Goal: Communication & Community: Participate in discussion

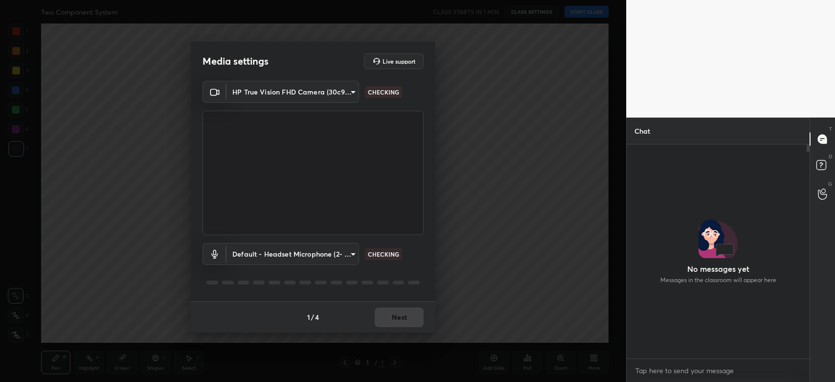
scroll to position [3, 3]
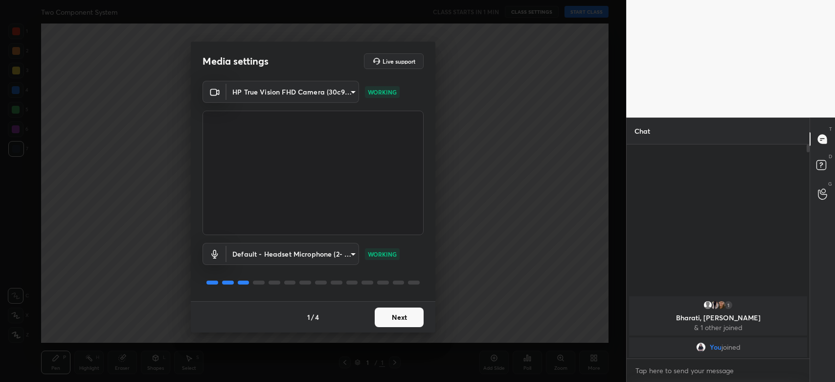
click at [387, 319] on button "Next" at bounding box center [399, 317] width 49 height 20
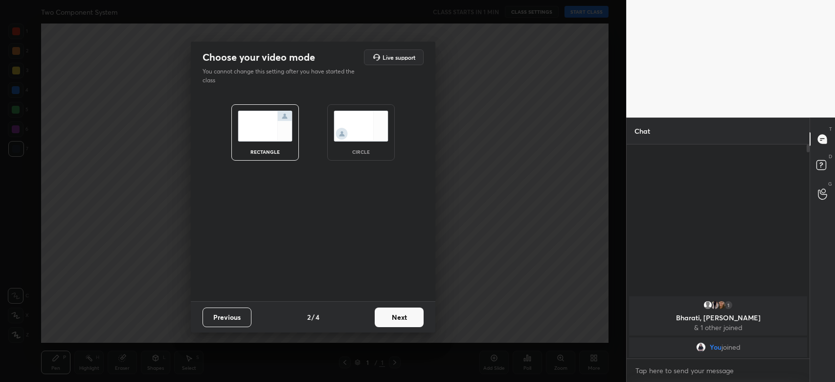
click at [387, 319] on button "Next" at bounding box center [399, 317] width 49 height 20
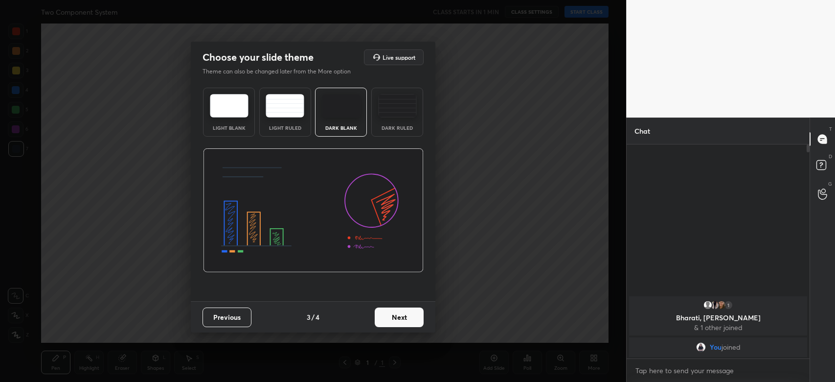
click at [387, 319] on button "Next" at bounding box center [399, 317] width 49 height 20
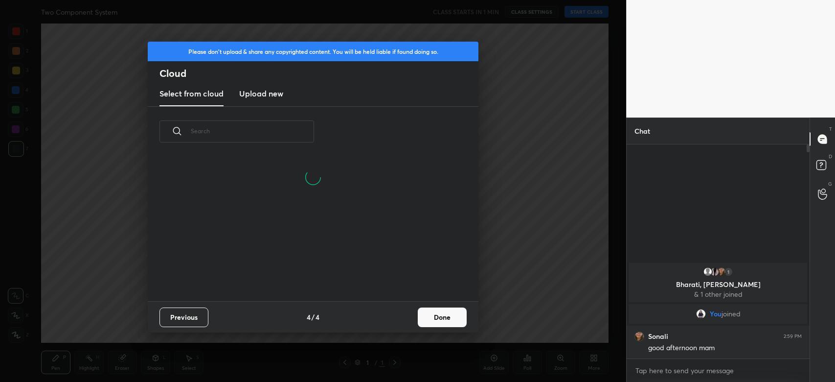
click at [443, 318] on button "Done" at bounding box center [442, 317] width 49 height 20
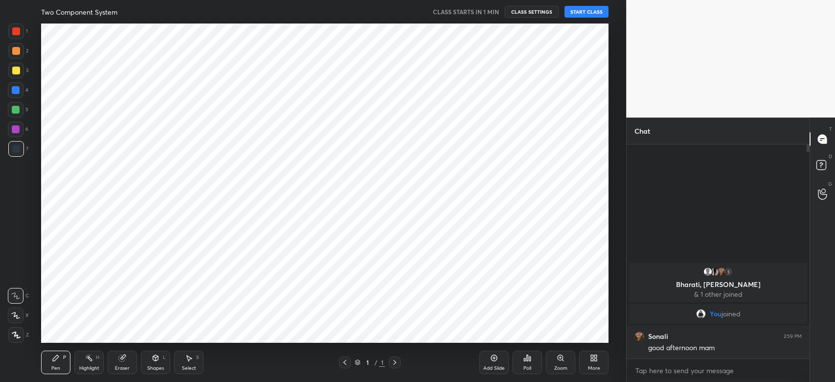
scroll to position [0, 0]
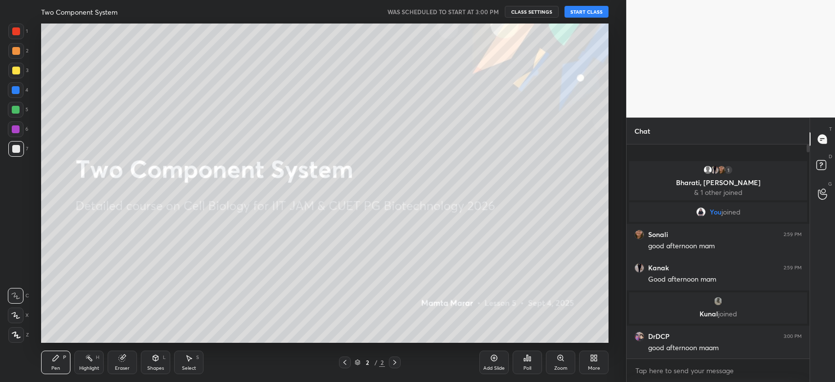
click at [583, 11] on button "START CLASS" at bounding box center [587, 12] width 44 height 12
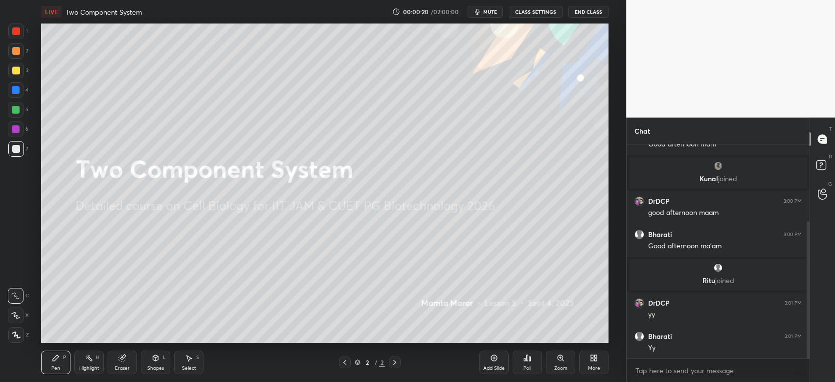
scroll to position [187, 0]
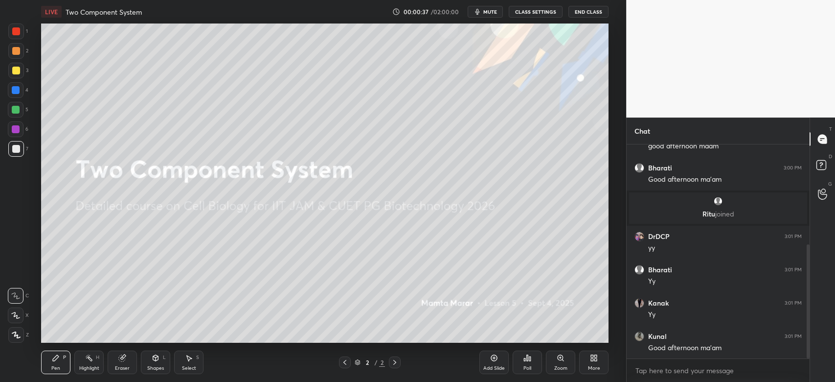
click at [591, 366] on div "More" at bounding box center [594, 367] width 12 height 5
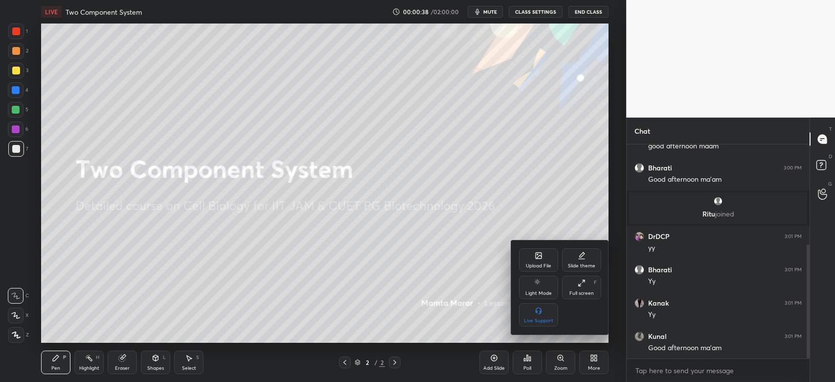
click at [538, 263] on div "Upload File" at bounding box center [538, 265] width 25 height 5
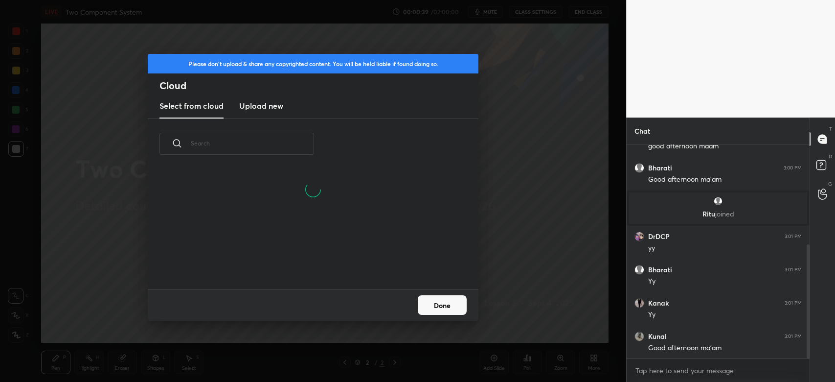
scroll to position [121, 314]
click at [258, 114] on new "Upload new" at bounding box center [261, 106] width 44 height 24
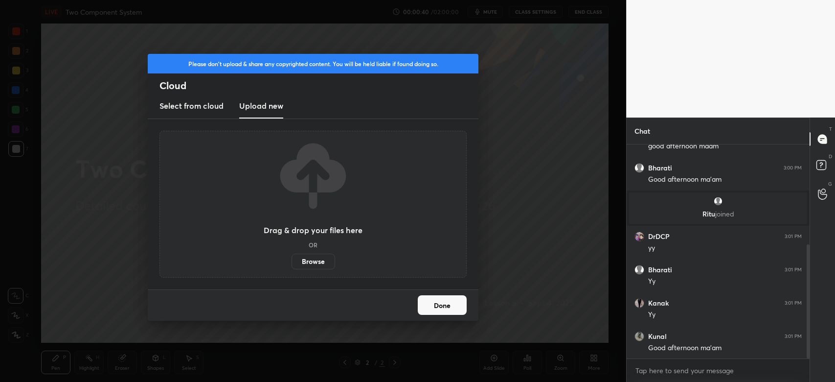
click at [301, 255] on label "Browse" at bounding box center [314, 261] width 44 height 16
click at [292, 255] on input "Browse" at bounding box center [292, 261] width 0 height 16
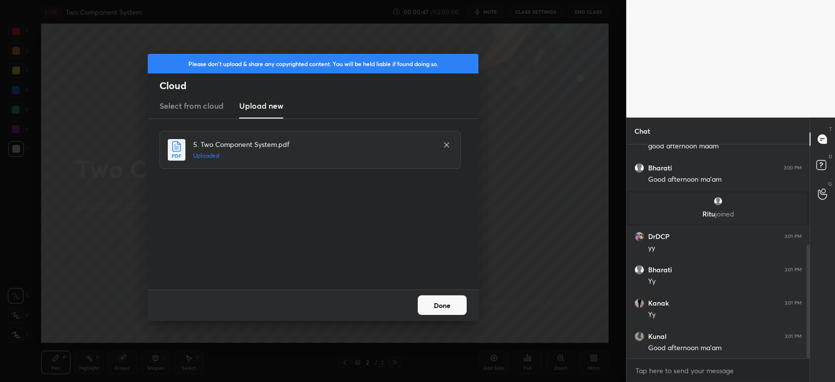
click at [437, 298] on button "Done" at bounding box center [442, 305] width 49 height 20
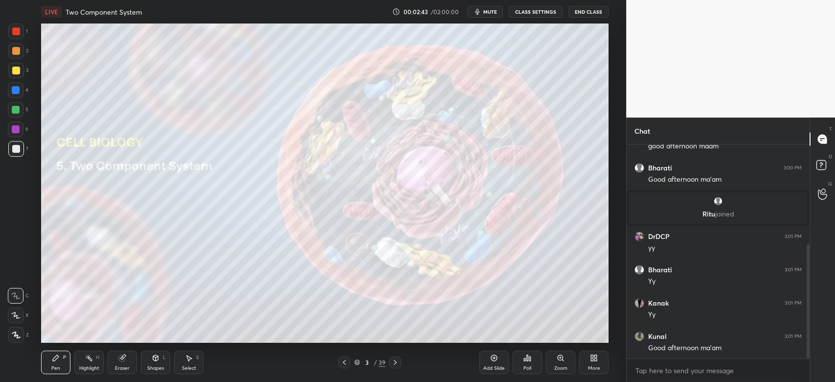
click at [397, 367] on div at bounding box center [395, 362] width 12 height 12
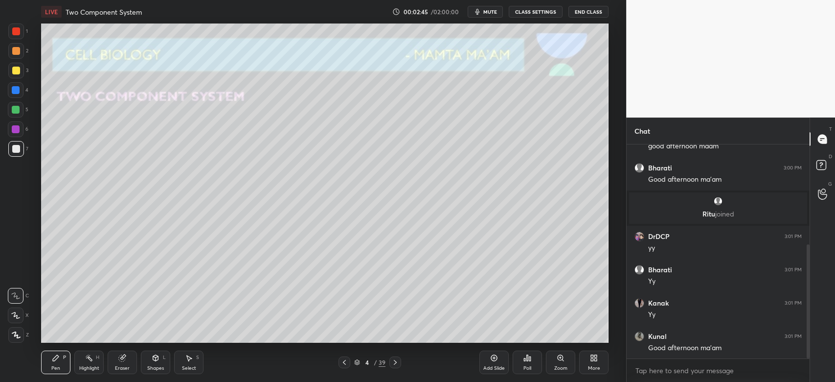
click at [17, 71] on div at bounding box center [16, 71] width 8 height 8
click at [16, 53] on div at bounding box center [16, 51] width 8 height 8
click at [15, 151] on div at bounding box center [16, 149] width 8 height 8
click at [17, 75] on div at bounding box center [16, 71] width 16 height 16
click at [398, 362] on icon at bounding box center [395, 362] width 8 height 8
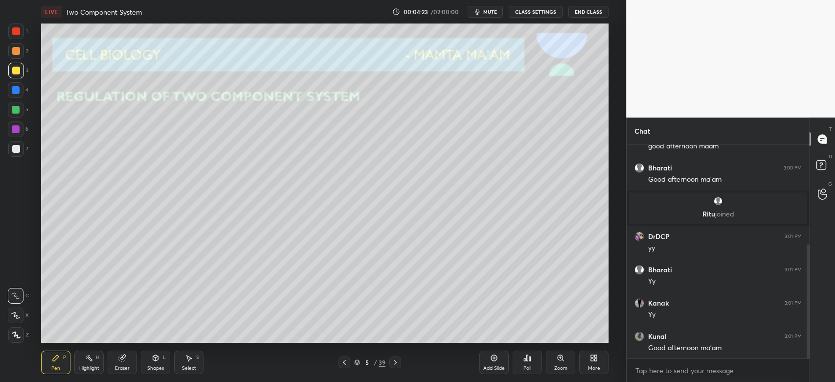
drag, startPoint x: 344, startPoint y: 362, endPoint x: 354, endPoint y: 366, distance: 10.5
click at [343, 362] on icon at bounding box center [345, 362] width 8 height 8
click at [490, 369] on div "Add Slide" at bounding box center [494, 367] width 22 height 5
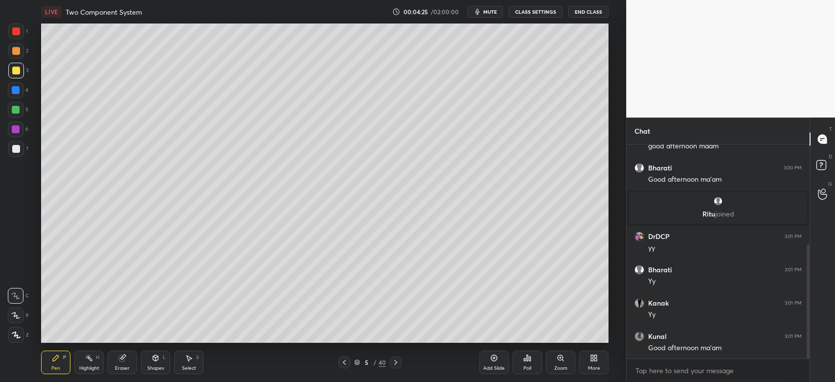
click at [15, 150] on div at bounding box center [16, 149] width 8 height 8
click at [122, 365] on div "Eraser" at bounding box center [122, 367] width 15 height 5
click at [157, 363] on div "Shapes L" at bounding box center [155, 361] width 29 height 23
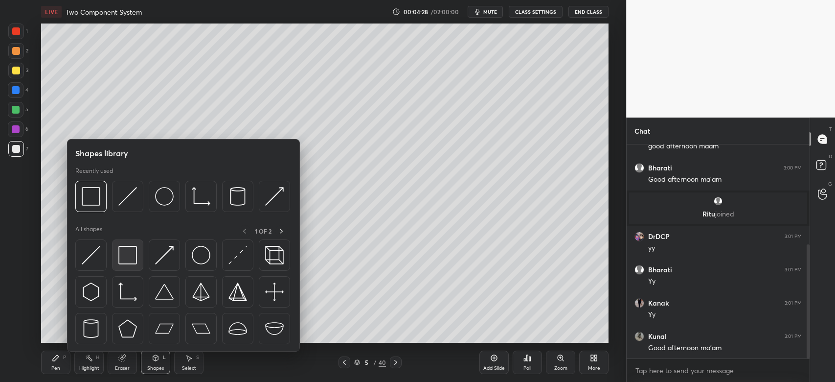
click at [128, 264] on img at bounding box center [127, 255] width 19 height 19
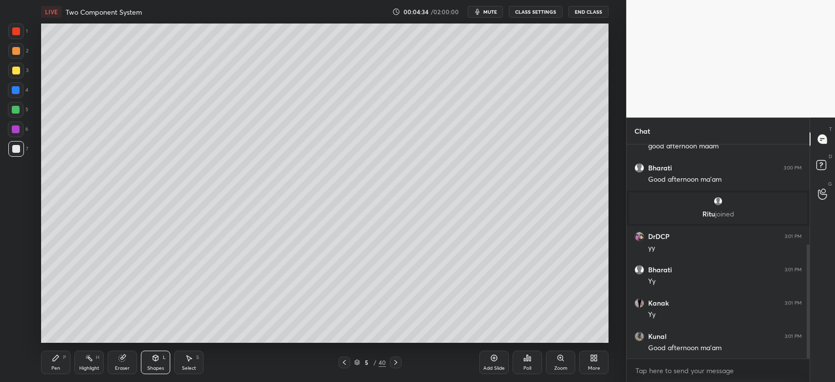
click at [121, 362] on div "Eraser" at bounding box center [122, 361] width 29 height 23
click at [62, 366] on div "Pen P" at bounding box center [55, 361] width 29 height 23
click at [12, 74] on div at bounding box center [16, 71] width 16 height 16
click at [20, 337] on icon at bounding box center [16, 335] width 8 height 6
click at [132, 350] on div "Eraser" at bounding box center [122, 361] width 29 height 23
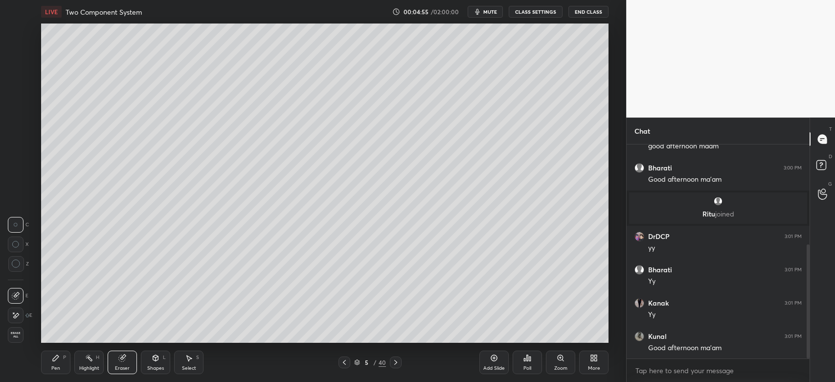
click at [58, 357] on icon at bounding box center [56, 358] width 6 height 6
click at [17, 95] on div at bounding box center [16, 90] width 16 height 16
click at [17, 76] on div at bounding box center [16, 71] width 16 height 16
click at [17, 91] on div at bounding box center [16, 90] width 8 height 8
click at [17, 55] on div at bounding box center [16, 51] width 16 height 16
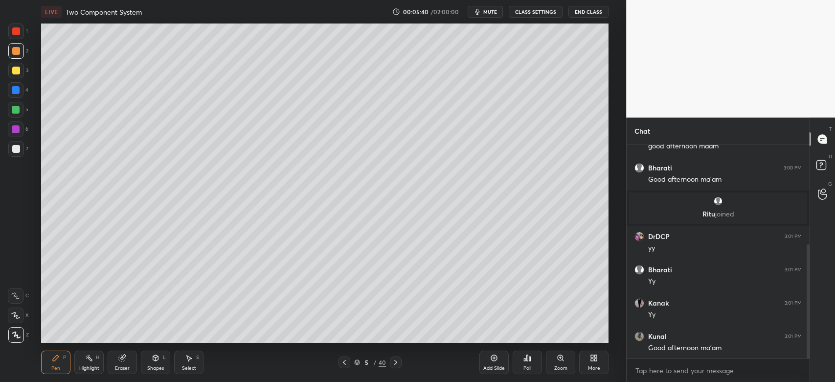
click at [16, 71] on div at bounding box center [16, 71] width 8 height 8
click at [16, 84] on div at bounding box center [16, 90] width 16 height 16
drag, startPoint x: 15, startPoint y: 112, endPoint x: 16, endPoint y: 106, distance: 5.5
click at [16, 108] on div at bounding box center [16, 110] width 8 height 8
drag, startPoint x: 121, startPoint y: 360, endPoint x: 125, endPoint y: 356, distance: 5.6
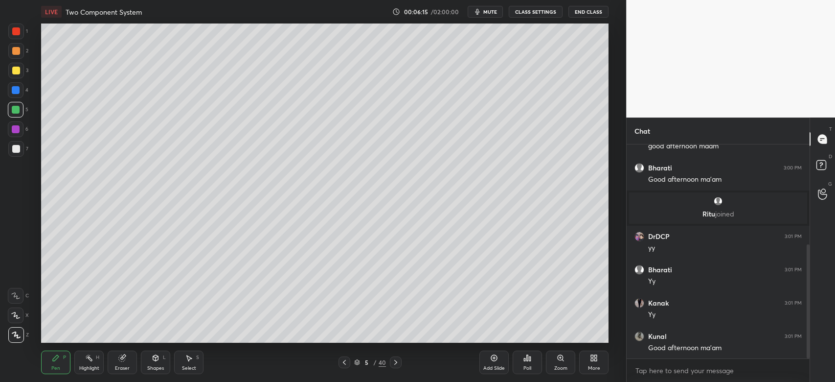
click at [123, 358] on icon at bounding box center [122, 358] width 6 height 6
drag, startPoint x: 45, startPoint y: 372, endPoint x: 48, endPoint y: 361, distance: 11.8
click at [43, 371] on div "Pen P" at bounding box center [55, 361] width 29 height 23
click at [24, 49] on div "2" at bounding box center [18, 51] width 20 height 16
click at [16, 69] on div at bounding box center [16, 71] width 8 height 8
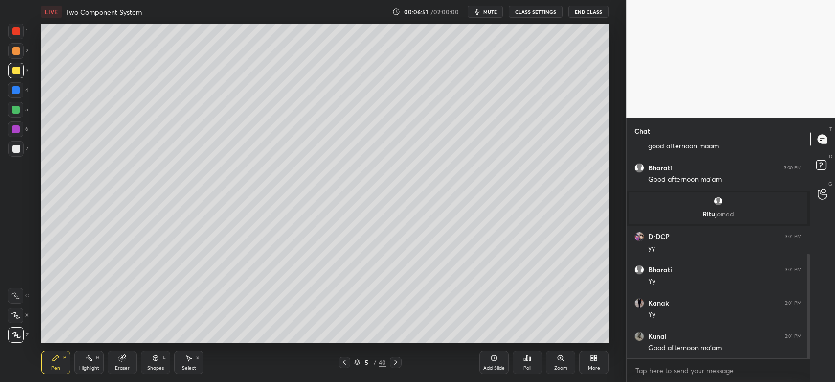
scroll to position [222, 0]
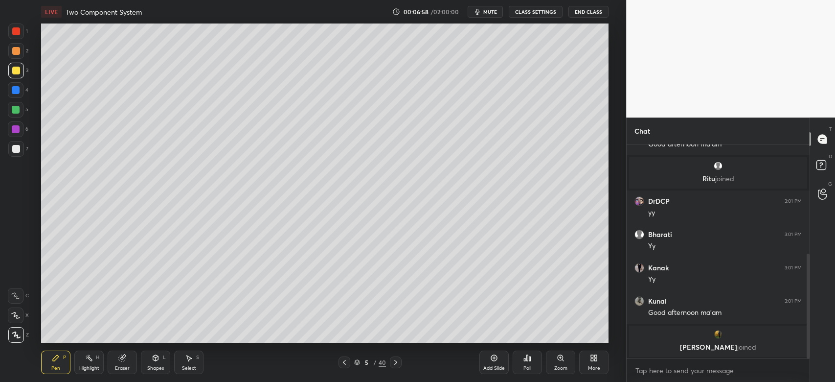
click at [20, 126] on div at bounding box center [16, 129] width 16 height 16
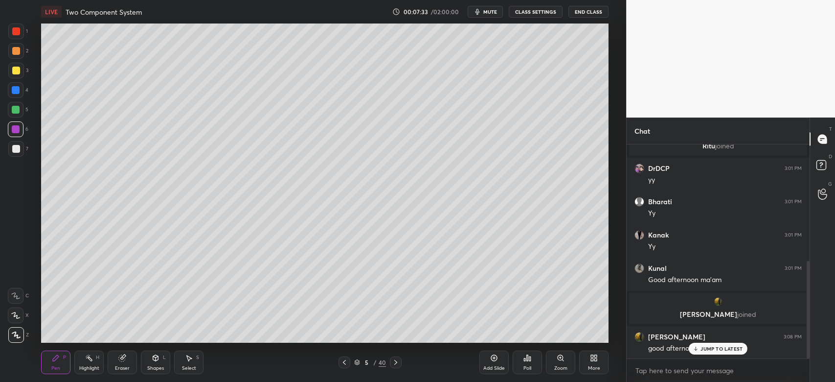
click at [20, 50] on div at bounding box center [16, 51] width 16 height 16
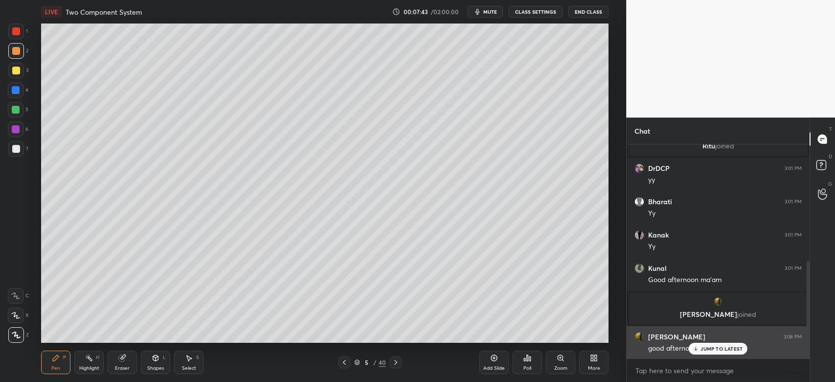
click at [704, 346] on div "JUMP TO LATEST" at bounding box center [718, 348] width 59 height 12
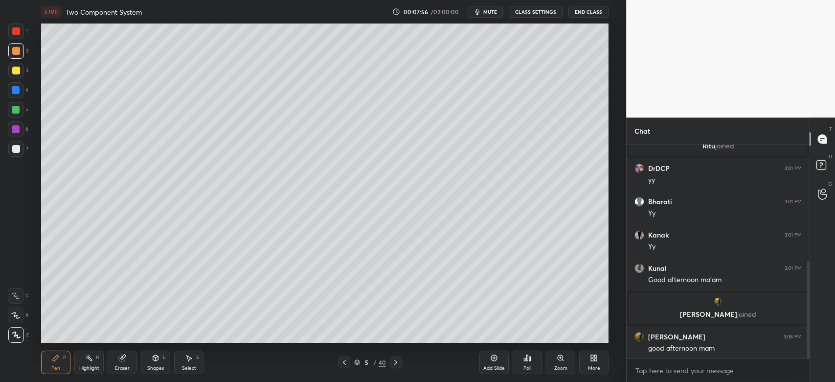
click at [9, 91] on div at bounding box center [16, 90] width 16 height 16
click at [16, 114] on div at bounding box center [16, 110] width 16 height 16
click at [22, 93] on div at bounding box center [16, 90] width 16 height 16
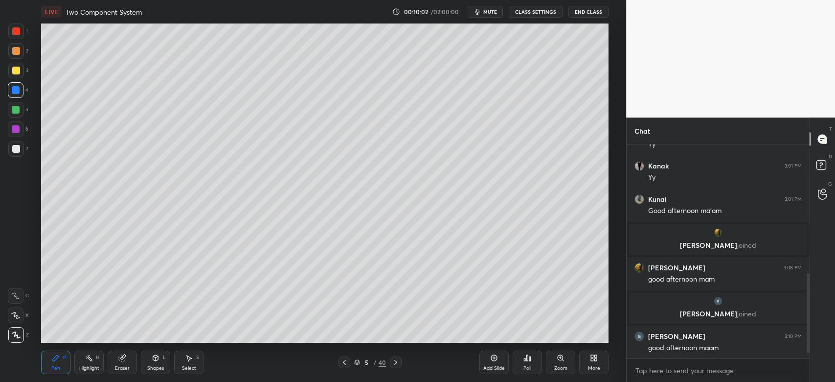
scroll to position [359, 0]
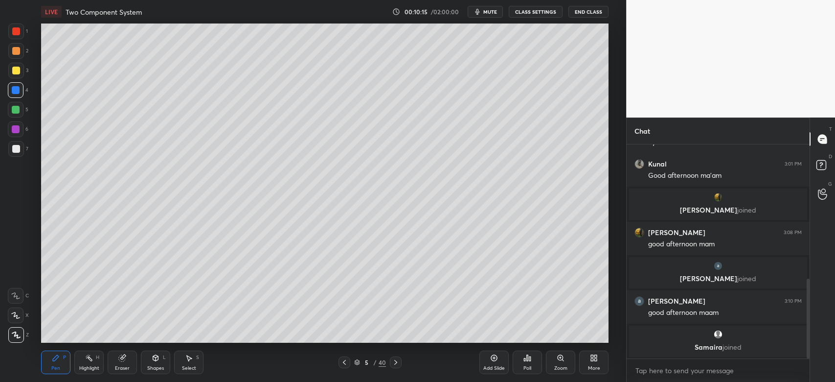
click at [17, 154] on div at bounding box center [16, 149] width 16 height 16
drag, startPoint x: 13, startPoint y: 75, endPoint x: 27, endPoint y: 85, distance: 16.6
click at [15, 76] on div at bounding box center [16, 71] width 16 height 16
click at [96, 360] on div "H" at bounding box center [97, 357] width 3 height 5
drag, startPoint x: 122, startPoint y: 368, endPoint x: 121, endPoint y: 355, distance: 13.2
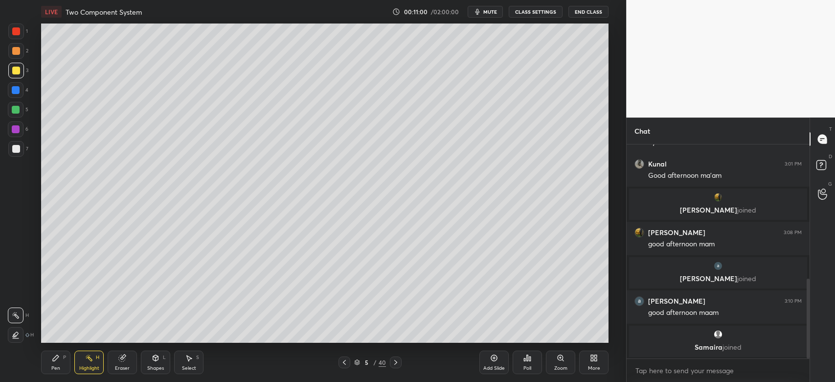
click at [122, 368] on div "Eraser" at bounding box center [122, 367] width 15 height 5
drag, startPoint x: 52, startPoint y: 366, endPoint x: 45, endPoint y: 359, distance: 10.0
click at [51, 366] on div "Pen P" at bounding box center [55, 361] width 29 height 23
click at [509, 339] on div "LIVE Two Component System 00:11:20 / 02:00:00 mute CLASS SETTINGS End Class Set…" at bounding box center [324, 191] width 587 height 382
click at [501, 341] on div "Add Slide Poll Zoom More" at bounding box center [543, 362] width 129 height 55
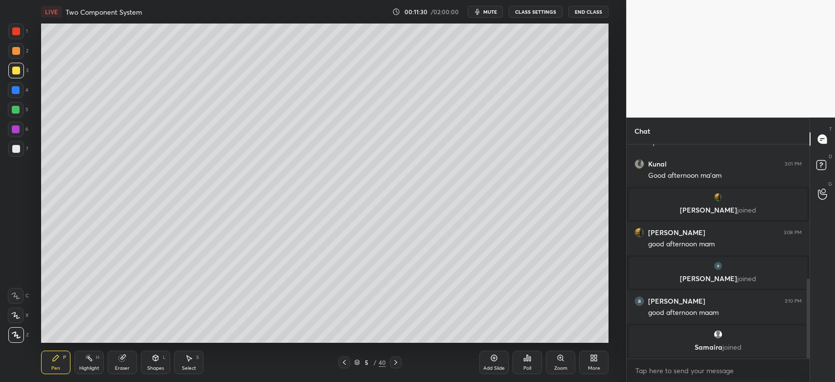
click at [21, 147] on div at bounding box center [16, 149] width 16 height 16
click at [561, 365] on div "Zoom" at bounding box center [560, 367] width 13 height 5
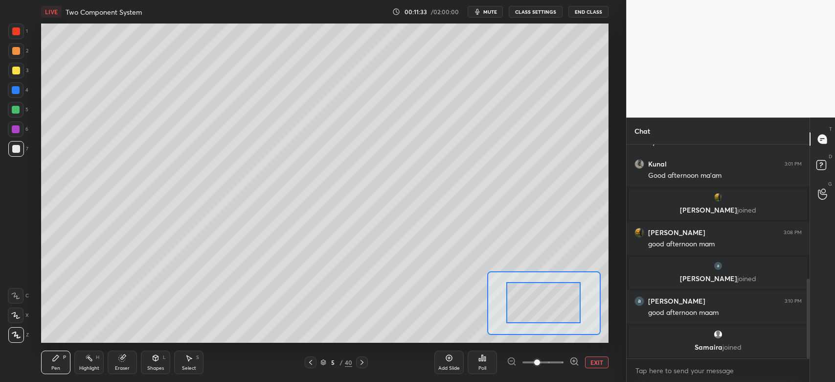
drag, startPoint x: 553, startPoint y: 315, endPoint x: 550, endPoint y: 339, distance: 24.2
drag, startPoint x: 546, startPoint y: 335, endPoint x: 546, endPoint y: 342, distance: 7.4
click at [546, 342] on div "LIVE Two Component System 00:11:33 / 02:00:00 mute CLASS SETTINGS End Class Set…" at bounding box center [324, 191] width 587 height 382
click at [21, 55] on div at bounding box center [16, 51] width 16 height 16
click at [17, 30] on div at bounding box center [16, 31] width 8 height 8
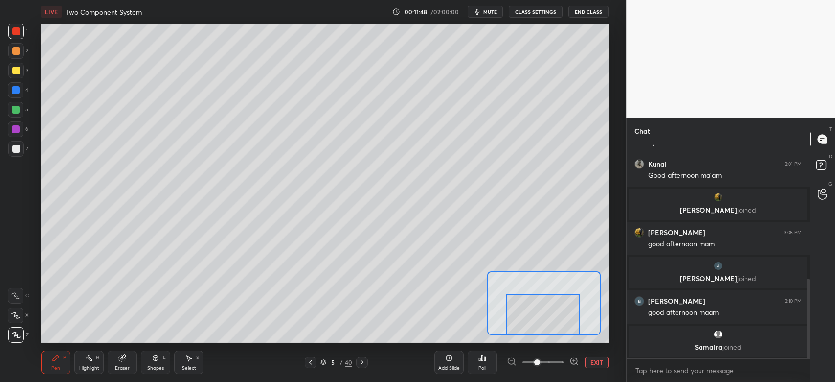
click at [22, 146] on div at bounding box center [16, 149] width 16 height 16
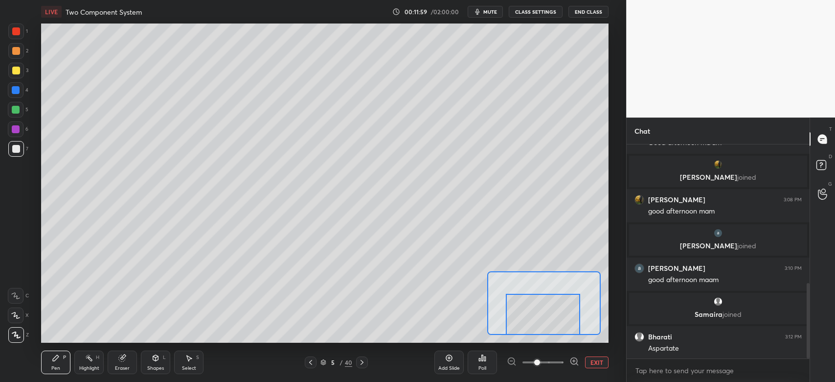
click at [13, 55] on div at bounding box center [16, 51] width 16 height 16
click at [18, 32] on div at bounding box center [16, 31] width 8 height 8
drag, startPoint x: 15, startPoint y: 57, endPoint x: 21, endPoint y: 64, distance: 9.4
click at [14, 57] on div at bounding box center [16, 51] width 16 height 16
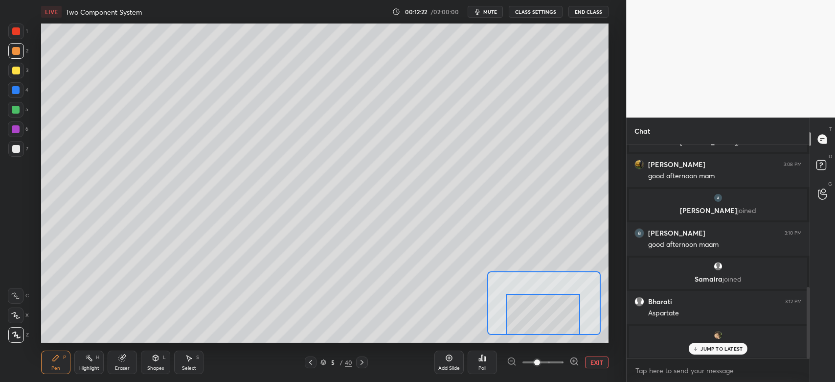
click at [703, 347] on p "JUMP TO LATEST" at bounding box center [722, 348] width 42 height 6
click at [11, 108] on div at bounding box center [16, 110] width 16 height 16
click at [18, 91] on div at bounding box center [16, 90] width 8 height 8
click at [712, 336] on div "grid" at bounding box center [718, 335] width 166 height 10
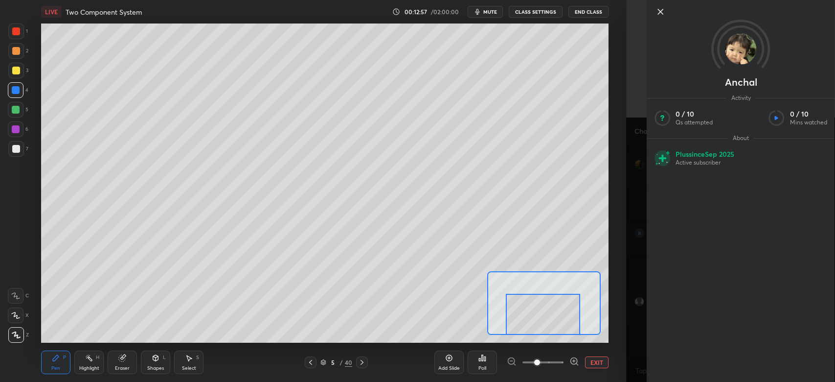
click at [659, 14] on icon at bounding box center [660, 11] width 5 height 5
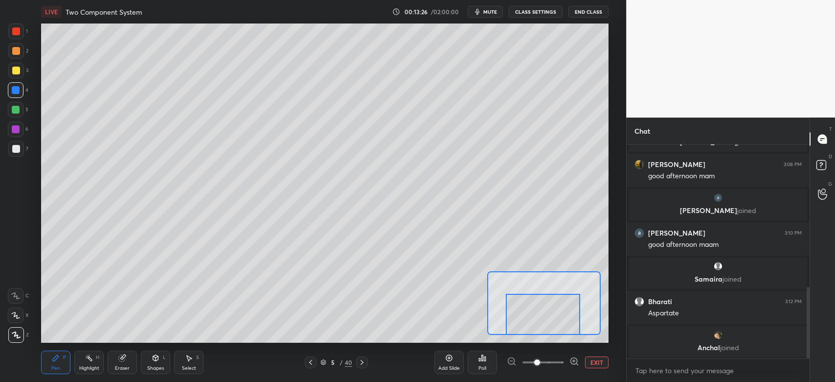
drag, startPoint x: 122, startPoint y: 366, endPoint x: 192, endPoint y: 342, distance: 73.5
click at [127, 366] on div "Eraser" at bounding box center [122, 367] width 15 height 5
click at [58, 362] on div "Pen P" at bounding box center [55, 361] width 29 height 23
click at [591, 363] on button "EXIT" at bounding box center [596, 362] width 23 height 12
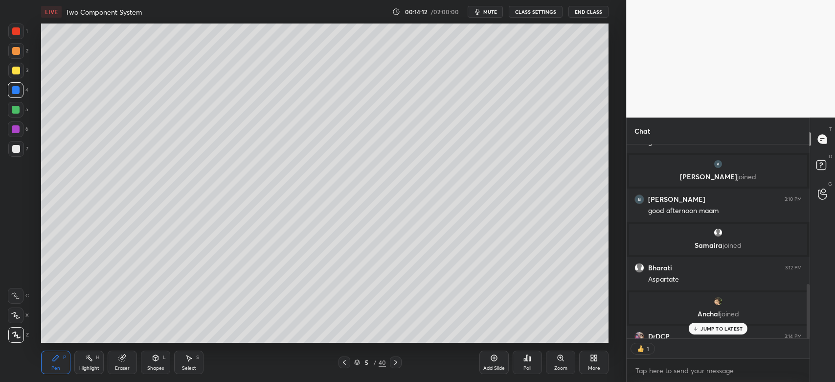
scroll to position [498, 0]
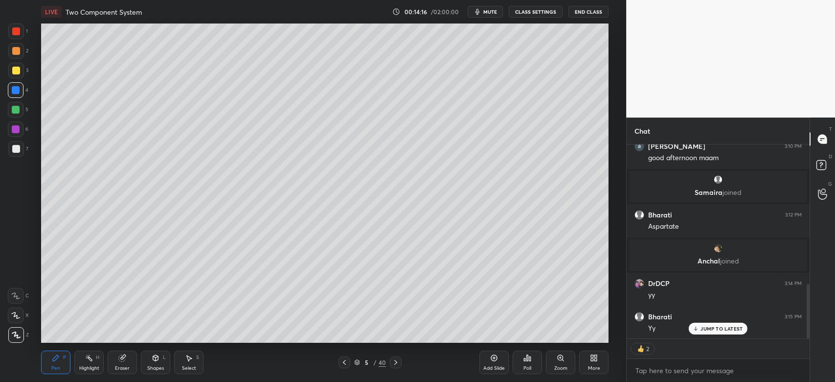
click at [398, 363] on icon at bounding box center [396, 362] width 8 height 8
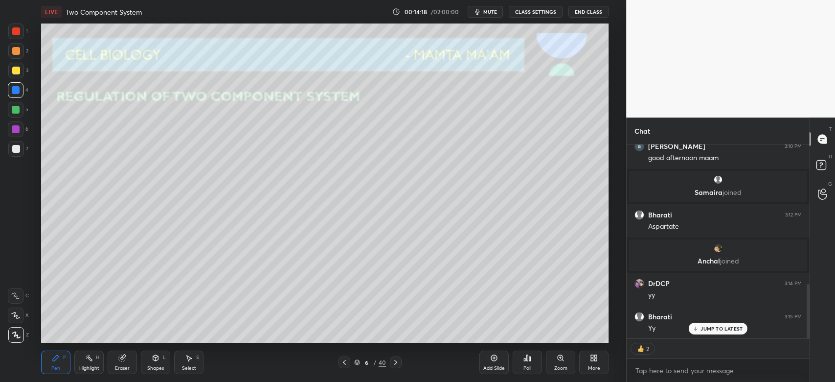
click at [14, 150] on div at bounding box center [16, 149] width 8 height 8
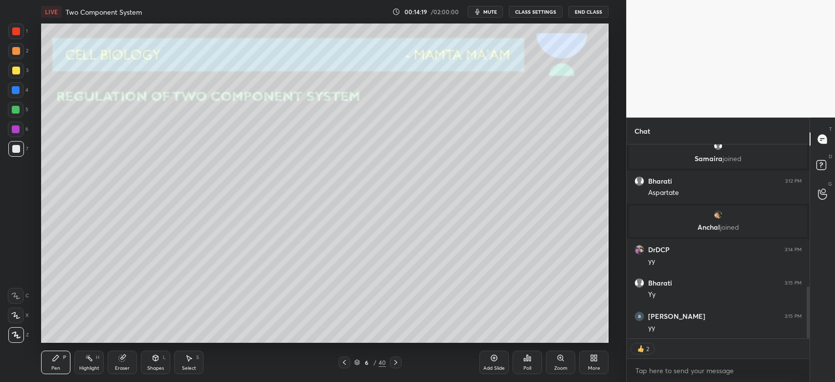
click at [149, 359] on div "Shapes L" at bounding box center [155, 361] width 29 height 23
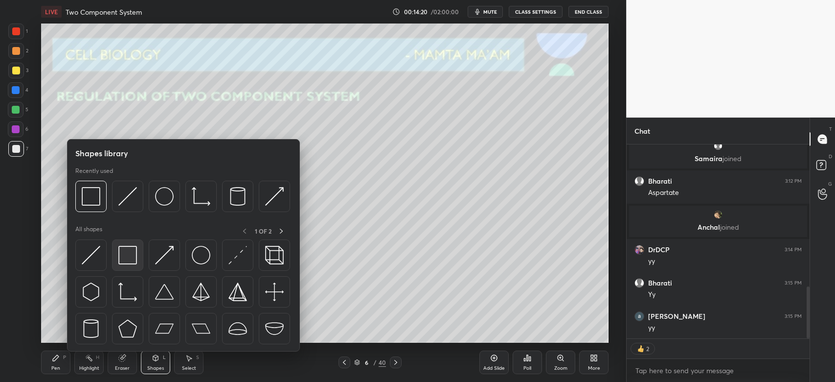
click at [126, 256] on img at bounding box center [127, 255] width 19 height 19
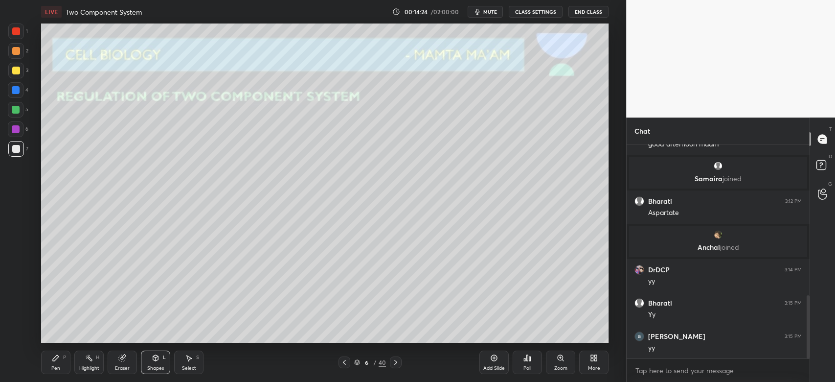
scroll to position [3, 3]
click at [560, 364] on div "Zoom" at bounding box center [560, 361] width 29 height 23
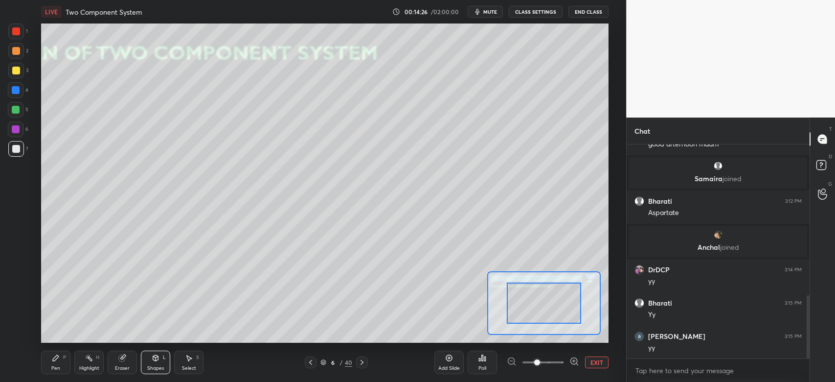
click at [551, 363] on span at bounding box center [543, 362] width 41 height 15
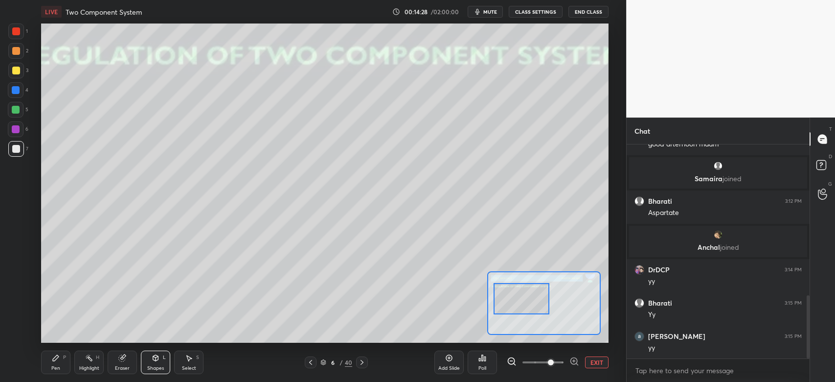
drag, startPoint x: 552, startPoint y: 315, endPoint x: 532, endPoint y: 311, distance: 21.0
click at [532, 311] on div at bounding box center [522, 298] width 56 height 31
click at [15, 93] on div at bounding box center [16, 90] width 8 height 8
drag, startPoint x: 47, startPoint y: 363, endPoint x: 75, endPoint y: 351, distance: 30.5
click at [47, 363] on div "Pen P" at bounding box center [55, 361] width 29 height 23
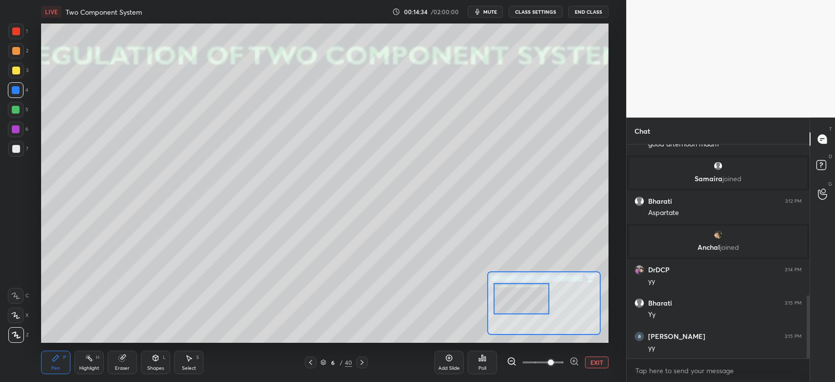
click at [591, 366] on button "EXIT" at bounding box center [596, 362] width 23 height 12
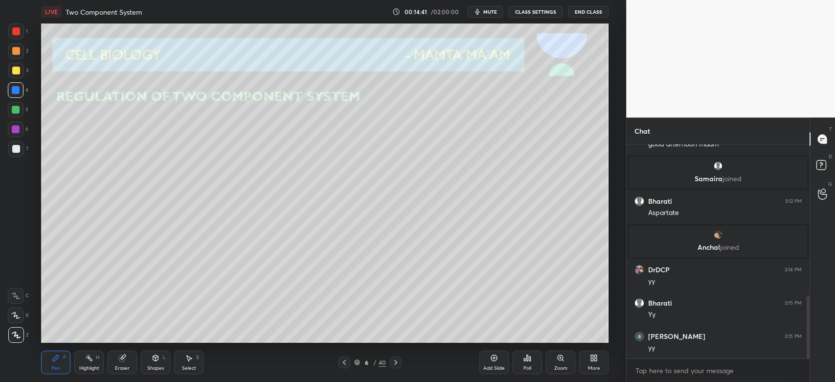
click at [18, 295] on icon at bounding box center [15, 295] width 9 height 7
click at [16, 155] on div at bounding box center [16, 149] width 16 height 16
click at [562, 369] on div "Zoom" at bounding box center [560, 367] width 13 height 5
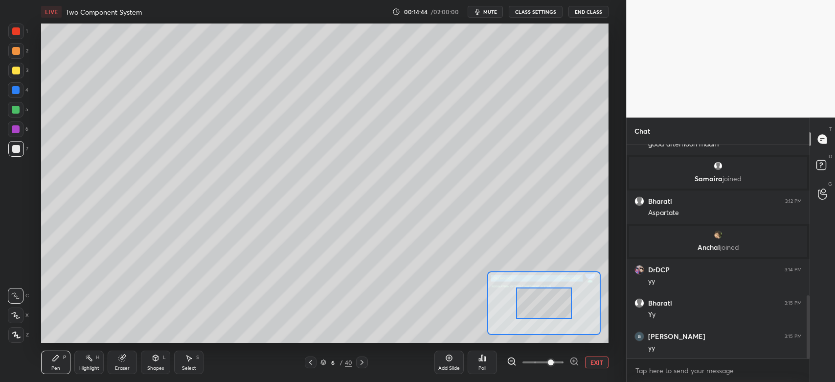
drag, startPoint x: 552, startPoint y: 363, endPoint x: 553, endPoint y: 352, distance: 10.8
click at [552, 362] on span at bounding box center [543, 362] width 41 height 15
drag, startPoint x: 547, startPoint y: 308, endPoint x: 533, endPoint y: 312, distance: 14.2
click at [533, 312] on div at bounding box center [531, 308] width 56 height 31
click at [18, 49] on div at bounding box center [16, 51] width 8 height 8
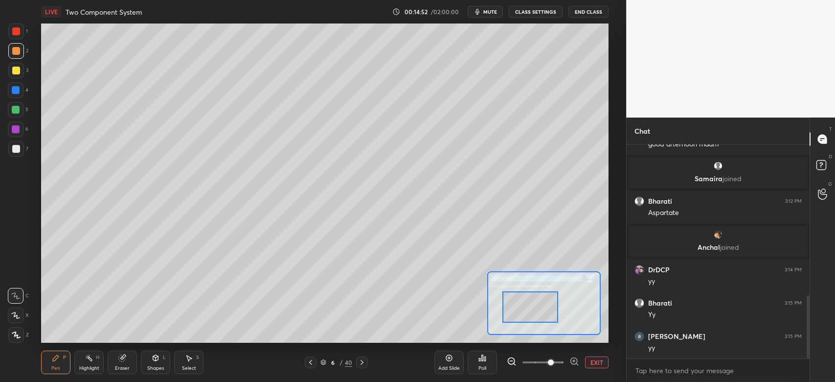
drag, startPoint x: 120, startPoint y: 366, endPoint x: 130, endPoint y: 363, distance: 10.5
click at [123, 366] on div "Eraser" at bounding box center [122, 367] width 15 height 5
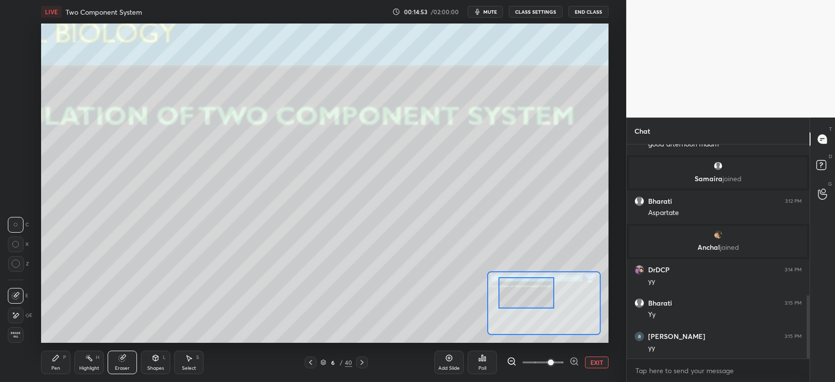
drag, startPoint x: 536, startPoint y: 303, endPoint x: 533, endPoint y: 291, distance: 13.1
click at [533, 291] on div at bounding box center [527, 292] width 56 height 31
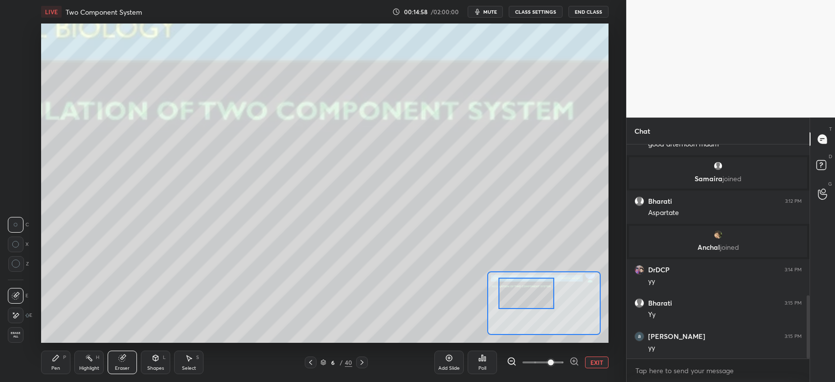
click at [67, 361] on div "Pen P" at bounding box center [55, 361] width 29 height 23
drag, startPoint x: 14, startPoint y: 135, endPoint x: 23, endPoint y: 134, distance: 8.4
click at [13, 135] on div at bounding box center [16, 129] width 16 height 16
click at [87, 359] on icon at bounding box center [89, 358] width 8 height 8
drag, startPoint x: 19, startPoint y: 335, endPoint x: 33, endPoint y: 314, distance: 25.3
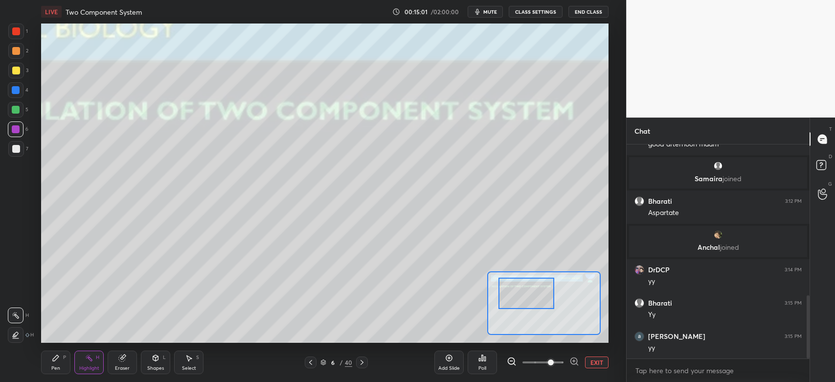
click at [20, 335] on div at bounding box center [16, 335] width 16 height 16
drag, startPoint x: 59, startPoint y: 362, endPoint x: 36, endPoint y: 298, distance: 67.9
click at [59, 361] on div "Pen P" at bounding box center [55, 361] width 29 height 23
click at [12, 94] on div at bounding box center [16, 90] width 16 height 16
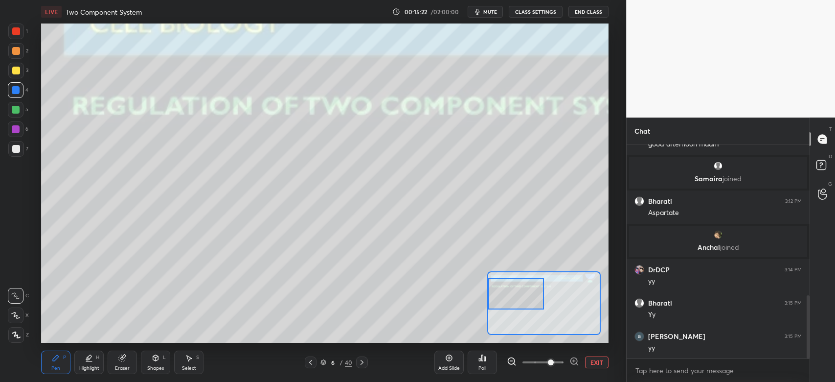
drag, startPoint x: 512, startPoint y: 296, endPoint x: 492, endPoint y: 290, distance: 20.9
click at [499, 295] on div at bounding box center [516, 293] width 56 height 31
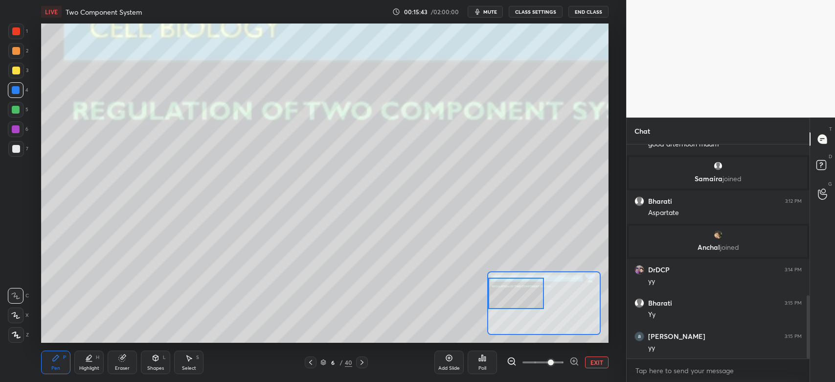
click at [15, 95] on div at bounding box center [16, 90] width 16 height 16
click at [12, 153] on div at bounding box center [16, 149] width 16 height 16
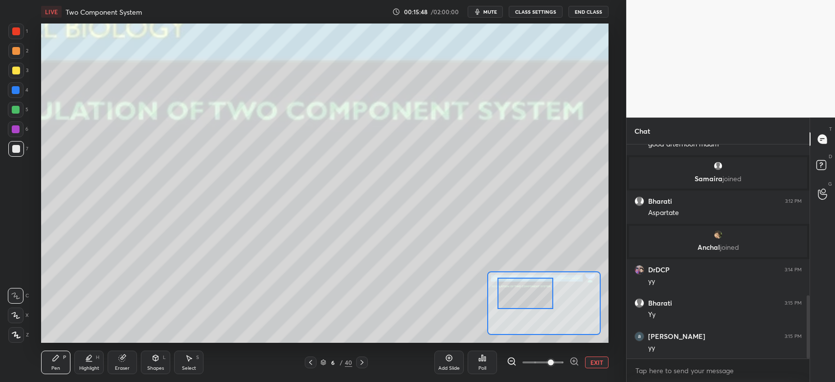
drag, startPoint x: 531, startPoint y: 302, endPoint x: 544, endPoint y: 300, distance: 13.4
click at [539, 302] on div at bounding box center [526, 292] width 56 height 31
click at [14, 92] on div at bounding box center [16, 90] width 8 height 8
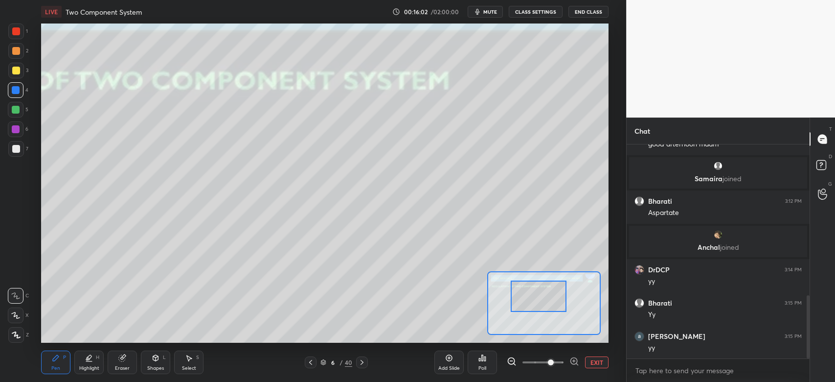
drag, startPoint x: 529, startPoint y: 303, endPoint x: 541, endPoint y: 307, distance: 12.4
click at [541, 307] on div at bounding box center [539, 295] width 56 height 31
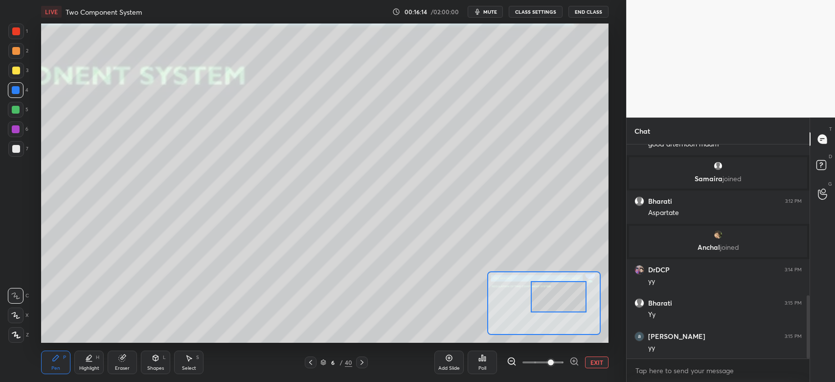
drag, startPoint x: 548, startPoint y: 308, endPoint x: 571, endPoint y: 305, distance: 23.2
click at [571, 306] on div at bounding box center [559, 296] width 56 height 31
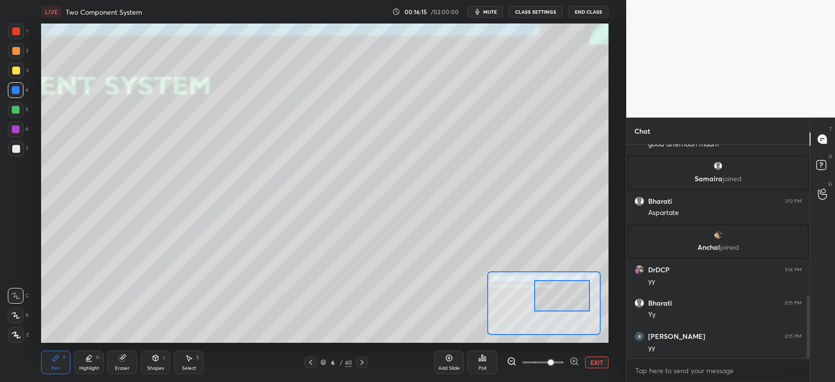
drag, startPoint x: 19, startPoint y: 69, endPoint x: 23, endPoint y: 73, distance: 6.0
click at [19, 69] on div at bounding box center [16, 71] width 8 height 8
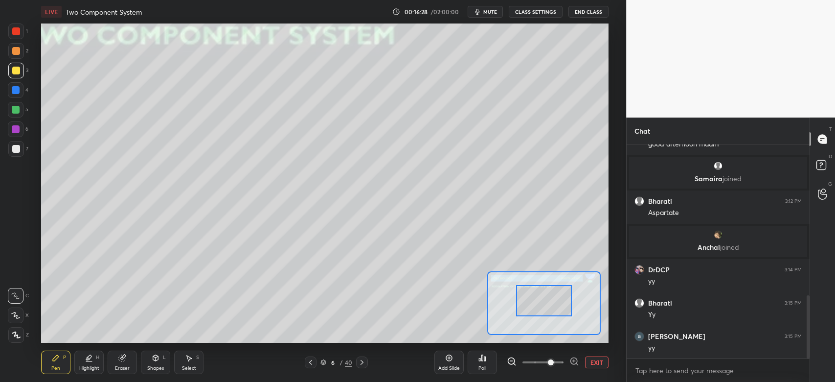
drag, startPoint x: 561, startPoint y: 299, endPoint x: 544, endPoint y: 304, distance: 17.8
click at [544, 304] on div at bounding box center [544, 300] width 56 height 31
click at [9, 94] on div at bounding box center [16, 90] width 16 height 16
click at [13, 97] on div at bounding box center [16, 90] width 16 height 16
click at [17, 153] on div at bounding box center [16, 149] width 16 height 16
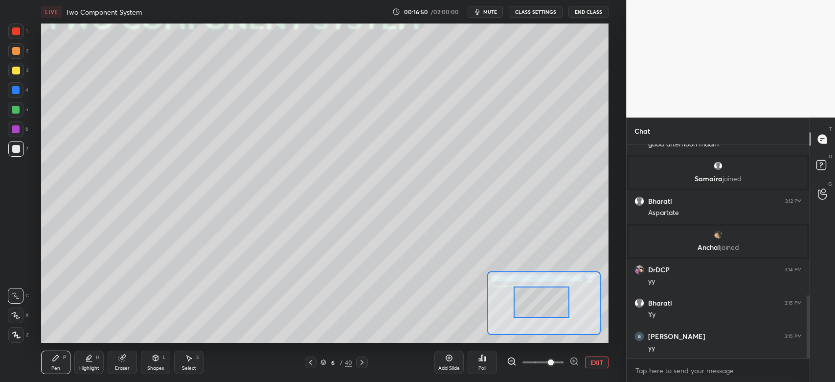
click at [546, 317] on div at bounding box center [542, 301] width 56 height 31
click at [17, 68] on div at bounding box center [16, 71] width 8 height 8
drag, startPoint x: 517, startPoint y: 302, endPoint x: 509, endPoint y: 300, distance: 7.6
click at [510, 302] on div at bounding box center [534, 302] width 56 height 31
drag, startPoint x: 528, startPoint y: 302, endPoint x: 514, endPoint y: 299, distance: 14.5
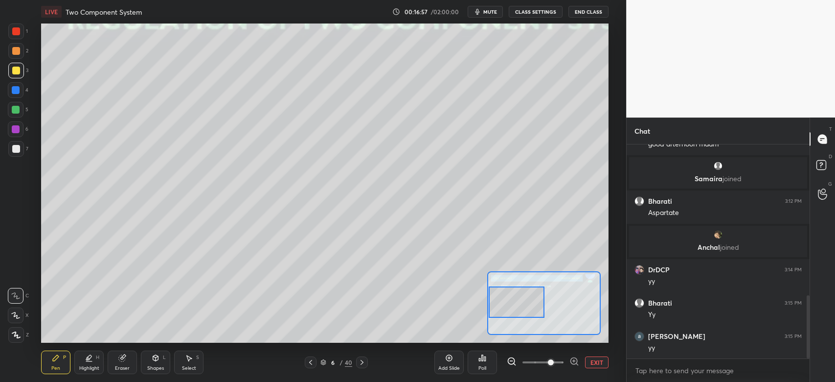
click at [514, 302] on div at bounding box center [517, 301] width 56 height 31
click at [21, 115] on div at bounding box center [16, 110] width 16 height 16
drag, startPoint x: 13, startPoint y: 55, endPoint x: 18, endPoint y: 58, distance: 5.7
click at [13, 56] on div at bounding box center [16, 51] width 16 height 16
drag, startPoint x: 528, startPoint y: 313, endPoint x: 543, endPoint y: 315, distance: 14.8
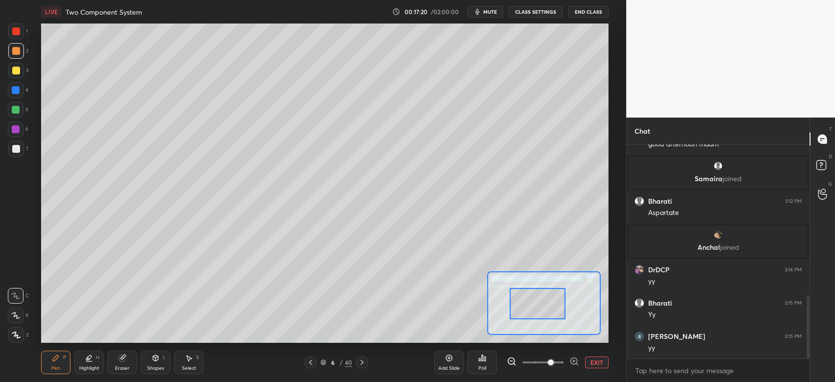
click at [543, 315] on div at bounding box center [538, 303] width 56 height 31
click at [553, 313] on div at bounding box center [545, 302] width 56 height 31
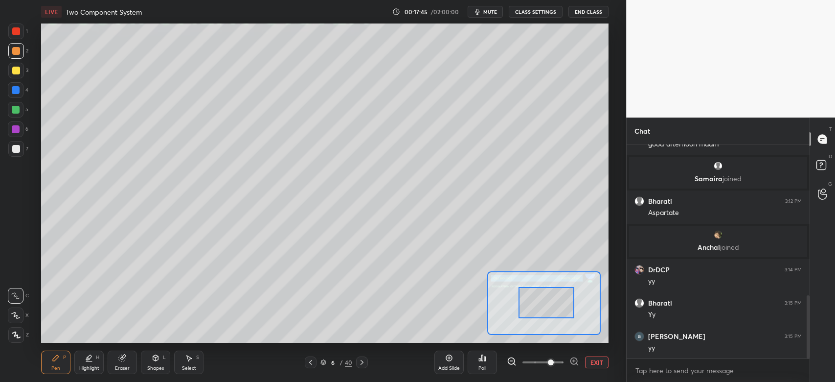
click at [15, 69] on div at bounding box center [16, 71] width 8 height 8
drag, startPoint x: 536, startPoint y: 312, endPoint x: 532, endPoint y: 307, distance: 5.9
click at [531, 310] on div at bounding box center [541, 305] width 56 height 31
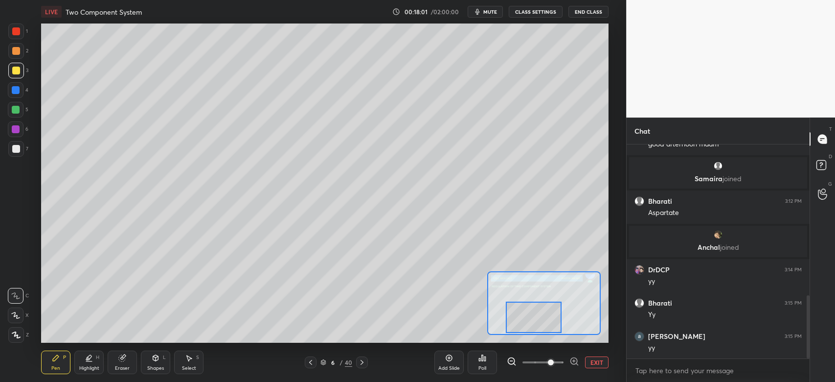
drag, startPoint x: 561, startPoint y: 311, endPoint x: 554, endPoint y: 319, distance: 10.4
click at [551, 322] on div at bounding box center [534, 316] width 56 height 31
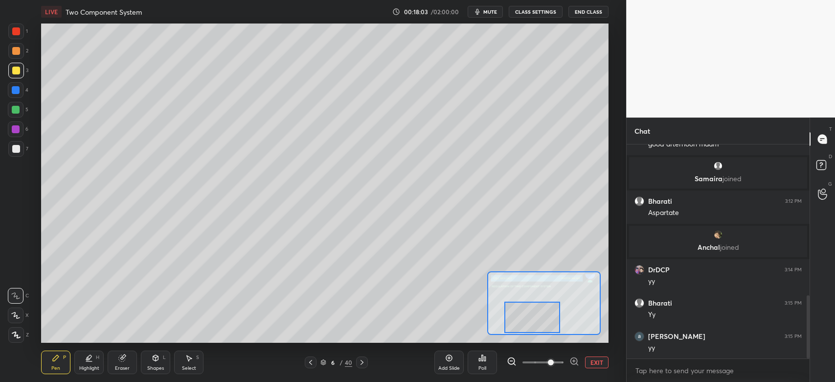
click at [14, 128] on div at bounding box center [16, 129] width 8 height 8
click at [14, 112] on div at bounding box center [16, 110] width 8 height 8
drag, startPoint x: 128, startPoint y: 358, endPoint x: 132, endPoint y: 345, distance: 13.6
click at [128, 358] on div "Eraser" at bounding box center [122, 361] width 29 height 23
click at [47, 369] on div "Pen P" at bounding box center [55, 361] width 29 height 23
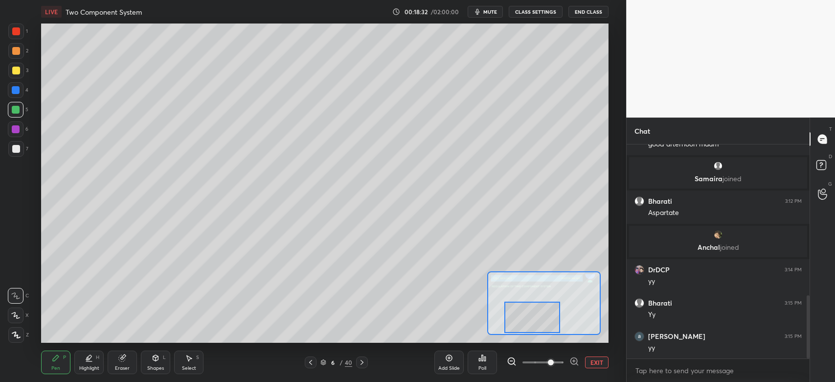
click at [17, 127] on div at bounding box center [16, 129] width 8 height 8
click at [19, 54] on div at bounding box center [16, 51] width 16 height 16
click at [18, 72] on div at bounding box center [16, 71] width 8 height 8
click at [14, 72] on div at bounding box center [16, 71] width 8 height 8
drag, startPoint x: 16, startPoint y: 32, endPoint x: 35, endPoint y: 49, distance: 25.7
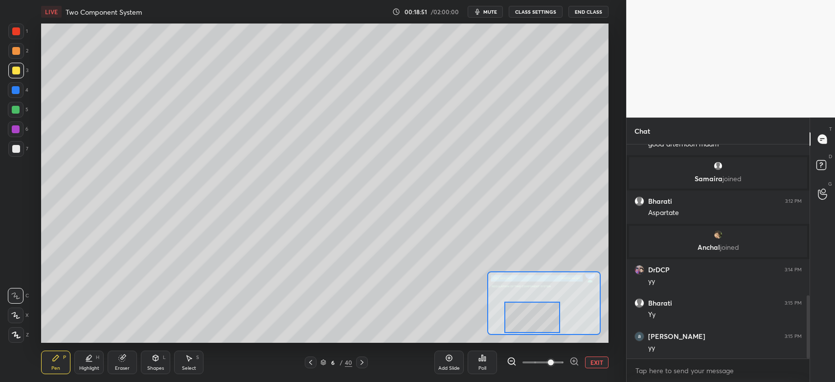
click at [16, 33] on div at bounding box center [16, 31] width 8 height 8
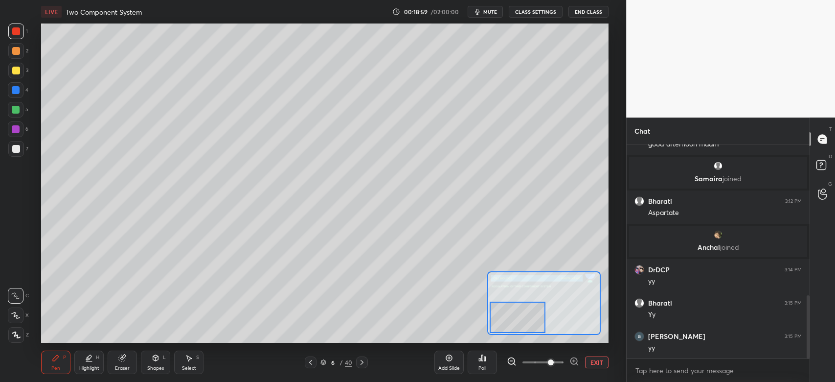
click at [530, 320] on div at bounding box center [518, 316] width 56 height 31
drag, startPoint x: 19, startPoint y: 51, endPoint x: 18, endPoint y: 61, distance: 9.9
click at [19, 52] on div at bounding box center [16, 51] width 8 height 8
click at [17, 112] on div at bounding box center [16, 110] width 8 height 8
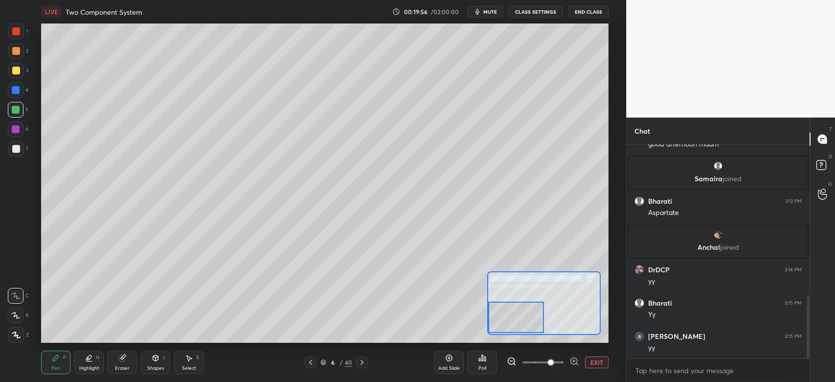
click at [521, 319] on div at bounding box center [516, 316] width 56 height 31
click at [18, 131] on div at bounding box center [16, 129] width 8 height 8
drag, startPoint x: 542, startPoint y: 323, endPoint x: 556, endPoint y: 322, distance: 14.2
click at [556, 323] on div at bounding box center [534, 318] width 56 height 31
click at [18, 65] on div at bounding box center [16, 71] width 16 height 16
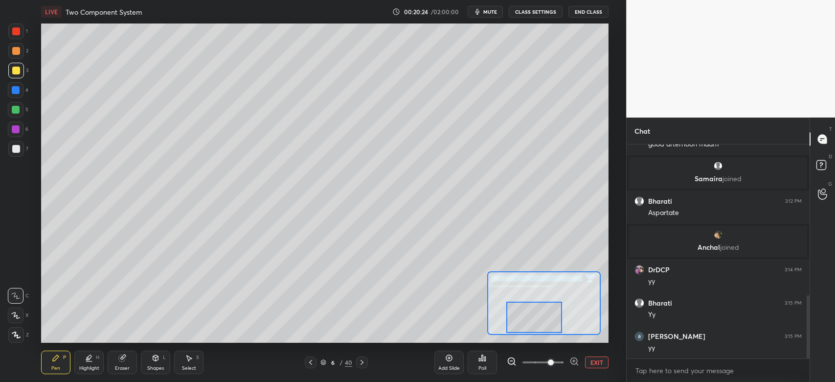
click at [18, 51] on div at bounding box center [16, 51] width 8 height 8
drag, startPoint x: 554, startPoint y: 320, endPoint x: 560, endPoint y: 318, distance: 5.9
click at [558, 322] on div at bounding box center [544, 317] width 56 height 31
drag, startPoint x: 546, startPoint y: 322, endPoint x: 552, endPoint y: 322, distance: 6.4
click at [552, 322] on div at bounding box center [558, 316] width 56 height 31
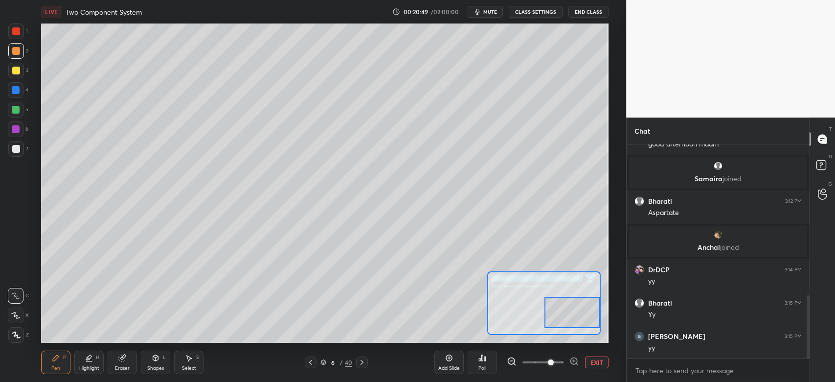
drag, startPoint x: 560, startPoint y: 323, endPoint x: 570, endPoint y: 298, distance: 26.5
click at [579, 319] on div at bounding box center [573, 311] width 56 height 31
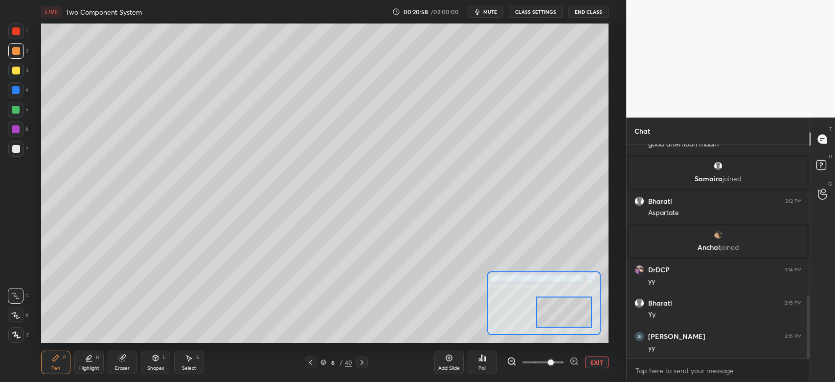
drag, startPoint x: 553, startPoint y: 313, endPoint x: 579, endPoint y: 316, distance: 26.6
click at [579, 316] on div at bounding box center [564, 311] width 56 height 31
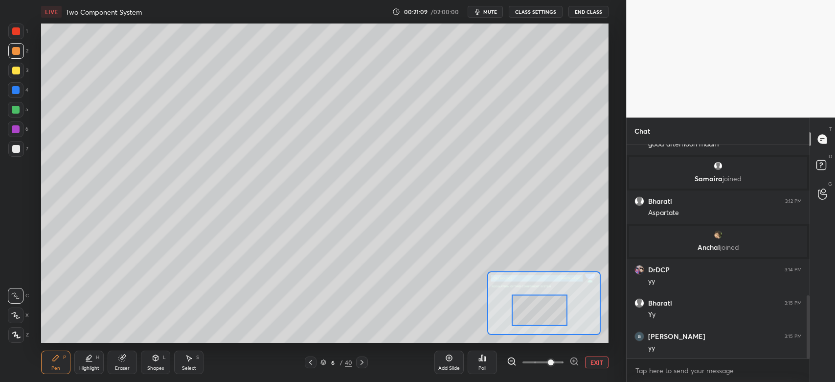
drag, startPoint x: 546, startPoint y: 317, endPoint x: 520, endPoint y: 309, distance: 27.2
click at [521, 311] on div at bounding box center [540, 310] width 56 height 31
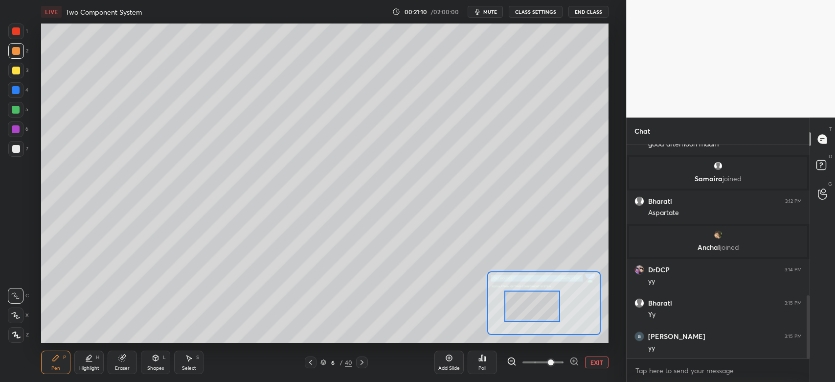
click at [15, 130] on div at bounding box center [16, 129] width 8 height 8
click at [526, 318] on div at bounding box center [532, 306] width 56 height 31
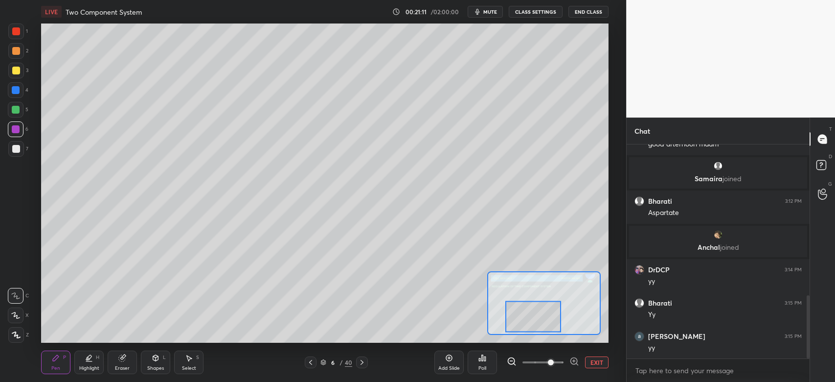
drag, startPoint x: 527, startPoint y: 317, endPoint x: 542, endPoint y: 325, distance: 17.1
click at [530, 327] on div at bounding box center [533, 316] width 56 height 31
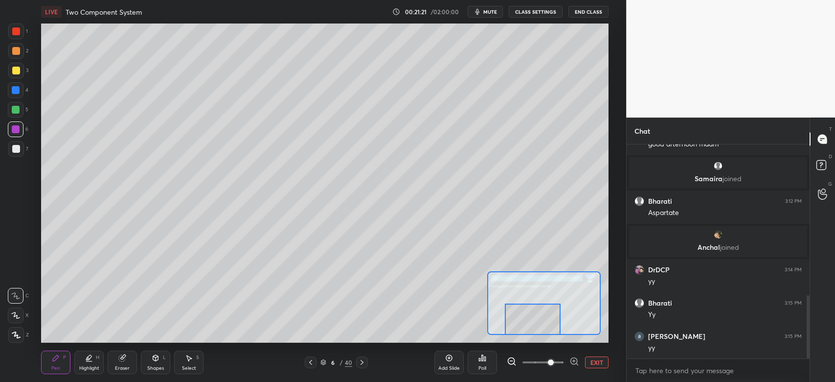
drag, startPoint x: 540, startPoint y: 323, endPoint x: 539, endPoint y: 333, distance: 9.8
click at [539, 335] on div "LIVE Two Component System 00:21:21 / 02:00:00 mute CLASS SETTINGS End Class Set…" at bounding box center [324, 191] width 587 height 382
click at [26, 151] on div "7" at bounding box center [18, 149] width 20 height 16
click at [548, 324] on div at bounding box center [540, 318] width 56 height 31
drag, startPoint x: 537, startPoint y: 313, endPoint x: 547, endPoint y: 308, distance: 10.7
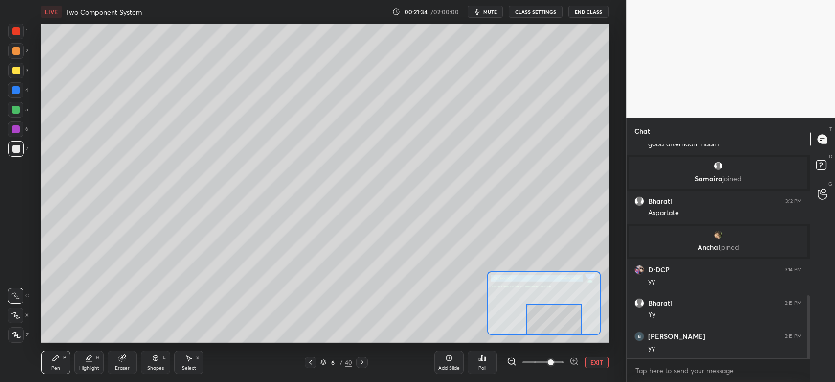
click at [551, 313] on div at bounding box center [554, 318] width 56 height 31
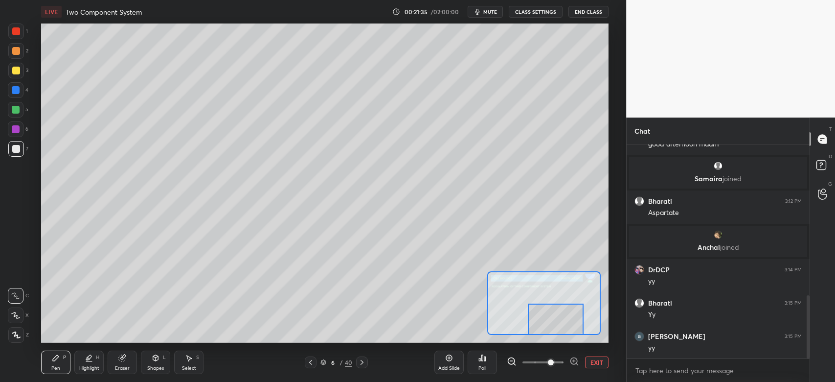
click at [14, 78] on div "3" at bounding box center [18, 73] width 20 height 20
click at [12, 149] on div at bounding box center [16, 149] width 8 height 8
drag, startPoint x: 557, startPoint y: 319, endPoint x: 550, endPoint y: 315, distance: 7.7
click at [557, 318] on div at bounding box center [563, 318] width 56 height 31
click at [17, 73] on div at bounding box center [16, 71] width 8 height 8
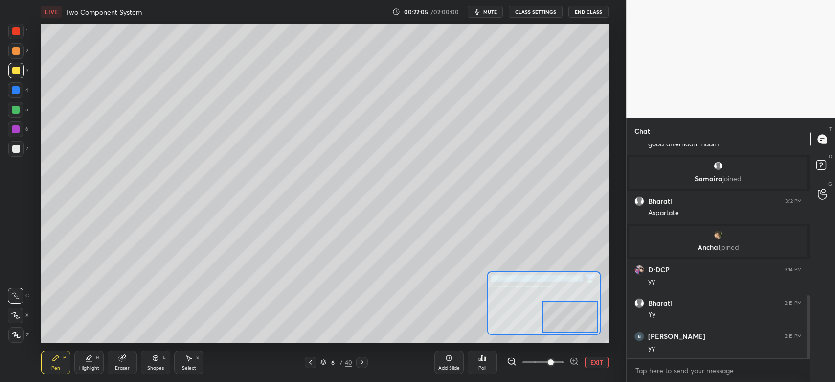
click at [573, 322] on div at bounding box center [570, 316] width 56 height 31
click at [579, 322] on div at bounding box center [570, 316] width 56 height 31
drag, startPoint x: 562, startPoint y: 317, endPoint x: 550, endPoint y: 311, distance: 12.7
click at [573, 313] on div at bounding box center [573, 313] width 56 height 31
drag, startPoint x: 564, startPoint y: 319, endPoint x: 565, endPoint y: 334, distance: 15.2
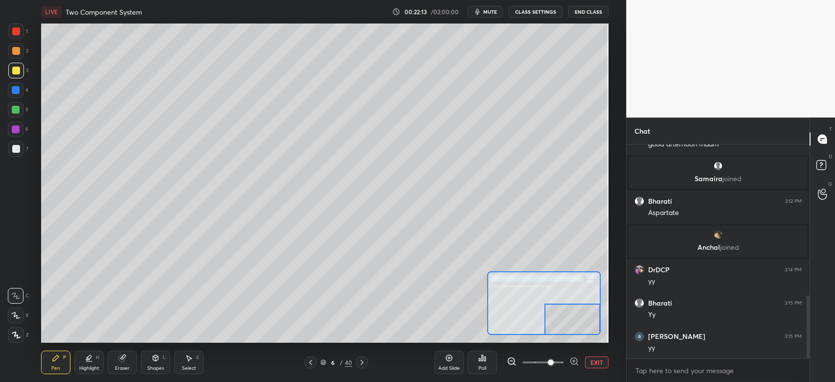
click at [565, 334] on div at bounding box center [544, 303] width 114 height 64
drag, startPoint x: 580, startPoint y: 324, endPoint x: 570, endPoint y: 327, distance: 11.0
click at [569, 327] on div at bounding box center [563, 318] width 56 height 31
click at [18, 153] on div at bounding box center [16, 149] width 16 height 16
click at [597, 360] on button "EXIT" at bounding box center [596, 362] width 23 height 12
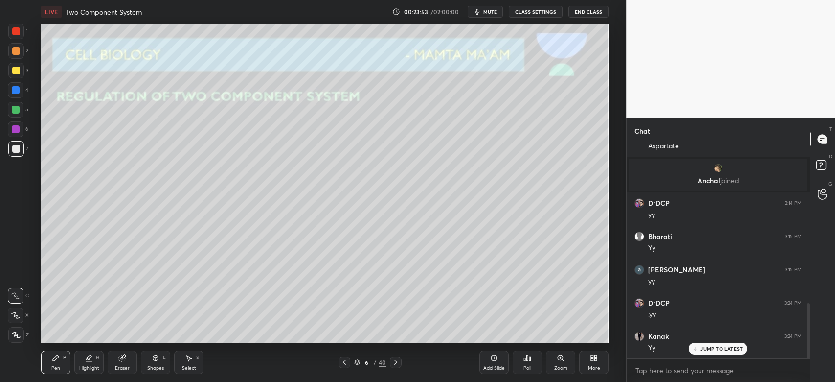
scroll to position [611, 0]
click at [396, 365] on icon at bounding box center [396, 362] width 8 height 8
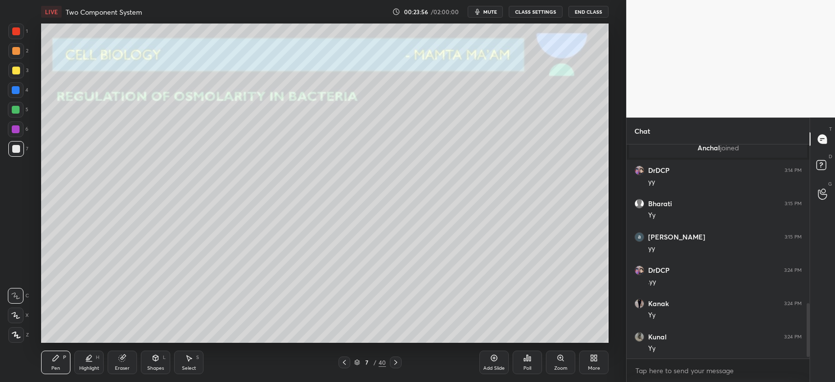
scroll to position [645, 0]
click at [14, 76] on div at bounding box center [16, 71] width 16 height 16
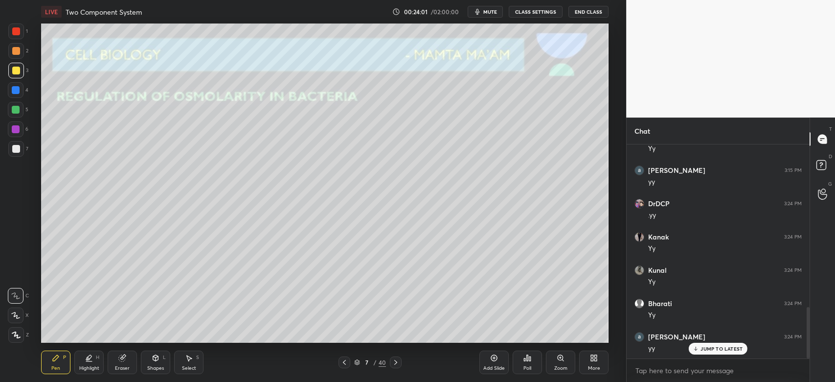
click at [17, 150] on div at bounding box center [16, 149] width 8 height 8
click at [16, 71] on div at bounding box center [16, 71] width 8 height 8
click at [20, 331] on icon at bounding box center [16, 334] width 9 height 7
drag, startPoint x: 15, startPoint y: 51, endPoint x: 31, endPoint y: 69, distance: 24.2
click at [15, 51] on div at bounding box center [16, 51] width 8 height 8
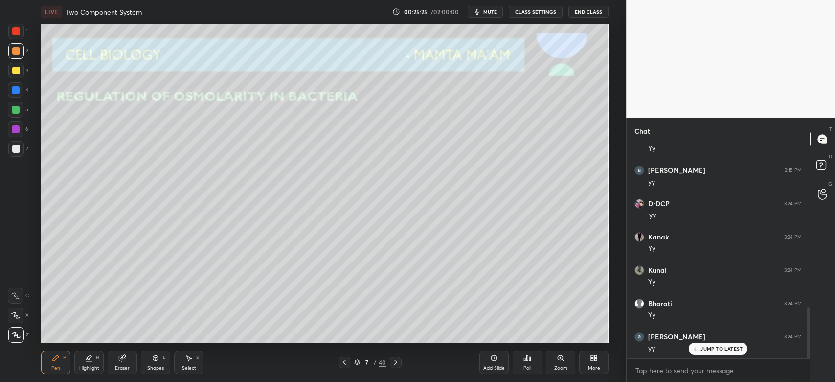
click at [16, 76] on div at bounding box center [16, 71] width 16 height 16
click at [20, 152] on div at bounding box center [16, 149] width 16 height 16
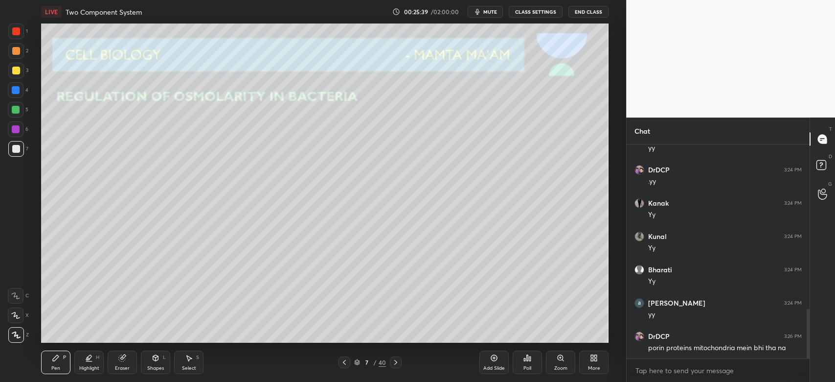
click at [394, 363] on icon at bounding box center [396, 362] width 8 height 8
click at [341, 361] on icon at bounding box center [345, 362] width 8 height 8
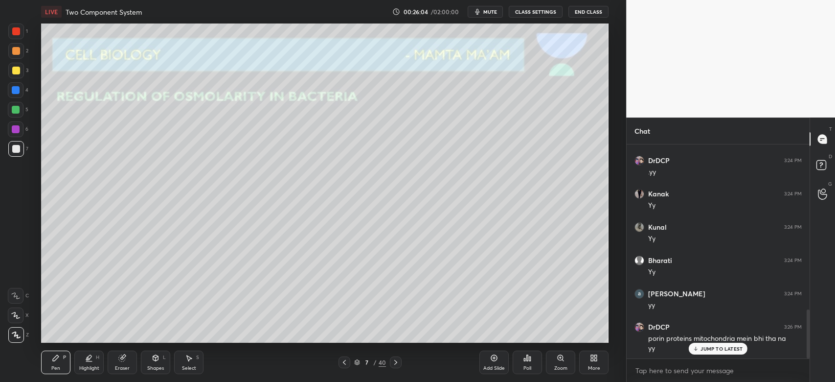
scroll to position [754, 0]
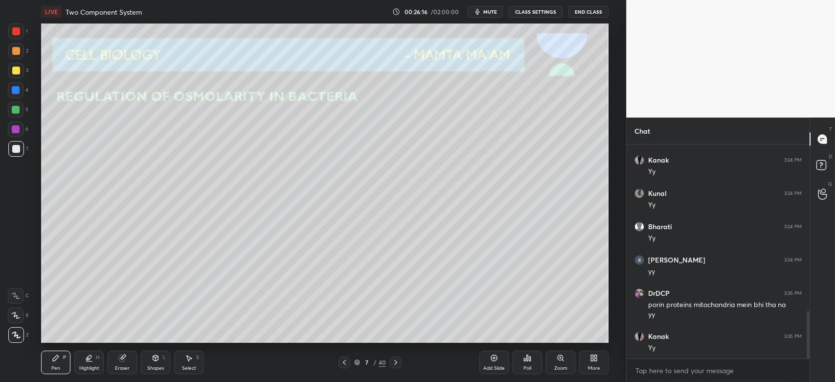
click at [395, 363] on icon at bounding box center [395, 362] width 3 height 5
click at [344, 363] on icon at bounding box center [345, 362] width 8 height 8
click at [498, 363] on div "Add Slide" at bounding box center [493, 361] width 29 height 23
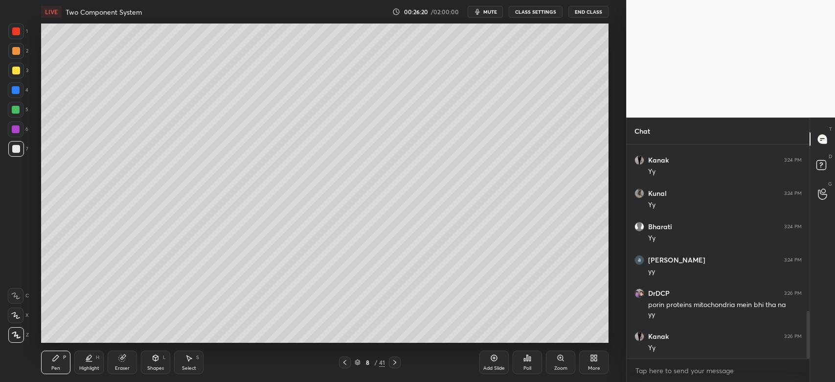
click at [18, 71] on div at bounding box center [16, 71] width 8 height 8
click at [160, 363] on div "Shapes L" at bounding box center [155, 361] width 29 height 23
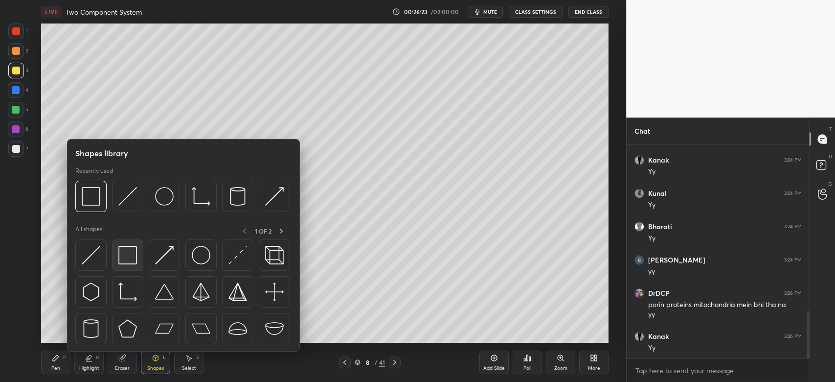
click at [122, 257] on img at bounding box center [127, 255] width 19 height 19
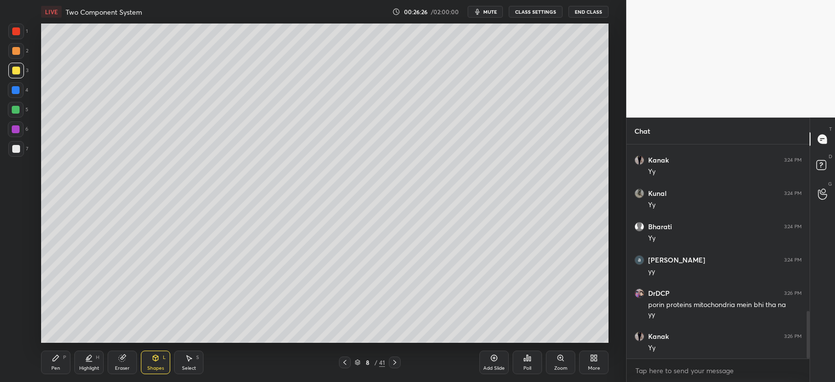
scroll to position [787, 0]
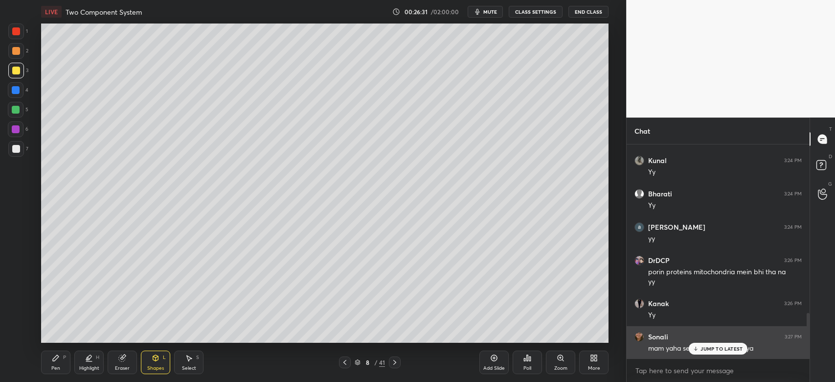
drag, startPoint x: 702, startPoint y: 346, endPoint x: 696, endPoint y: 355, distance: 10.2
click at [702, 347] on p "JUMP TO LATEST" at bounding box center [722, 348] width 42 height 6
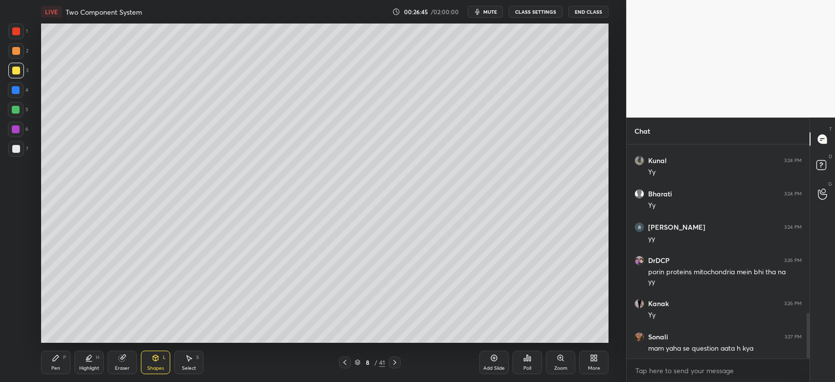
click at [16, 148] on div at bounding box center [16, 149] width 8 height 8
click at [121, 355] on icon at bounding box center [122, 358] width 8 height 8
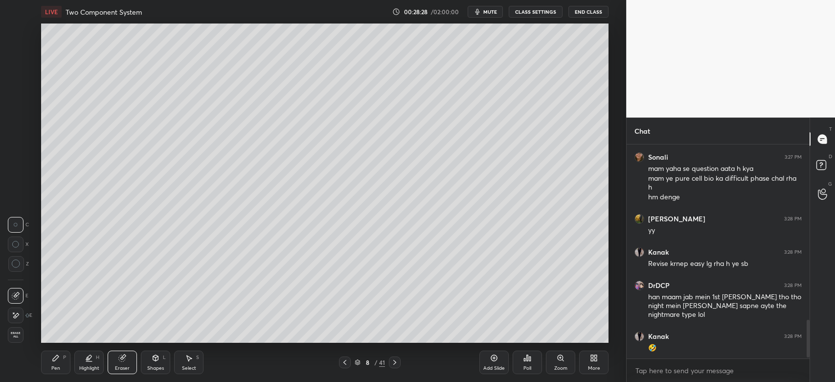
scroll to position [1000, 0]
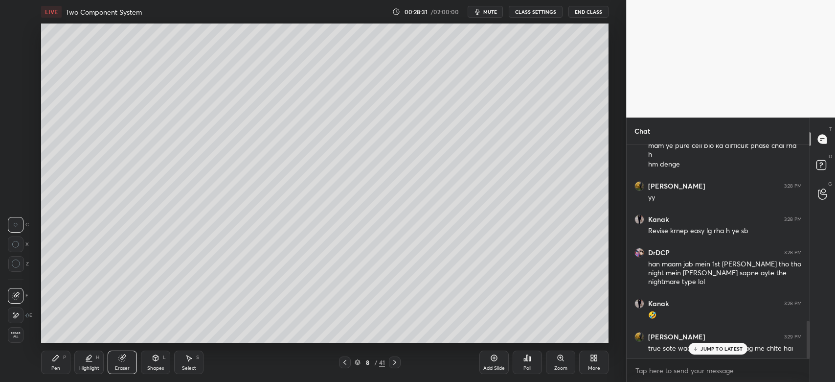
drag, startPoint x: 724, startPoint y: 349, endPoint x: 726, endPoint y: 356, distance: 7.7
click at [724, 349] on p "JUMP TO LATEST" at bounding box center [722, 348] width 42 height 6
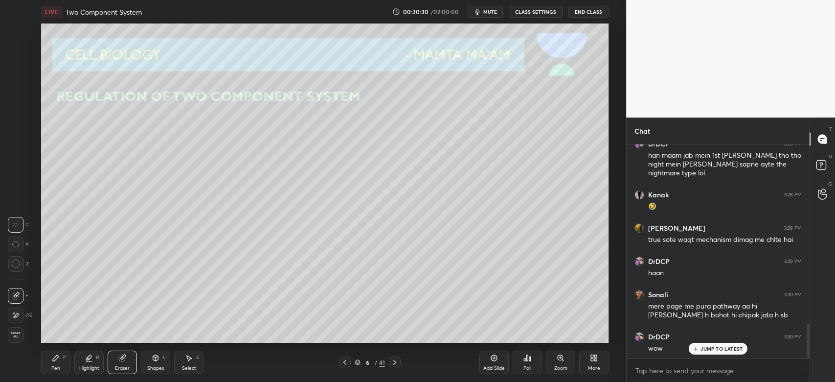
scroll to position [1151, 0]
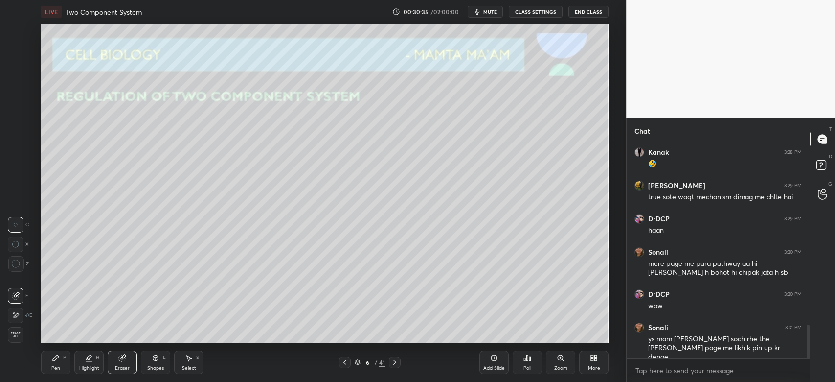
click at [491, 363] on div "Add Slide" at bounding box center [493, 361] width 29 height 23
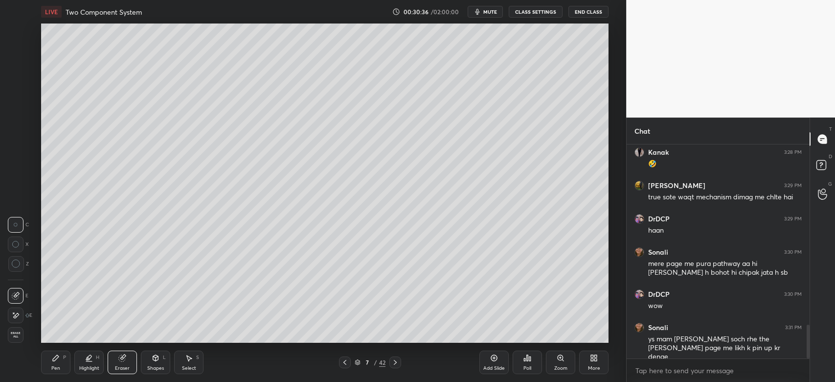
click at [64, 364] on div "Pen P" at bounding box center [55, 361] width 29 height 23
drag, startPoint x: 16, startPoint y: 154, endPoint x: 30, endPoint y: 152, distance: 14.8
click at [16, 154] on div at bounding box center [16, 149] width 16 height 16
click at [20, 70] on div at bounding box center [16, 71] width 8 height 8
click at [17, 89] on div at bounding box center [16, 90] width 8 height 8
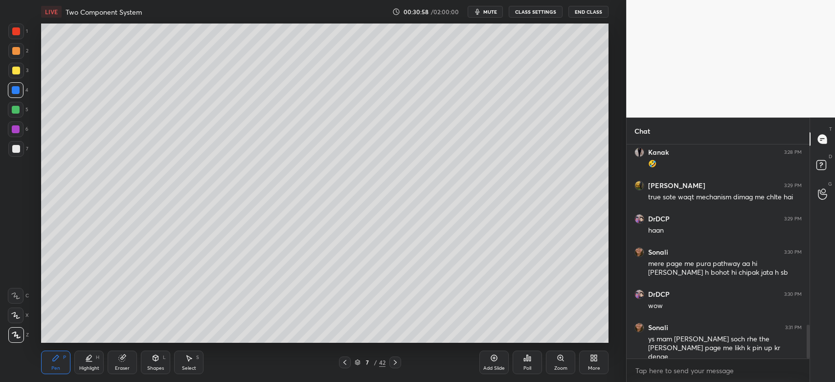
click at [8, 67] on div at bounding box center [16, 71] width 16 height 16
click at [19, 89] on div at bounding box center [16, 90] width 8 height 8
click at [17, 111] on div at bounding box center [16, 110] width 8 height 8
click at [18, 72] on div at bounding box center [16, 71] width 8 height 8
click at [346, 363] on icon at bounding box center [345, 362] width 8 height 8
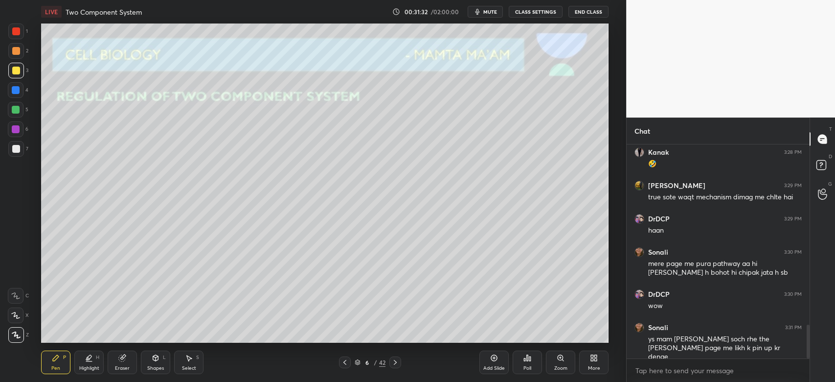
scroll to position [1184, 0]
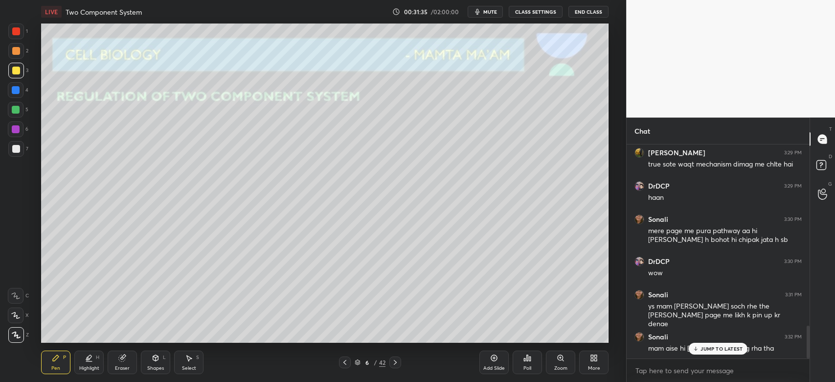
click at [706, 346] on p "JUMP TO LATEST" at bounding box center [722, 348] width 42 height 6
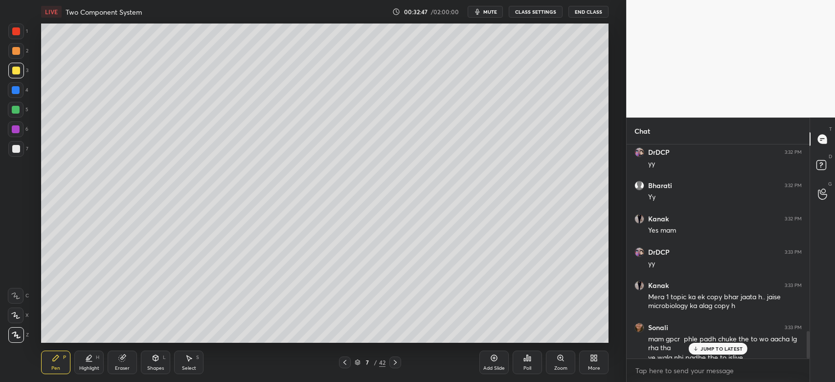
scroll to position [1454, 0]
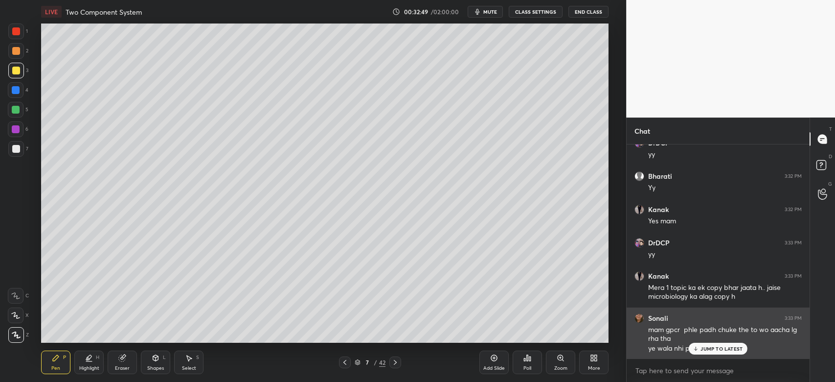
click at [705, 341] on div "mam gpcr phle padh chuke the to wo aacha lg rha tha" at bounding box center [725, 334] width 154 height 19
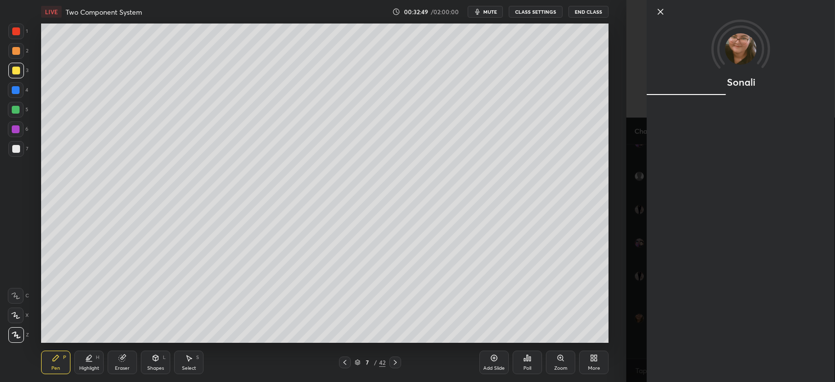
drag, startPoint x: 705, startPoint y: 341, endPoint x: 702, endPoint y: 348, distance: 7.9
click at [703, 348] on div "Sonali" at bounding box center [741, 191] width 188 height 382
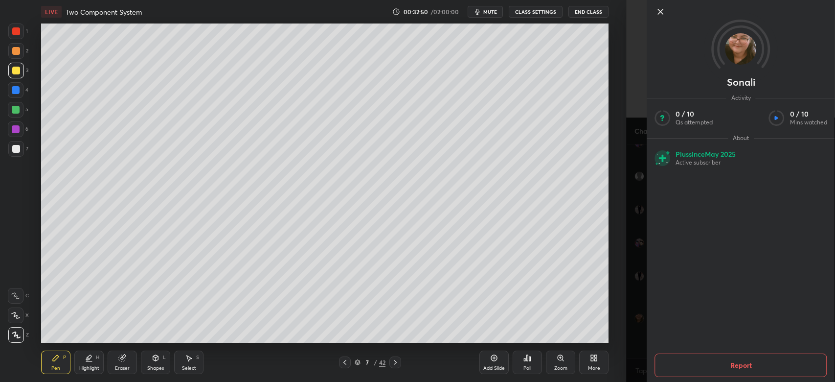
click at [659, 16] on icon at bounding box center [661, 12] width 12 height 12
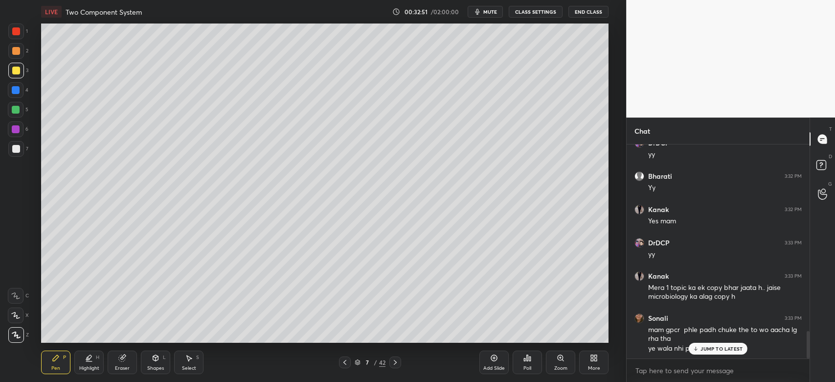
click at [705, 347] on p "JUMP TO LATEST" at bounding box center [722, 348] width 42 height 6
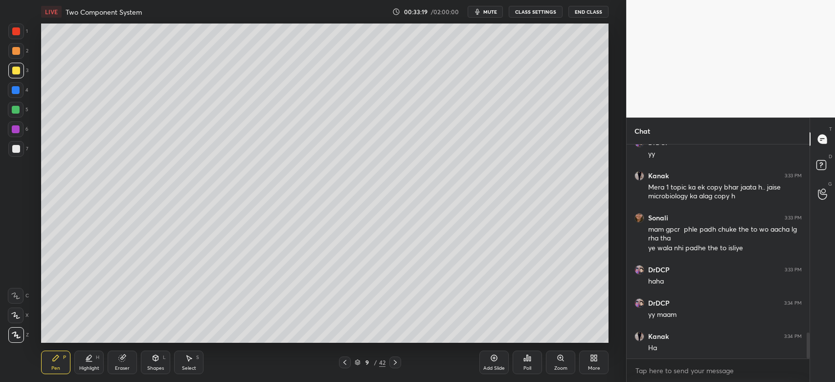
scroll to position [1587, 0]
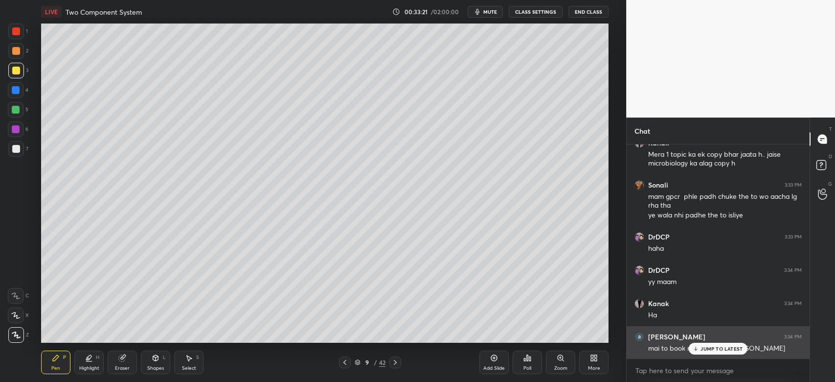
click at [722, 344] on div "JUMP TO LATEST" at bounding box center [718, 348] width 59 height 12
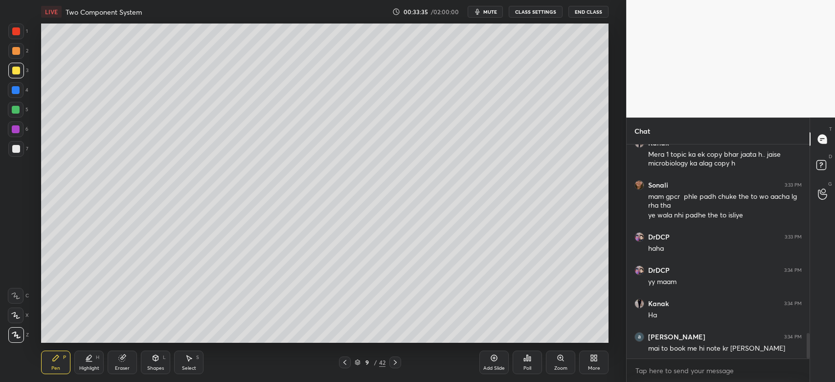
click at [121, 363] on div "Eraser" at bounding box center [122, 361] width 29 height 23
click at [49, 365] on div "Pen P" at bounding box center [55, 361] width 29 height 23
click at [16, 57] on div at bounding box center [16, 51] width 16 height 16
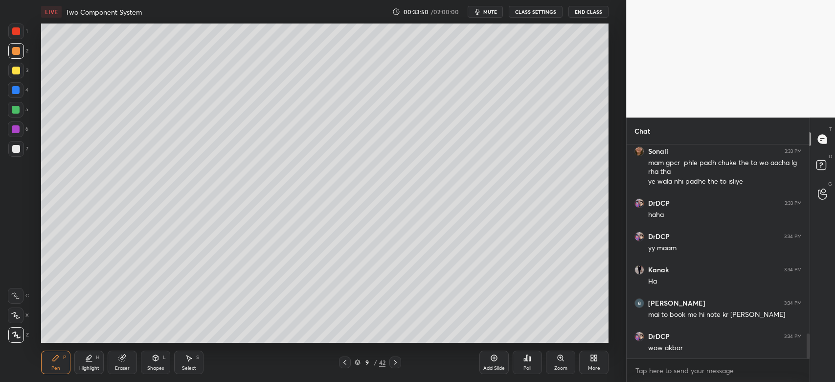
click at [344, 363] on icon at bounding box center [344, 362] width 3 height 5
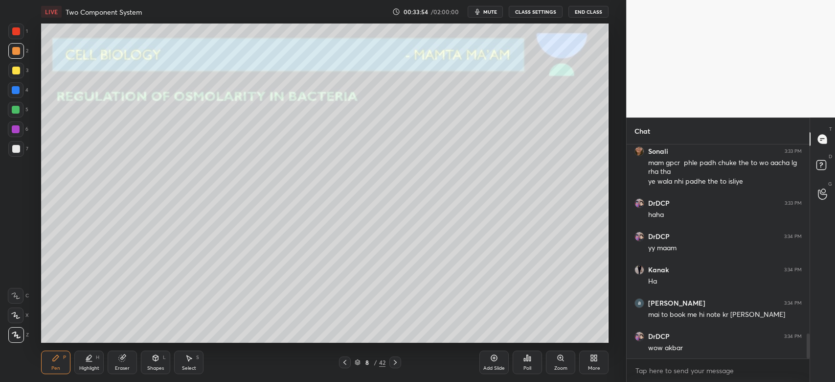
click at [394, 365] on icon at bounding box center [395, 362] width 8 height 8
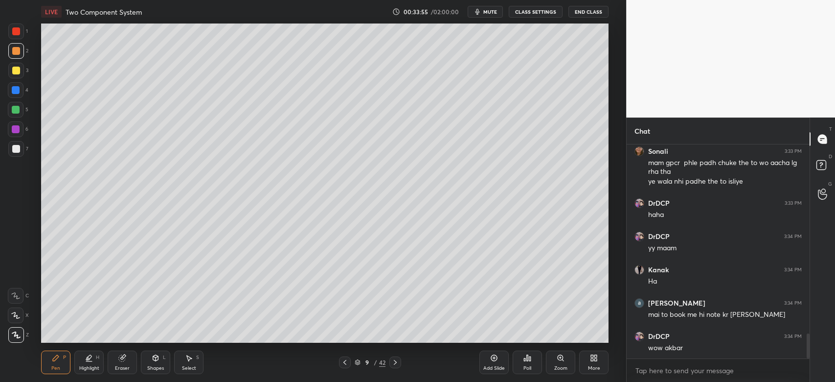
drag, startPoint x: 10, startPoint y: 97, endPoint x: 16, endPoint y: 95, distance: 6.2
click at [9, 97] on div "4" at bounding box center [18, 90] width 21 height 16
click at [20, 52] on div at bounding box center [16, 51] width 16 height 16
click at [13, 70] on div at bounding box center [16, 71] width 8 height 8
click at [556, 362] on div "Zoom" at bounding box center [560, 361] width 29 height 23
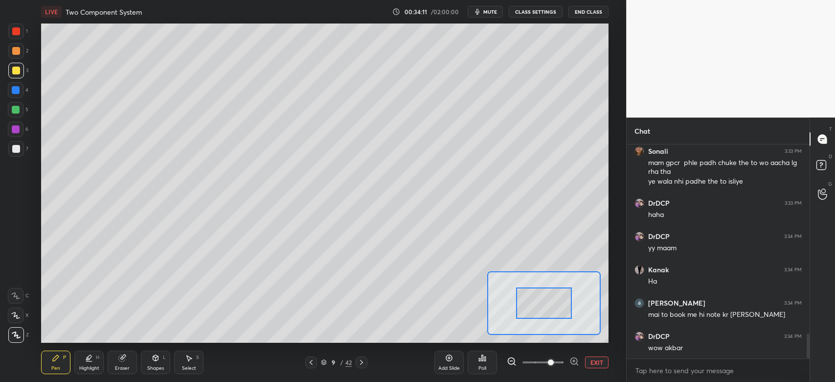
click at [551, 361] on span at bounding box center [543, 362] width 41 height 15
drag, startPoint x: 545, startPoint y: 306, endPoint x: 565, endPoint y: 282, distance: 31.9
click at [567, 286] on div at bounding box center [560, 287] width 56 height 31
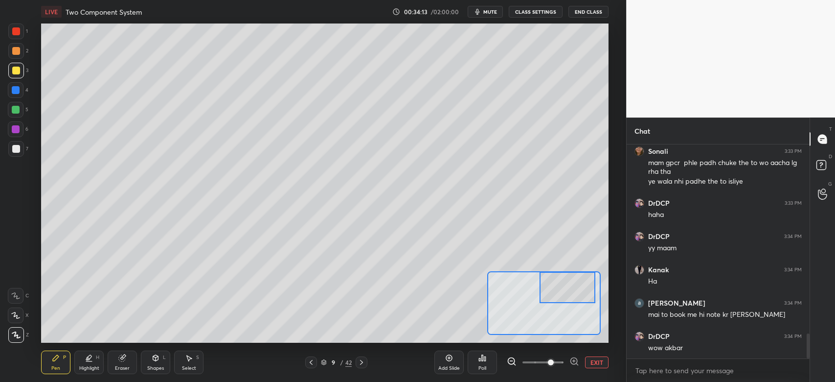
click at [14, 299] on div at bounding box center [16, 296] width 16 height 16
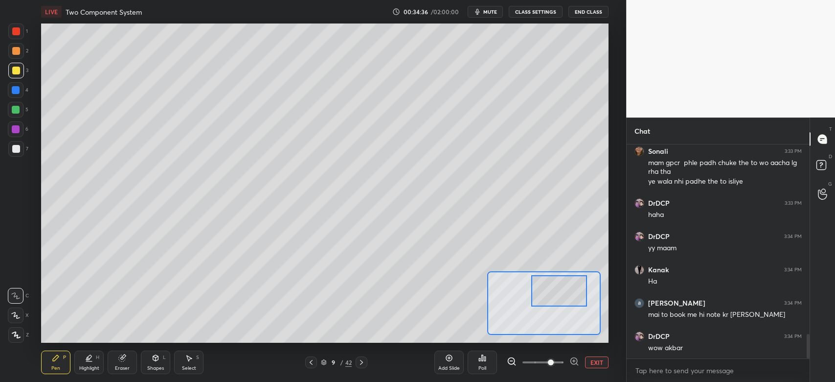
scroll to position [1663, 0]
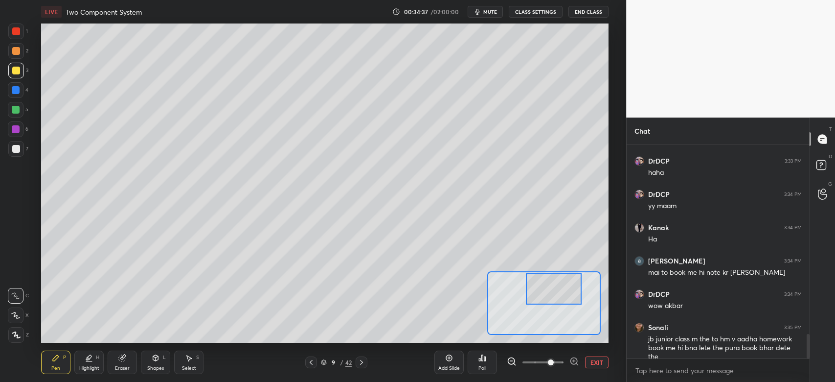
drag, startPoint x: 566, startPoint y: 288, endPoint x: 552, endPoint y: 288, distance: 13.7
click at [552, 288] on div at bounding box center [554, 288] width 56 height 31
click at [536, 362] on span at bounding box center [543, 362] width 41 height 15
drag, startPoint x: 564, startPoint y: 309, endPoint x: 556, endPoint y: 310, distance: 7.8
click at [556, 310] on div at bounding box center [546, 293] width 74 height 41
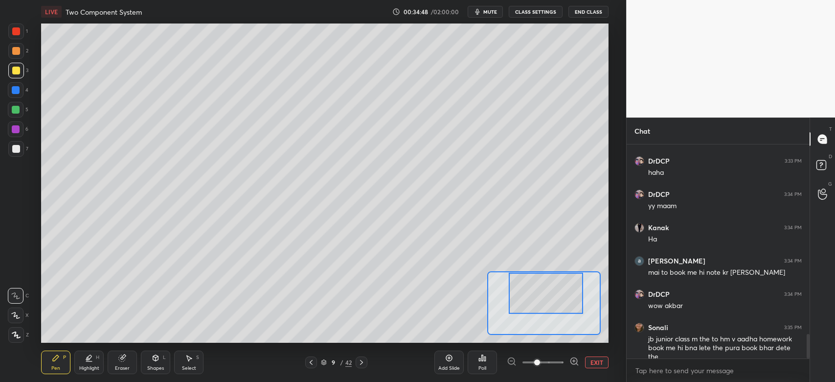
click at [534, 362] on span at bounding box center [537, 362] width 6 height 6
click at [526, 362] on span at bounding box center [543, 362] width 41 height 2
click at [552, 366] on span at bounding box center [543, 362] width 41 height 15
click at [526, 360] on span at bounding box center [543, 362] width 41 height 15
click at [524, 362] on span at bounding box center [543, 362] width 41 height 2
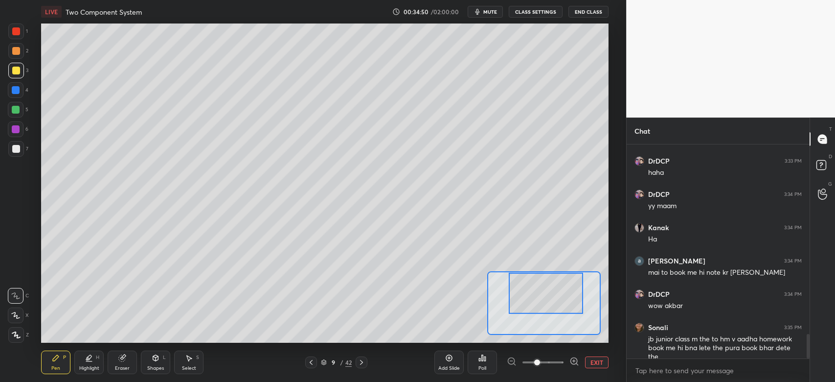
click at [523, 362] on span at bounding box center [543, 362] width 41 height 2
click at [522, 362] on div at bounding box center [543, 362] width 72 height 12
click at [524, 365] on span at bounding box center [543, 362] width 41 height 15
click at [524, 366] on span at bounding box center [543, 362] width 41 height 15
click at [520, 364] on div at bounding box center [543, 362] width 72 height 12
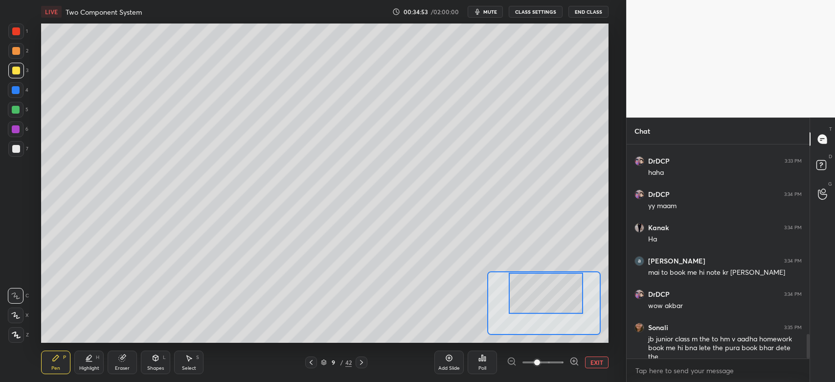
click at [591, 367] on div "EXIT" at bounding box center [558, 362] width 102 height 12
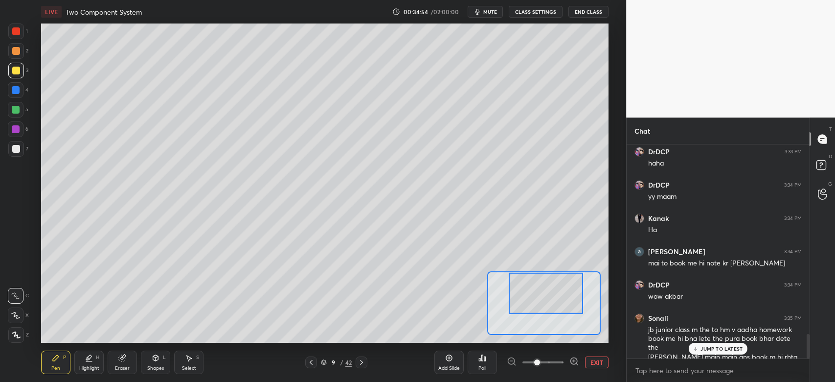
click at [591, 365] on button "EXIT" at bounding box center [596, 362] width 23 height 12
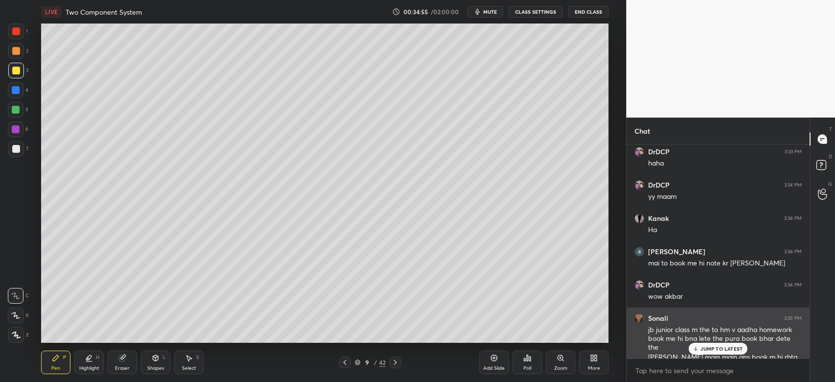
click at [707, 351] on p "JUMP TO LATEST" at bounding box center [722, 348] width 42 height 6
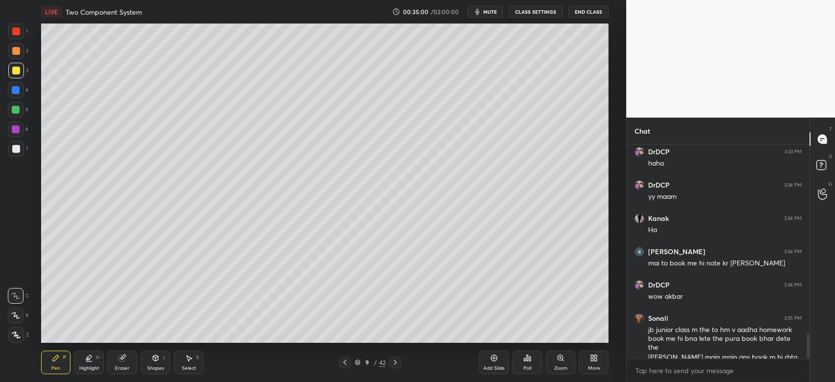
click at [12, 149] on div at bounding box center [16, 149] width 8 height 8
click at [14, 90] on div at bounding box center [16, 90] width 8 height 8
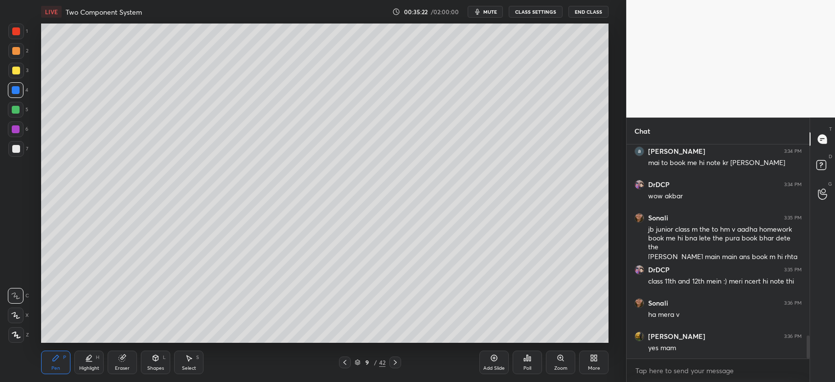
scroll to position [1805, 0]
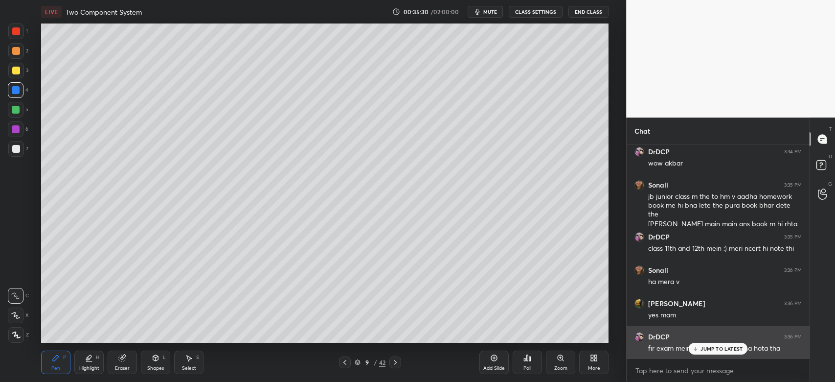
drag, startPoint x: 723, startPoint y: 346, endPoint x: 728, endPoint y: 348, distance: 5.7
click at [724, 347] on p "JUMP TO LATEST" at bounding box center [722, 348] width 42 height 6
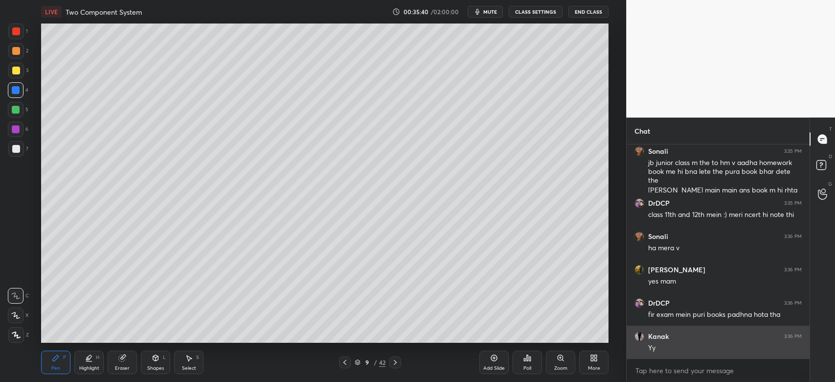
scroll to position [1871, 0]
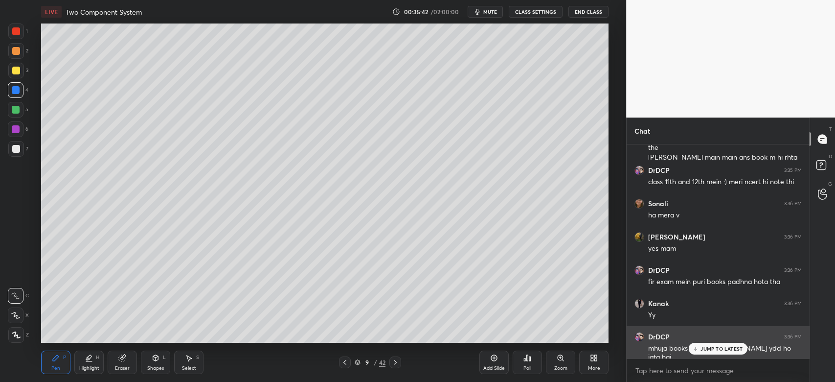
click at [701, 352] on div "JUMP TO LATEST" at bounding box center [718, 348] width 59 height 12
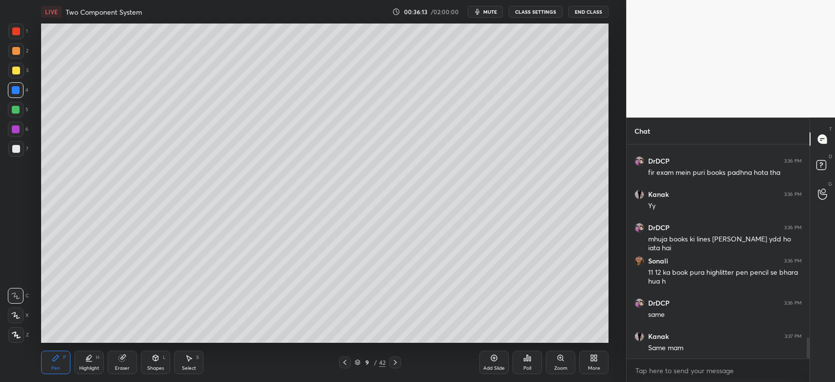
scroll to position [2013, 0]
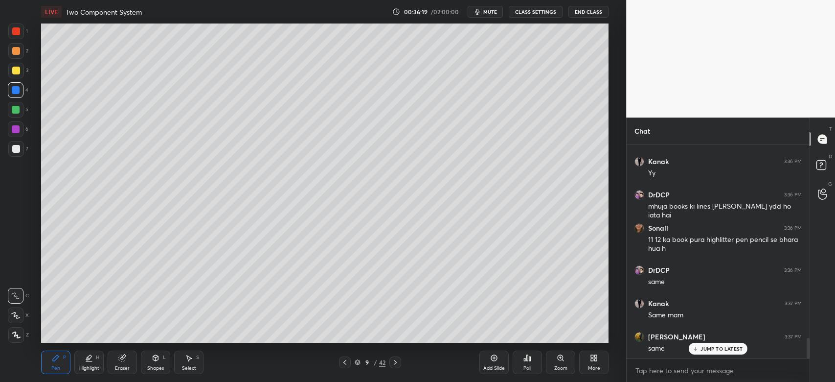
click at [561, 363] on div "Zoom" at bounding box center [560, 361] width 29 height 23
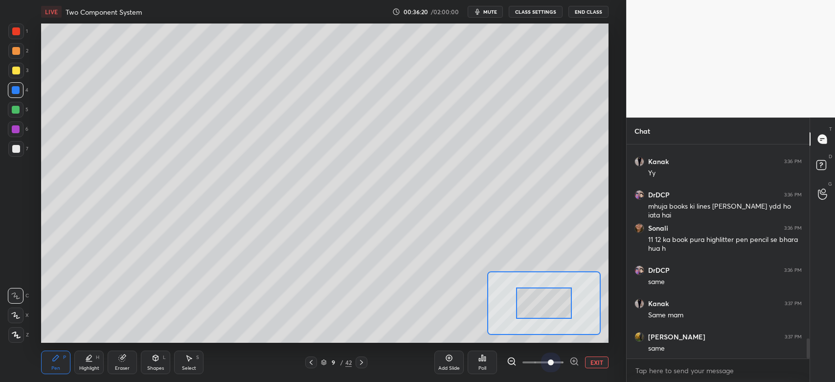
click at [548, 362] on span at bounding box center [543, 362] width 41 height 15
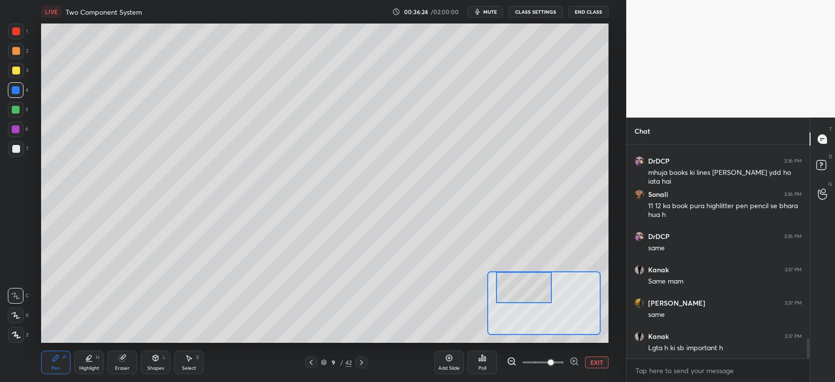
drag, startPoint x: 549, startPoint y: 317, endPoint x: 530, endPoint y: 294, distance: 29.9
click at [529, 296] on div at bounding box center [524, 287] width 56 height 31
click at [15, 108] on div at bounding box center [16, 110] width 8 height 8
click at [554, 363] on span at bounding box center [551, 362] width 6 height 6
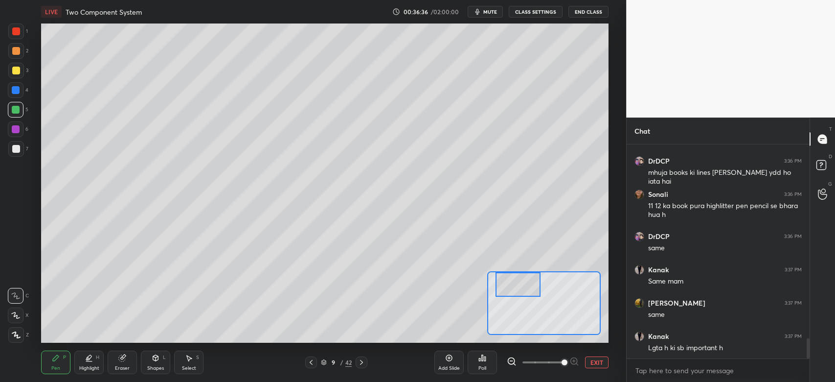
scroll to position [2056, 0]
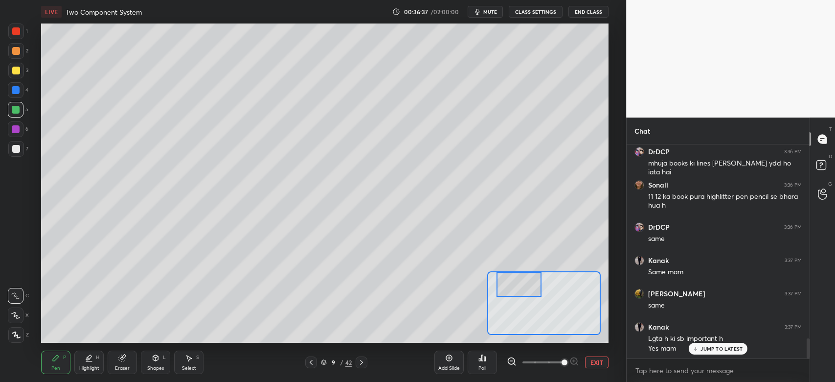
drag, startPoint x: 524, startPoint y: 288, endPoint x: 528, endPoint y: 279, distance: 10.1
click at [527, 283] on div at bounding box center [519, 284] width 45 height 25
click at [17, 128] on div at bounding box center [16, 129] width 8 height 8
click at [15, 92] on div at bounding box center [16, 90] width 8 height 8
drag, startPoint x: 515, startPoint y: 290, endPoint x: 508, endPoint y: 286, distance: 8.6
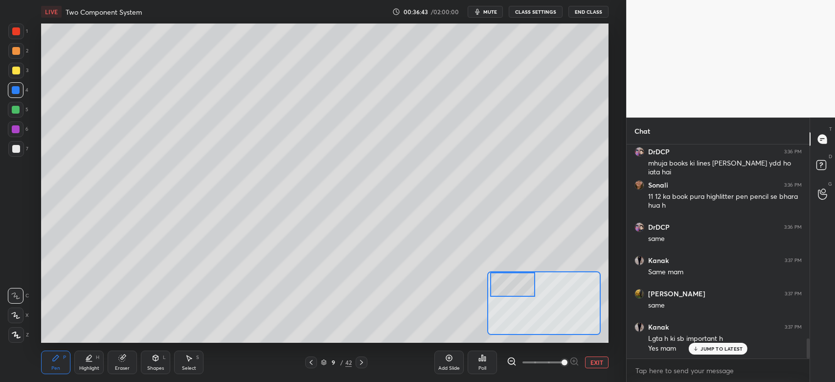
click at [508, 287] on div at bounding box center [512, 284] width 45 height 25
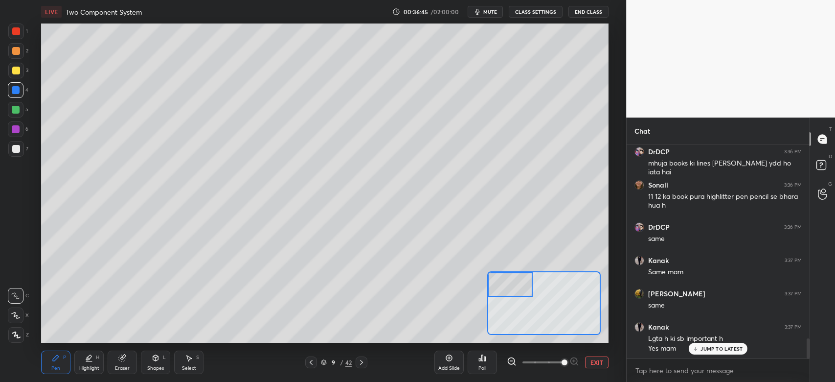
scroll to position [2098, 0]
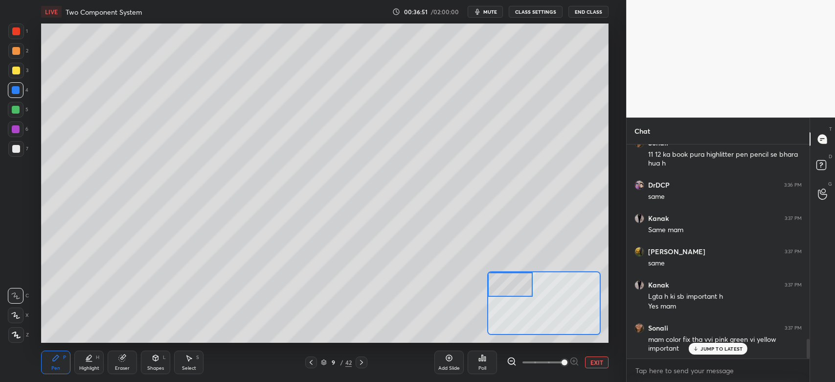
click at [16, 132] on div at bounding box center [16, 129] width 8 height 8
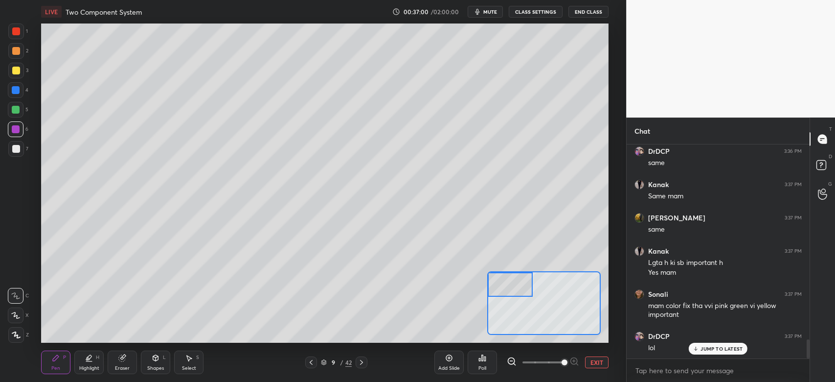
scroll to position [2165, 0]
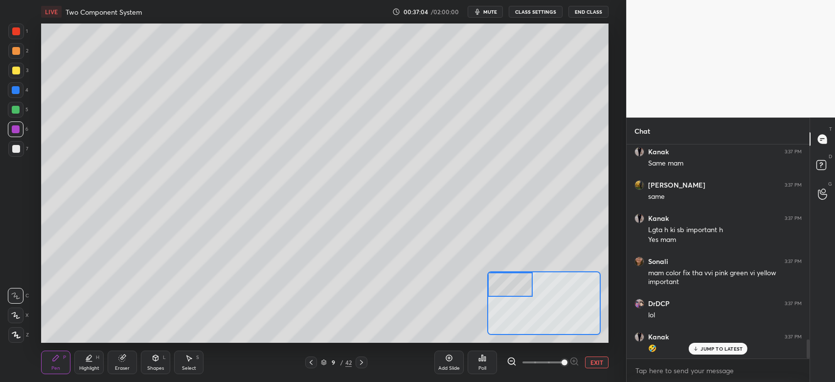
click at [19, 76] on div at bounding box center [16, 71] width 16 height 16
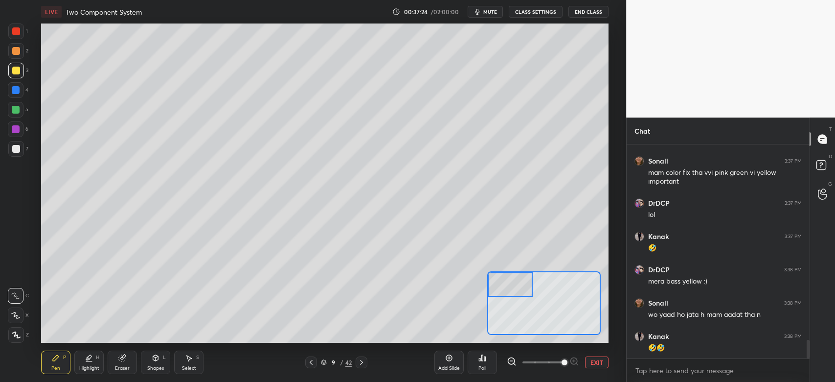
scroll to position [2298, 0]
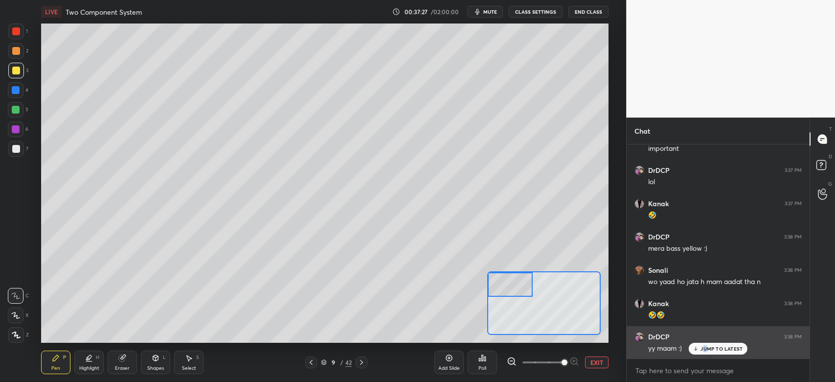
click at [705, 346] on p "JUMP TO LATEST" at bounding box center [722, 348] width 42 height 6
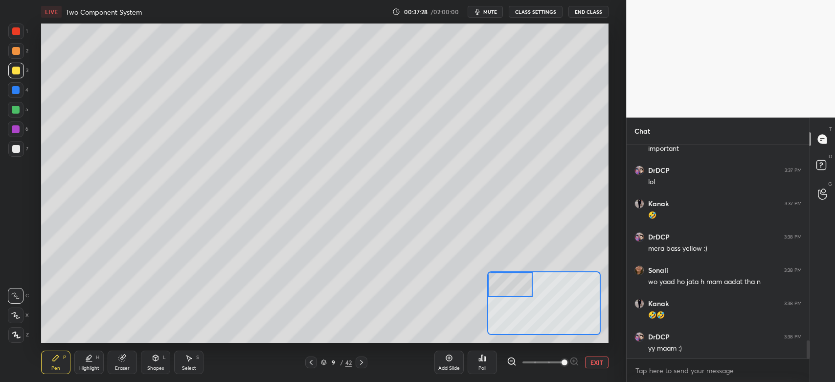
drag, startPoint x: 119, startPoint y: 363, endPoint x: 113, endPoint y: 342, distance: 21.5
click at [120, 364] on div "Eraser" at bounding box center [122, 361] width 29 height 23
click at [55, 365] on div "Pen" at bounding box center [55, 367] width 9 height 5
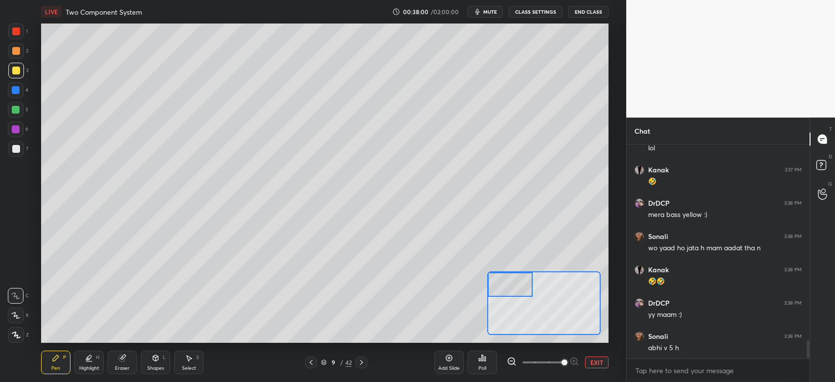
click at [16, 89] on div at bounding box center [16, 90] width 8 height 8
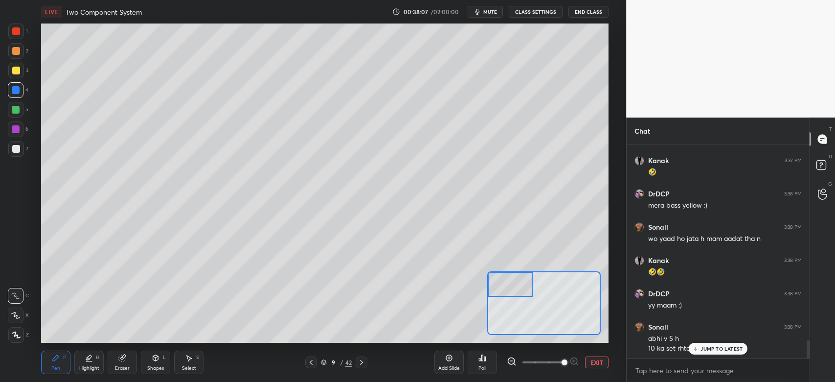
click at [701, 345] on p "JUMP TO LATEST" at bounding box center [722, 348] width 42 height 6
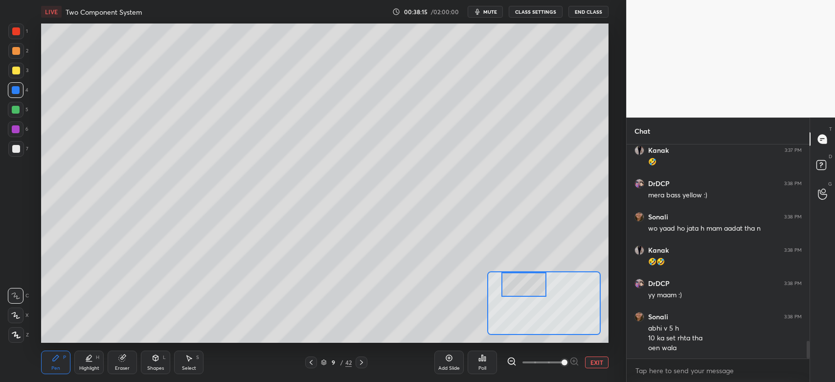
drag, startPoint x: 519, startPoint y: 291, endPoint x: 535, endPoint y: 290, distance: 16.7
click at [535, 291] on div at bounding box center [523, 284] width 45 height 25
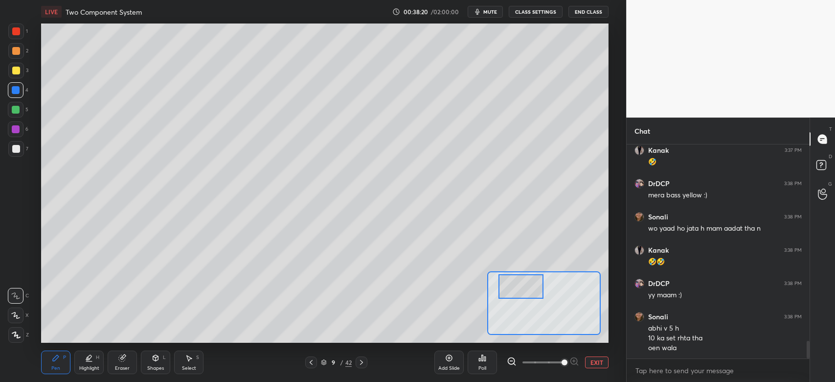
drag, startPoint x: 532, startPoint y: 287, endPoint x: 524, endPoint y: 288, distance: 7.4
click at [524, 288] on div at bounding box center [521, 286] width 45 height 25
click at [13, 72] on div at bounding box center [16, 71] width 8 height 8
drag, startPoint x: 505, startPoint y: 295, endPoint x: 498, endPoint y: 292, distance: 7.3
click at [497, 294] on div at bounding box center [510, 287] width 45 height 25
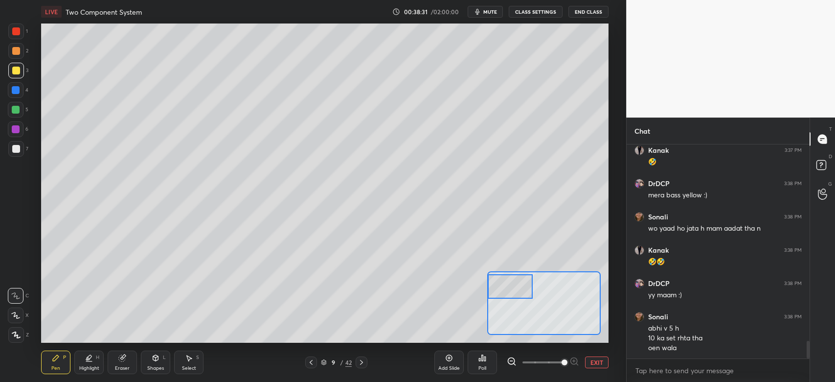
drag, startPoint x: 11, startPoint y: 88, endPoint x: 28, endPoint y: 124, distance: 40.3
click at [11, 88] on div at bounding box center [16, 90] width 16 height 16
click at [19, 55] on div at bounding box center [16, 51] width 16 height 16
click at [16, 128] on div at bounding box center [16, 129] width 8 height 8
click at [595, 363] on button "EXIT" at bounding box center [596, 362] width 23 height 12
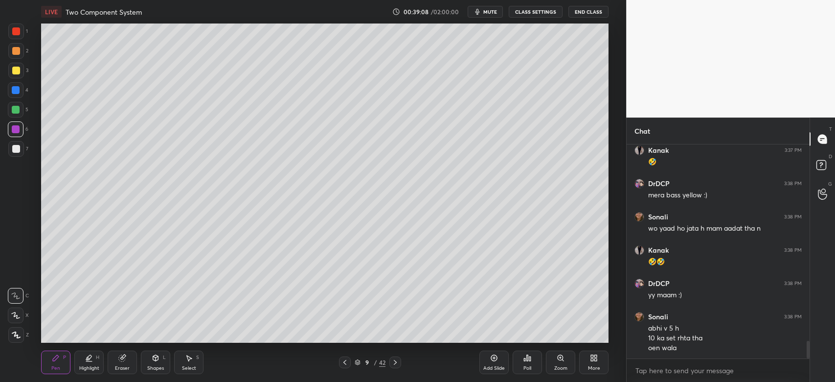
click at [121, 362] on div "Eraser" at bounding box center [122, 361] width 29 height 23
click at [88, 370] on div "Highlight" at bounding box center [89, 367] width 20 height 5
click at [15, 133] on div at bounding box center [16, 129] width 16 height 16
drag, startPoint x: 16, startPoint y: 92, endPoint x: 20, endPoint y: 121, distance: 29.1
click at [15, 93] on div at bounding box center [16, 90] width 8 height 8
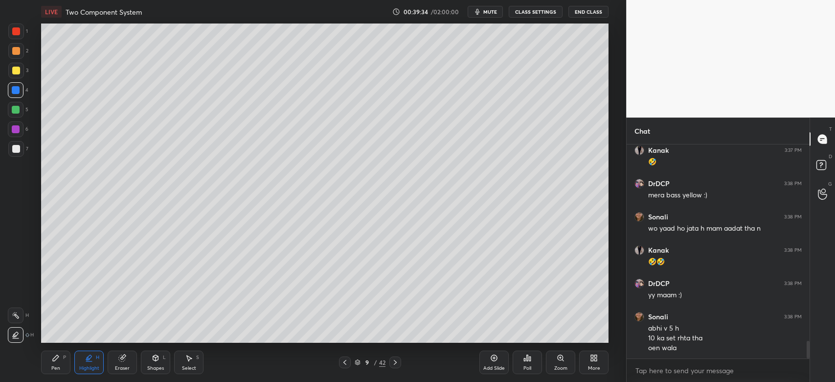
drag, startPoint x: 16, startPoint y: 112, endPoint x: 19, endPoint y: 121, distance: 9.7
click at [15, 112] on div at bounding box center [16, 110] width 8 height 8
drag, startPoint x: 20, startPoint y: 41, endPoint x: 19, endPoint y: 49, distance: 8.3
click at [19, 48] on div "1 2 3 4 5 6 7" at bounding box center [18, 91] width 21 height 137
click at [18, 53] on div at bounding box center [16, 51] width 8 height 8
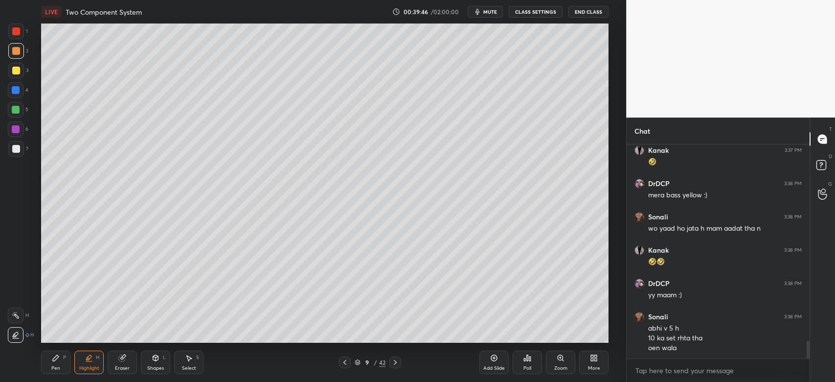
click at [57, 361] on icon at bounding box center [56, 358] width 8 height 8
click at [561, 367] on div "Zoom" at bounding box center [560, 367] width 13 height 5
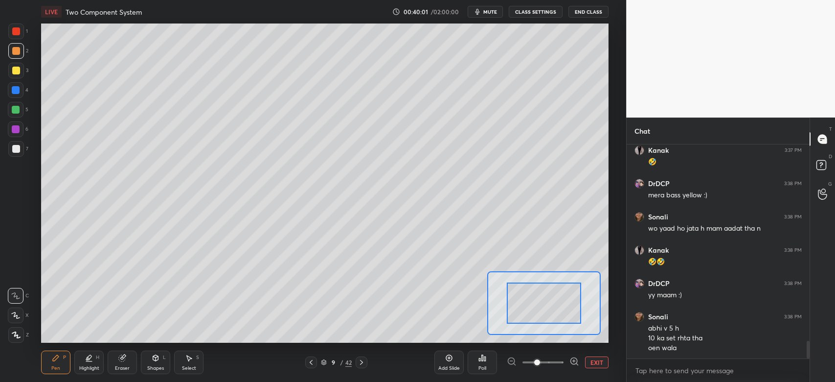
click at [548, 360] on span at bounding box center [543, 362] width 41 height 15
drag, startPoint x: 550, startPoint y: 306, endPoint x: 534, endPoint y: 297, distance: 18.8
click at [533, 299] on div at bounding box center [526, 298] width 56 height 31
click at [12, 107] on div at bounding box center [16, 110] width 8 height 8
click at [17, 38] on div "1" at bounding box center [18, 33] width 20 height 20
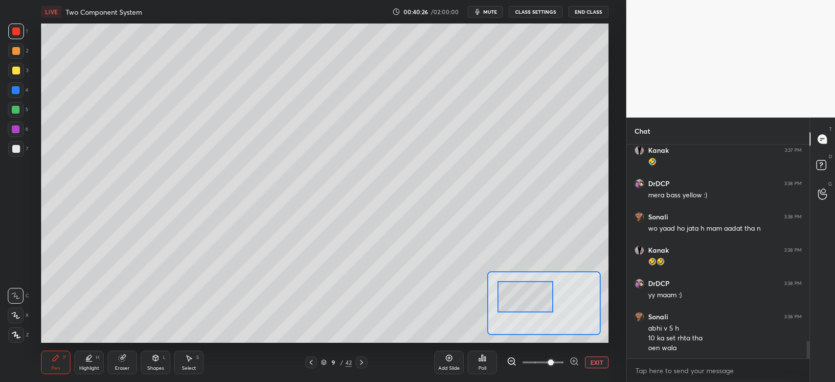
click at [18, 33] on div at bounding box center [16, 31] width 8 height 8
click at [19, 76] on div at bounding box center [16, 71] width 16 height 16
click at [118, 362] on div "Eraser" at bounding box center [122, 361] width 29 height 23
click at [59, 363] on div "Pen P" at bounding box center [55, 361] width 29 height 23
drag, startPoint x: 14, startPoint y: 37, endPoint x: 23, endPoint y: 40, distance: 9.6
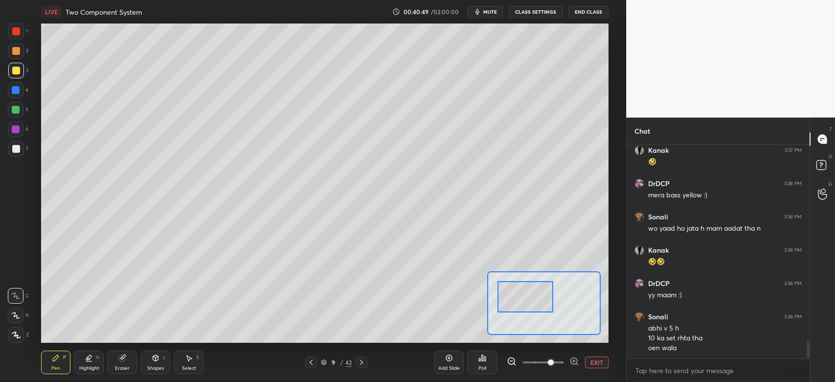
click at [14, 36] on div at bounding box center [16, 31] width 16 height 16
click at [12, 151] on div at bounding box center [16, 149] width 8 height 8
click at [14, 108] on div at bounding box center [16, 110] width 8 height 8
drag, startPoint x: 16, startPoint y: 132, endPoint x: 22, endPoint y: 131, distance: 5.4
click at [17, 131] on div at bounding box center [16, 129] width 8 height 8
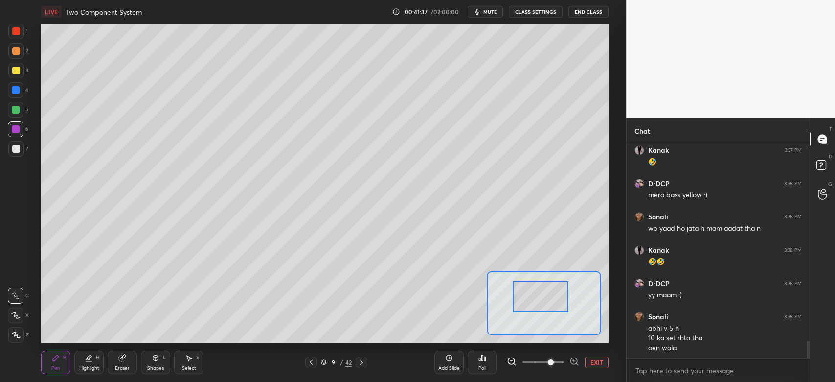
drag, startPoint x: 550, startPoint y: 307, endPoint x: 558, endPoint y: 290, distance: 19.5
click at [559, 304] on div at bounding box center [541, 296] width 56 height 31
click at [556, 303] on div at bounding box center [551, 292] width 56 height 31
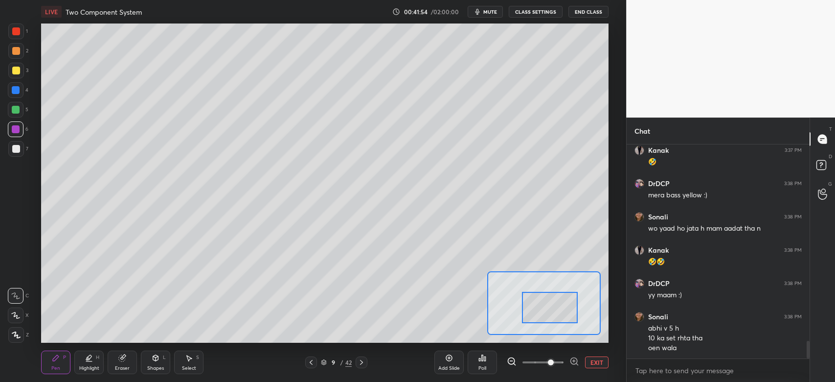
drag, startPoint x: 560, startPoint y: 296, endPoint x: 556, endPoint y: 308, distance: 13.3
click at [555, 310] on div at bounding box center [550, 307] width 56 height 31
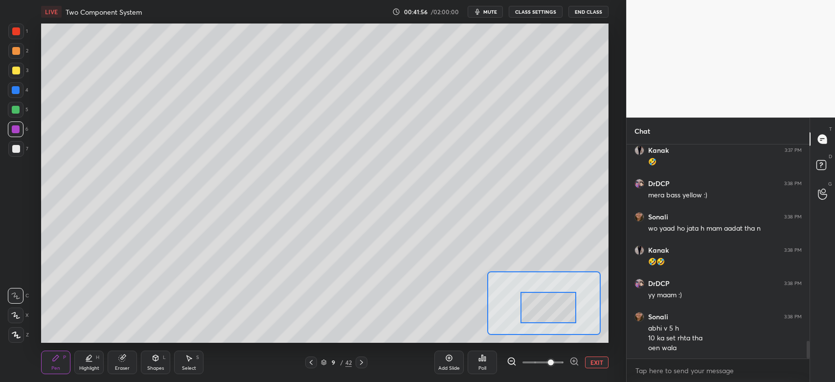
click at [16, 93] on div at bounding box center [16, 90] width 8 height 8
click at [131, 364] on div "Eraser" at bounding box center [122, 361] width 29 height 23
click at [63, 355] on div "Pen P" at bounding box center [55, 361] width 29 height 23
click at [16, 73] on div at bounding box center [16, 71] width 8 height 8
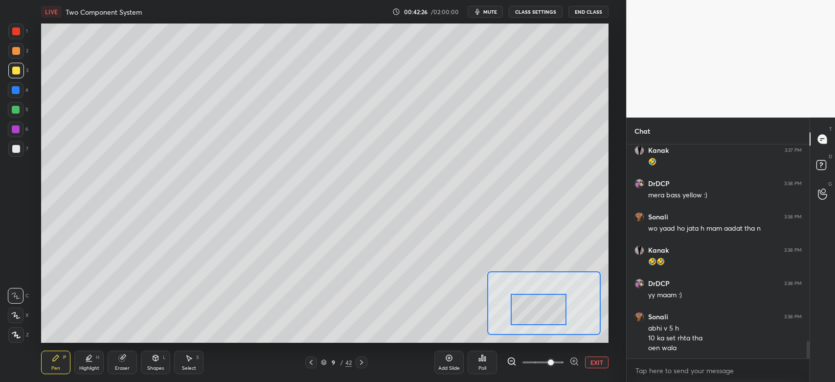
drag, startPoint x: 561, startPoint y: 313, endPoint x: 555, endPoint y: 314, distance: 6.4
click at [555, 314] on div at bounding box center [539, 309] width 56 height 31
click at [596, 362] on button "EXIT" at bounding box center [596, 362] width 23 height 12
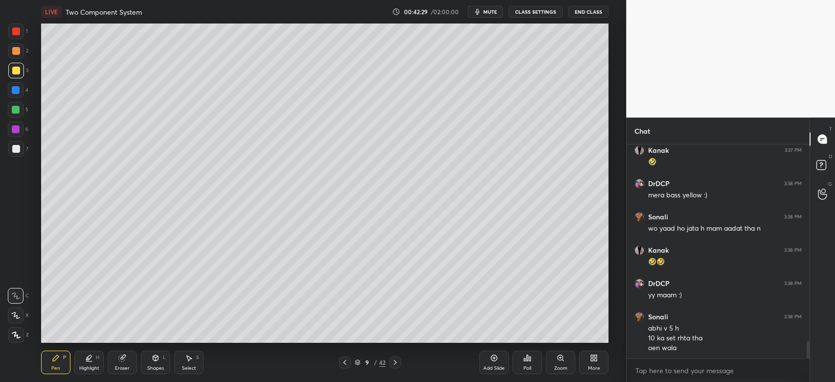
click at [16, 114] on div at bounding box center [16, 110] width 16 height 16
click at [19, 68] on div at bounding box center [16, 71] width 16 height 16
click at [17, 70] on div at bounding box center [16, 71] width 8 height 8
click at [557, 364] on div "Zoom" at bounding box center [560, 361] width 29 height 23
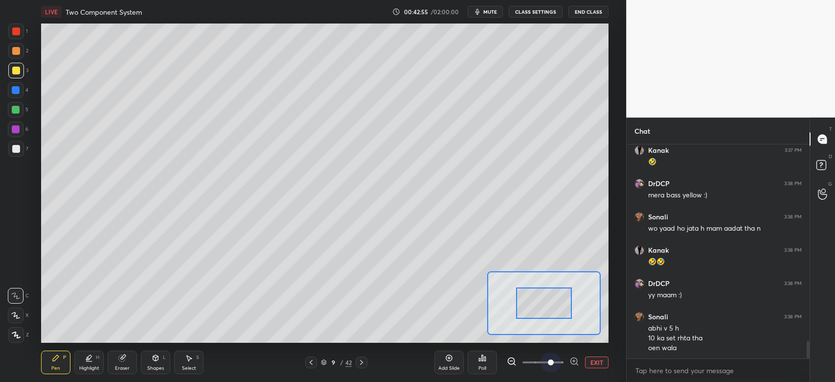
click at [549, 362] on span at bounding box center [543, 362] width 41 height 15
click at [551, 311] on div at bounding box center [545, 304] width 56 height 31
drag, startPoint x: 16, startPoint y: 74, endPoint x: 20, endPoint y: 80, distance: 7.5
click at [16, 74] on div at bounding box center [16, 71] width 16 height 16
drag, startPoint x: 13, startPoint y: 33, endPoint x: 28, endPoint y: 47, distance: 20.1
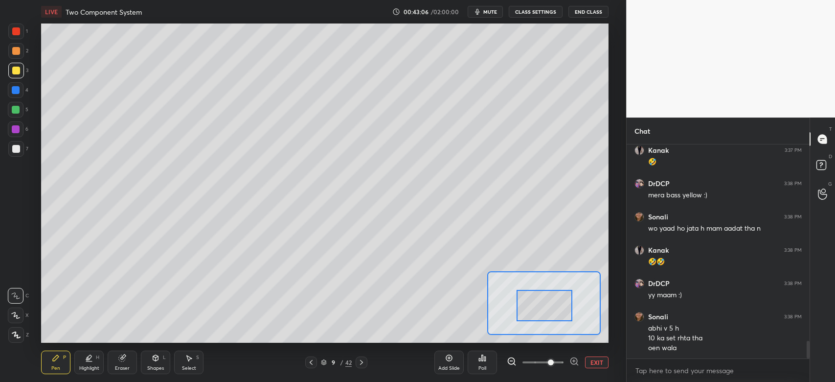
click at [13, 36] on div at bounding box center [16, 31] width 16 height 16
click at [17, 91] on div at bounding box center [16, 90] width 8 height 8
click at [17, 56] on div at bounding box center [16, 51] width 16 height 16
drag, startPoint x: 550, startPoint y: 311, endPoint x: 575, endPoint y: 317, distance: 25.2
click at [567, 313] on div at bounding box center [559, 306] width 56 height 31
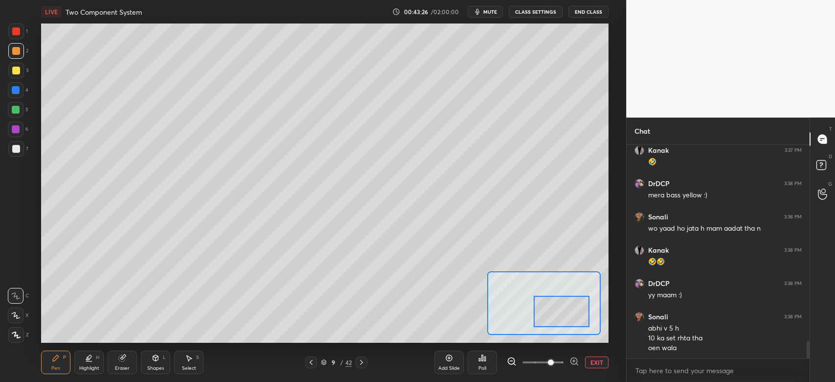
drag, startPoint x: 554, startPoint y: 313, endPoint x: 541, endPoint y: 312, distance: 12.8
click at [553, 318] on div at bounding box center [562, 311] width 56 height 31
drag, startPoint x: 569, startPoint y: 314, endPoint x: 560, endPoint y: 318, distance: 10.3
click at [558, 319] on div at bounding box center [550, 314] width 56 height 31
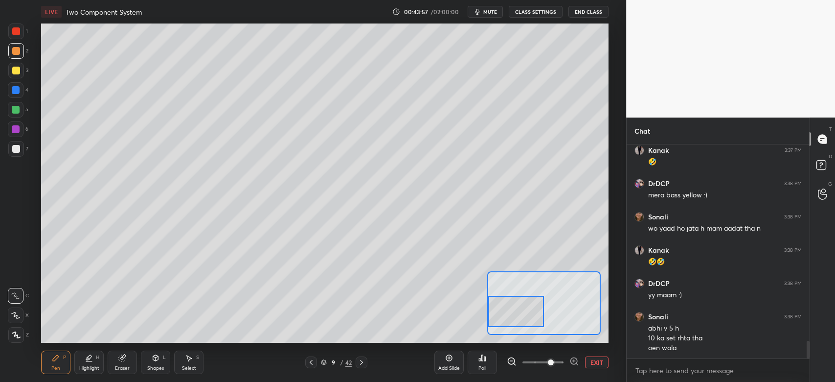
drag, startPoint x: 544, startPoint y: 313, endPoint x: 510, endPoint y: 306, distance: 34.4
click at [507, 308] on div at bounding box center [516, 311] width 56 height 31
click at [14, 151] on div at bounding box center [16, 149] width 8 height 8
drag, startPoint x: 23, startPoint y: 89, endPoint x: 23, endPoint y: 94, distance: 5.0
click at [24, 89] on div "4" at bounding box center [18, 90] width 21 height 16
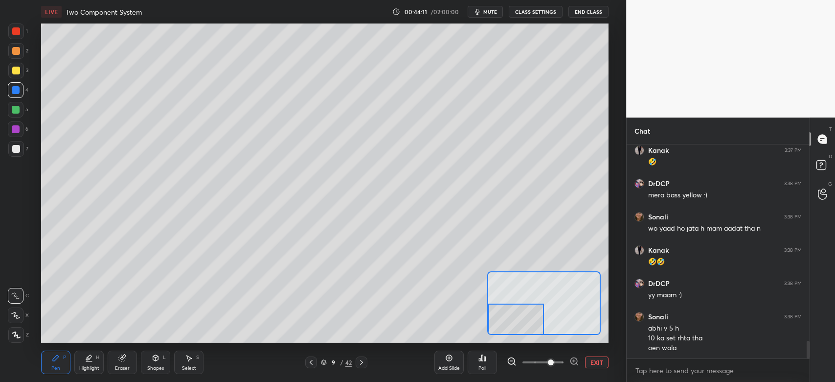
drag, startPoint x: 528, startPoint y: 315, endPoint x: 524, endPoint y: 318, distance: 5.2
click at [528, 324] on div at bounding box center [516, 318] width 56 height 31
drag, startPoint x: 16, startPoint y: 67, endPoint x: 31, endPoint y: 80, distance: 20.1
click at [16, 67] on div at bounding box center [16, 71] width 8 height 8
click at [18, 99] on div "4" at bounding box center [18, 92] width 21 height 20
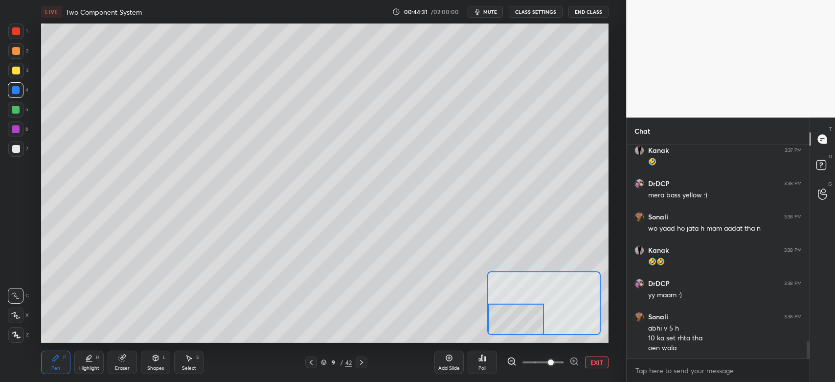
click at [516, 335] on div "LIVE Two Component System 00:44:31 / 02:00:00 mute CLASS SETTINGS End Class Set…" at bounding box center [324, 191] width 587 height 382
click at [592, 362] on button "EXIT" at bounding box center [596, 362] width 23 height 12
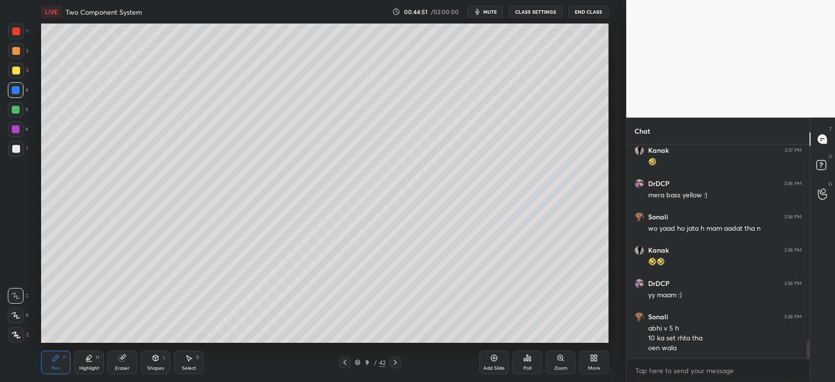
drag, startPoint x: 16, startPoint y: 162, endPoint x: 15, endPoint y: 157, distance: 5.5
click at [16, 159] on div "1 2 3 4 5 6 7 C X Z C X Z E E Erase all H H" at bounding box center [15, 182] width 31 height 319
click at [15, 150] on div at bounding box center [16, 149] width 8 height 8
drag, startPoint x: 21, startPoint y: 53, endPoint x: 20, endPoint y: 58, distance: 5.0
click at [18, 55] on div at bounding box center [16, 51] width 16 height 16
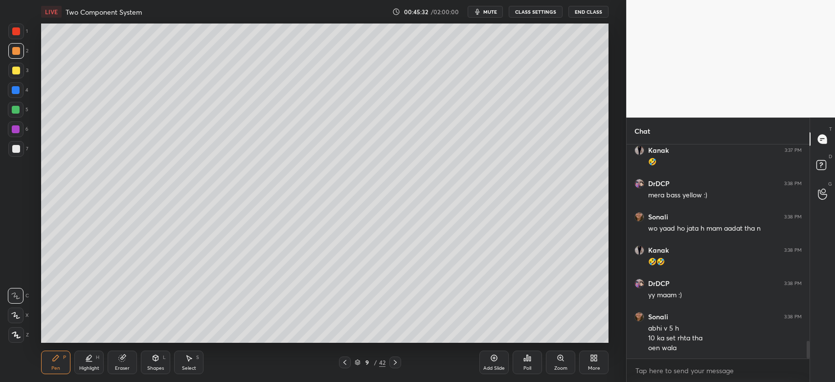
click at [18, 71] on div at bounding box center [16, 71] width 8 height 8
click at [18, 52] on div at bounding box center [16, 51] width 8 height 8
click at [564, 372] on div "Zoom" at bounding box center [560, 361] width 29 height 23
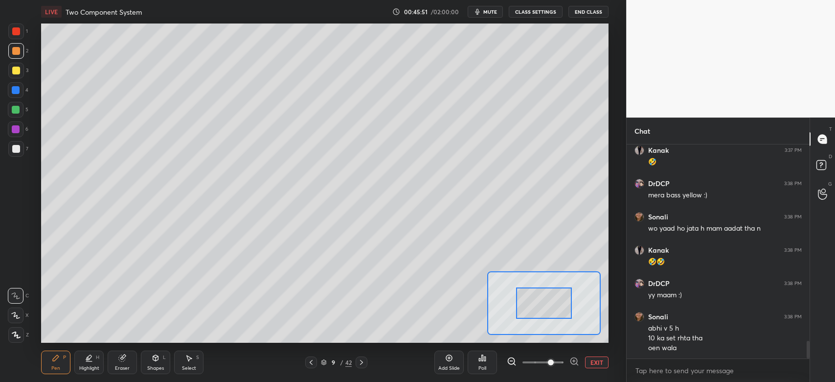
drag, startPoint x: 551, startPoint y: 365, endPoint x: 552, endPoint y: 360, distance: 5.6
click at [551, 366] on span at bounding box center [543, 362] width 41 height 15
drag, startPoint x: 552, startPoint y: 319, endPoint x: 570, endPoint y: 339, distance: 27.4
click at [570, 340] on div "LIVE Two Component System 00:45:52 / 02:00:00 mute CLASS SETTINGS End Class Set…" at bounding box center [324, 191] width 587 height 382
click at [15, 71] on div at bounding box center [16, 71] width 8 height 8
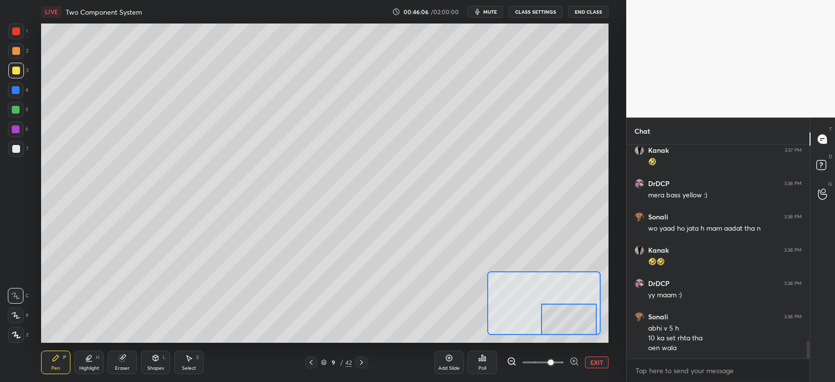
click at [578, 326] on div at bounding box center [569, 318] width 56 height 31
click at [16, 85] on div at bounding box center [16, 90] width 16 height 16
click at [12, 127] on div at bounding box center [16, 129] width 8 height 8
drag, startPoint x: 570, startPoint y: 330, endPoint x: 591, endPoint y: 329, distance: 20.6
click at [591, 329] on div at bounding box center [573, 318] width 56 height 31
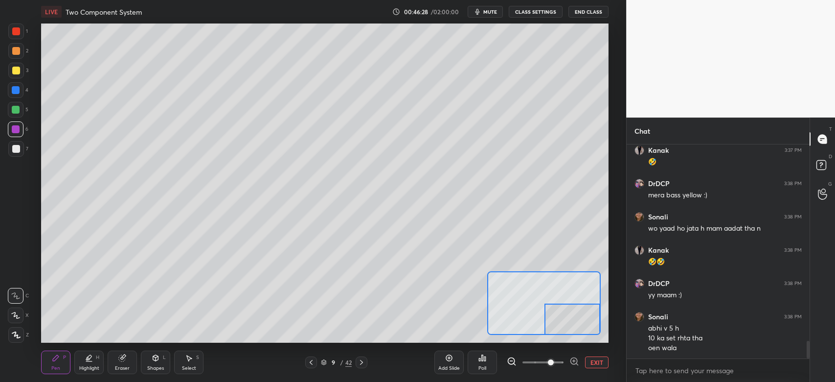
click at [600, 361] on button "EXIT" at bounding box center [596, 362] width 23 height 12
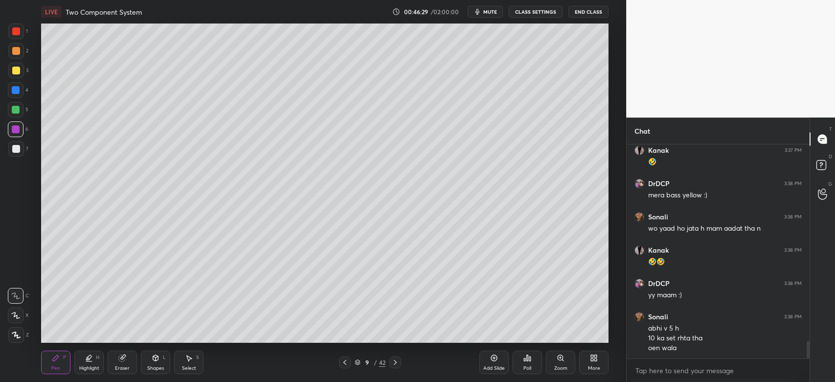
click at [12, 146] on div at bounding box center [16, 149] width 16 height 16
click at [560, 366] on div "Zoom" at bounding box center [560, 367] width 13 height 5
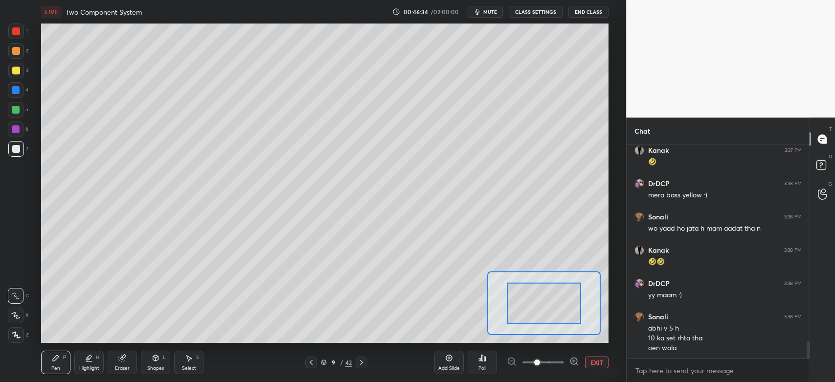
click at [562, 362] on span at bounding box center [543, 362] width 41 height 15
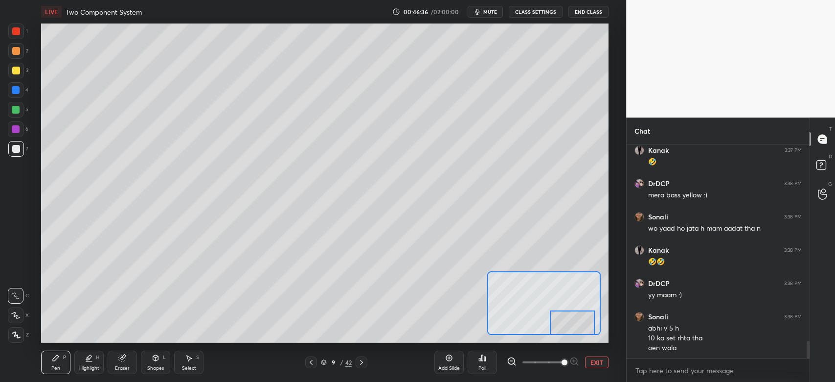
drag, startPoint x: 553, startPoint y: 320, endPoint x: 574, endPoint y: 335, distance: 25.8
click at [573, 332] on div at bounding box center [572, 322] width 45 height 25
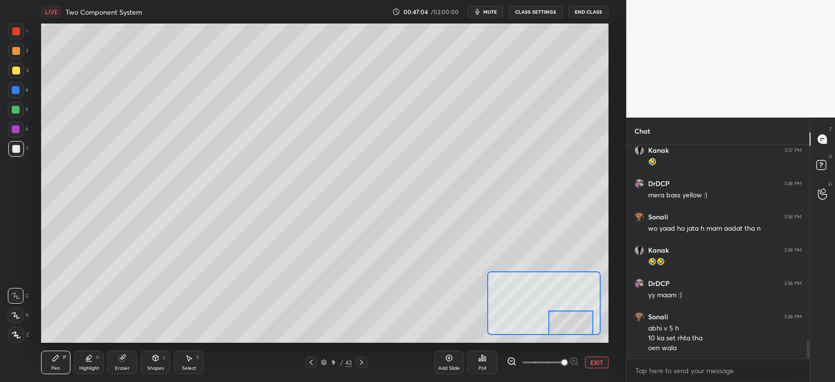
click at [129, 364] on div "Eraser" at bounding box center [122, 361] width 29 height 23
click at [59, 362] on div "Pen P" at bounding box center [55, 361] width 29 height 23
click at [592, 360] on button "EXIT" at bounding box center [596, 362] width 23 height 12
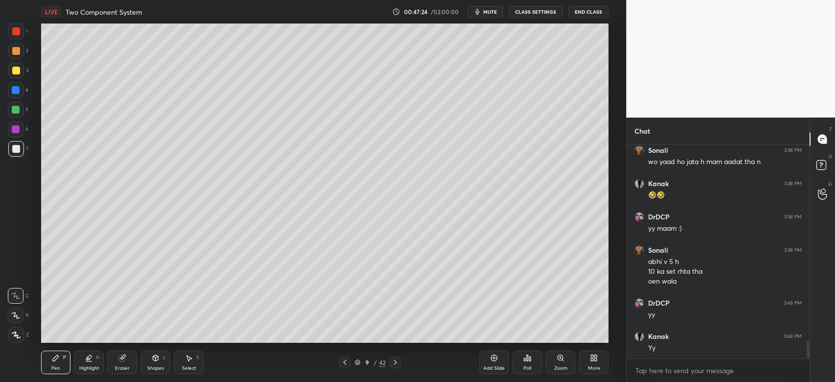
scroll to position [2451, 0]
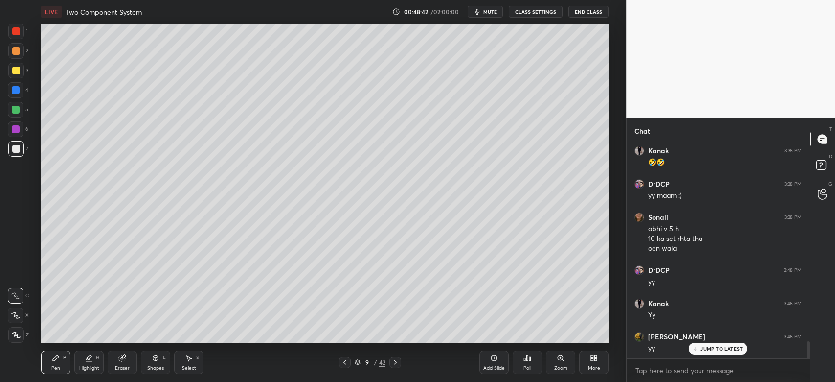
click at [392, 362] on icon at bounding box center [395, 362] width 8 height 8
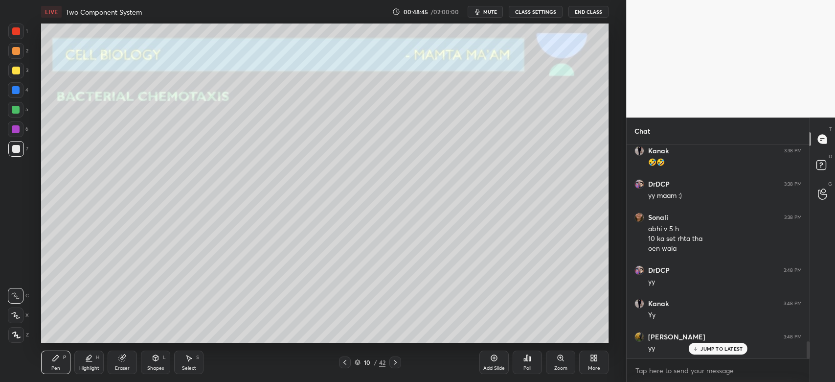
click at [14, 72] on div at bounding box center [16, 71] width 8 height 8
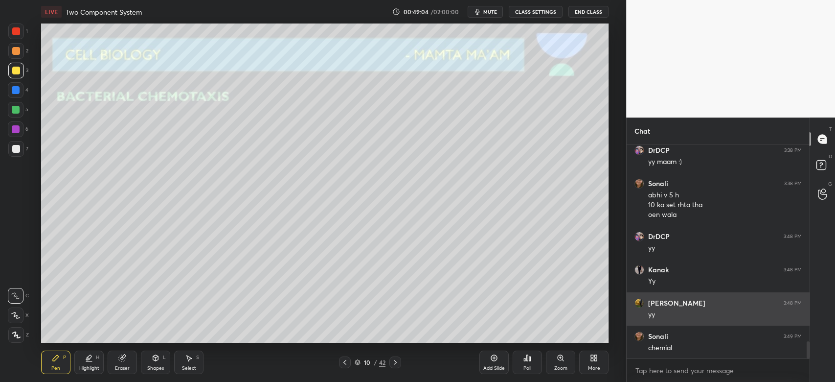
scroll to position [2517, 0]
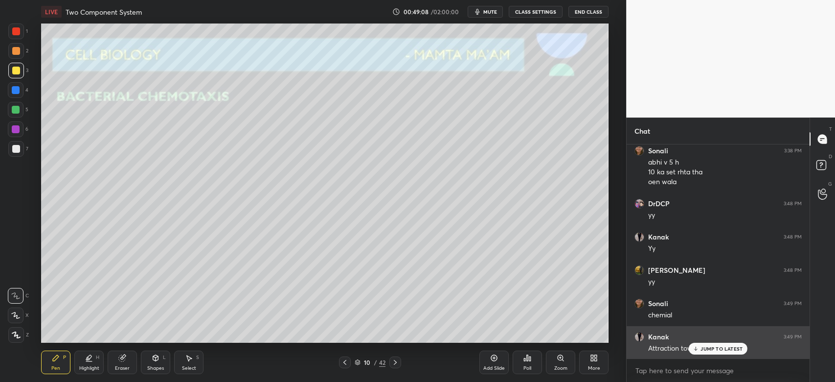
click at [731, 350] on p "JUMP TO LATEST" at bounding box center [722, 348] width 42 height 6
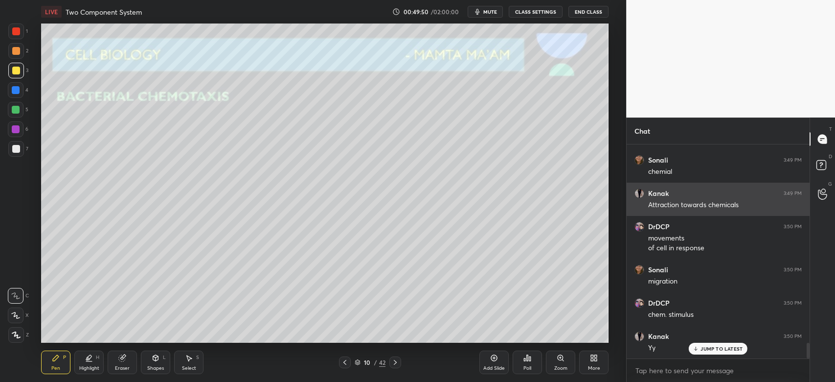
scroll to position [2693, 0]
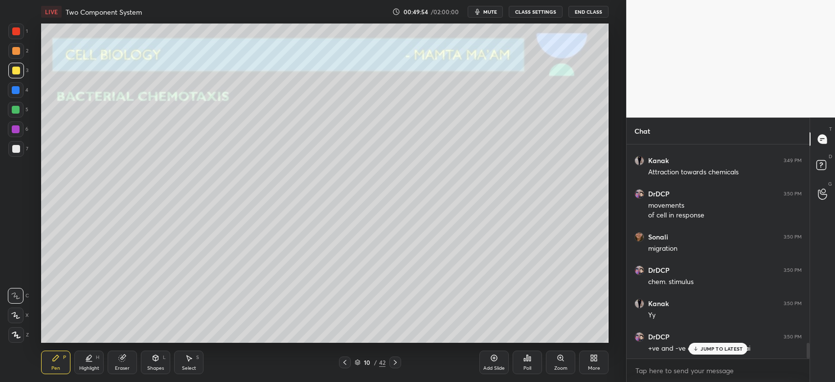
click at [720, 350] on p "JUMP TO LATEST" at bounding box center [722, 348] width 42 height 6
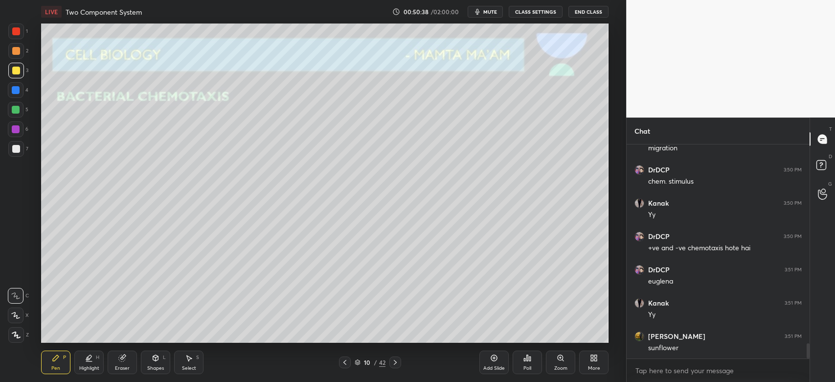
scroll to position [2826, 0]
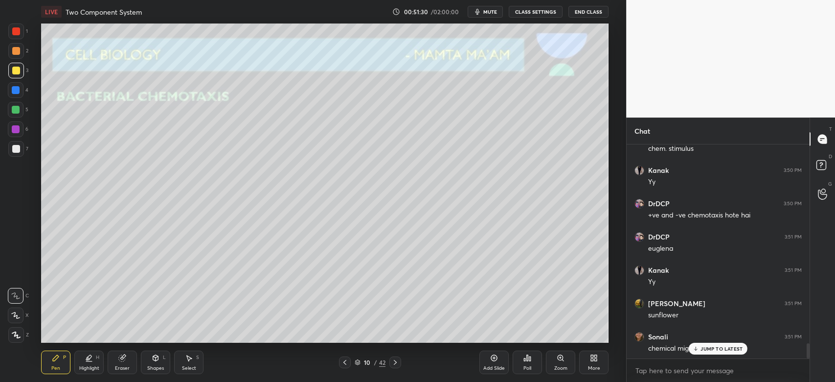
click at [15, 151] on div at bounding box center [16, 149] width 8 height 8
click at [120, 359] on icon at bounding box center [122, 358] width 6 height 6
drag, startPoint x: 56, startPoint y: 358, endPoint x: 55, endPoint y: 344, distance: 13.7
click at [57, 358] on icon at bounding box center [56, 358] width 6 height 6
click at [20, 80] on div "3" at bounding box center [18, 73] width 20 height 20
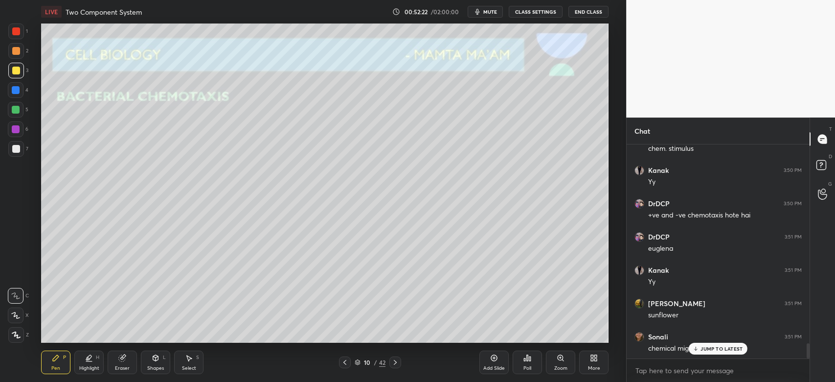
click at [17, 144] on div at bounding box center [16, 149] width 16 height 16
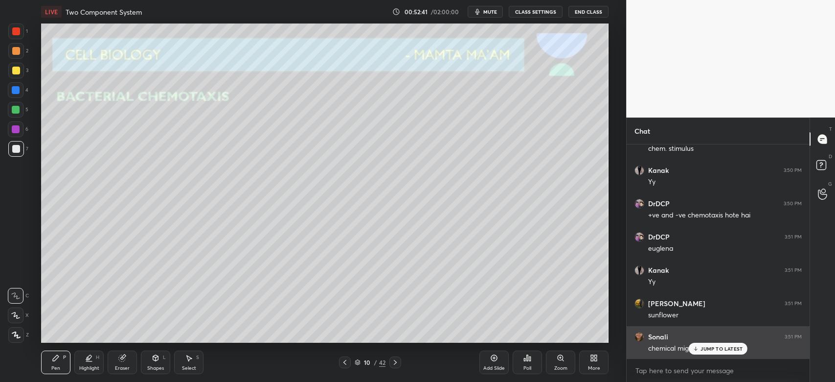
click at [730, 349] on p "JUMP TO LATEST" at bounding box center [722, 348] width 42 height 6
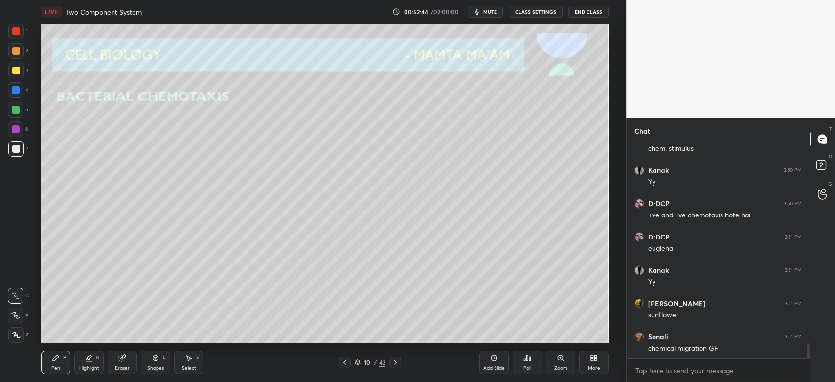
click at [395, 365] on icon at bounding box center [395, 362] width 8 height 8
click at [17, 66] on div at bounding box center [16, 71] width 16 height 16
click at [149, 366] on div "Shapes" at bounding box center [155, 367] width 17 height 5
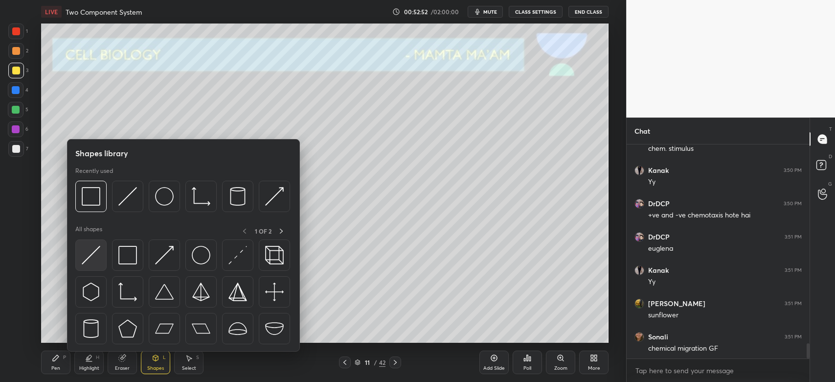
click at [95, 252] on img at bounding box center [91, 255] width 19 height 19
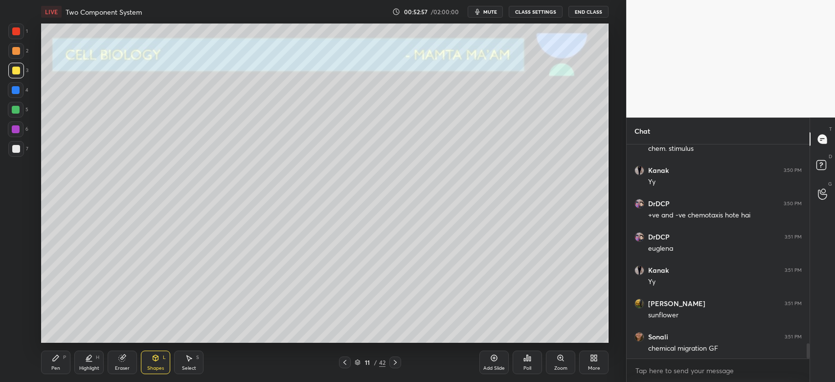
click at [123, 361] on icon at bounding box center [122, 358] width 6 height 6
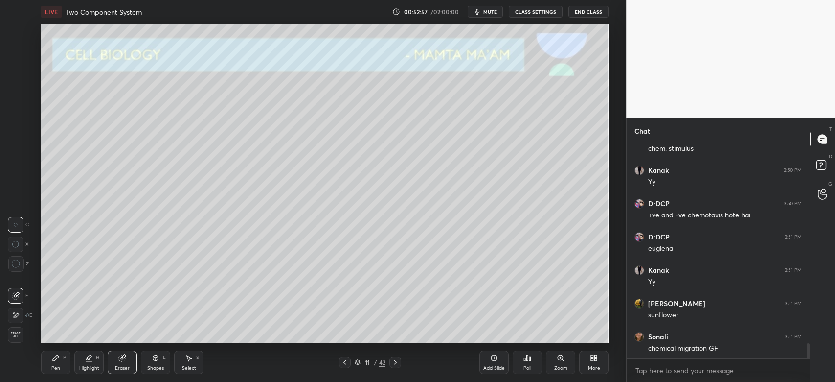
click at [15, 335] on span "Erase all" at bounding box center [15, 334] width 15 height 7
click at [152, 363] on div "Shapes L" at bounding box center [155, 361] width 29 height 23
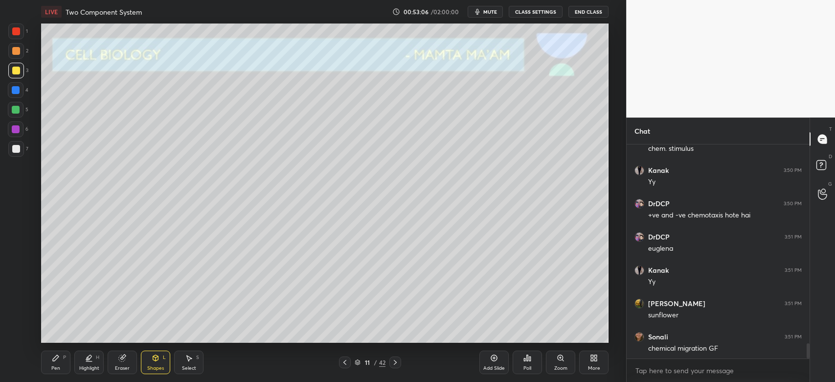
click at [126, 363] on div "Eraser" at bounding box center [122, 361] width 29 height 23
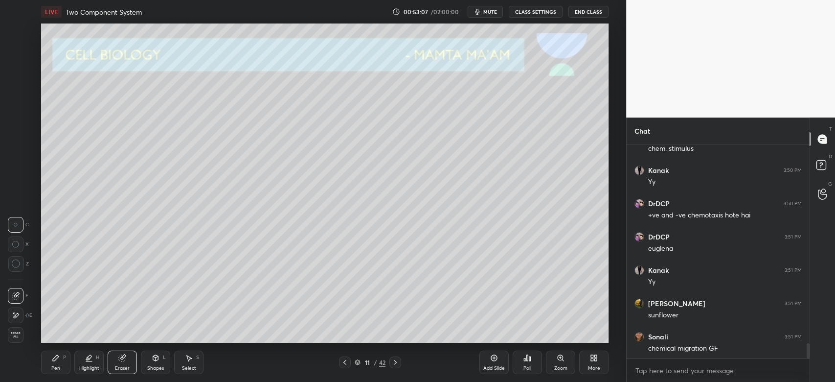
drag, startPoint x: 17, startPoint y: 295, endPoint x: 17, endPoint y: 307, distance: 12.2
click at [17, 296] on icon at bounding box center [16, 296] width 8 height 8
drag, startPoint x: 51, startPoint y: 362, endPoint x: 55, endPoint y: 358, distance: 5.5
click at [51, 363] on div "Pen P" at bounding box center [55, 361] width 29 height 23
click at [19, 94] on div at bounding box center [16, 90] width 16 height 16
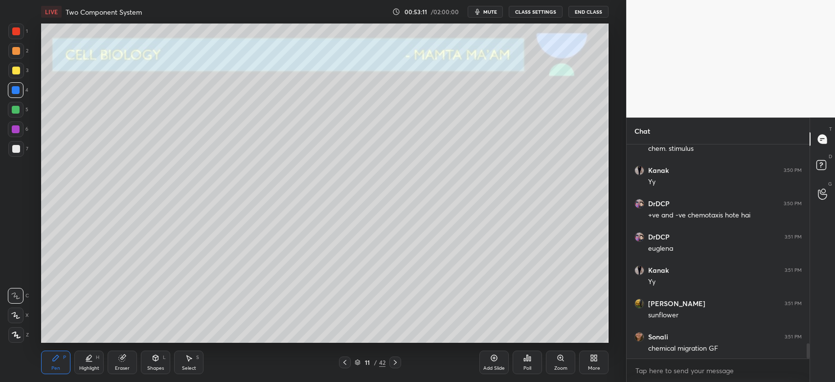
click at [19, 52] on div at bounding box center [16, 51] width 16 height 16
click at [15, 74] on div at bounding box center [16, 71] width 8 height 8
click at [20, 151] on div at bounding box center [16, 149] width 16 height 16
click at [19, 76] on div at bounding box center [16, 71] width 16 height 16
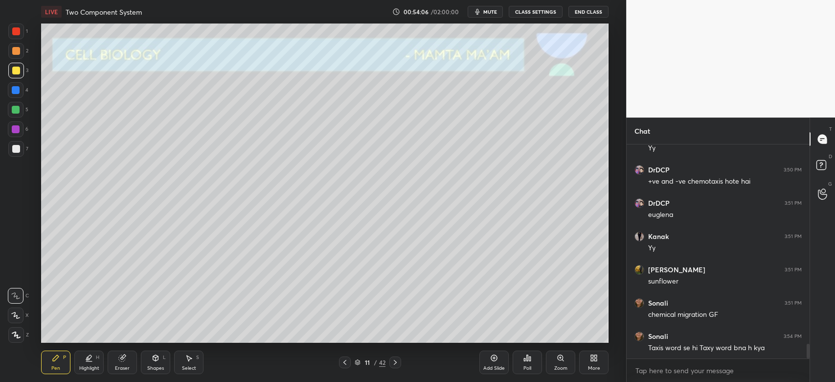
click at [16, 95] on div at bounding box center [16, 90] width 16 height 16
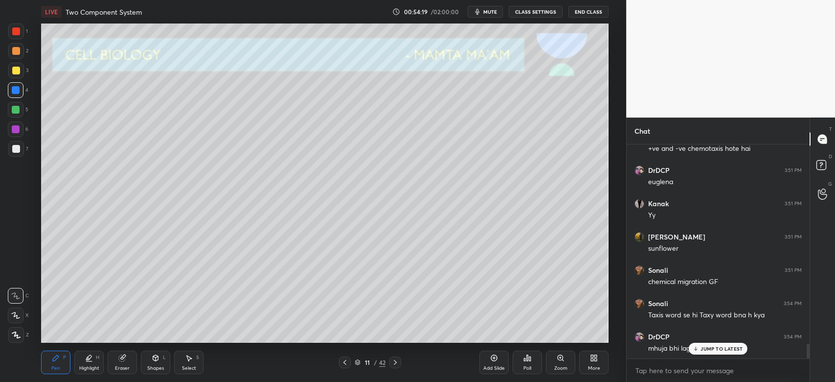
drag, startPoint x: 127, startPoint y: 360, endPoint x: 126, endPoint y: 350, distance: 9.8
click at [127, 356] on div "Eraser" at bounding box center [122, 361] width 29 height 23
click at [49, 354] on div "Pen P" at bounding box center [55, 361] width 29 height 23
click at [14, 72] on div at bounding box center [16, 71] width 8 height 8
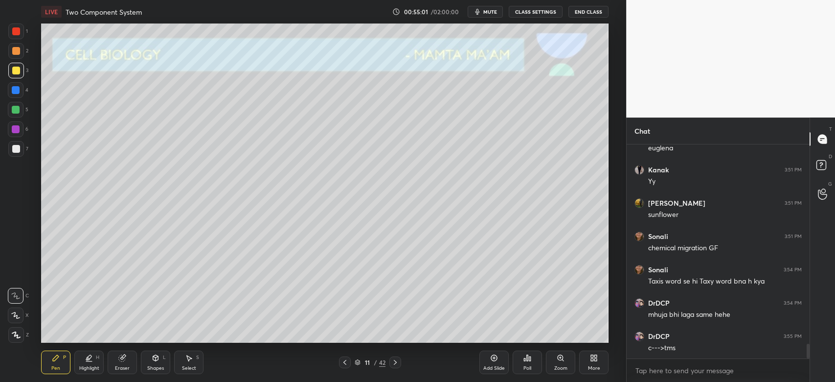
scroll to position [2936, 0]
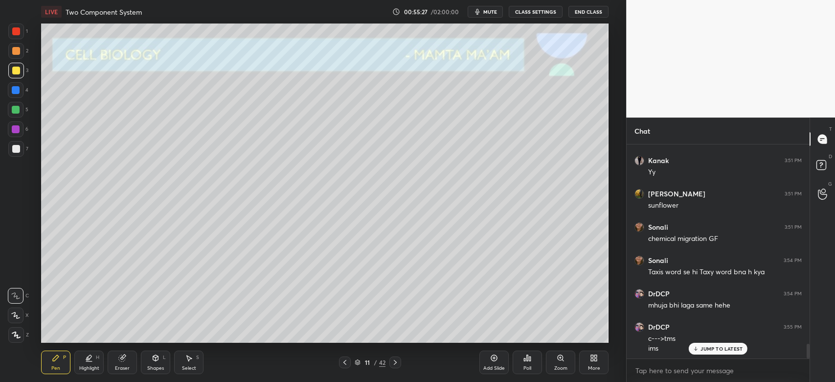
click at [8, 51] on div at bounding box center [16, 51] width 16 height 16
click at [21, 149] on div at bounding box center [16, 149] width 16 height 16
click at [13, 93] on div at bounding box center [16, 90] width 16 height 16
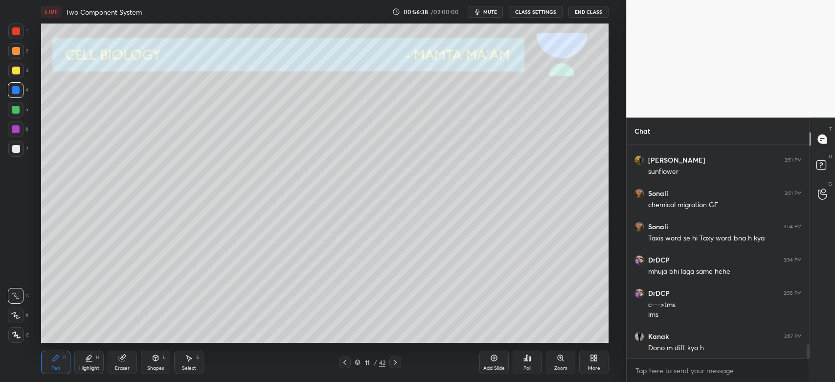
click at [392, 364] on icon at bounding box center [395, 362] width 8 height 8
click at [347, 363] on icon at bounding box center [345, 362] width 8 height 8
click at [493, 362] on icon at bounding box center [494, 358] width 8 height 8
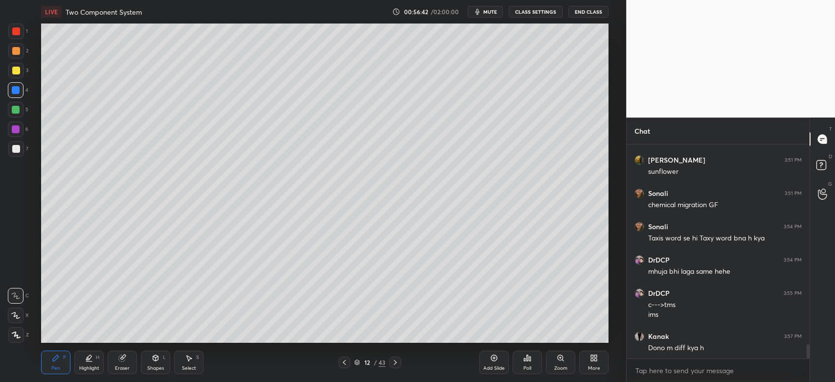
click at [15, 72] on div at bounding box center [16, 71] width 8 height 8
click at [14, 151] on div at bounding box center [16, 149] width 8 height 8
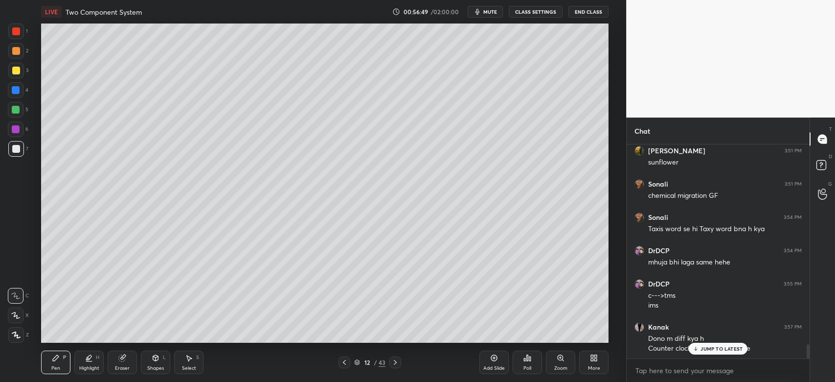
click at [19, 73] on div at bounding box center [16, 71] width 16 height 16
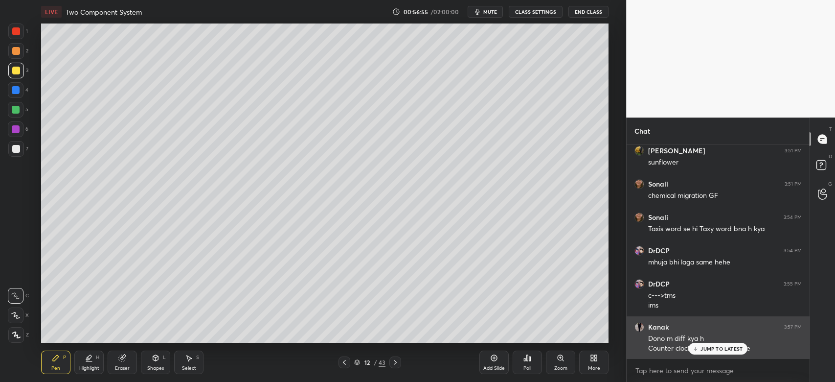
drag, startPoint x: 697, startPoint y: 346, endPoint x: 697, endPoint y: 352, distance: 6.4
click at [697, 347] on icon at bounding box center [696, 348] width 6 height 6
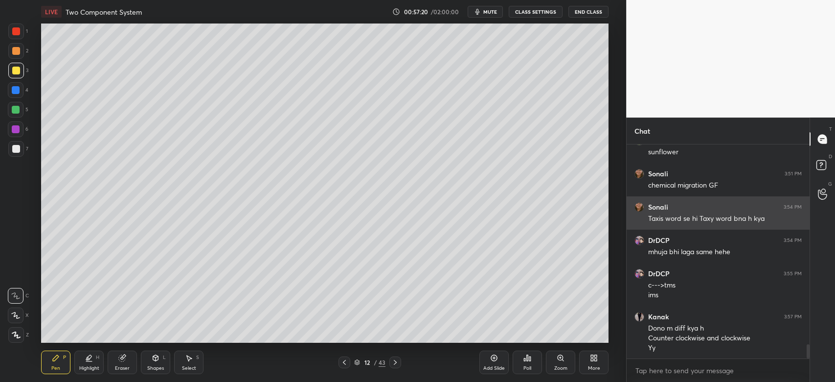
scroll to position [3022, 0]
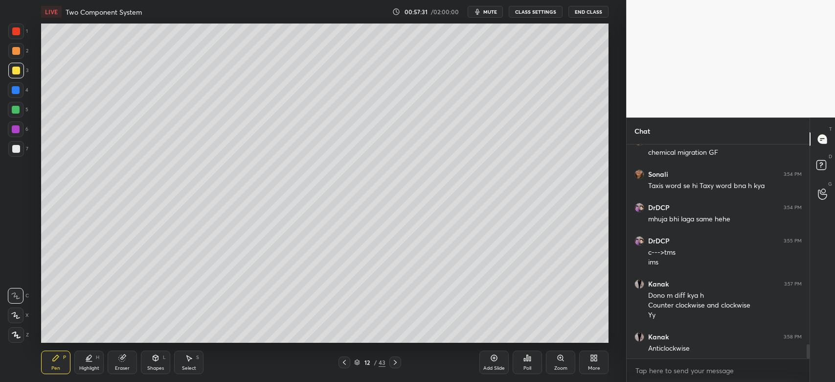
click at [344, 363] on icon at bounding box center [345, 362] width 8 height 8
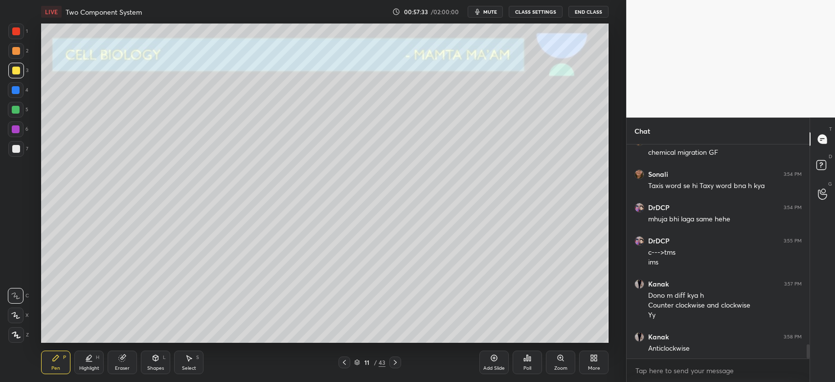
click at [20, 74] on div at bounding box center [16, 71] width 16 height 16
click at [396, 365] on icon at bounding box center [395, 362] width 8 height 8
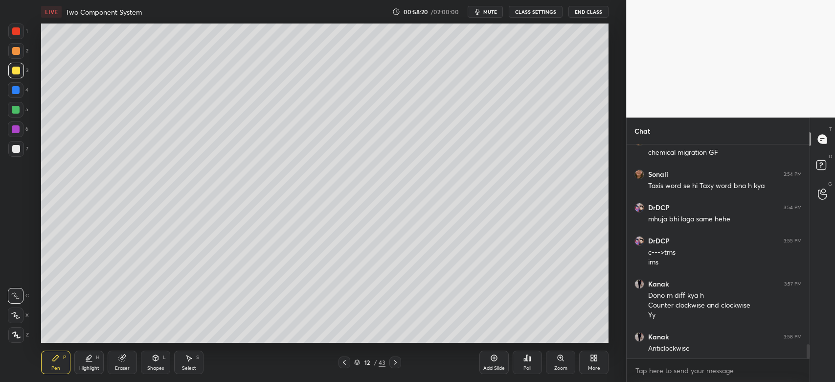
click at [129, 363] on div "Eraser" at bounding box center [122, 361] width 29 height 23
click at [12, 331] on span "Erase all" at bounding box center [15, 334] width 15 height 7
click at [12, 130] on div at bounding box center [16, 129] width 8 height 8
click at [16, 332] on icon at bounding box center [16, 334] width 9 height 7
click at [16, 77] on div at bounding box center [16, 71] width 16 height 16
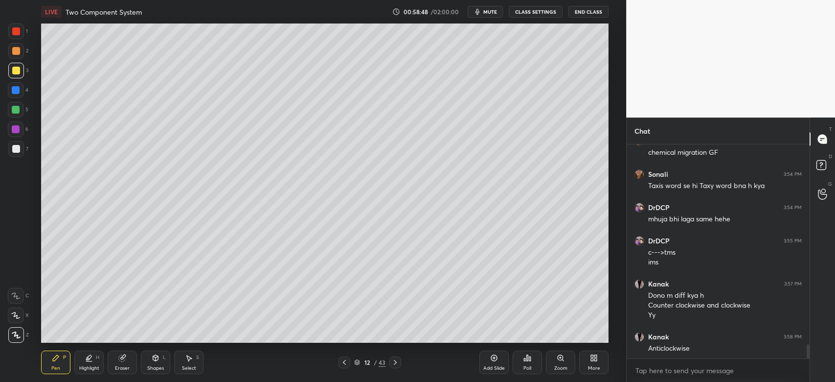
click at [22, 92] on div at bounding box center [16, 90] width 16 height 16
click at [17, 112] on div at bounding box center [16, 110] width 8 height 8
click at [29, 73] on div "1 2 3 4 5 6 7 C X Z C X Z E E Erase all H H" at bounding box center [15, 182] width 31 height 319
click at [13, 73] on div at bounding box center [16, 71] width 8 height 8
click at [20, 33] on div at bounding box center [16, 31] width 8 height 8
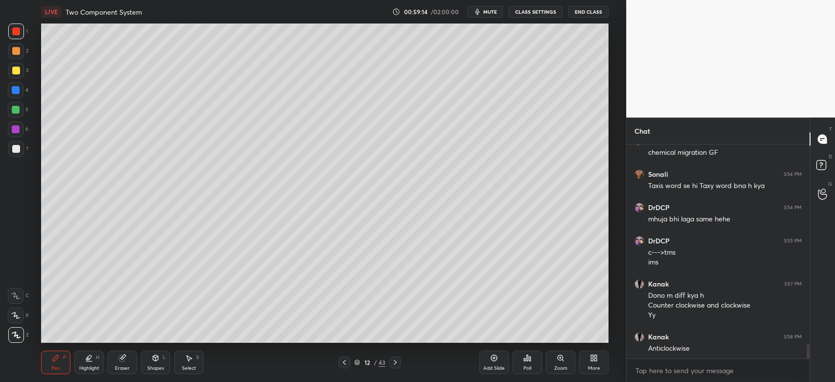
click at [19, 73] on div at bounding box center [16, 71] width 8 height 8
drag, startPoint x: 20, startPoint y: 92, endPoint x: 31, endPoint y: 92, distance: 11.3
click at [19, 92] on div at bounding box center [16, 90] width 16 height 16
click at [16, 76] on div at bounding box center [16, 71] width 16 height 16
click at [17, 106] on div at bounding box center [16, 110] width 16 height 16
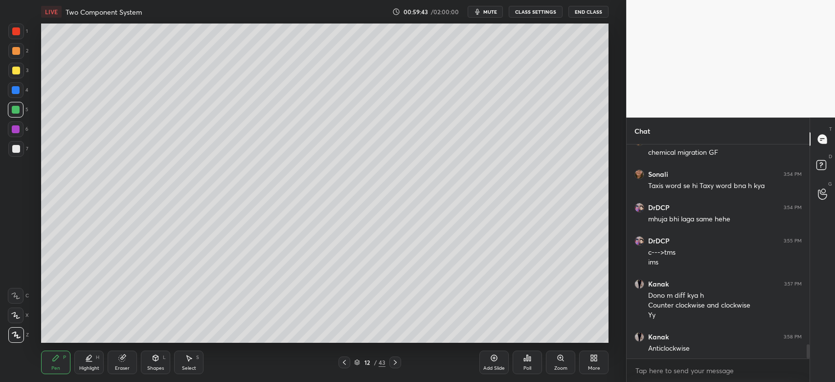
click at [22, 39] on div "1" at bounding box center [18, 31] width 20 height 16
click at [20, 71] on div at bounding box center [16, 71] width 8 height 8
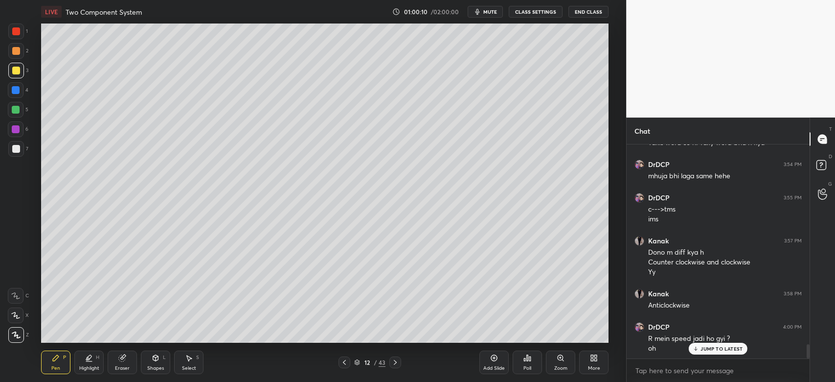
scroll to position [3099, 0]
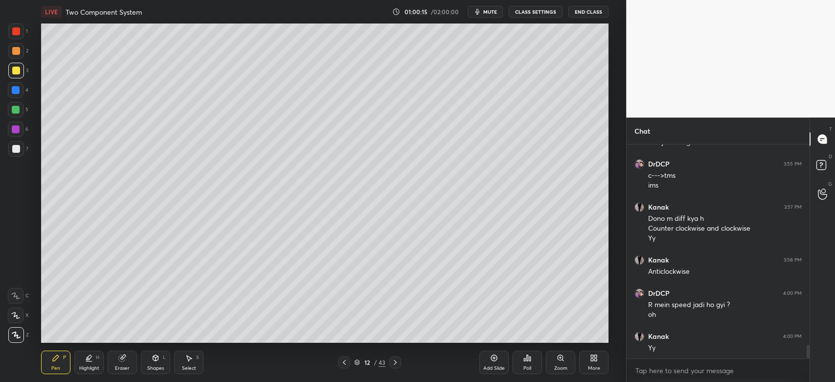
click at [17, 57] on div at bounding box center [16, 51] width 16 height 16
drag, startPoint x: 10, startPoint y: 24, endPoint x: 17, endPoint y: 33, distance: 11.1
click at [11, 24] on div at bounding box center [16, 31] width 16 height 16
click at [20, 112] on div at bounding box center [16, 110] width 16 height 16
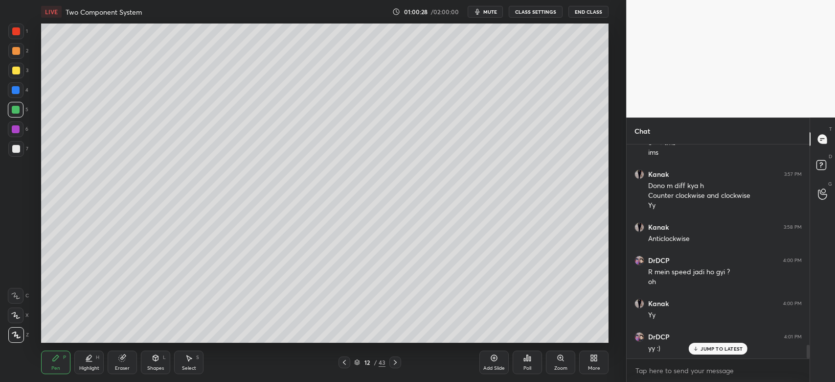
click at [19, 76] on div at bounding box center [16, 71] width 16 height 16
click at [14, 150] on div at bounding box center [16, 149] width 8 height 8
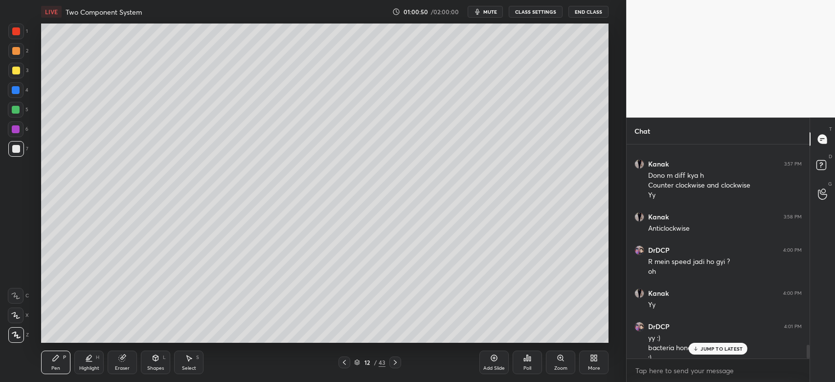
scroll to position [3151, 0]
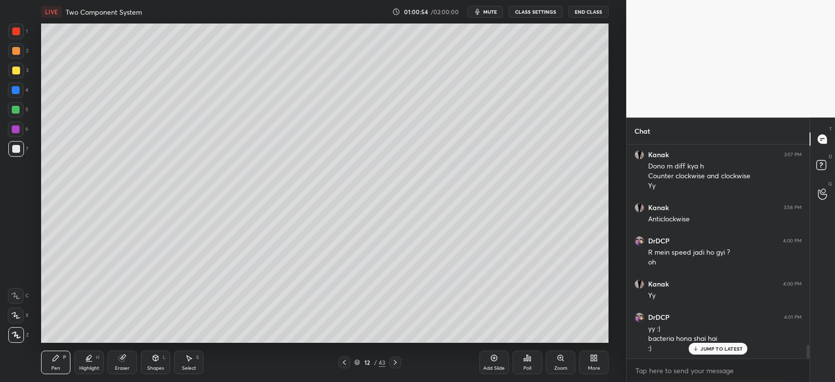
click at [12, 70] on div at bounding box center [16, 71] width 8 height 8
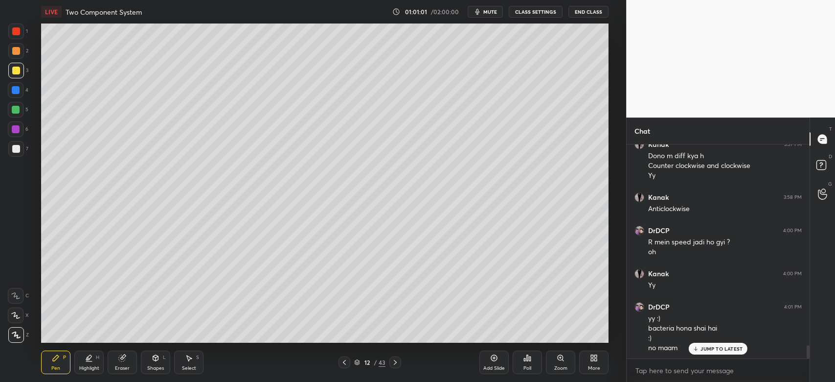
scroll to position [3194, 0]
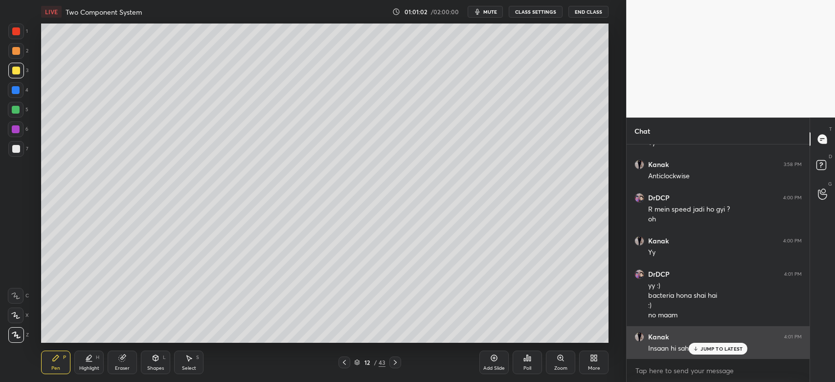
click at [701, 349] on div "JUMP TO LATEST" at bounding box center [718, 348] width 59 height 12
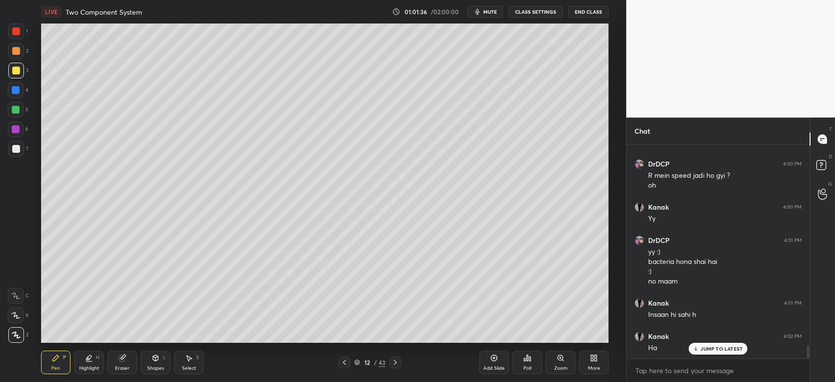
scroll to position [3261, 0]
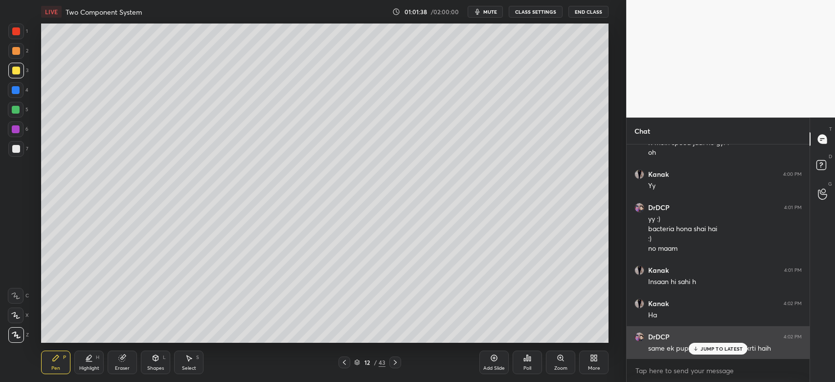
click at [703, 350] on p "JUMP TO LATEST" at bounding box center [722, 348] width 42 height 6
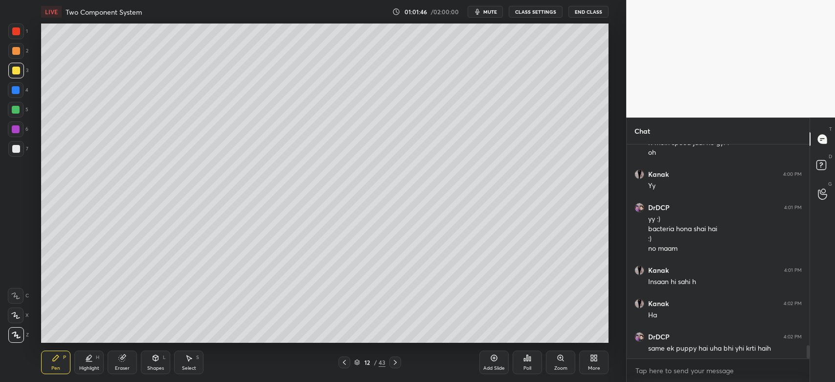
scroll to position [3295, 0]
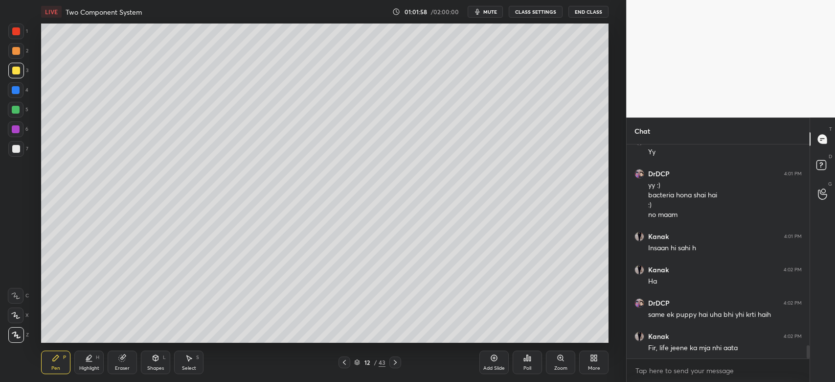
drag, startPoint x: 15, startPoint y: 51, endPoint x: 27, endPoint y: 67, distance: 20.2
click at [15, 52] on div at bounding box center [16, 51] width 8 height 8
click at [396, 361] on icon at bounding box center [395, 362] width 8 height 8
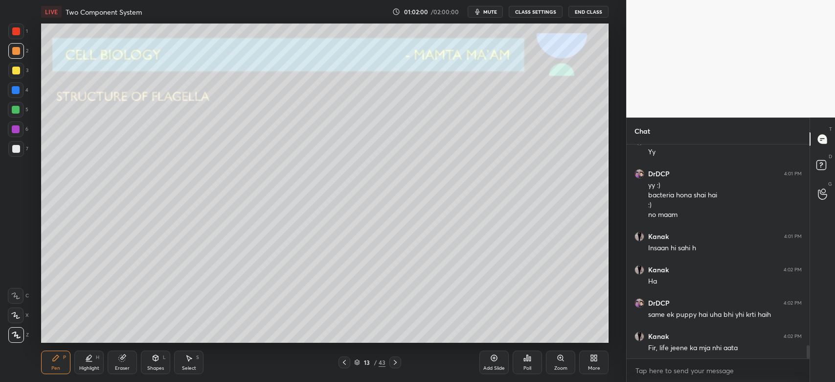
drag, startPoint x: 6, startPoint y: 74, endPoint x: 15, endPoint y: 80, distance: 10.2
click at [8, 73] on div at bounding box center [16, 71] width 16 height 16
click at [123, 364] on div "Eraser" at bounding box center [122, 361] width 29 height 23
click at [53, 360] on icon at bounding box center [56, 358] width 6 height 6
drag, startPoint x: 16, startPoint y: 149, endPoint x: 34, endPoint y: 161, distance: 22.3
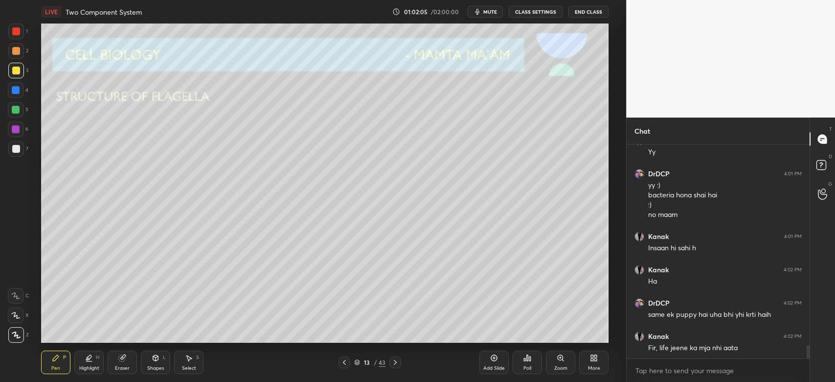
click at [17, 149] on div at bounding box center [16, 149] width 8 height 8
click at [163, 356] on div "L" at bounding box center [164, 357] width 3 height 5
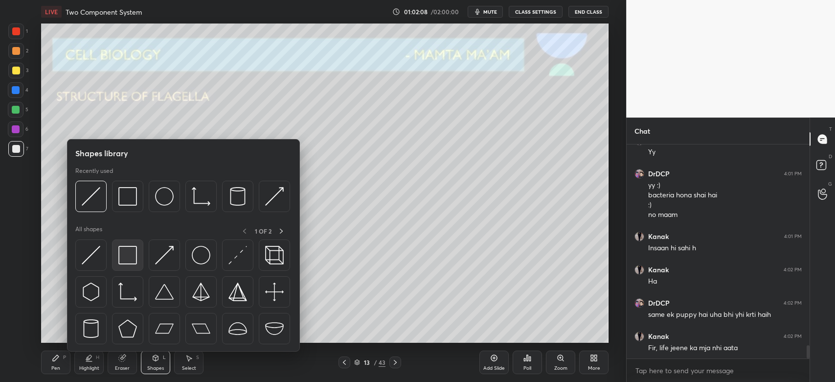
click at [129, 251] on img at bounding box center [127, 255] width 19 height 19
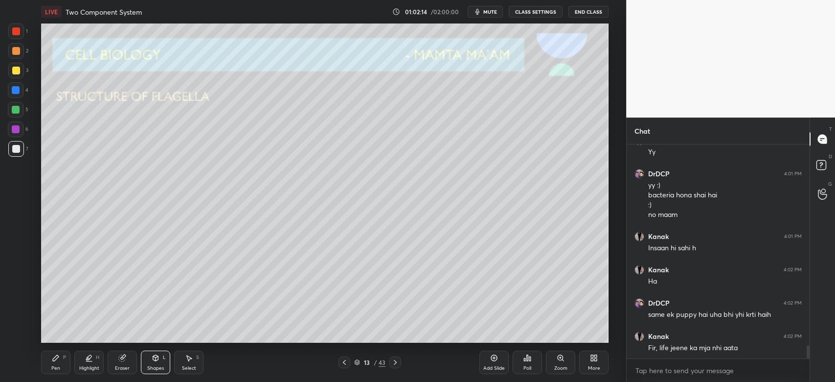
click at [10, 72] on div at bounding box center [16, 71] width 16 height 16
click at [16, 151] on div at bounding box center [16, 149] width 8 height 8
drag, startPoint x: 59, startPoint y: 362, endPoint x: 61, endPoint y: 368, distance: 6.7
click at [60, 362] on div "Pen P" at bounding box center [55, 361] width 29 height 23
click at [125, 360] on icon at bounding box center [122, 358] width 8 height 8
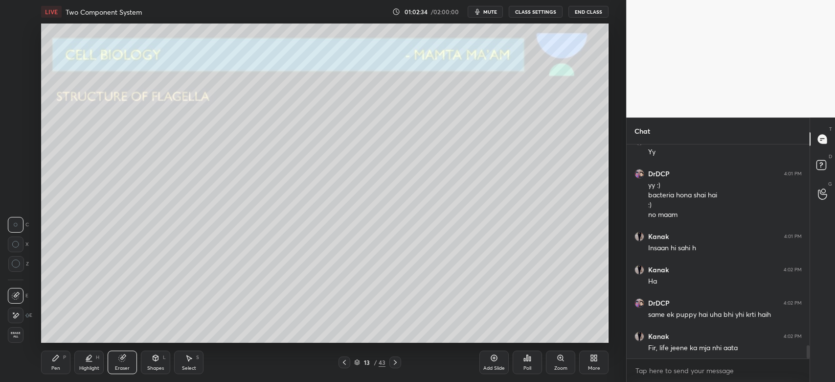
drag, startPoint x: 68, startPoint y: 362, endPoint x: 63, endPoint y: 362, distance: 4.9
click at [65, 362] on div "Pen P" at bounding box center [55, 361] width 29 height 23
click at [13, 74] on div at bounding box center [16, 71] width 16 height 16
click at [121, 365] on div "Eraser" at bounding box center [122, 367] width 15 height 5
click at [60, 362] on div "Pen P" at bounding box center [55, 361] width 29 height 23
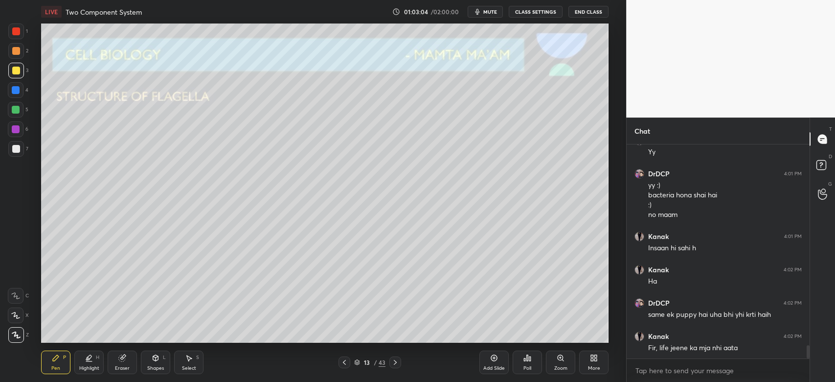
click at [19, 29] on div at bounding box center [16, 31] width 8 height 8
click at [19, 34] on div at bounding box center [16, 31] width 8 height 8
click at [126, 365] on div "Eraser" at bounding box center [122, 367] width 15 height 5
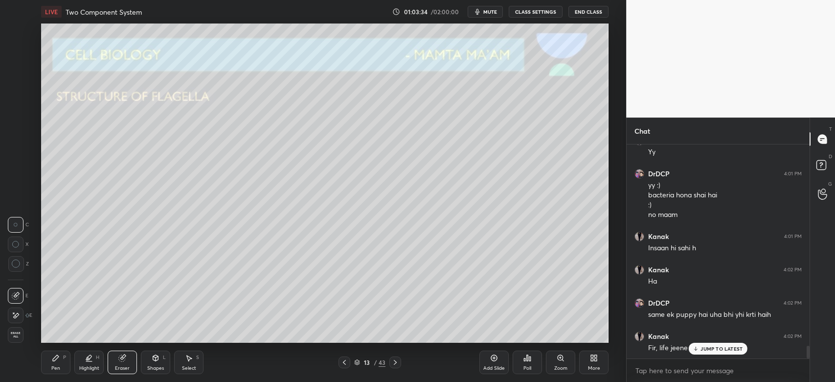
scroll to position [3328, 0]
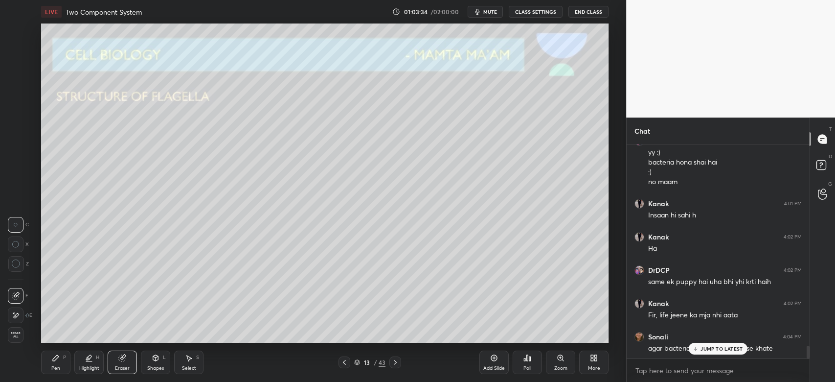
click at [62, 358] on div "Pen P" at bounding box center [55, 361] width 29 height 23
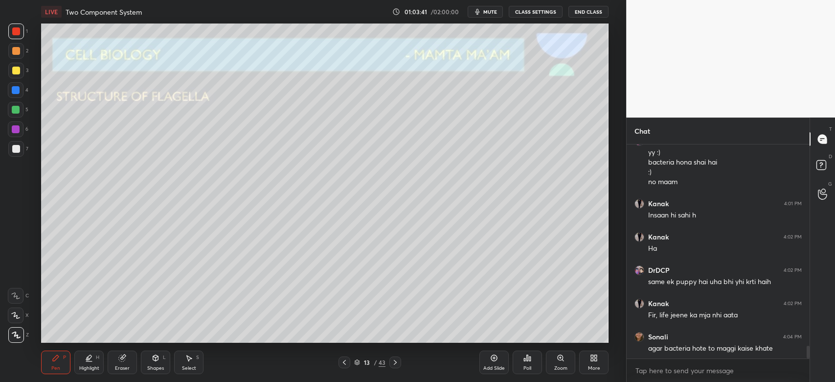
scroll to position [3361, 0]
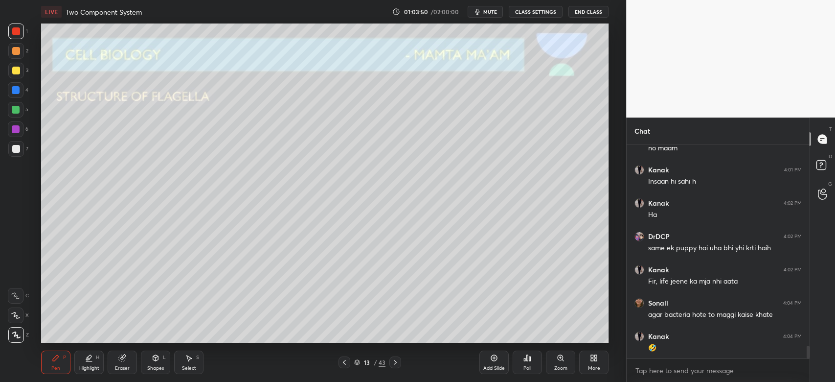
click at [121, 363] on div "Eraser" at bounding box center [122, 361] width 29 height 23
click at [59, 366] on div "Pen" at bounding box center [55, 367] width 9 height 5
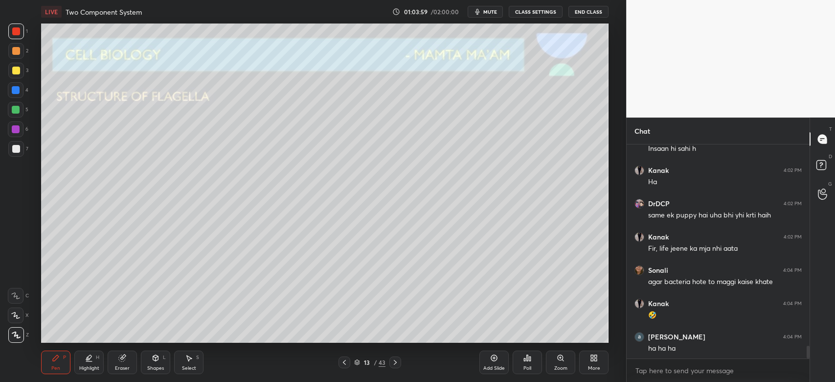
click at [18, 76] on div at bounding box center [16, 71] width 16 height 16
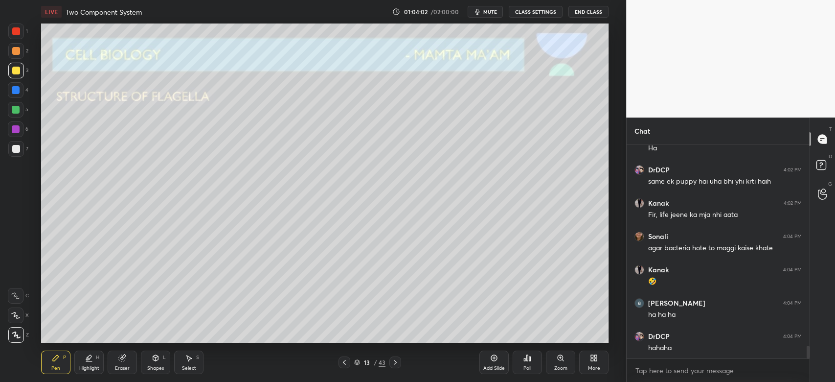
click at [13, 33] on div at bounding box center [16, 31] width 8 height 8
click at [4, 73] on div "1 2 3 4 5 6 7 C X Z C X Z E E Erase all H H" at bounding box center [15, 182] width 31 height 319
click at [12, 39] on div at bounding box center [16, 31] width 16 height 16
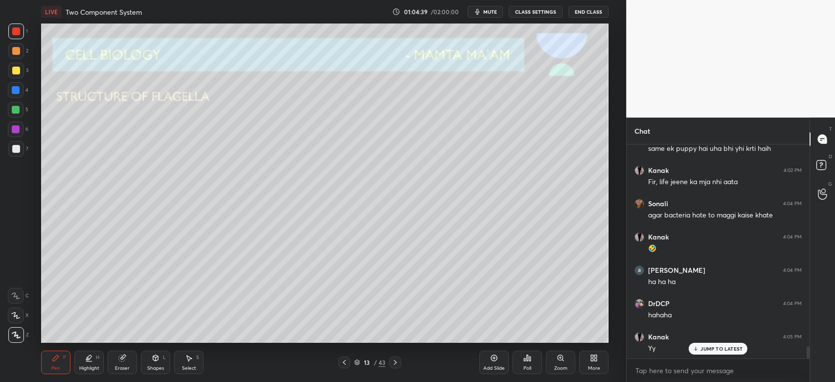
click at [14, 105] on div at bounding box center [16, 110] width 16 height 16
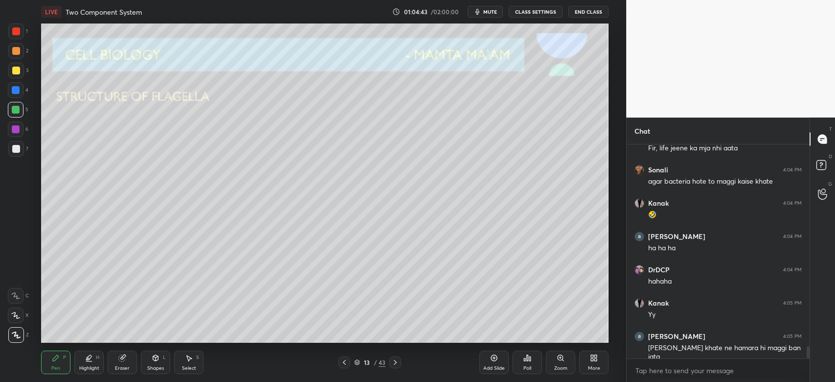
click at [16, 68] on div at bounding box center [16, 71] width 8 height 8
click at [22, 92] on div at bounding box center [16, 90] width 16 height 16
click at [12, 116] on div at bounding box center [16, 110] width 16 height 16
click at [129, 363] on div "Eraser" at bounding box center [122, 361] width 29 height 23
click at [58, 366] on div "Pen" at bounding box center [55, 367] width 9 height 5
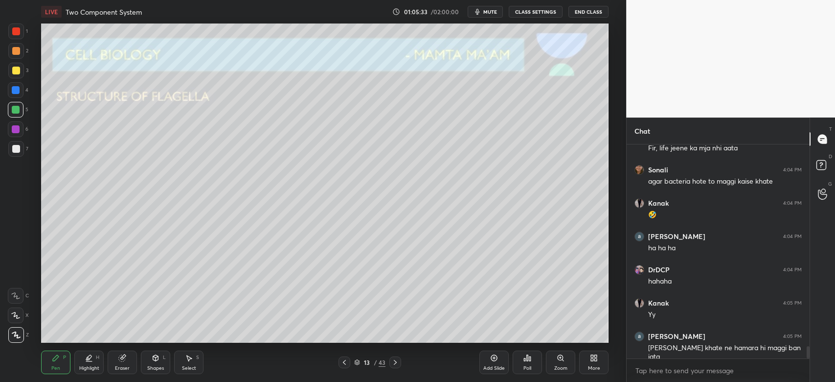
click at [15, 73] on div at bounding box center [16, 71] width 8 height 8
click at [20, 149] on div at bounding box center [16, 149] width 16 height 16
click at [17, 54] on div at bounding box center [16, 51] width 8 height 8
click at [14, 129] on div at bounding box center [16, 129] width 8 height 8
click at [123, 363] on div "Eraser" at bounding box center [122, 361] width 29 height 23
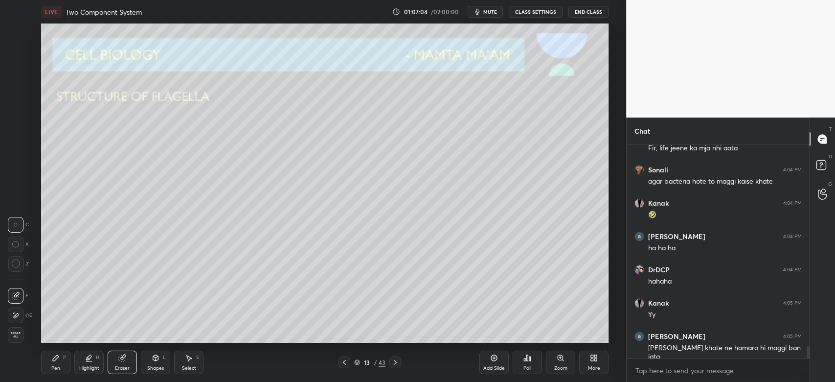
click at [15, 312] on icon at bounding box center [16, 315] width 8 height 8
click at [20, 295] on div at bounding box center [16, 296] width 16 height 16
click at [65, 363] on div "Pen P" at bounding box center [55, 361] width 29 height 23
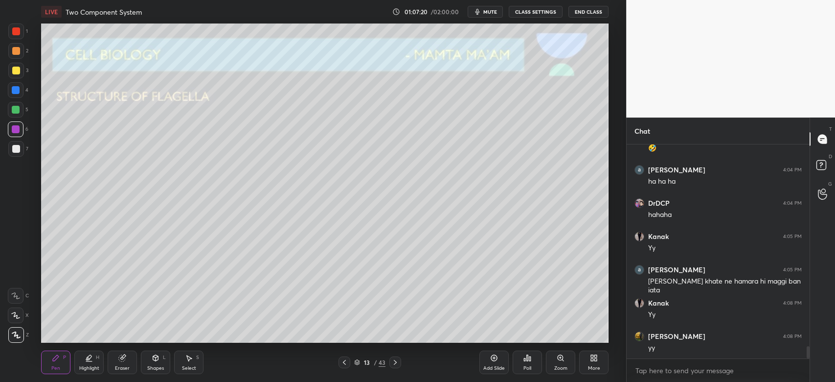
scroll to position [3627, 0]
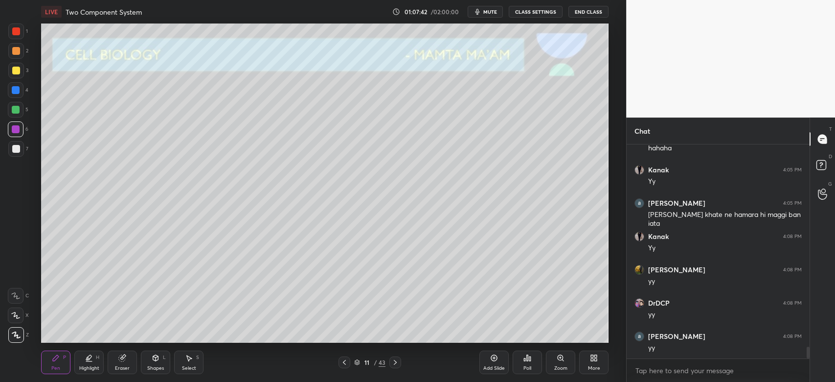
click at [394, 362] on icon at bounding box center [395, 362] width 8 height 8
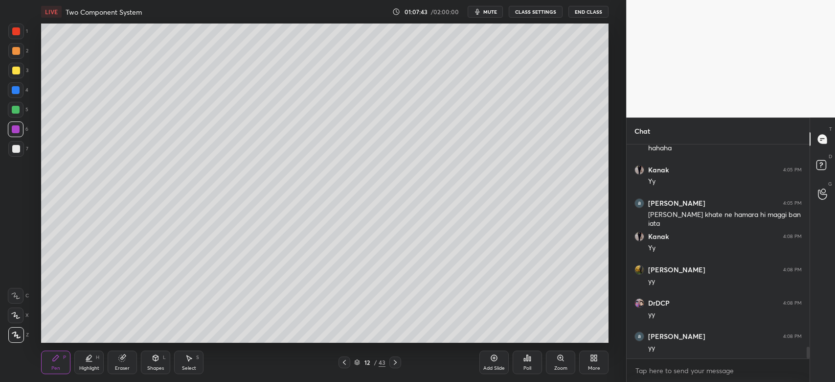
click at [397, 362] on icon at bounding box center [395, 362] width 8 height 8
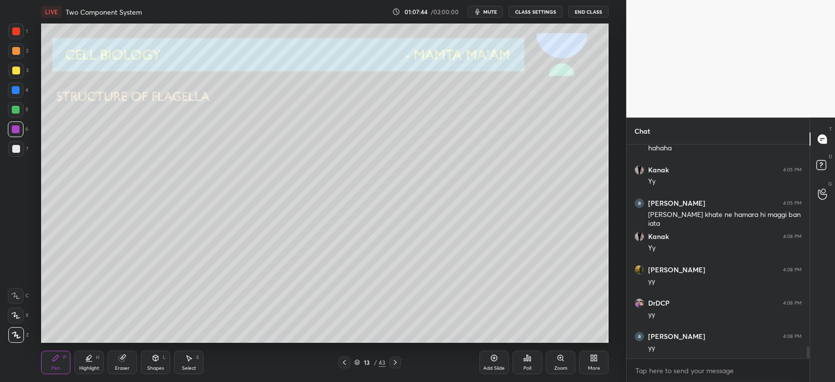
click at [396, 363] on icon at bounding box center [395, 362] width 8 height 8
click at [15, 73] on div at bounding box center [16, 71] width 8 height 8
drag, startPoint x: 9, startPoint y: 55, endPoint x: 26, endPoint y: 78, distance: 29.0
click at [9, 56] on div at bounding box center [16, 51] width 16 height 16
click at [393, 362] on icon at bounding box center [395, 362] width 8 height 8
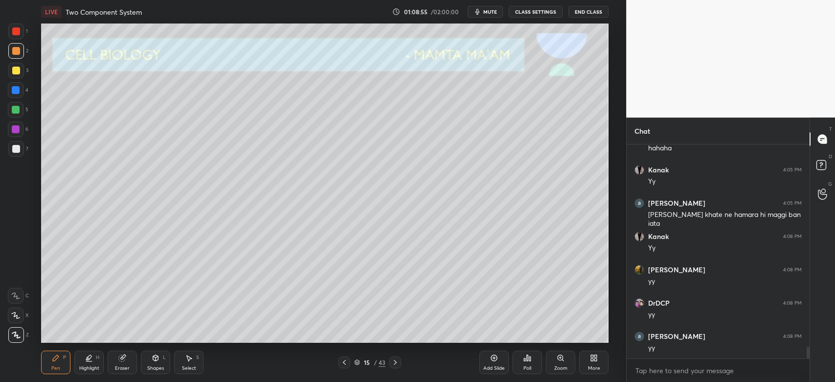
drag, startPoint x: 23, startPoint y: 74, endPoint x: 23, endPoint y: 81, distance: 6.9
click at [23, 76] on div "3" at bounding box center [18, 71] width 20 height 16
click at [18, 86] on div at bounding box center [16, 90] width 16 height 16
click at [16, 154] on div at bounding box center [16, 149] width 16 height 16
drag, startPoint x: 15, startPoint y: 65, endPoint x: 16, endPoint y: 72, distance: 6.9
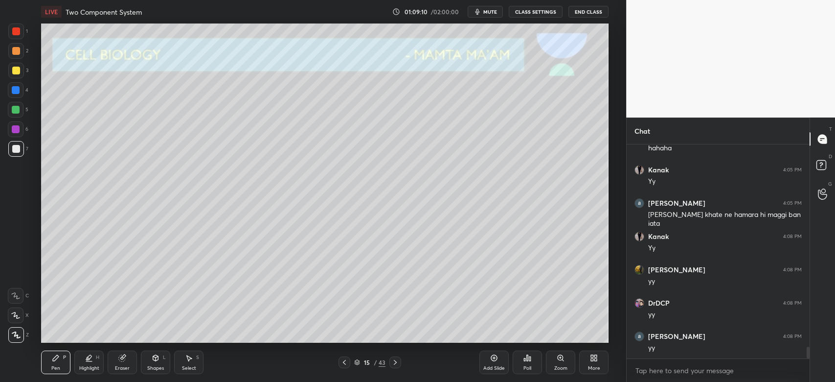
click at [15, 68] on div at bounding box center [16, 71] width 16 height 16
click at [16, 150] on div at bounding box center [16, 149] width 8 height 8
click at [17, 314] on icon at bounding box center [15, 315] width 9 height 7
drag, startPoint x: 12, startPoint y: 75, endPoint x: 16, endPoint y: 85, distance: 10.5
click at [12, 76] on div at bounding box center [16, 71] width 16 height 16
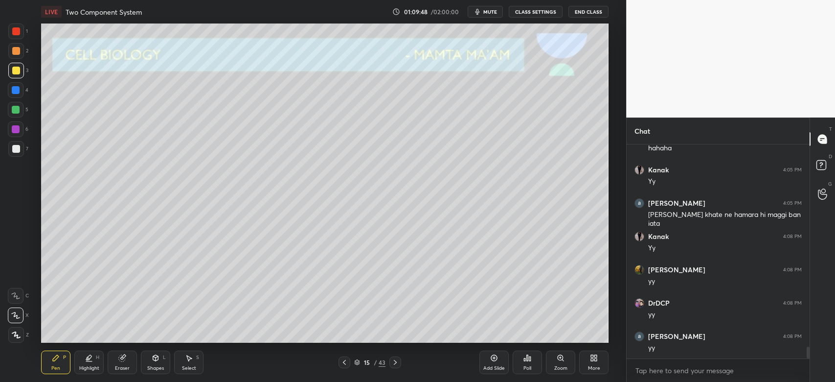
click at [15, 153] on div at bounding box center [16, 149] width 16 height 16
drag, startPoint x: 18, startPoint y: 72, endPoint x: 19, endPoint y: 78, distance: 5.9
click at [16, 75] on div at bounding box center [16, 71] width 16 height 16
click at [16, 148] on div at bounding box center [16, 149] width 8 height 8
click at [14, 93] on div at bounding box center [16, 90] width 16 height 16
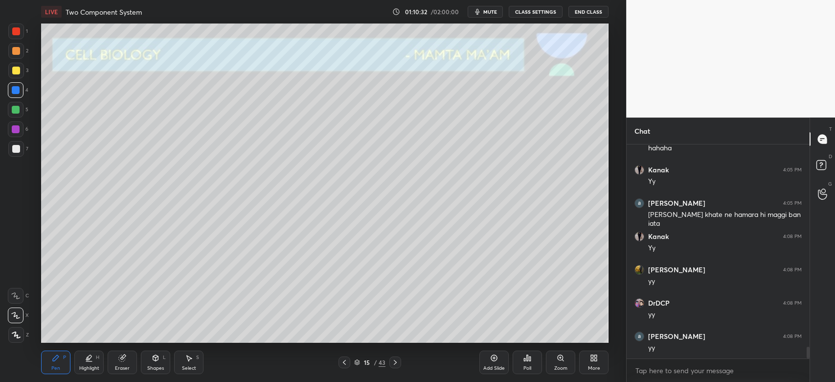
click at [13, 57] on div at bounding box center [16, 51] width 16 height 16
click at [17, 149] on div at bounding box center [16, 149] width 8 height 8
click at [16, 108] on div at bounding box center [16, 110] width 8 height 8
click at [397, 364] on icon at bounding box center [395, 362] width 8 height 8
click at [341, 365] on icon at bounding box center [345, 362] width 8 height 8
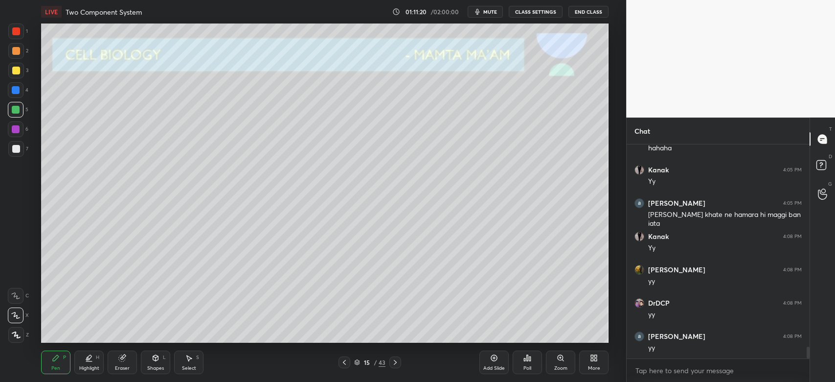
click at [488, 364] on div "Add Slide" at bounding box center [493, 361] width 29 height 23
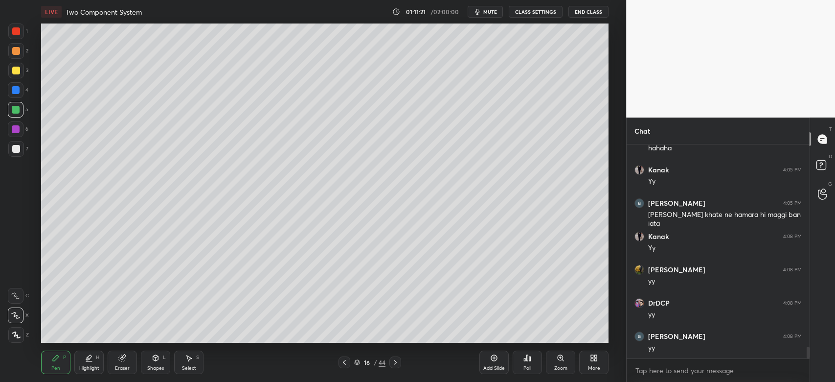
drag, startPoint x: 17, startPoint y: 72, endPoint x: 21, endPoint y: 80, distance: 9.0
click at [17, 75] on div at bounding box center [16, 71] width 16 height 16
click at [15, 147] on div at bounding box center [16, 149] width 8 height 8
click at [18, 71] on div at bounding box center [16, 71] width 8 height 8
click at [26, 87] on div "4" at bounding box center [18, 90] width 21 height 16
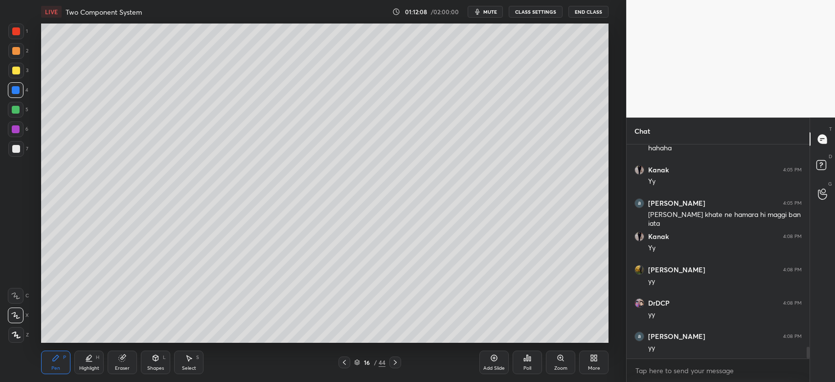
click at [17, 89] on div at bounding box center [16, 90] width 8 height 8
click at [14, 68] on div at bounding box center [16, 71] width 8 height 8
click at [489, 362] on div "Add Slide" at bounding box center [493, 361] width 29 height 23
click at [557, 358] on icon at bounding box center [561, 358] width 8 height 8
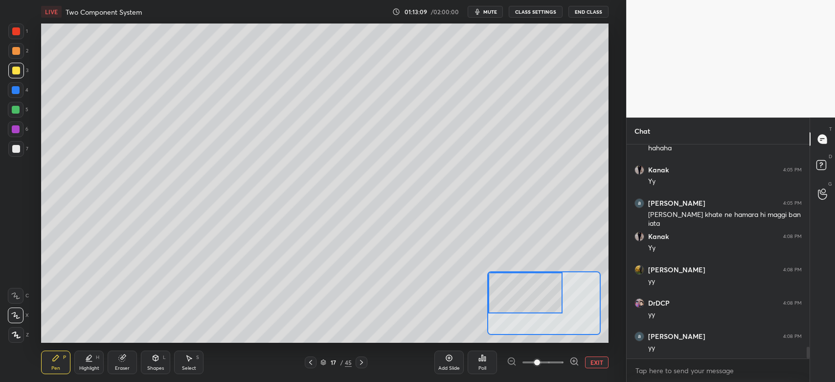
drag, startPoint x: 547, startPoint y: 296, endPoint x: 534, endPoint y: 272, distance: 27.2
click at [526, 276] on div at bounding box center [525, 292] width 74 height 41
click at [4, 151] on div "1 2 3 4 5 6 7 C X Z C X Z E E Erase all H H" at bounding box center [15, 182] width 31 height 319
click at [13, 150] on div at bounding box center [16, 149] width 8 height 8
click at [593, 362] on button "EXIT" at bounding box center [596, 362] width 23 height 12
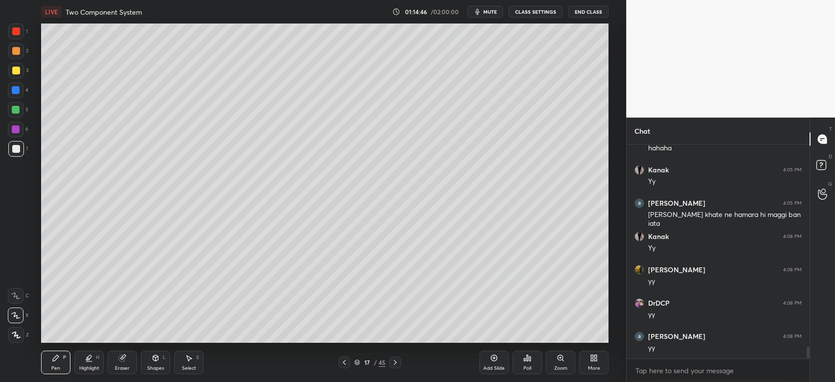
scroll to position [3669, 0]
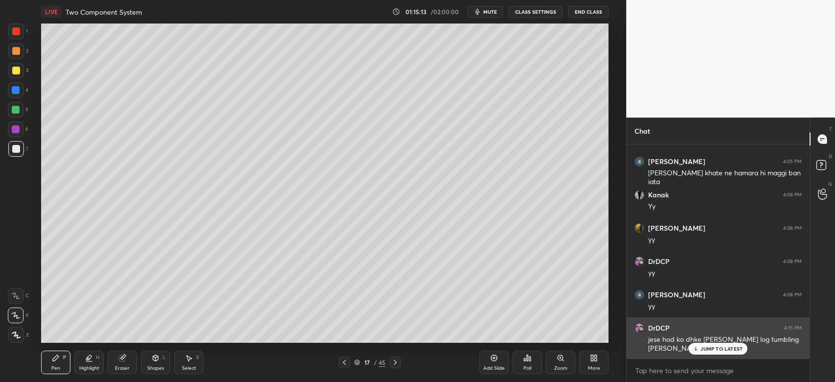
click at [736, 349] on p "JUMP TO LATEST" at bounding box center [722, 348] width 42 height 6
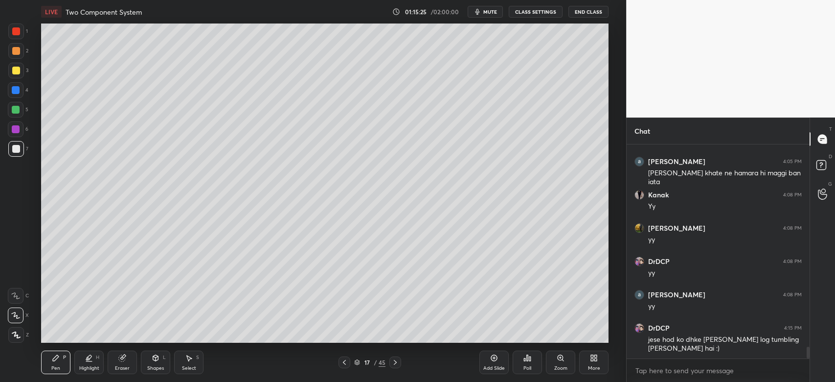
scroll to position [3703, 0]
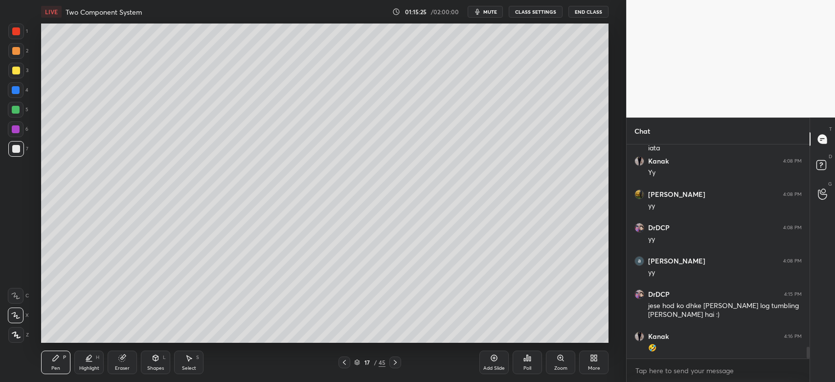
drag, startPoint x: 14, startPoint y: 75, endPoint x: 27, endPoint y: 93, distance: 23.1
click at [14, 75] on div at bounding box center [16, 71] width 16 height 16
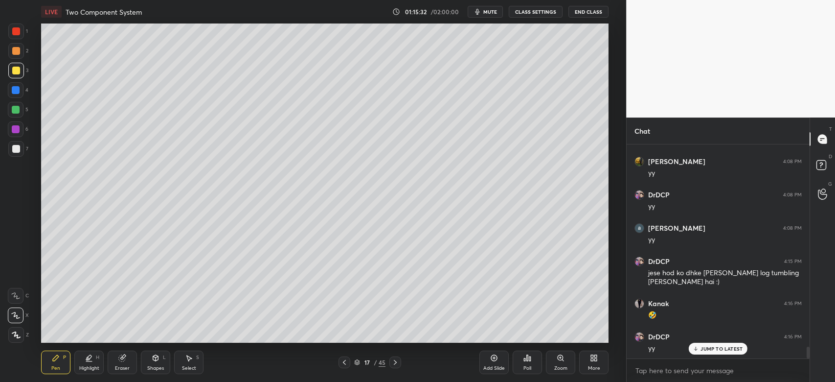
click at [21, 151] on div at bounding box center [16, 149] width 16 height 16
click at [489, 362] on div "Add Slide" at bounding box center [493, 361] width 29 height 23
click at [9, 80] on div "3" at bounding box center [18, 73] width 20 height 20
click at [120, 364] on div "Eraser" at bounding box center [122, 361] width 29 height 23
drag, startPoint x: 148, startPoint y: 362, endPoint x: 148, endPoint y: 354, distance: 7.3
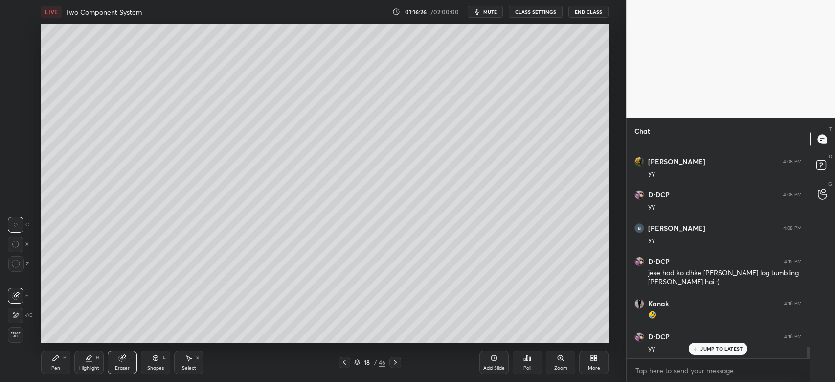
click at [148, 359] on div "Shapes L" at bounding box center [155, 361] width 29 height 23
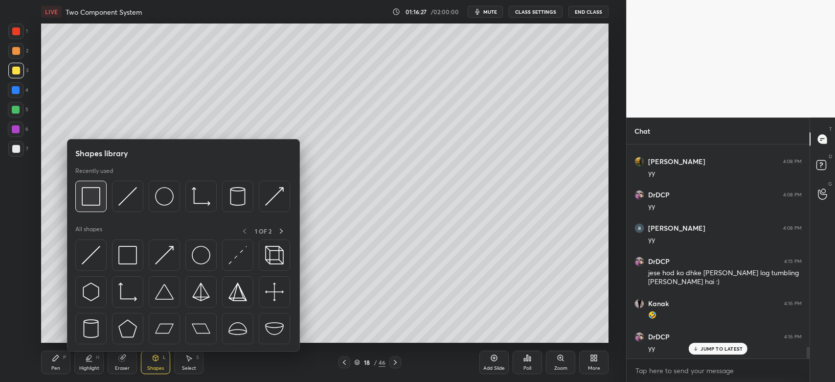
click at [88, 194] on img at bounding box center [91, 196] width 19 height 19
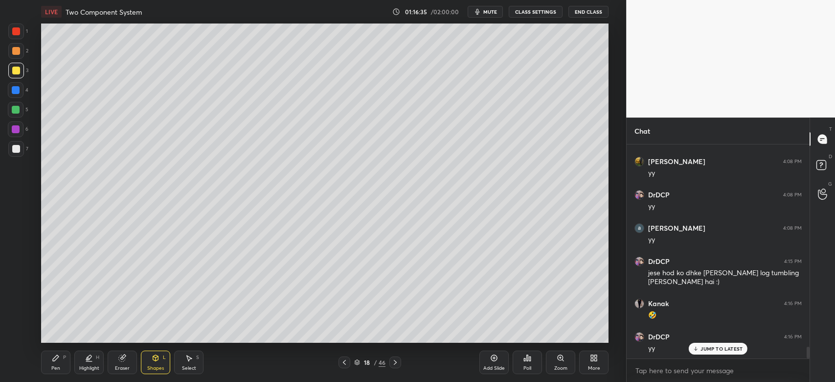
click at [127, 360] on div "Eraser" at bounding box center [122, 361] width 29 height 23
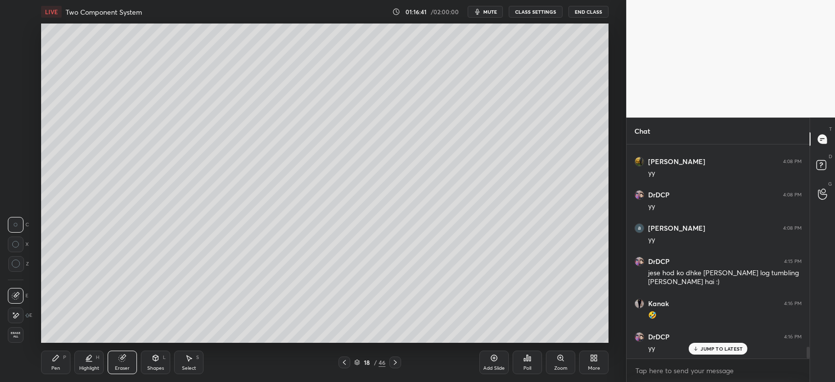
click at [51, 365] on div "Pen P" at bounding box center [55, 361] width 29 height 23
click at [16, 113] on div at bounding box center [16, 110] width 8 height 8
click at [10, 79] on div "3" at bounding box center [18, 73] width 20 height 20
click at [17, 112] on div at bounding box center [16, 110] width 8 height 8
drag, startPoint x: 16, startPoint y: 87, endPoint x: 24, endPoint y: 98, distance: 14.4
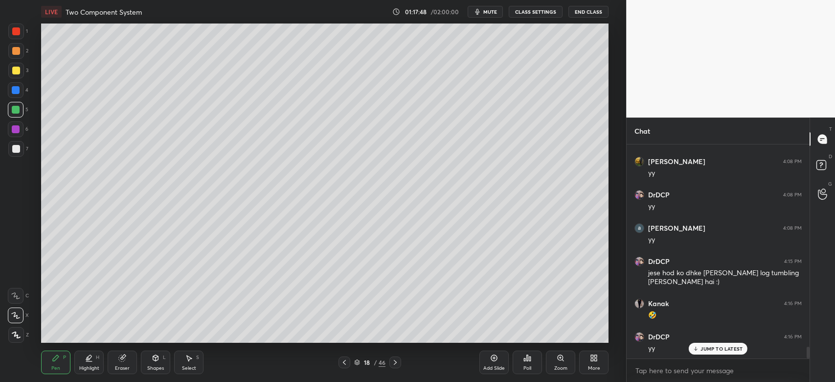
click at [16, 88] on div at bounding box center [16, 90] width 8 height 8
click at [17, 69] on div at bounding box center [16, 71] width 8 height 8
click at [20, 150] on div at bounding box center [16, 149] width 16 height 16
click at [340, 360] on div at bounding box center [345, 362] width 12 height 12
click at [343, 359] on icon at bounding box center [345, 362] width 8 height 8
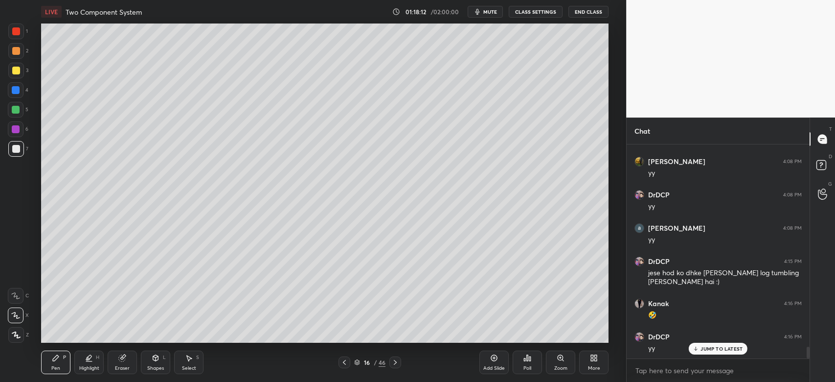
click at [346, 360] on icon at bounding box center [345, 362] width 8 height 8
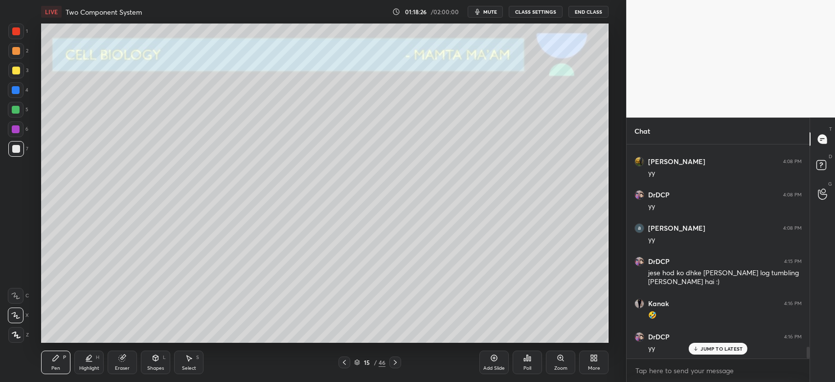
click at [394, 362] on icon at bounding box center [395, 362] width 8 height 8
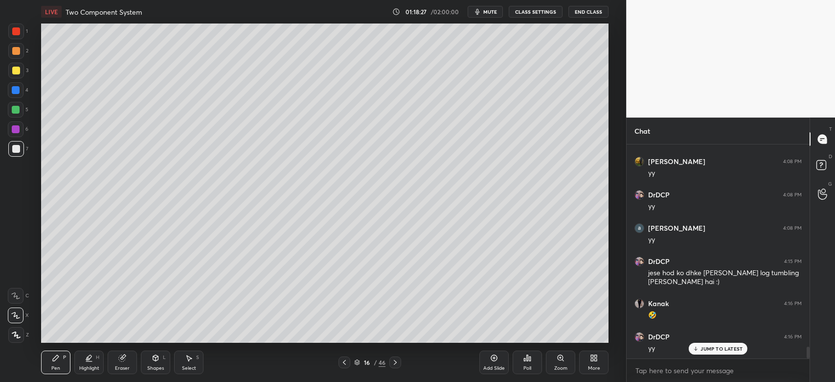
click at [395, 362] on icon at bounding box center [395, 362] width 8 height 8
click at [396, 363] on icon at bounding box center [395, 362] width 8 height 8
click at [15, 49] on div at bounding box center [16, 51] width 8 height 8
click at [15, 92] on div at bounding box center [16, 90] width 8 height 8
drag, startPoint x: 19, startPoint y: 114, endPoint x: 17, endPoint y: 119, distance: 5.5
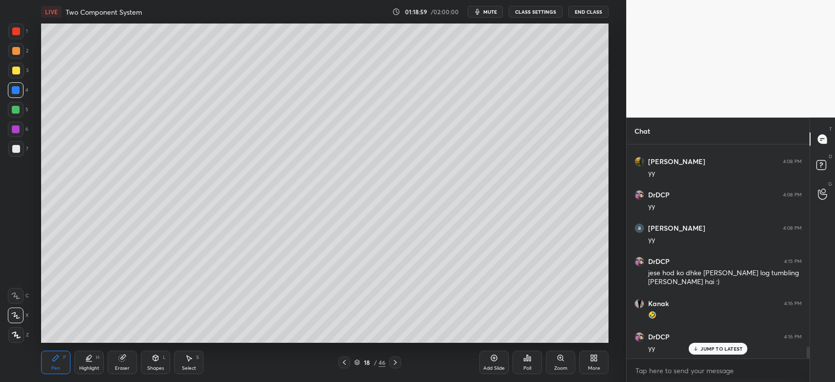
click at [19, 115] on div at bounding box center [16, 110] width 16 height 16
click at [18, 52] on div at bounding box center [16, 51] width 8 height 8
click at [22, 146] on div at bounding box center [16, 149] width 16 height 16
click at [20, 53] on div at bounding box center [16, 51] width 16 height 16
click at [19, 34] on div at bounding box center [16, 31] width 8 height 8
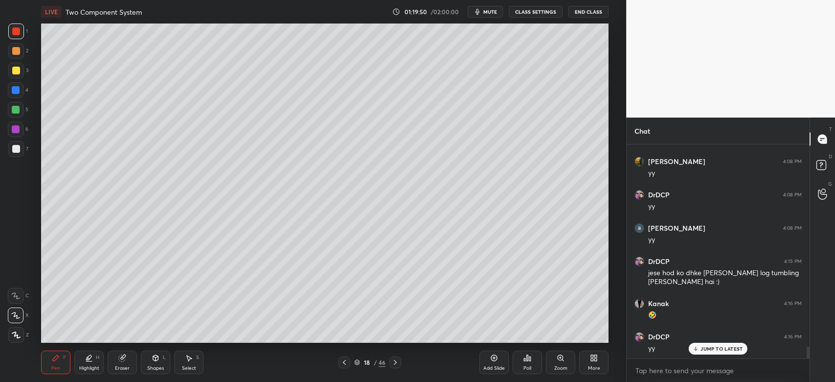
click at [22, 112] on div at bounding box center [16, 110] width 16 height 16
click at [122, 364] on div "Eraser" at bounding box center [122, 361] width 29 height 23
click at [58, 362] on div "Pen P" at bounding box center [55, 361] width 29 height 23
drag, startPoint x: 18, startPoint y: 129, endPoint x: 38, endPoint y: 131, distance: 20.6
click at [17, 130] on div at bounding box center [16, 129] width 8 height 8
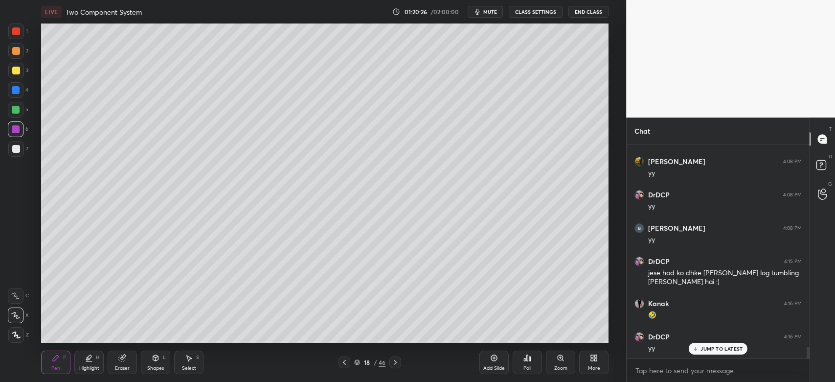
click at [23, 149] on div at bounding box center [16, 149] width 16 height 16
click at [14, 53] on div at bounding box center [16, 51] width 8 height 8
drag, startPoint x: 15, startPoint y: 137, endPoint x: 17, endPoint y: 148, distance: 12.0
click at [16, 138] on div "6" at bounding box center [18, 131] width 21 height 20
drag, startPoint x: 18, startPoint y: 149, endPoint x: 23, endPoint y: 151, distance: 5.1
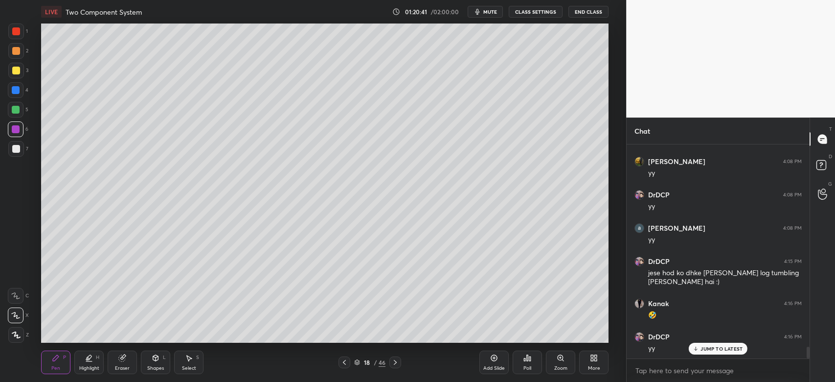
click at [18, 149] on div at bounding box center [16, 149] width 8 height 8
drag, startPoint x: 7, startPoint y: 84, endPoint x: 21, endPoint y: 91, distance: 14.7
click at [7, 85] on div "1 2 3 4 5 6 7 C X Z C X Z E E Erase all H H" at bounding box center [15, 182] width 31 height 319
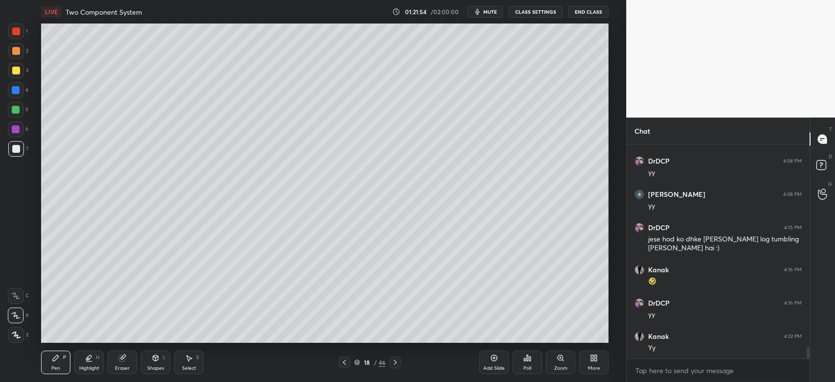
scroll to position [3802, 0]
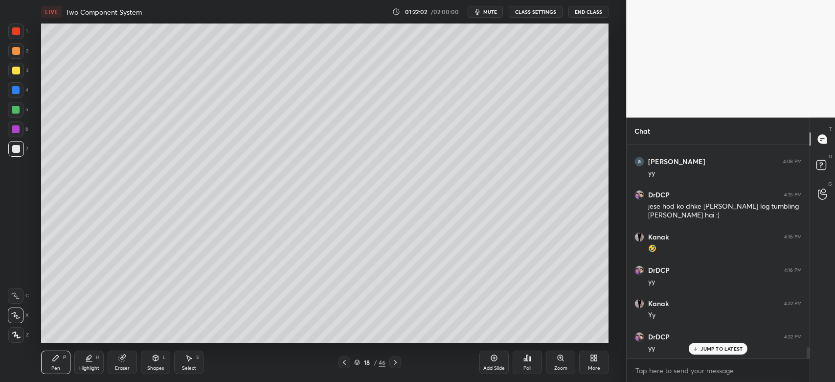
click at [17, 32] on div at bounding box center [16, 31] width 8 height 8
click at [568, 366] on div "Zoom" at bounding box center [560, 361] width 29 height 23
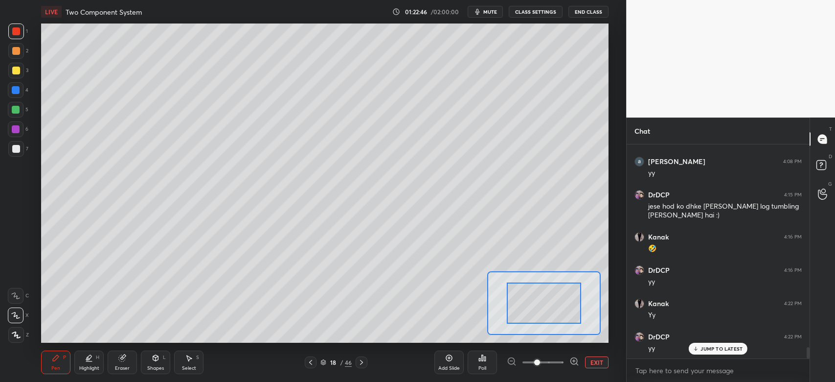
click at [553, 363] on span at bounding box center [543, 362] width 41 height 15
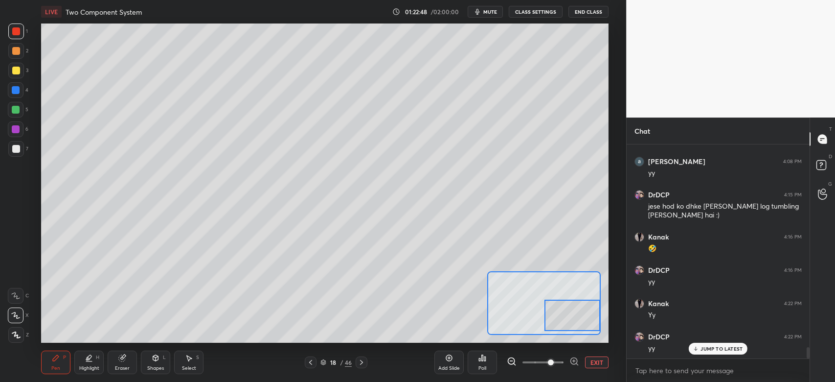
drag, startPoint x: 544, startPoint y: 307, endPoint x: 572, endPoint y: 318, distance: 30.8
click at [573, 319] on div at bounding box center [573, 314] width 56 height 31
click at [13, 160] on div "1 2 3 4 5 6 7 C X Z C X Z E E Erase all H H" at bounding box center [15, 182] width 31 height 319
click at [18, 152] on div at bounding box center [16, 149] width 8 height 8
click at [18, 295] on icon at bounding box center [15, 295] width 9 height 7
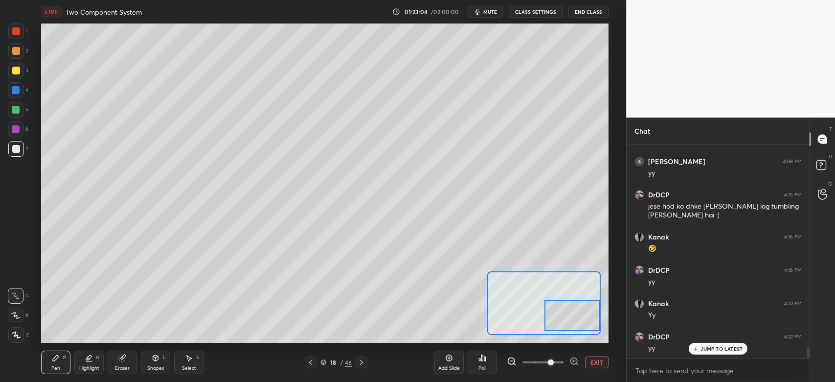
click at [128, 362] on div "Eraser" at bounding box center [122, 361] width 29 height 23
click at [65, 363] on div "Pen P" at bounding box center [55, 361] width 29 height 23
click at [592, 363] on button "EXIT" at bounding box center [596, 362] width 23 height 12
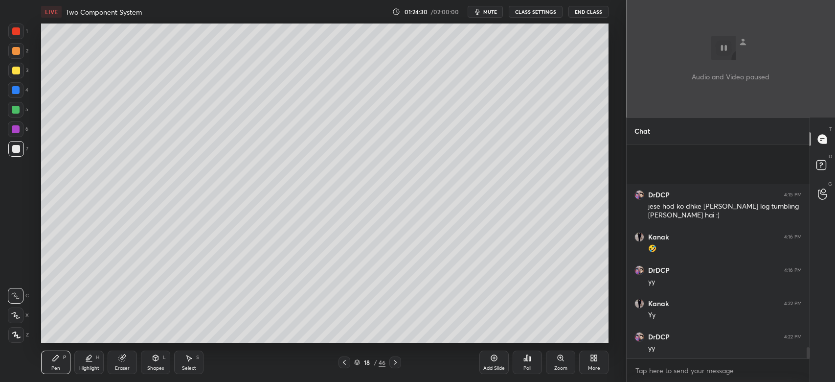
scroll to position [3902, 0]
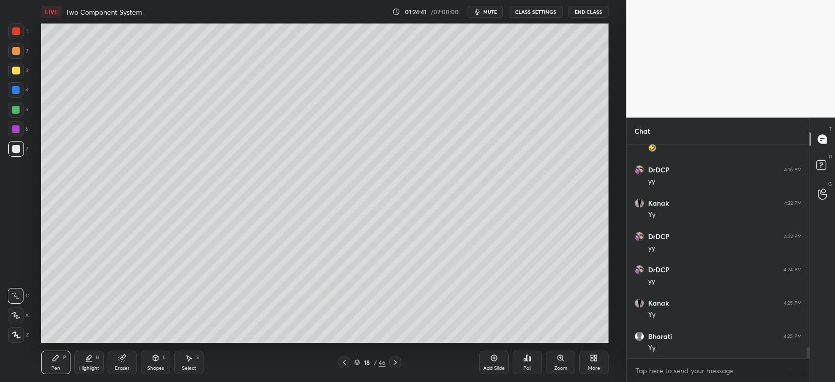
click at [14, 113] on div at bounding box center [16, 110] width 8 height 8
click at [16, 132] on div at bounding box center [16, 129] width 8 height 8
click at [565, 362] on div "Zoom" at bounding box center [560, 361] width 29 height 23
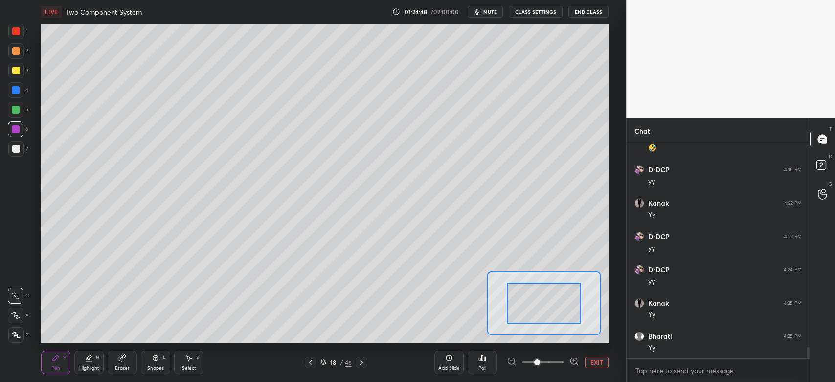
drag, startPoint x: 548, startPoint y: 362, endPoint x: 547, endPoint y: 350, distance: 11.8
click at [548, 361] on span at bounding box center [543, 362] width 41 height 15
drag, startPoint x: 547, startPoint y: 309, endPoint x: 522, endPoint y: 303, distance: 25.5
click at [518, 305] on div at bounding box center [516, 302] width 56 height 31
click at [535, 363] on span at bounding box center [543, 362] width 41 height 15
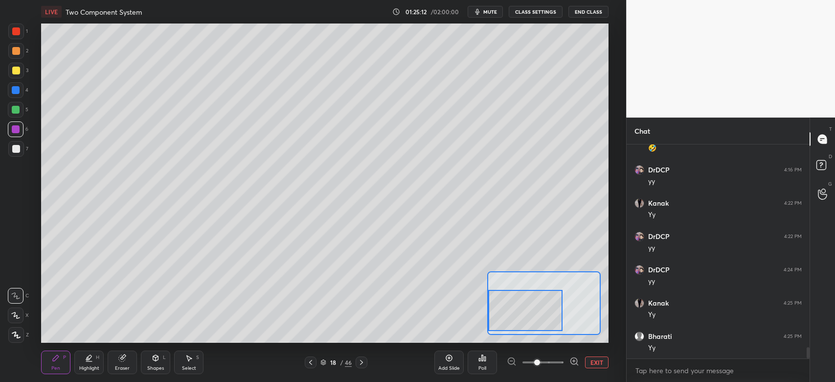
drag, startPoint x: 538, startPoint y: 313, endPoint x: 530, endPoint y: 311, distance: 7.5
click at [531, 316] on div at bounding box center [525, 310] width 74 height 41
drag, startPoint x: 11, startPoint y: 131, endPoint x: 31, endPoint y: 178, distance: 51.5
click at [11, 132] on div at bounding box center [16, 129] width 16 height 16
click at [521, 330] on div at bounding box center [525, 309] width 74 height 41
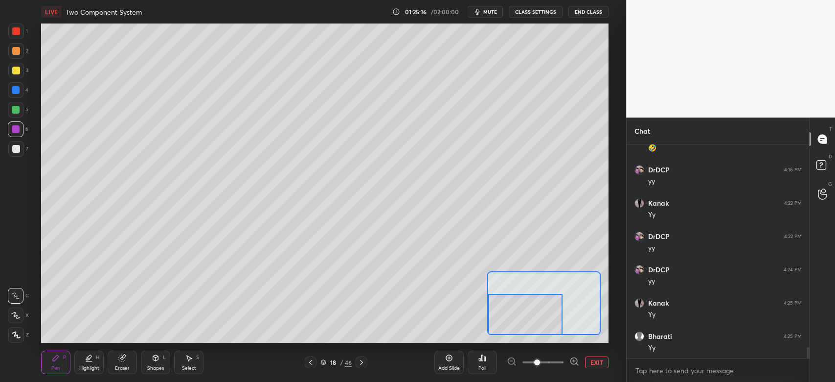
drag, startPoint x: 527, startPoint y: 325, endPoint x: 560, endPoint y: 321, distance: 33.0
click at [526, 326] on div at bounding box center [525, 314] width 74 height 41
drag, startPoint x: 16, startPoint y: 151, endPoint x: 16, endPoint y: 162, distance: 11.7
click at [16, 151] on div at bounding box center [16, 149] width 8 height 8
click at [15, 131] on div at bounding box center [16, 129] width 8 height 8
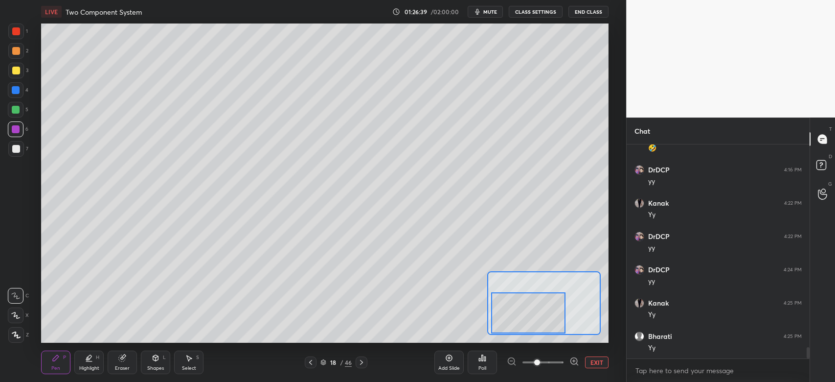
drag, startPoint x: 552, startPoint y: 310, endPoint x: 530, endPoint y: 297, distance: 25.0
click at [536, 310] on div at bounding box center [528, 312] width 74 height 41
click at [526, 310] on div at bounding box center [525, 307] width 74 height 41
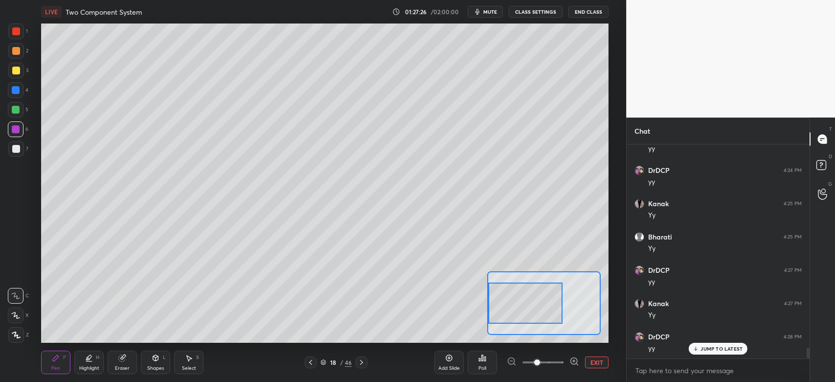
drag, startPoint x: 544, startPoint y: 315, endPoint x: 540, endPoint y: 311, distance: 5.6
click at [540, 311] on div at bounding box center [525, 302] width 74 height 41
drag, startPoint x: 540, startPoint y: 311, endPoint x: 540, endPoint y: 318, distance: 6.4
click at [540, 318] on div at bounding box center [526, 309] width 74 height 41
click at [529, 319] on div at bounding box center [526, 310] width 74 height 41
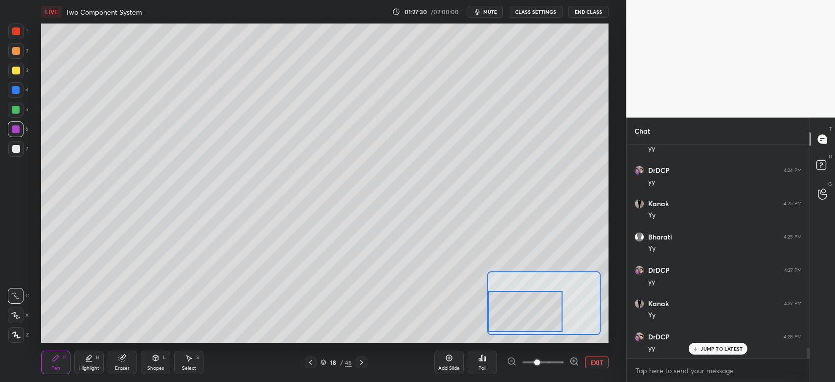
click at [14, 53] on div at bounding box center [16, 51] width 8 height 8
click at [16, 34] on div at bounding box center [16, 31] width 8 height 8
click at [15, 109] on div at bounding box center [16, 110] width 8 height 8
click at [524, 361] on span at bounding box center [543, 362] width 41 height 15
click at [517, 326] on div at bounding box center [525, 314] width 74 height 41
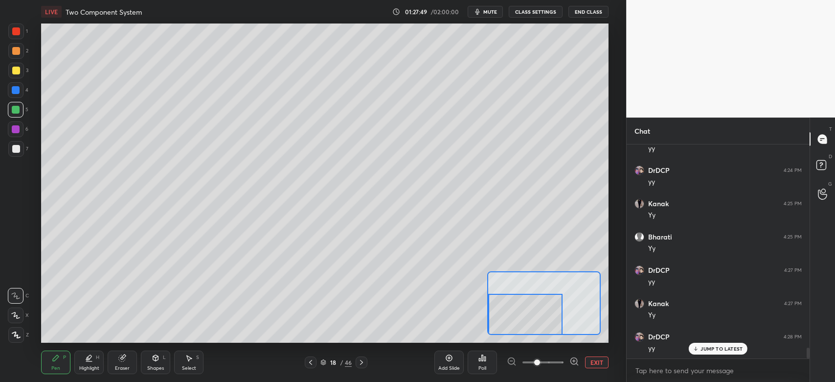
click at [123, 362] on div "Eraser" at bounding box center [122, 361] width 29 height 23
click at [59, 364] on div "Pen P" at bounding box center [55, 361] width 29 height 23
click at [17, 150] on div at bounding box center [16, 149] width 8 height 8
click at [17, 113] on div at bounding box center [16, 110] width 8 height 8
drag, startPoint x: 525, startPoint y: 312, endPoint x: 524, endPoint y: 335, distance: 23.0
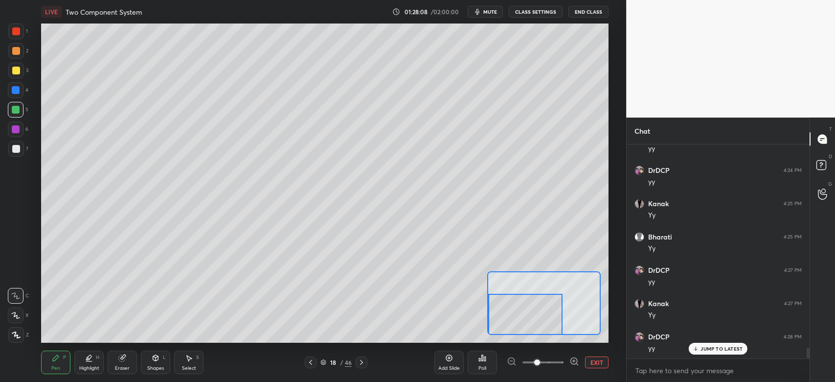
click at [526, 336] on div "LIVE Two Component System 01:28:08 / 02:00:00 mute CLASS SETTINGS End Class Set…" at bounding box center [324, 191] width 587 height 382
drag, startPoint x: 530, startPoint y: 318, endPoint x: 533, endPoint y: 325, distance: 7.5
click at [534, 325] on div at bounding box center [531, 314] width 74 height 41
click at [10, 75] on div at bounding box center [16, 71] width 16 height 16
click at [558, 328] on div at bounding box center [536, 314] width 74 height 41
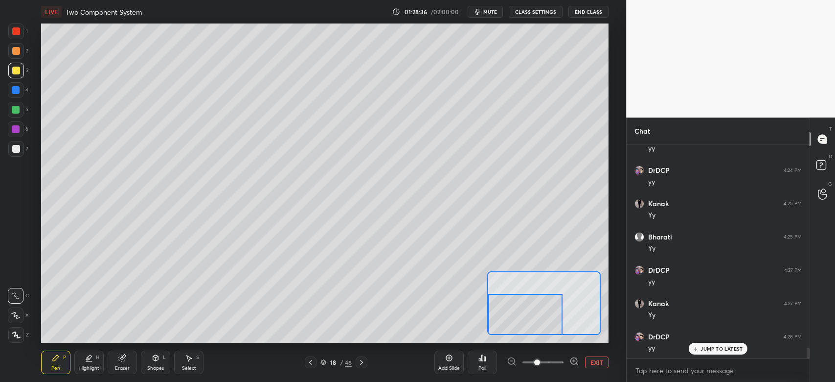
drag, startPoint x: 536, startPoint y: 319, endPoint x: 518, endPoint y: 321, distance: 18.2
click at [524, 323] on div at bounding box center [525, 314] width 74 height 41
click at [20, 111] on div at bounding box center [16, 110] width 16 height 16
click at [601, 363] on button "EXIT" at bounding box center [596, 362] width 23 height 12
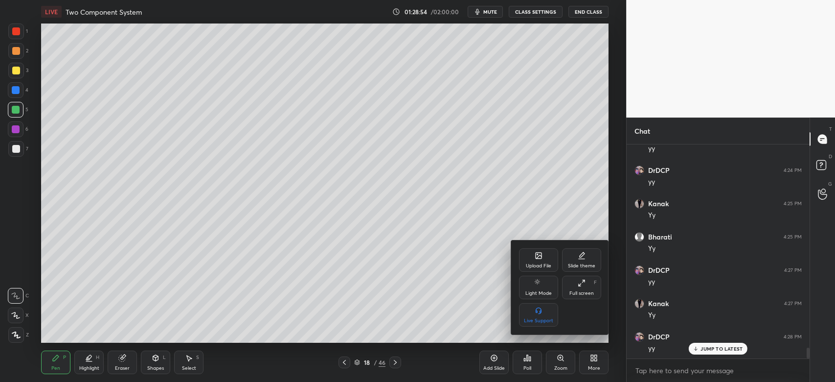
click at [467, 319] on div at bounding box center [417, 191] width 835 height 382
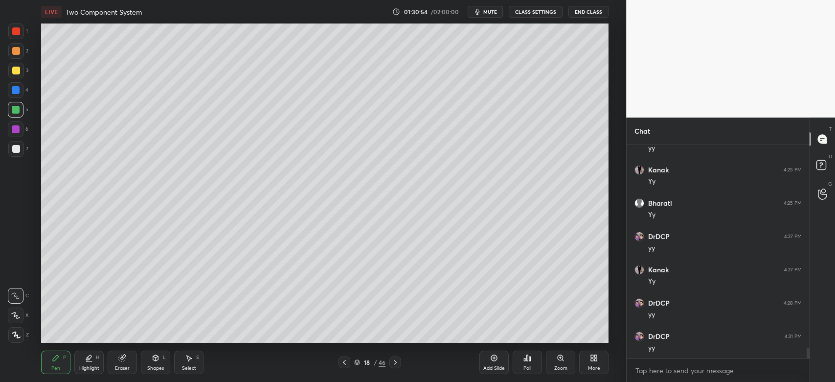
scroll to position [4068, 0]
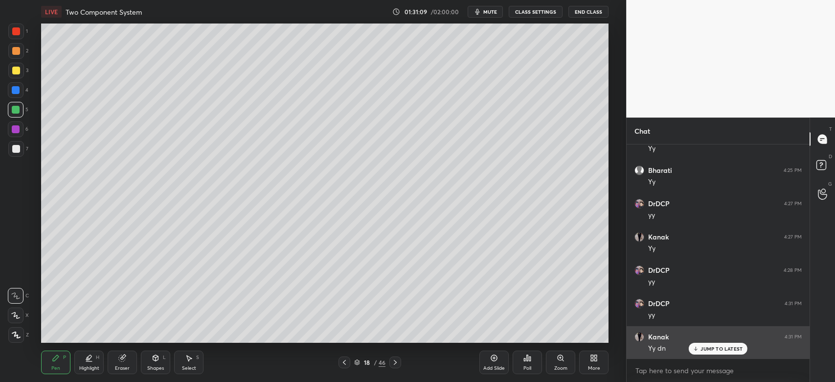
click at [705, 348] on p "JUMP TO LATEST" at bounding box center [722, 348] width 42 height 6
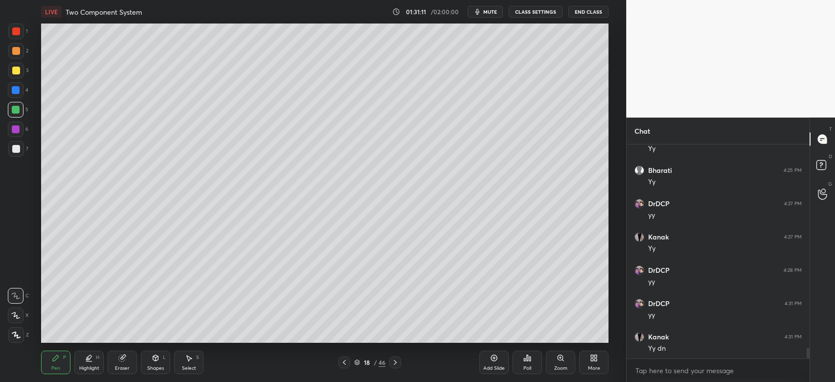
click at [343, 364] on icon at bounding box center [345, 362] width 8 height 8
click at [346, 361] on icon at bounding box center [345, 362] width 8 height 8
click at [344, 363] on icon at bounding box center [345, 362] width 8 height 8
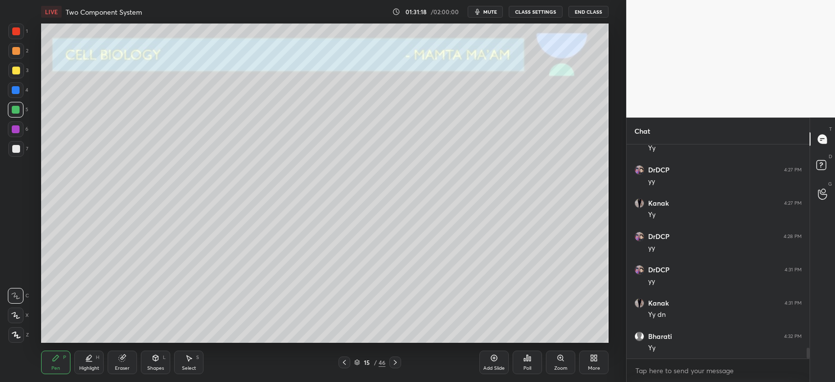
scroll to position [4135, 0]
click at [395, 365] on icon at bounding box center [395, 362] width 8 height 8
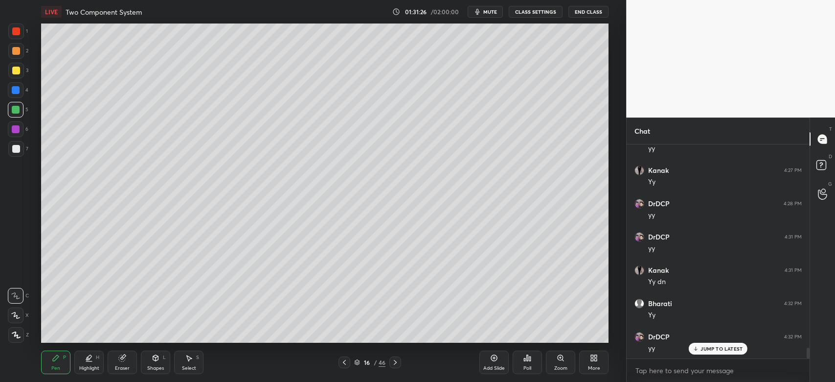
click at [395, 363] on icon at bounding box center [395, 362] width 8 height 8
click at [395, 364] on icon at bounding box center [395, 362] width 8 height 8
click at [395, 366] on div at bounding box center [395, 362] width 12 height 12
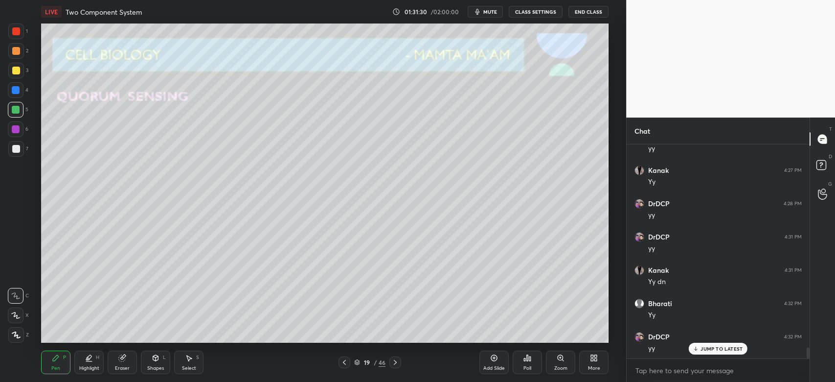
click at [23, 151] on div at bounding box center [16, 149] width 16 height 16
click at [16, 65] on div at bounding box center [16, 71] width 16 height 16
click at [18, 152] on div at bounding box center [16, 149] width 8 height 8
click at [15, 319] on icon at bounding box center [15, 315] width 9 height 7
click at [396, 360] on icon at bounding box center [395, 362] width 8 height 8
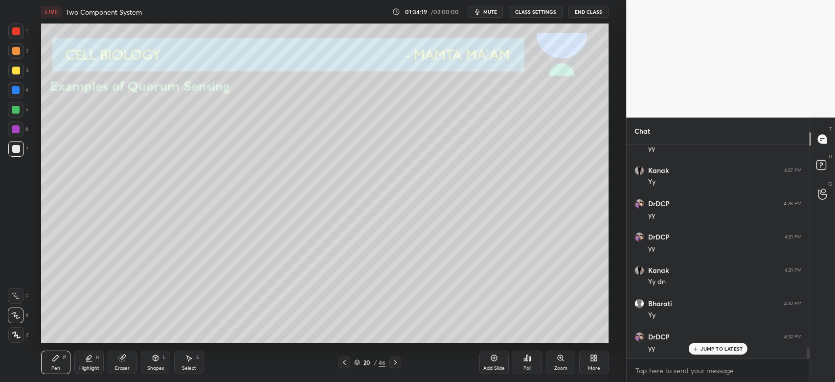
click at [393, 358] on div at bounding box center [395, 362] width 12 height 12
drag, startPoint x: 395, startPoint y: 361, endPoint x: 388, endPoint y: 361, distance: 6.4
click at [393, 361] on icon at bounding box center [395, 362] width 8 height 8
click at [394, 362] on icon at bounding box center [395, 362] width 8 height 8
click at [356, 364] on icon at bounding box center [357, 363] width 5 height 1
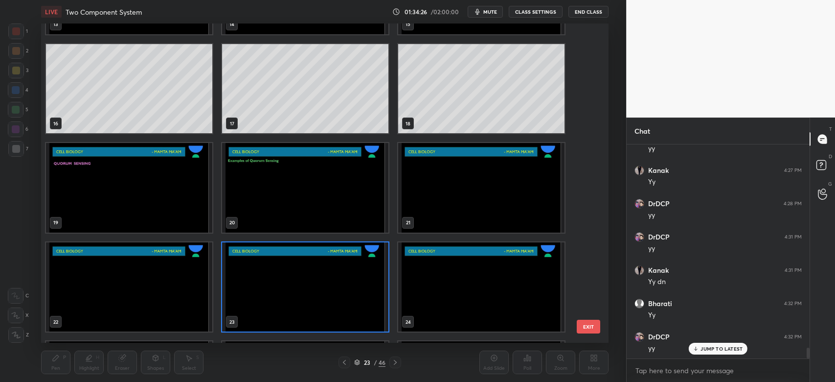
scroll to position [475, 0]
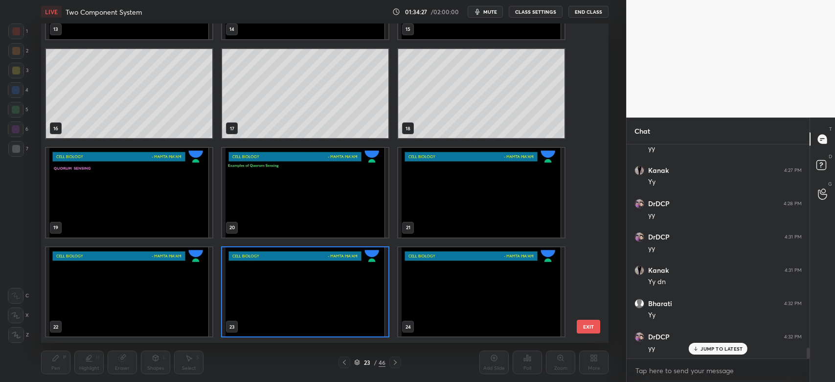
click at [363, 199] on img "grid" at bounding box center [305, 193] width 166 height 90
click at [363, 200] on img "grid" at bounding box center [305, 193] width 166 height 90
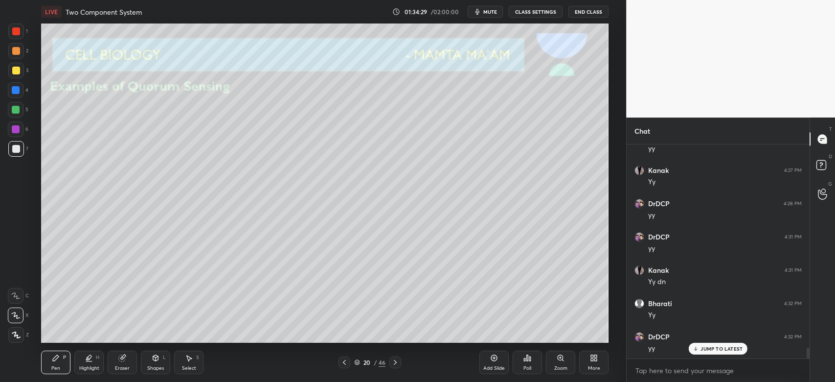
click at [16, 74] on div at bounding box center [16, 71] width 8 height 8
click at [20, 152] on div at bounding box center [16, 149] width 16 height 16
click at [19, 72] on div at bounding box center [16, 71] width 8 height 8
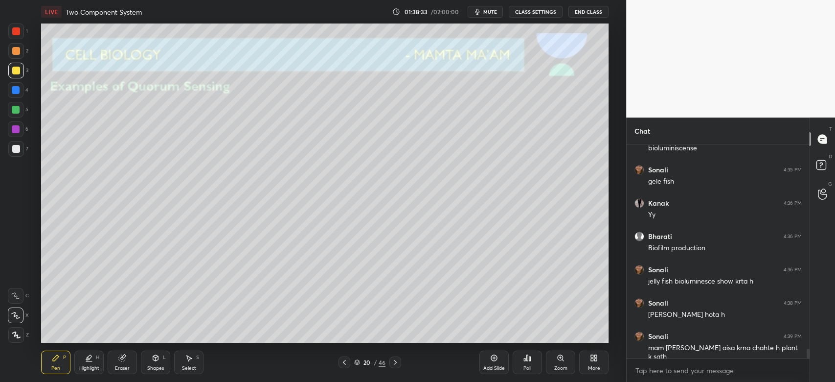
scroll to position [4401, 0]
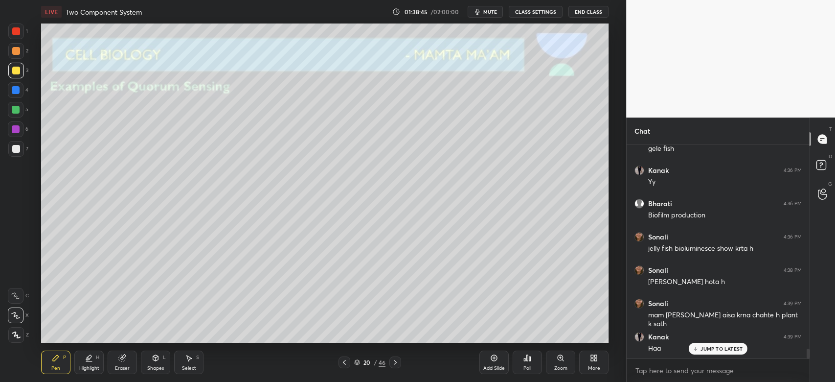
click at [492, 362] on icon at bounding box center [494, 358] width 8 height 8
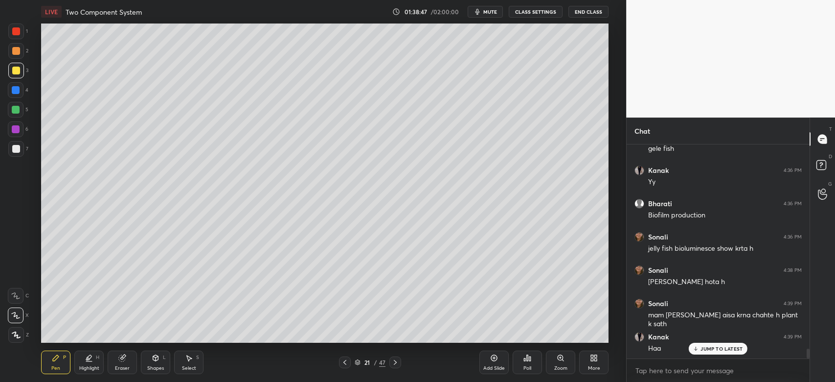
click at [11, 66] on div at bounding box center [16, 71] width 16 height 16
click at [14, 148] on div at bounding box center [16, 149] width 8 height 8
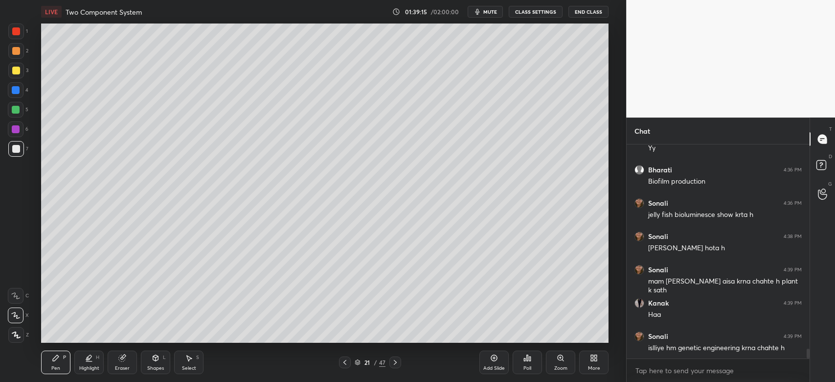
scroll to position [4467, 0]
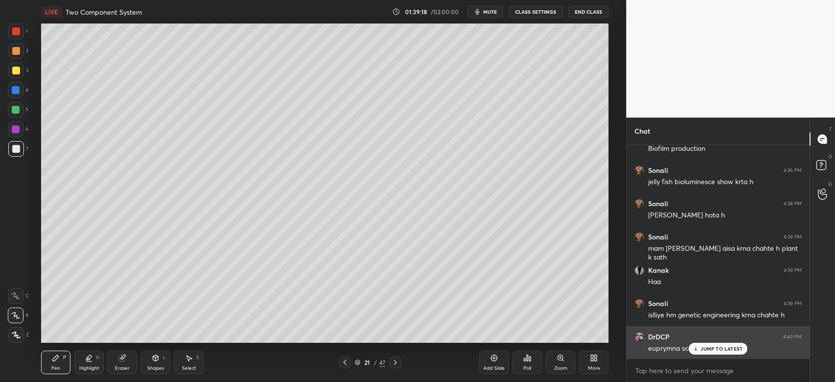
click at [732, 351] on p "JUMP TO LATEST" at bounding box center [722, 348] width 42 height 6
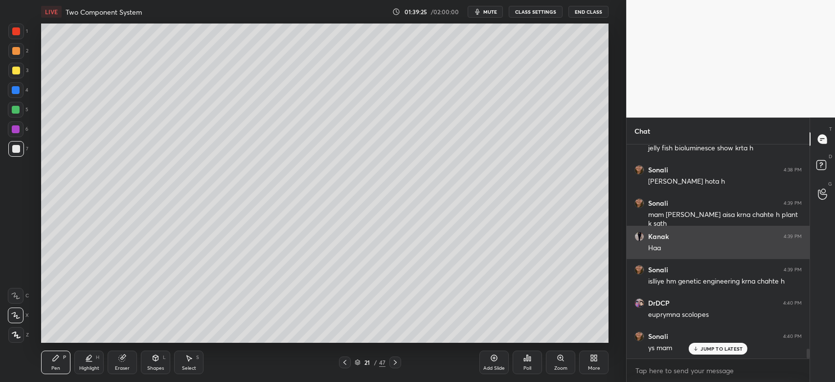
scroll to position [4534, 0]
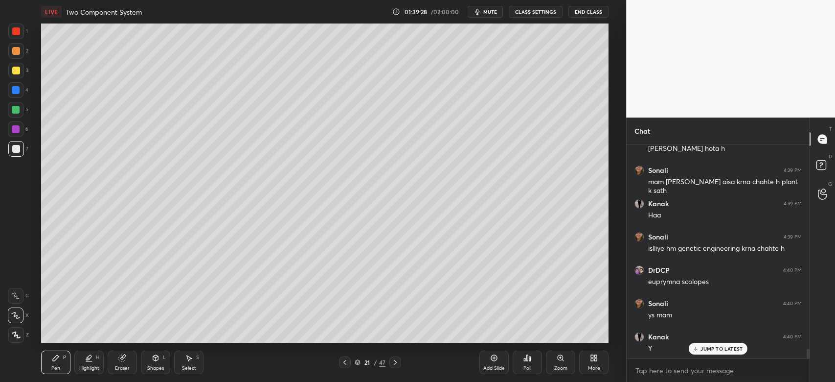
click at [15, 69] on div at bounding box center [16, 71] width 8 height 8
click at [18, 147] on div at bounding box center [16, 149] width 8 height 8
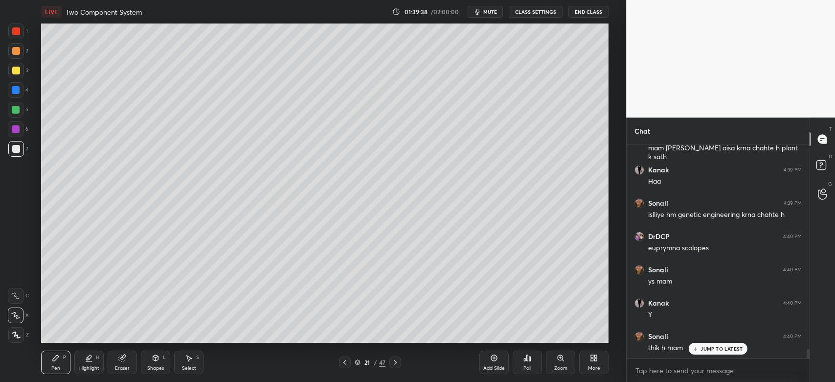
scroll to position [4601, 0]
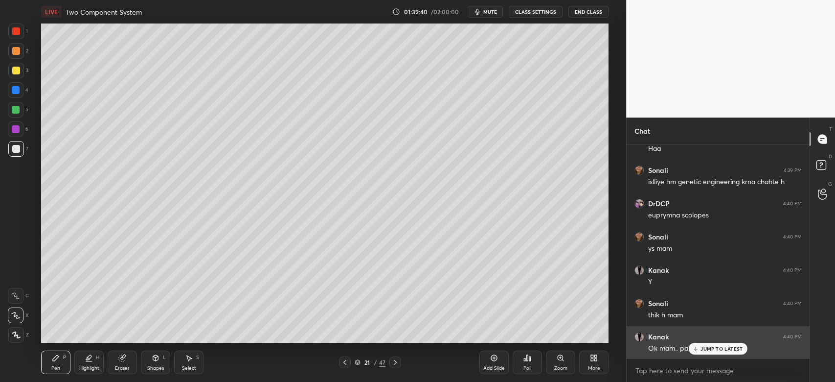
click at [705, 351] on p "JUMP TO LATEST" at bounding box center [722, 348] width 42 height 6
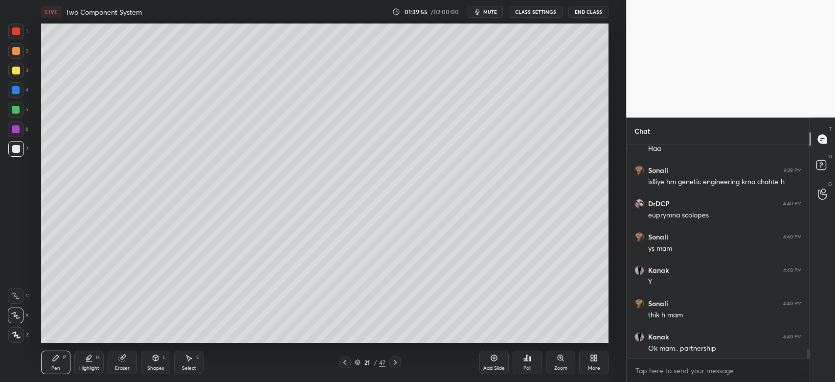
drag, startPoint x: 128, startPoint y: 363, endPoint x: 148, endPoint y: 345, distance: 26.7
click at [126, 364] on div "Eraser" at bounding box center [122, 361] width 29 height 23
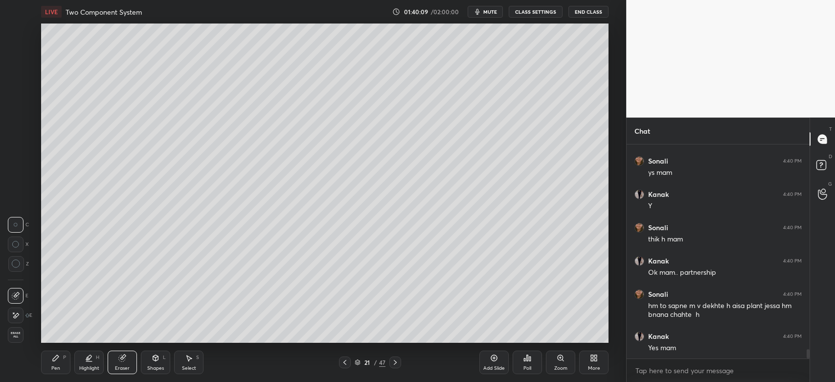
scroll to position [4709, 0]
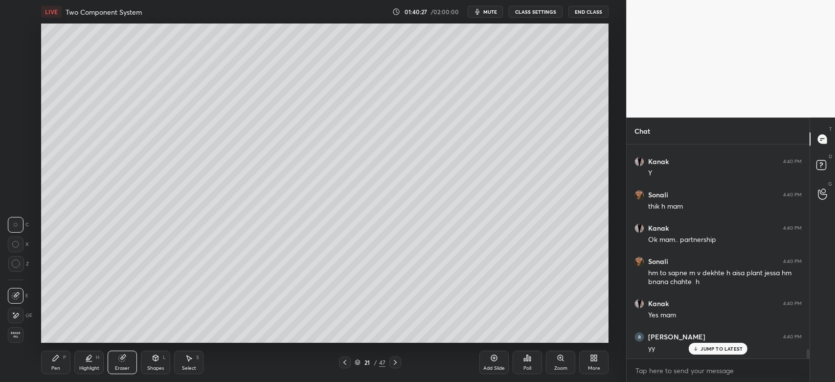
click at [53, 364] on div "Pen P" at bounding box center [55, 361] width 29 height 23
click at [15, 68] on div at bounding box center [16, 71] width 8 height 8
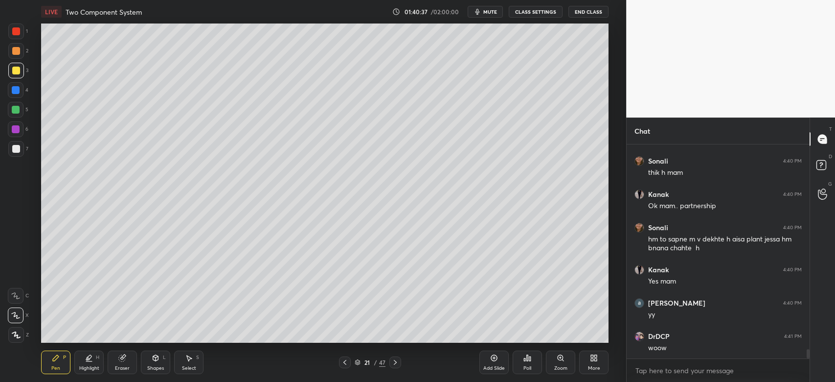
scroll to position [4776, 0]
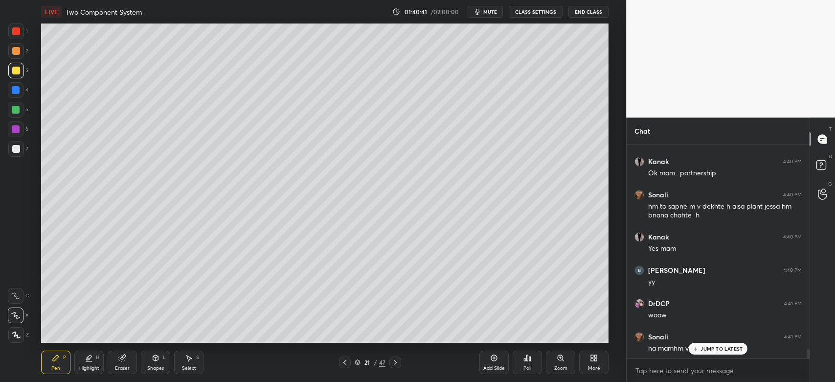
click at [703, 350] on p "JUMP TO LATEST" at bounding box center [722, 348] width 42 height 6
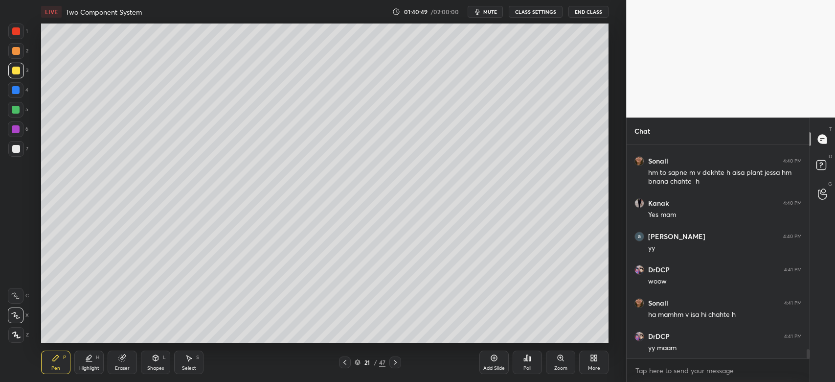
scroll to position [4842, 0]
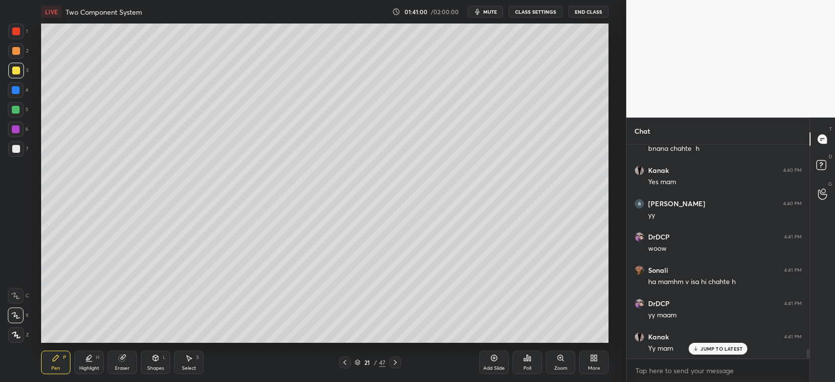
click at [18, 151] on div at bounding box center [16, 149] width 8 height 8
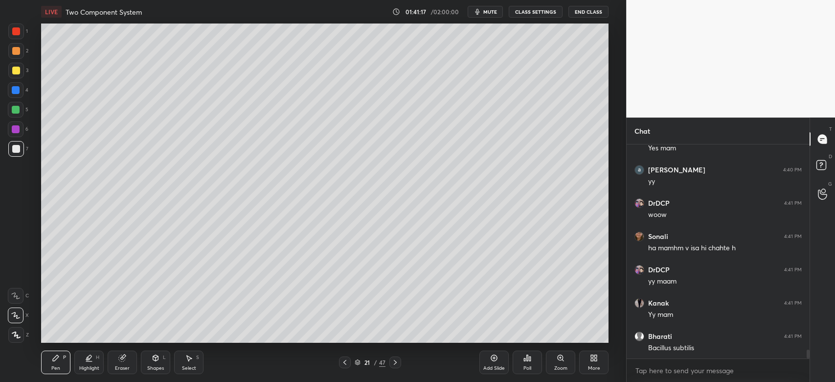
click at [15, 72] on div at bounding box center [16, 71] width 8 height 8
click at [14, 91] on div at bounding box center [16, 90] width 8 height 8
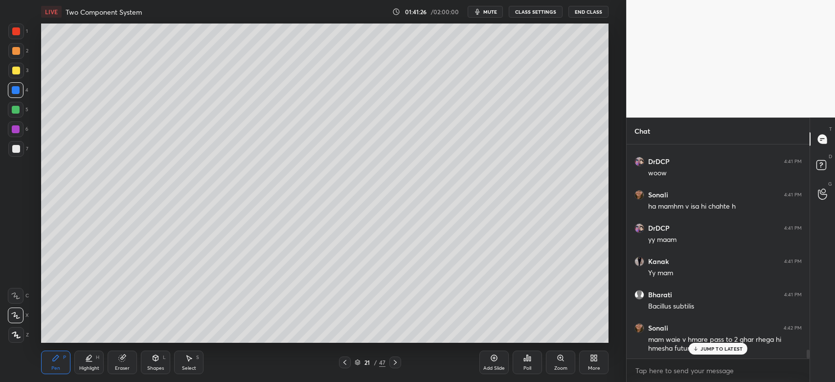
click at [719, 346] on p "JUMP TO LATEST" at bounding box center [722, 348] width 42 height 6
click at [397, 362] on icon at bounding box center [395, 362] width 8 height 8
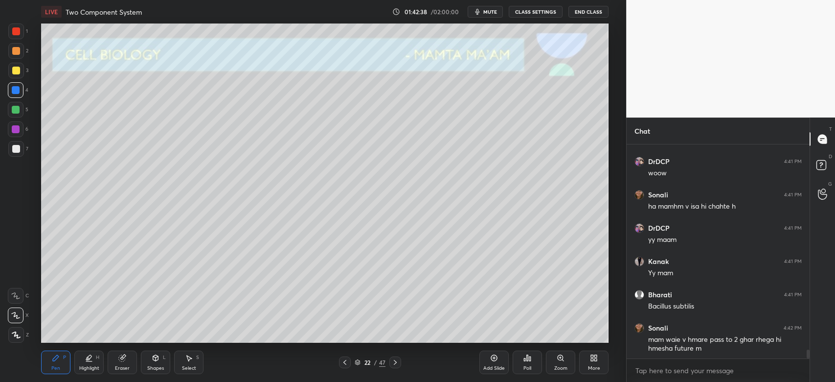
click at [22, 74] on div at bounding box center [16, 71] width 16 height 16
click at [343, 362] on icon at bounding box center [345, 362] width 8 height 8
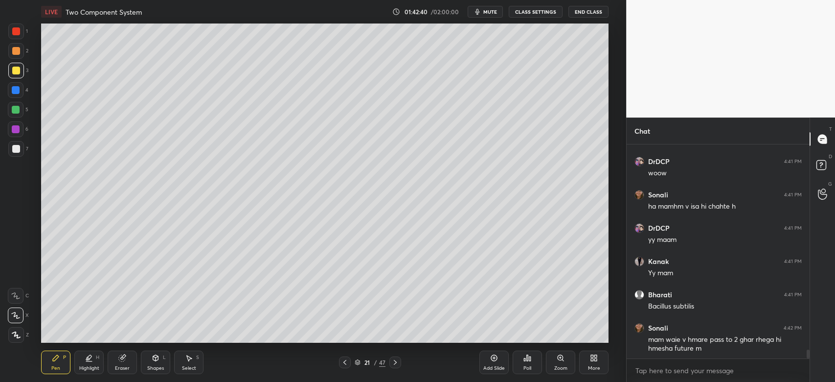
drag, startPoint x: 394, startPoint y: 362, endPoint x: 393, endPoint y: 354, distance: 7.9
click at [394, 362] on icon at bounding box center [395, 362] width 8 height 8
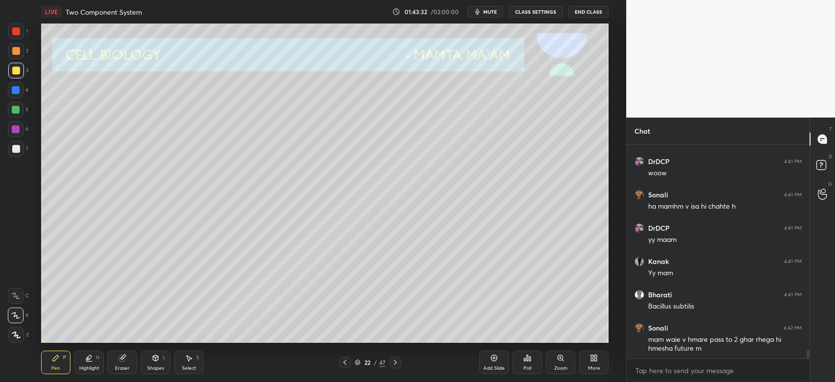
scroll to position [4951, 0]
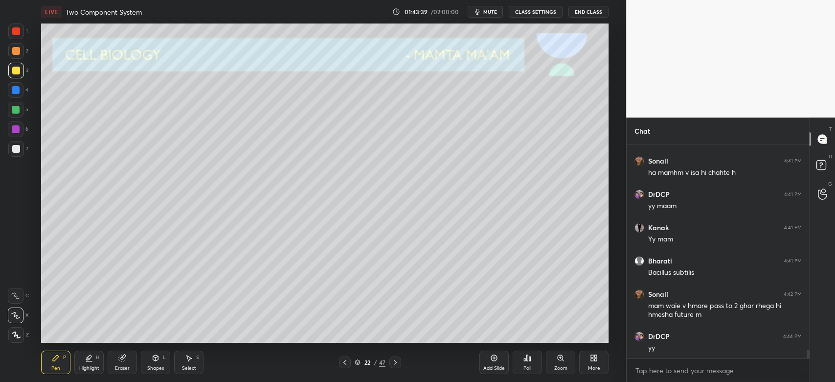
click at [17, 156] on div at bounding box center [16, 149] width 16 height 16
click at [16, 57] on div at bounding box center [16, 51] width 16 height 16
drag, startPoint x: 125, startPoint y: 365, endPoint x: 129, endPoint y: 361, distance: 5.2
click at [127, 364] on div "Eraser" at bounding box center [122, 361] width 29 height 23
click at [47, 370] on div "Pen P" at bounding box center [55, 361] width 29 height 23
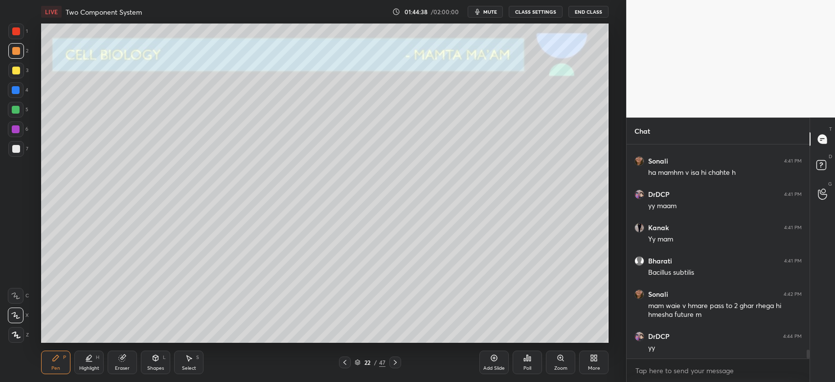
click at [17, 95] on div at bounding box center [16, 90] width 16 height 16
click at [395, 362] on icon at bounding box center [395, 362] width 8 height 8
click at [13, 74] on div at bounding box center [16, 71] width 16 height 16
click at [127, 359] on div "Eraser" at bounding box center [122, 361] width 29 height 23
click at [62, 350] on div "Pen P" at bounding box center [55, 361] width 29 height 23
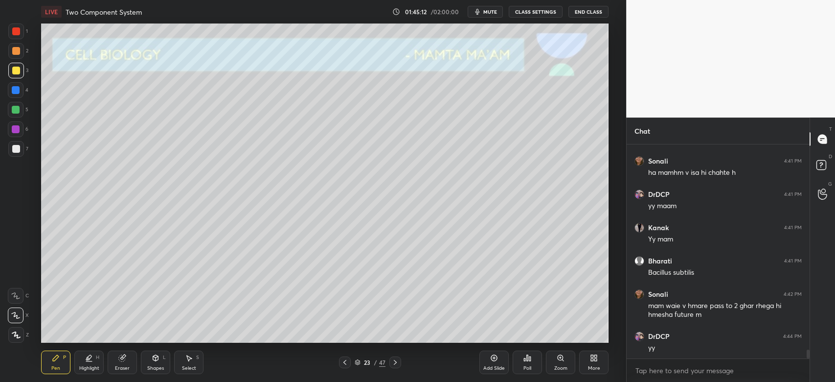
click at [17, 152] on div at bounding box center [16, 149] width 8 height 8
click at [27, 87] on div "4" at bounding box center [18, 90] width 21 height 16
click at [17, 68] on div at bounding box center [16, 71] width 8 height 8
click at [94, 366] on div "Highlight" at bounding box center [89, 367] width 20 height 5
click at [17, 147] on div at bounding box center [16, 149] width 8 height 8
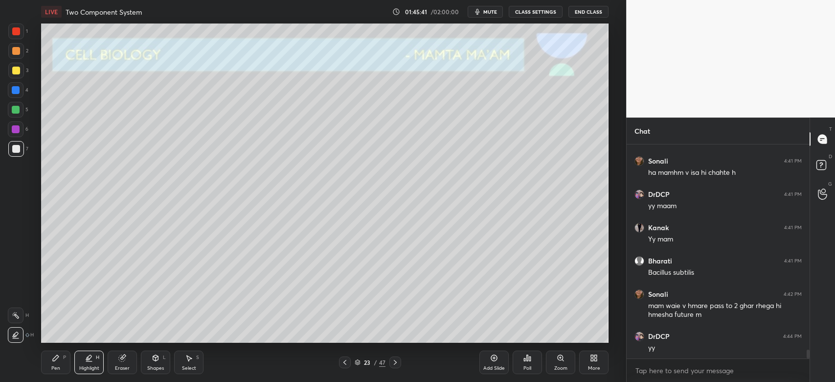
click at [58, 361] on div "Pen P" at bounding box center [55, 361] width 29 height 23
click at [12, 49] on div at bounding box center [16, 51] width 8 height 8
click at [20, 33] on div at bounding box center [16, 31] width 16 height 16
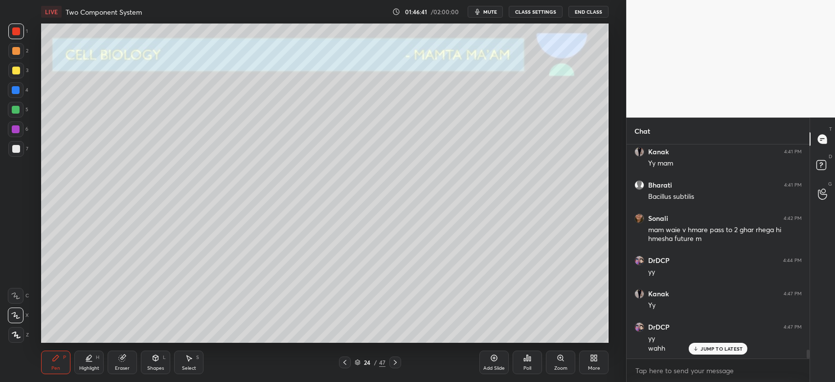
scroll to position [3, 3]
click at [18, 71] on div at bounding box center [16, 71] width 8 height 8
click at [391, 362] on icon at bounding box center [395, 362] width 8 height 8
drag, startPoint x: 22, startPoint y: 160, endPoint x: 21, endPoint y: 154, distance: 6.4
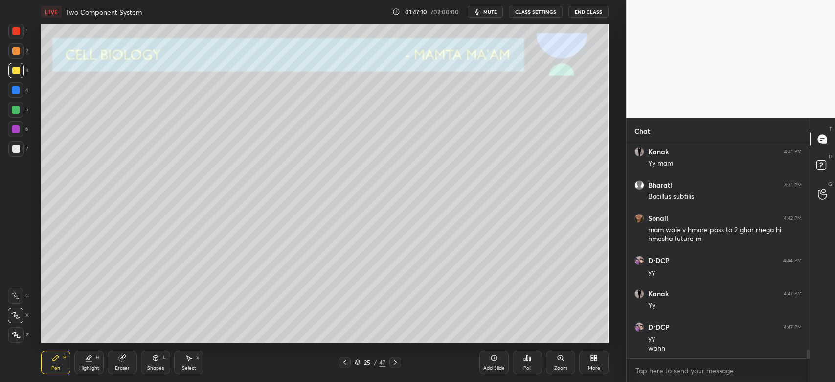
click at [20, 159] on div "7" at bounding box center [18, 151] width 20 height 20
click at [18, 65] on div at bounding box center [16, 71] width 16 height 16
click at [528, 369] on div "Poll" at bounding box center [528, 367] width 8 height 5
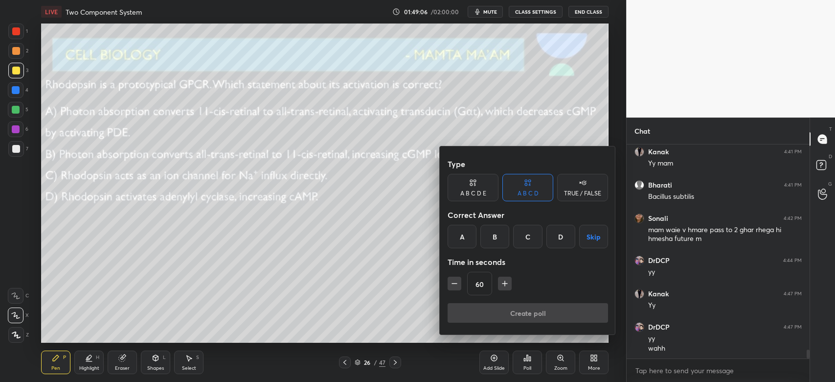
click at [436, 226] on div at bounding box center [417, 191] width 835 height 382
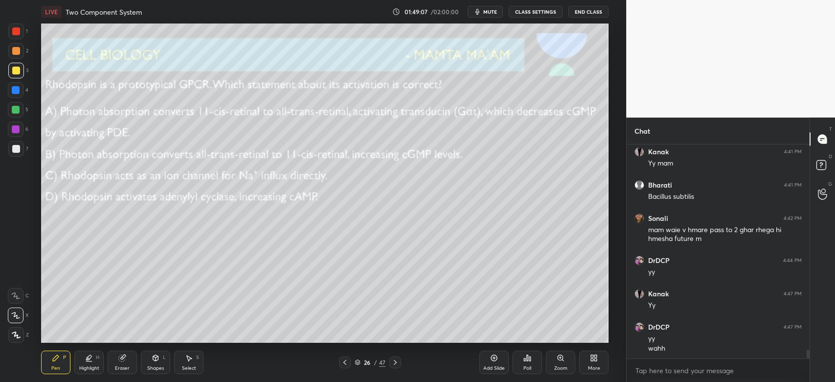
click at [527, 371] on div "Poll" at bounding box center [527, 361] width 29 height 23
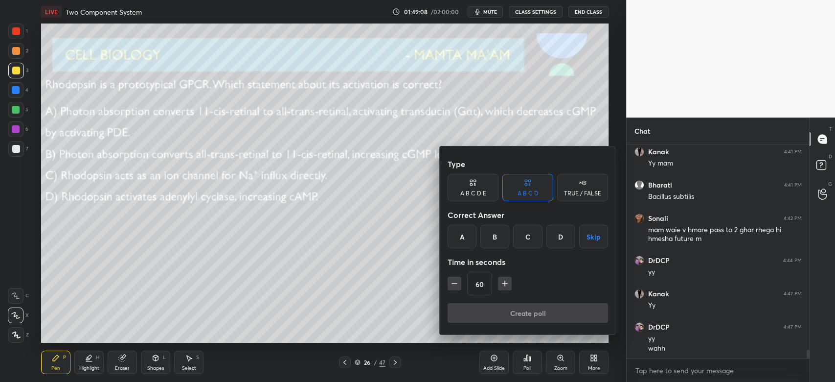
click at [462, 245] on div "A" at bounding box center [462, 236] width 29 height 23
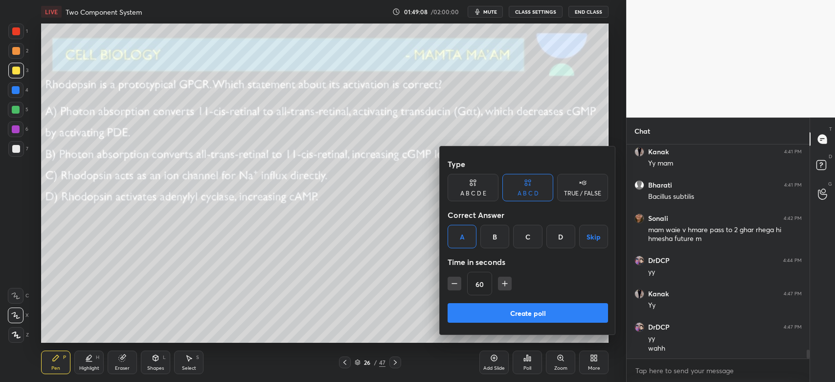
click at [488, 318] on button "Create poll" at bounding box center [528, 313] width 160 height 20
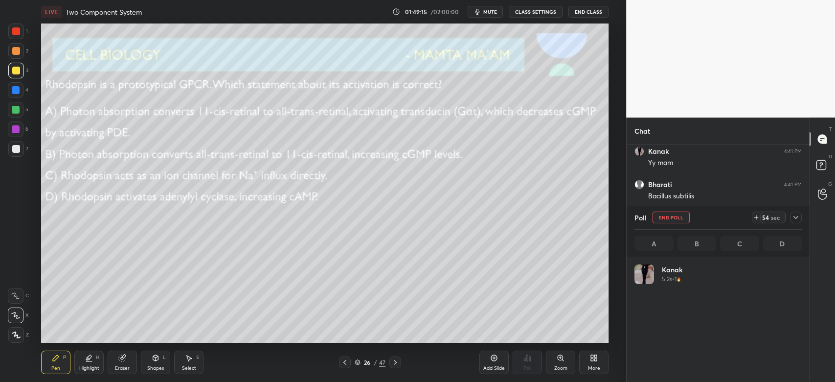
scroll to position [114, 164]
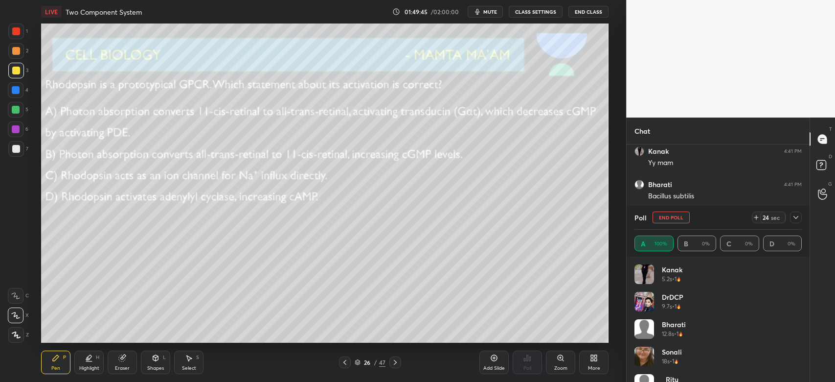
click at [20, 42] on div "1" at bounding box center [18, 33] width 20 height 20
click at [22, 54] on div at bounding box center [16, 51] width 16 height 16
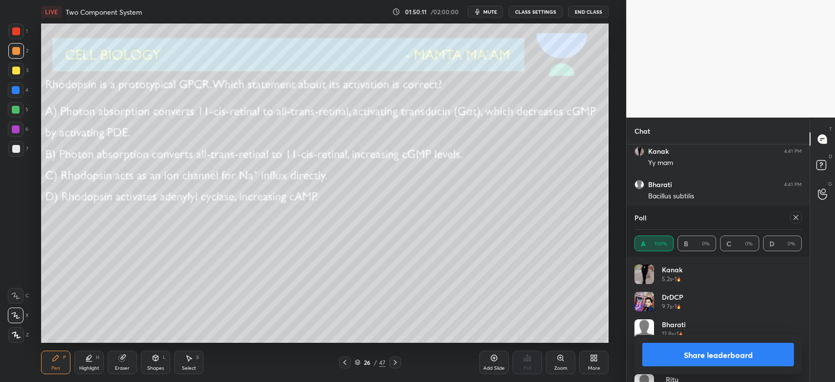
click at [797, 221] on div at bounding box center [796, 217] width 12 height 12
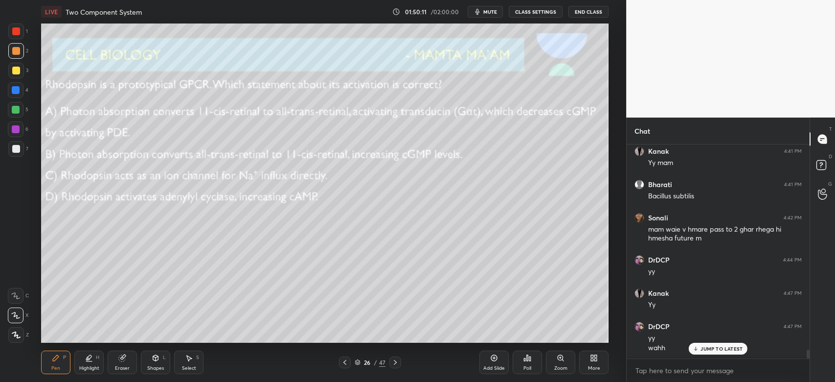
scroll to position [3, 3]
drag, startPoint x: 393, startPoint y: 360, endPoint x: 399, endPoint y: 361, distance: 5.9
click at [393, 361] on icon at bounding box center [395, 362] width 8 height 8
click at [522, 370] on div "Poll" at bounding box center [527, 361] width 29 height 23
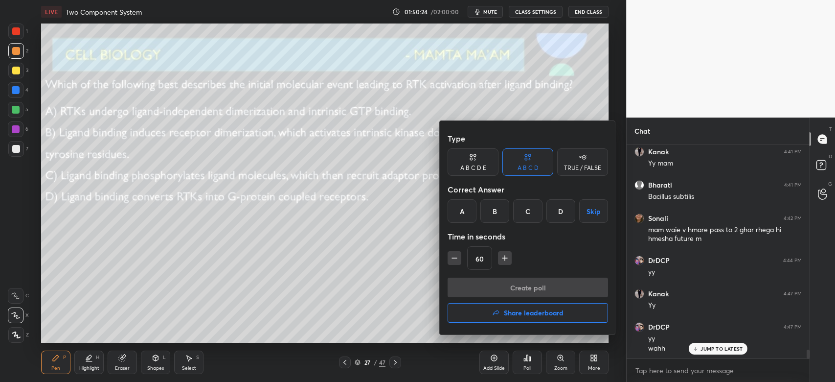
drag, startPoint x: 489, startPoint y: 205, endPoint x: 495, endPoint y: 219, distance: 14.3
click at [491, 206] on div "B" at bounding box center [494, 210] width 29 height 23
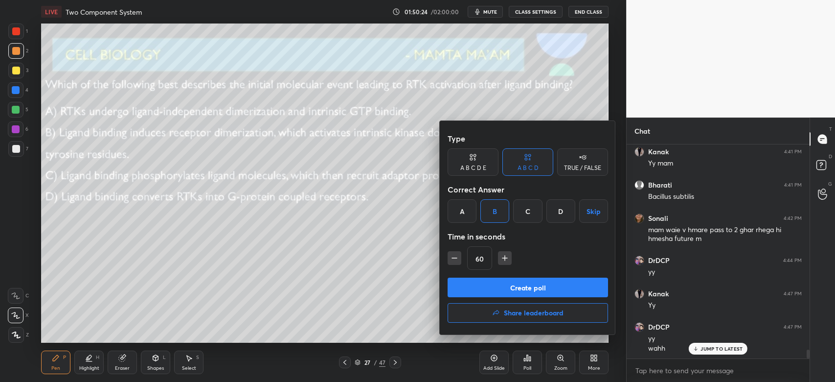
click at [504, 287] on button "Create poll" at bounding box center [528, 287] width 160 height 20
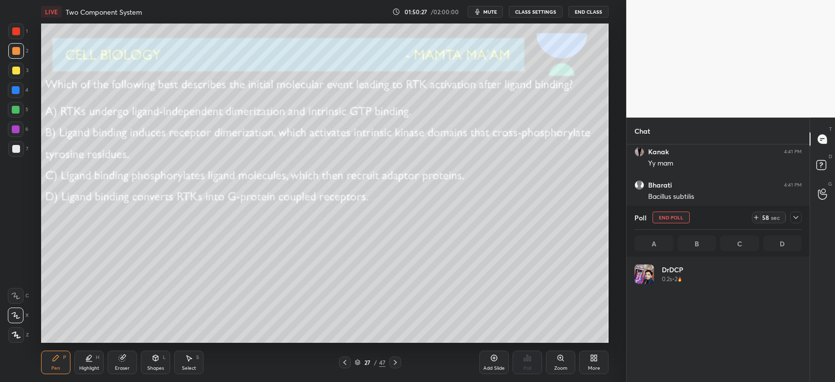
scroll to position [114, 164]
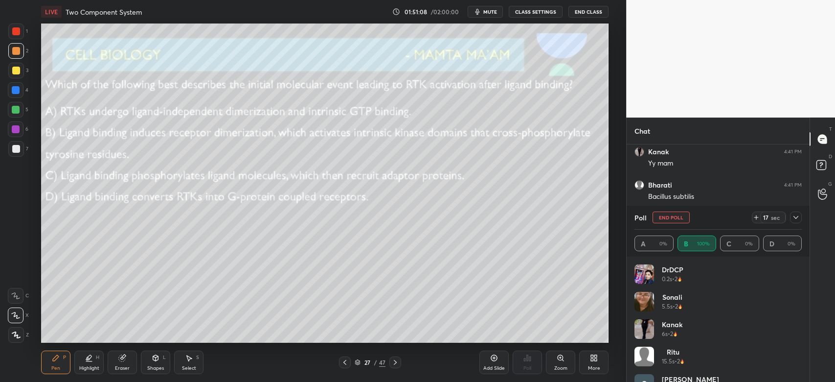
click at [655, 217] on button "End Poll" at bounding box center [671, 217] width 37 height 12
type textarea "x"
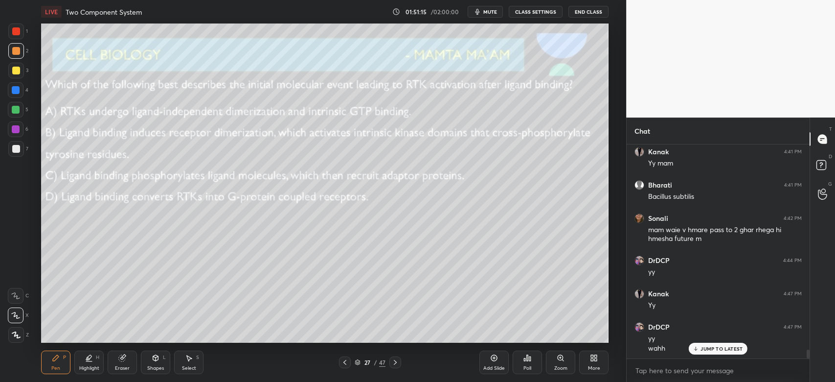
scroll to position [5069, 0]
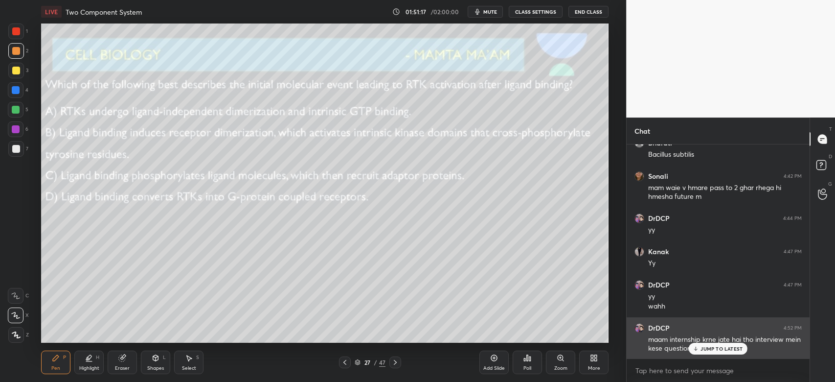
click at [716, 347] on p "JUMP TO LATEST" at bounding box center [722, 348] width 42 height 6
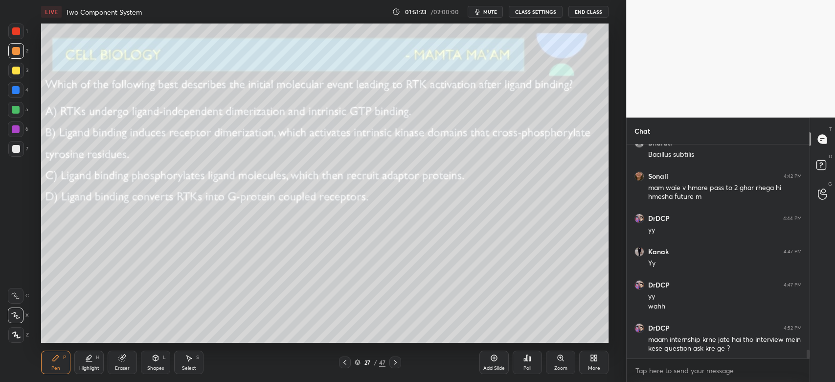
click at [396, 364] on icon at bounding box center [395, 362] width 8 height 8
click at [525, 367] on div "Poll" at bounding box center [528, 367] width 8 height 5
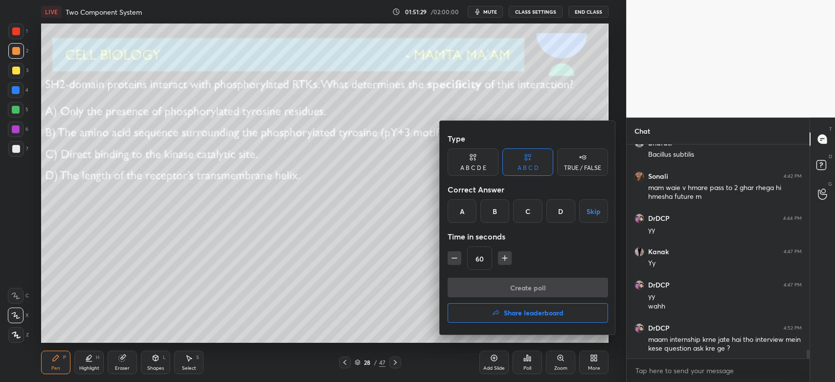
click at [493, 217] on div "B" at bounding box center [494, 210] width 29 height 23
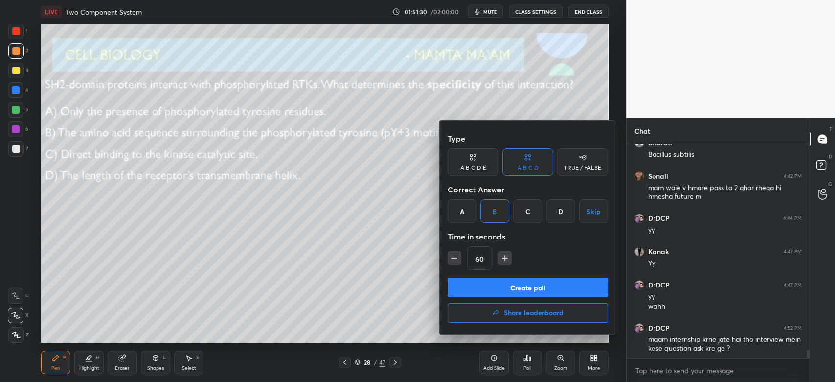
click at [457, 261] on icon "button" at bounding box center [455, 258] width 10 height 10
type input "45"
click at [458, 289] on button "Create poll" at bounding box center [528, 287] width 160 height 20
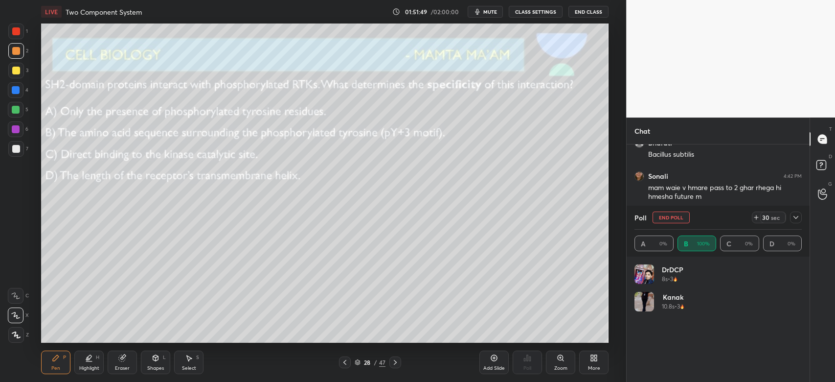
scroll to position [5130, 0]
click at [799, 216] on icon at bounding box center [796, 217] width 8 height 8
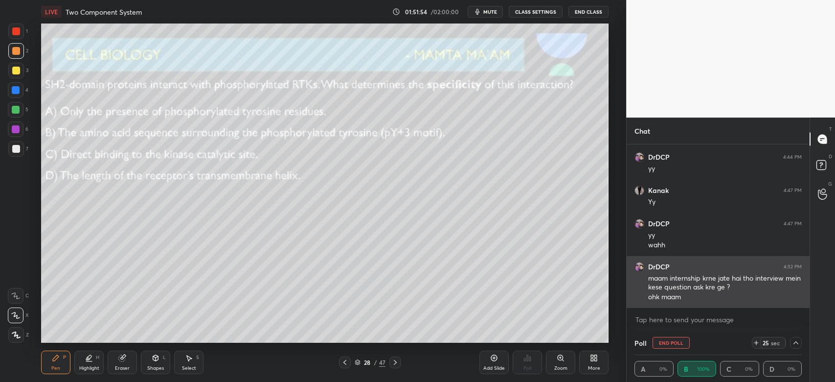
scroll to position [0, 3]
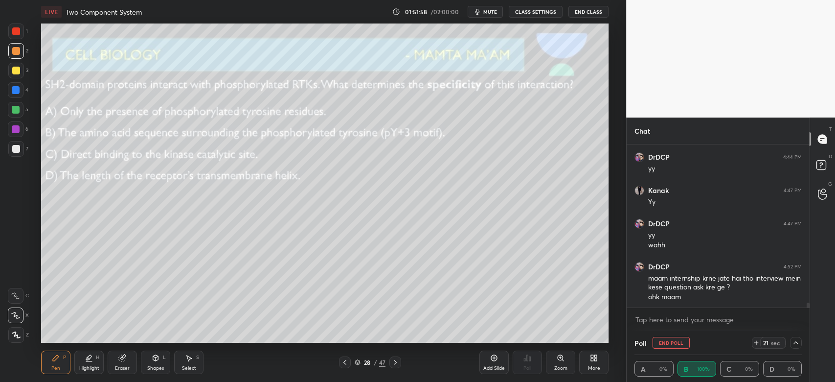
drag, startPoint x: 807, startPoint y: 309, endPoint x: 807, endPoint y: 322, distance: 13.2
click at [807, 312] on div "Bharati 4:41 PM Bacillus subtilis [PERSON_NAME] 4:42 PM mam waie v hmare pass t…" at bounding box center [718, 237] width 183 height 186
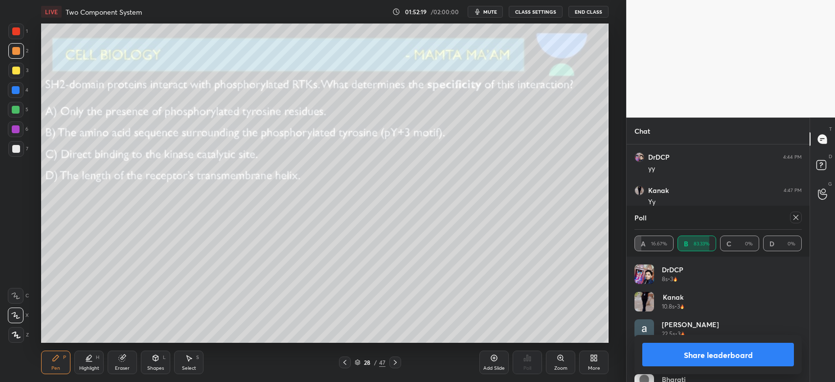
scroll to position [114, 164]
drag, startPoint x: 12, startPoint y: 75, endPoint x: 39, endPoint y: 77, distance: 27.0
click at [14, 75] on div at bounding box center [16, 71] width 16 height 16
click at [397, 360] on icon at bounding box center [395, 362] width 8 height 8
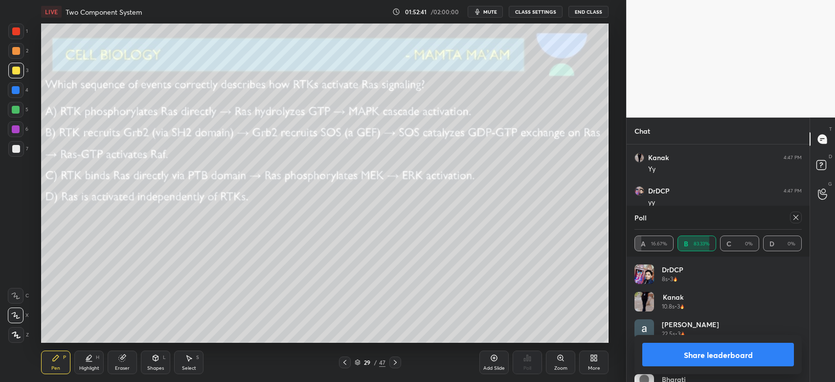
click at [799, 219] on div at bounding box center [796, 217] width 12 height 12
type textarea "x"
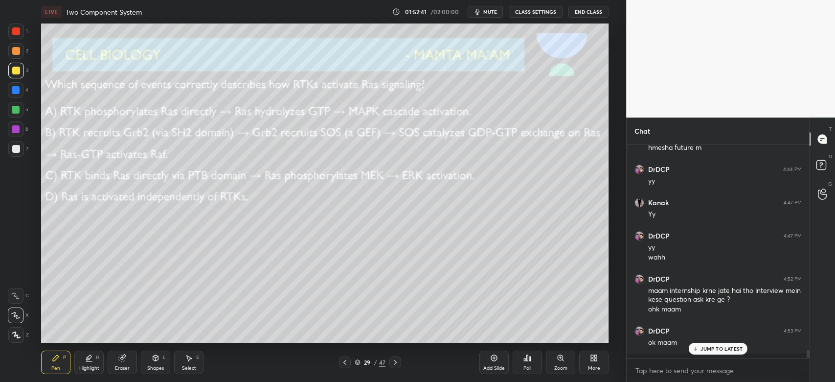
scroll to position [5112, 0]
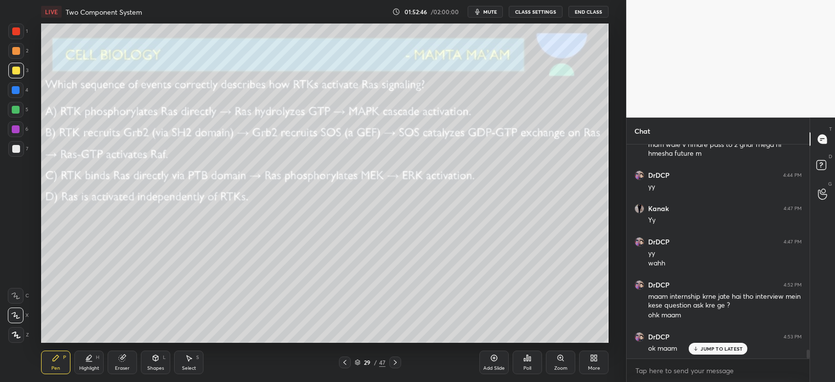
click at [524, 364] on div "Poll" at bounding box center [527, 361] width 29 height 23
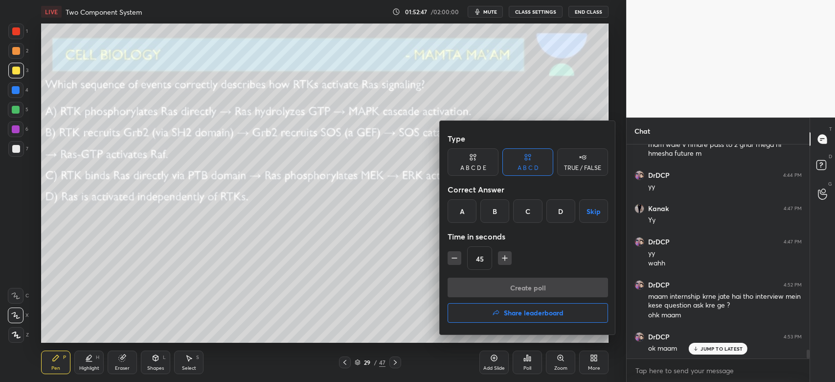
click at [491, 211] on div "B" at bounding box center [494, 210] width 29 height 23
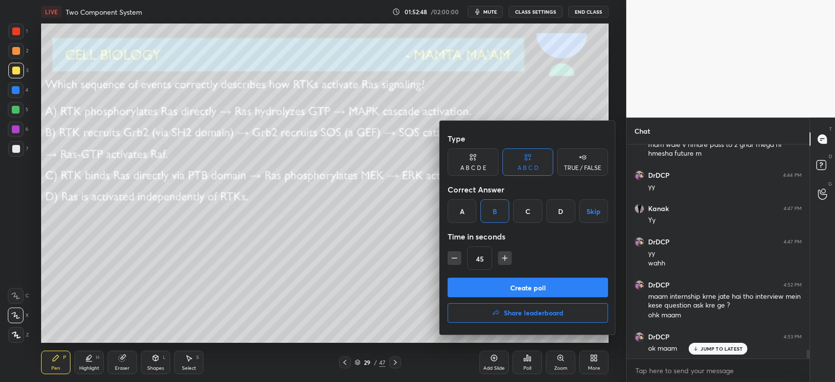
drag, startPoint x: 454, startPoint y: 261, endPoint x: 463, endPoint y: 268, distance: 11.5
click at [455, 261] on icon "button" at bounding box center [455, 258] width 10 height 10
type input "30"
click at [480, 287] on button "Create poll" at bounding box center [528, 287] width 160 height 20
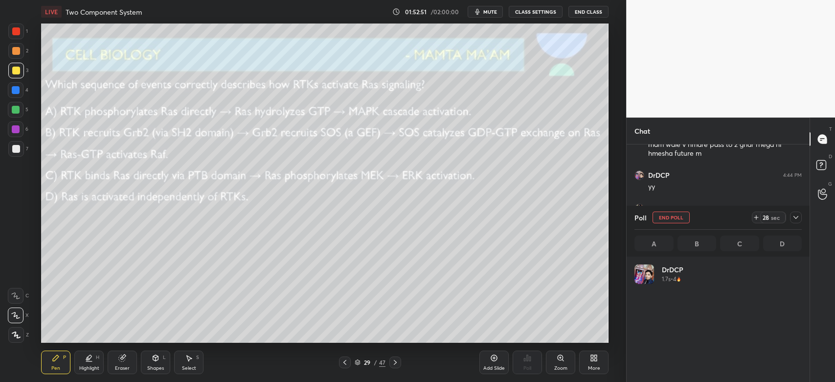
scroll to position [3, 3]
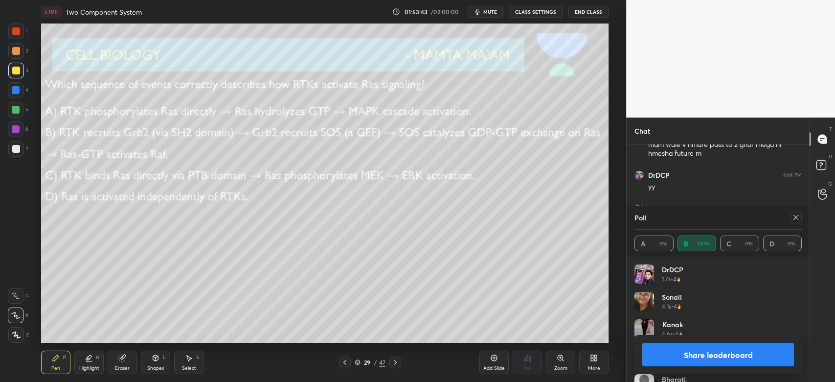
click at [394, 362] on icon at bounding box center [395, 362] width 8 height 8
click at [794, 216] on icon at bounding box center [796, 217] width 8 height 8
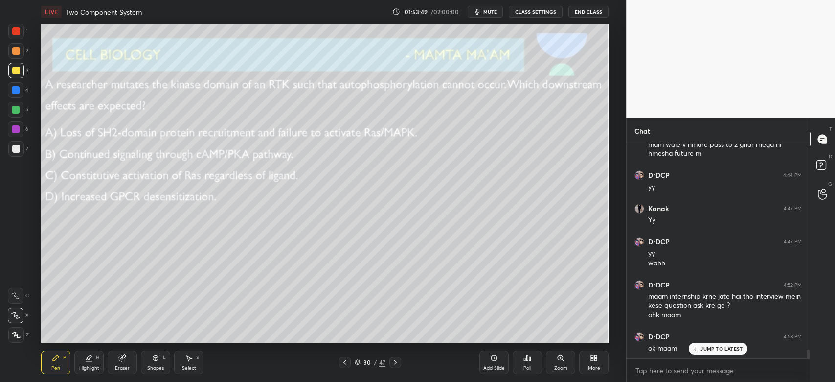
click at [534, 361] on div "Poll" at bounding box center [527, 361] width 29 height 23
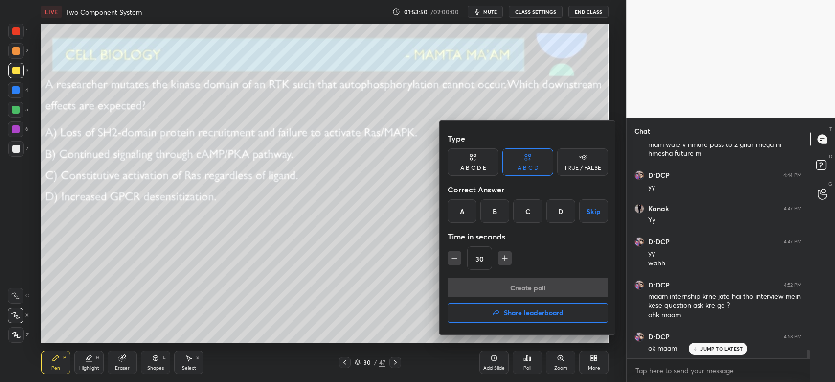
click at [469, 209] on div "A" at bounding box center [462, 210] width 29 height 23
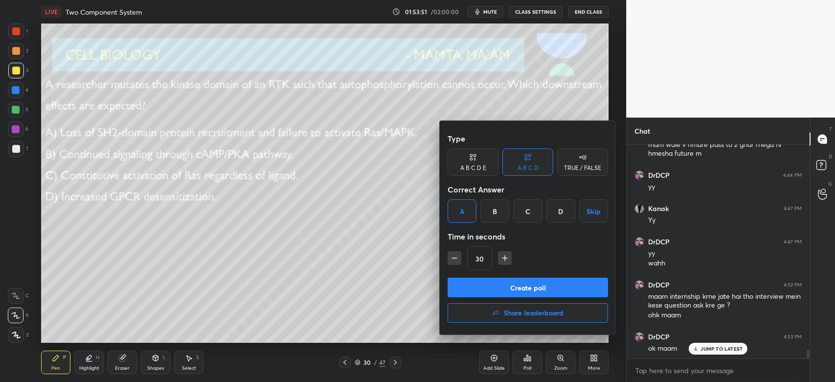
click at [500, 288] on button "Create poll" at bounding box center [528, 287] width 160 height 20
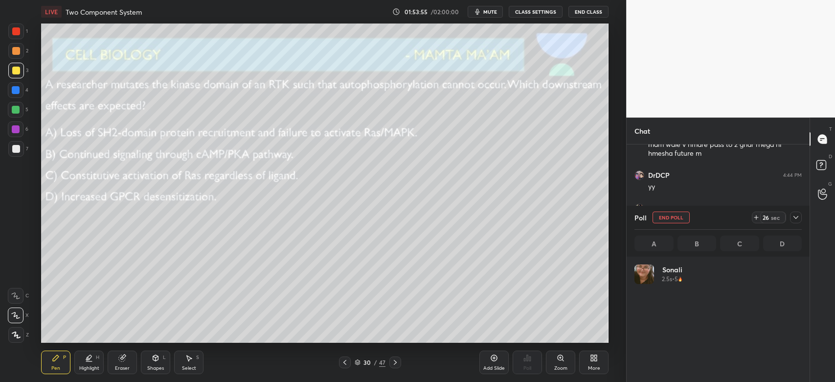
scroll to position [114, 164]
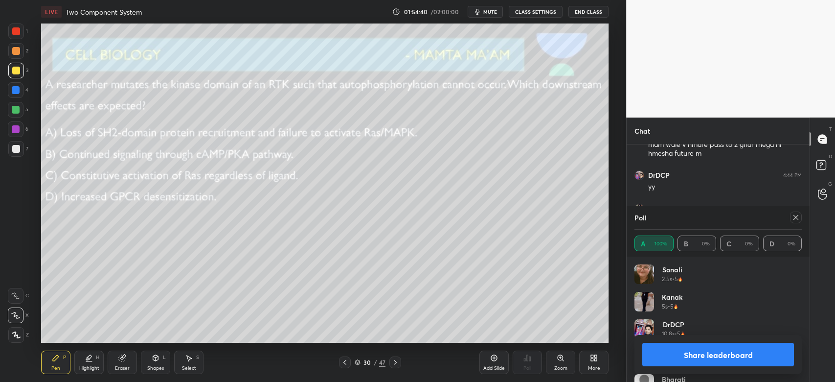
click at [798, 217] on icon at bounding box center [796, 217] width 8 height 8
type textarea "x"
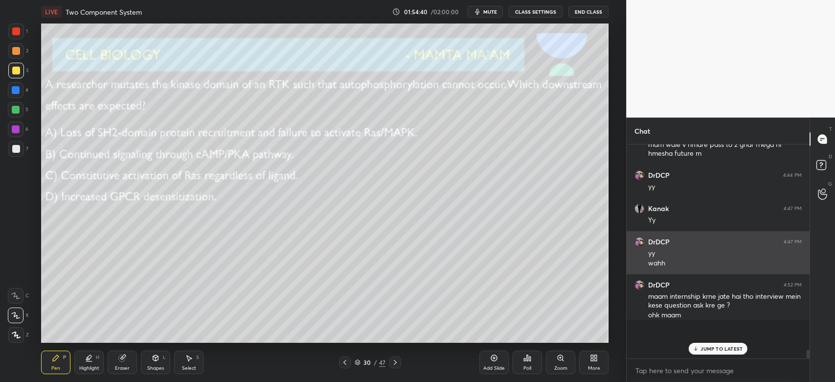
scroll to position [3, 3]
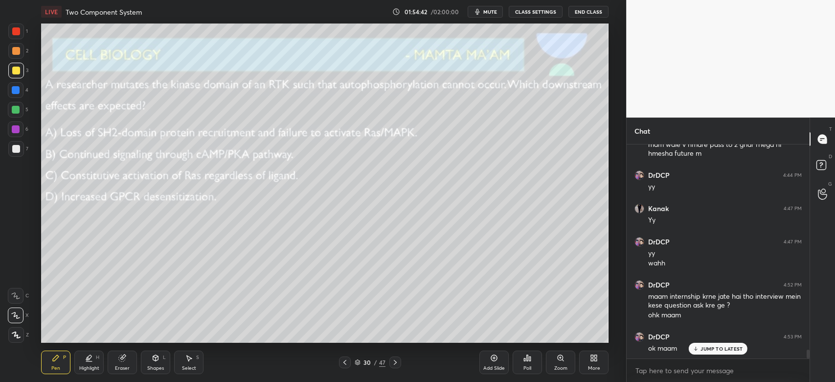
click at [393, 364] on icon at bounding box center [395, 362] width 8 height 8
click at [528, 364] on div "Poll" at bounding box center [527, 361] width 29 height 23
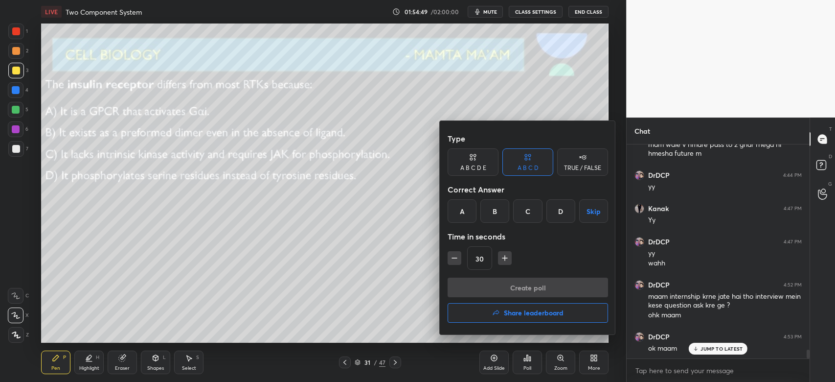
click at [494, 216] on div "B" at bounding box center [494, 210] width 29 height 23
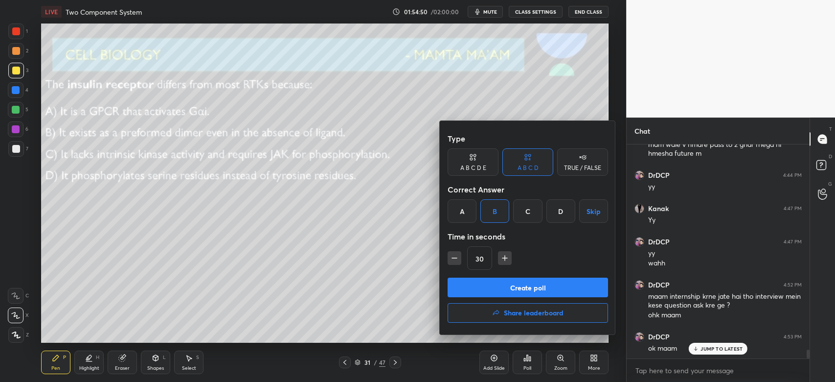
drag, startPoint x: 511, startPoint y: 259, endPoint x: 509, endPoint y: 266, distance: 7.3
click at [510, 260] on div "30" at bounding box center [528, 257] width 160 height 23
click at [505, 260] on icon "button" at bounding box center [505, 258] width 10 height 10
type input "45"
click at [506, 287] on button "Create poll" at bounding box center [528, 287] width 160 height 20
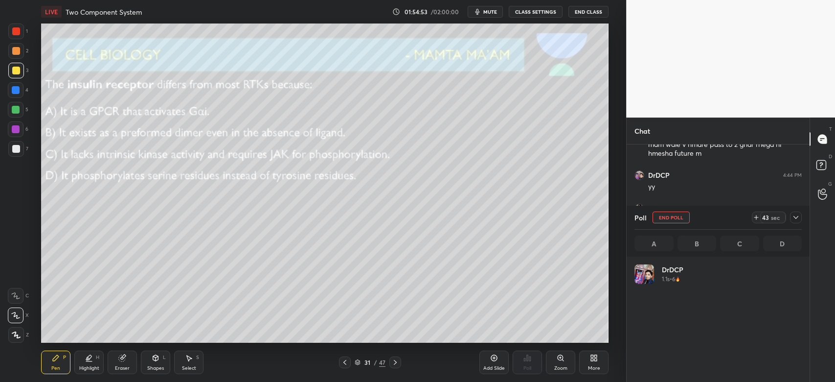
scroll to position [114, 164]
click at [426, 11] on div "01:55:04" at bounding box center [416, 12] width 27 height 6
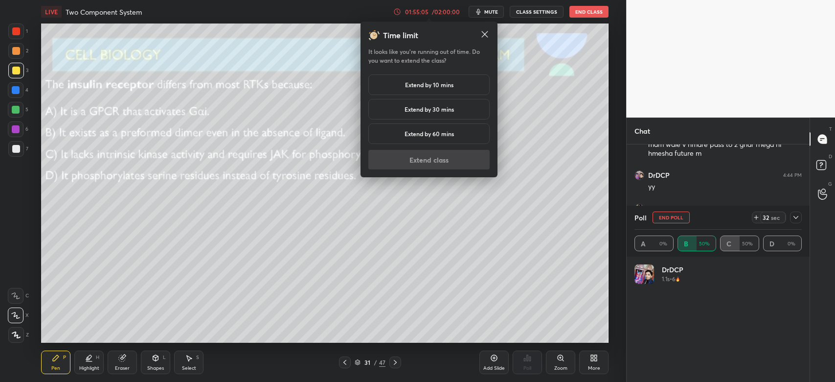
drag, startPoint x: 435, startPoint y: 83, endPoint x: 435, endPoint y: 98, distance: 15.2
click at [435, 84] on h5 "Extend by 10 mins" at bounding box center [429, 84] width 48 height 9
click at [435, 155] on button "Extend class" at bounding box center [428, 160] width 121 height 20
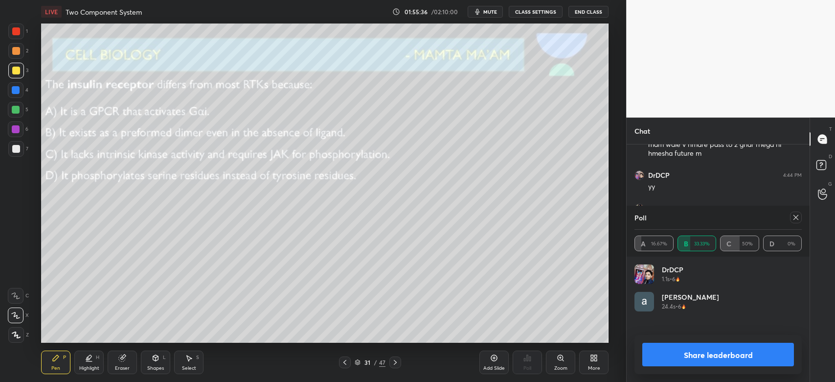
click at [14, 58] on div at bounding box center [16, 51] width 16 height 16
click at [795, 217] on icon at bounding box center [796, 217] width 8 height 8
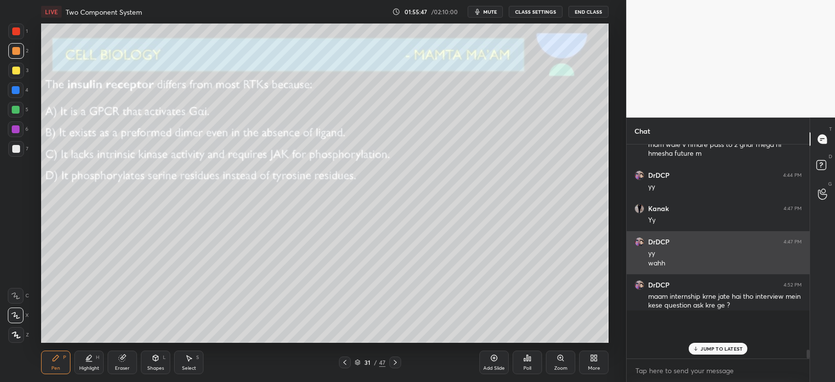
scroll to position [3, 3]
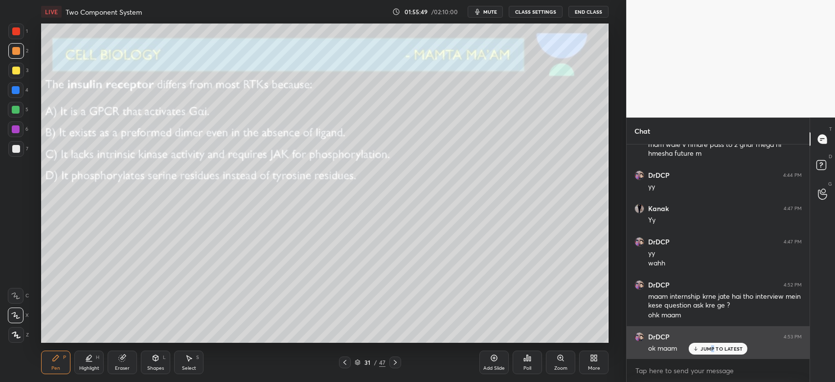
click at [715, 345] on div "JUMP TO LATEST" at bounding box center [718, 348] width 59 height 12
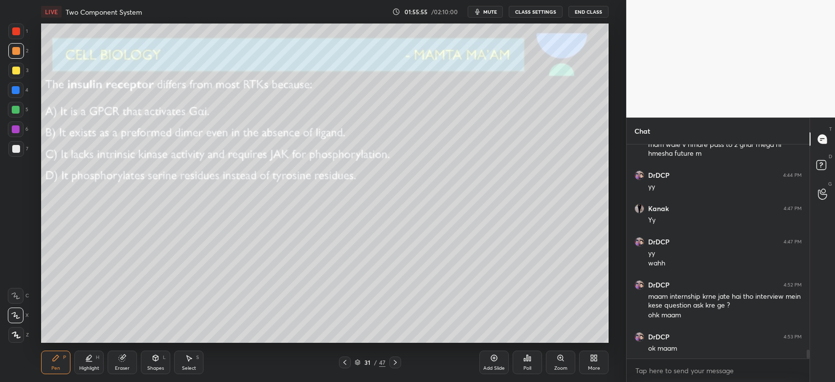
click at [396, 364] on icon at bounding box center [395, 362] width 8 height 8
click at [525, 360] on icon at bounding box center [528, 358] width 8 height 8
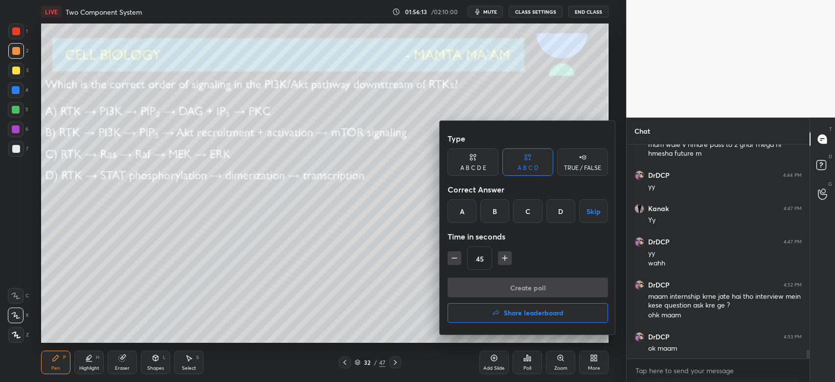
click at [490, 217] on div "B" at bounding box center [494, 210] width 29 height 23
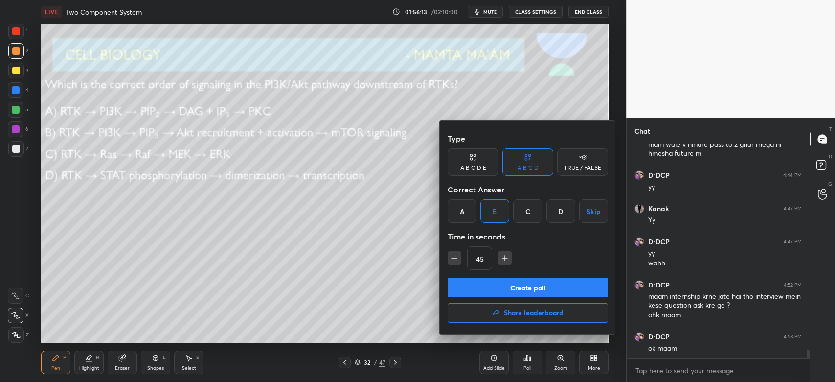
click at [495, 288] on button "Create poll" at bounding box center [528, 287] width 160 height 20
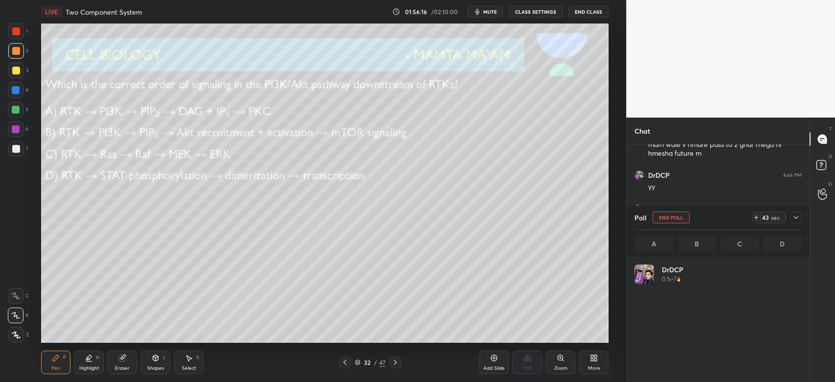
scroll to position [114, 164]
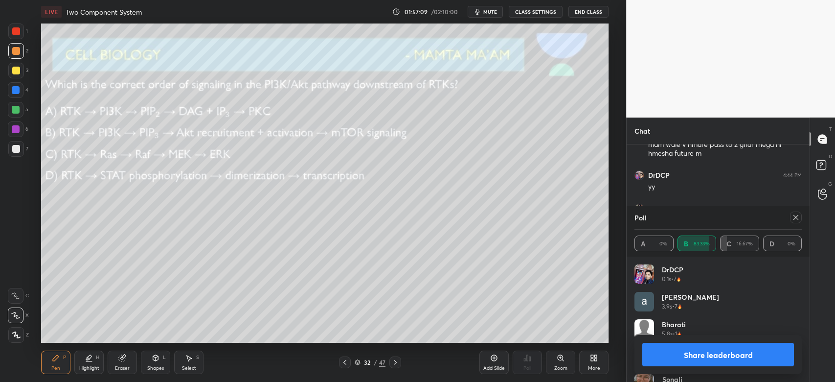
click at [397, 361] on icon at bounding box center [395, 362] width 8 height 8
click at [789, 218] on div at bounding box center [794, 217] width 16 height 12
click at [797, 220] on icon at bounding box center [796, 217] width 8 height 8
click at [797, 220] on div "Poll" at bounding box center [718, 216] width 167 height 23
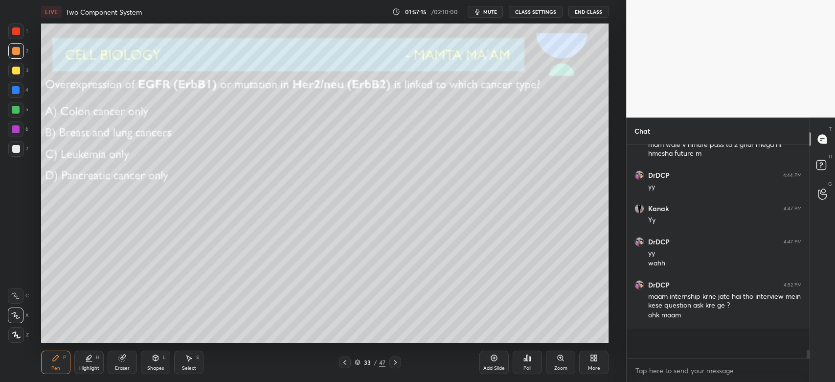
scroll to position [3, 3]
click at [530, 361] on div "Poll" at bounding box center [527, 361] width 29 height 23
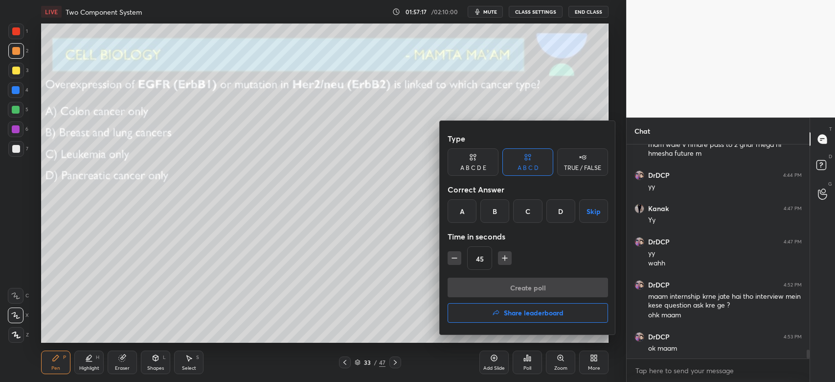
click at [493, 213] on div "B" at bounding box center [494, 210] width 29 height 23
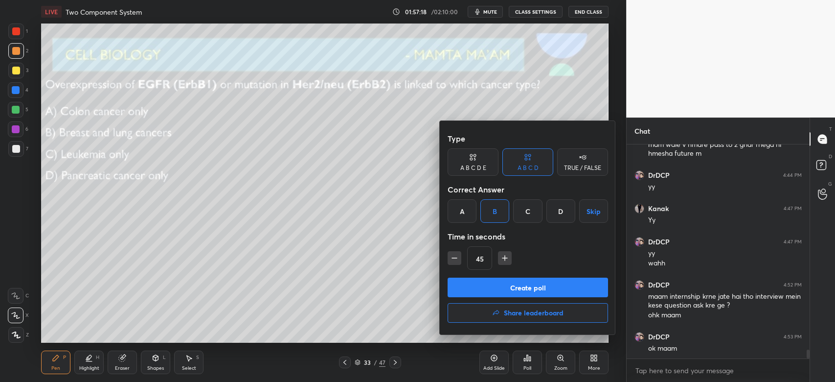
click at [507, 288] on button "Create poll" at bounding box center [528, 287] width 160 height 20
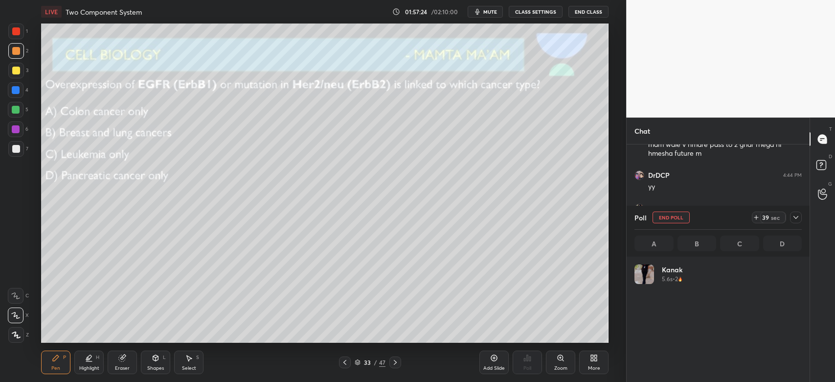
scroll to position [114, 164]
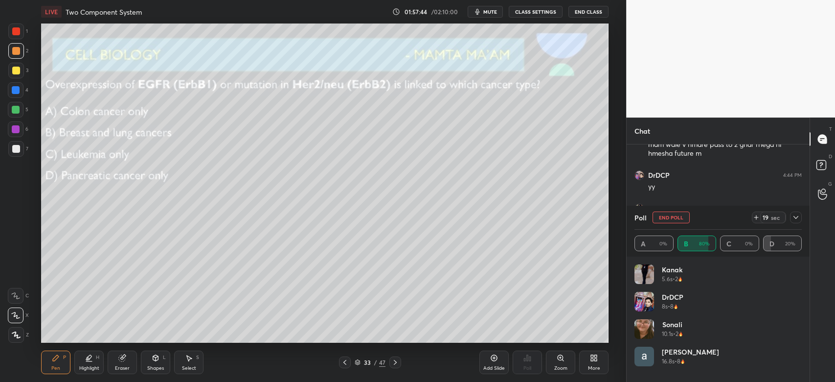
click at [18, 70] on div at bounding box center [16, 71] width 8 height 8
click at [793, 219] on icon at bounding box center [796, 217] width 8 height 8
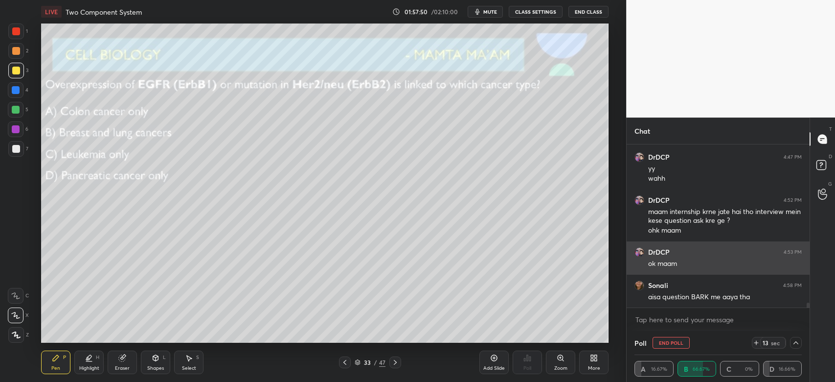
scroll to position [0, 0]
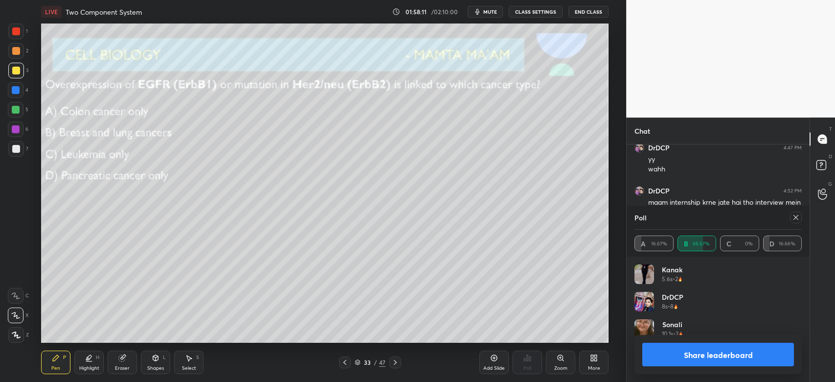
click at [40, 139] on div "Setting up your live class Poll for secs No correct answer Start poll" at bounding box center [324, 182] width 587 height 319
click at [798, 218] on icon at bounding box center [796, 217] width 8 height 8
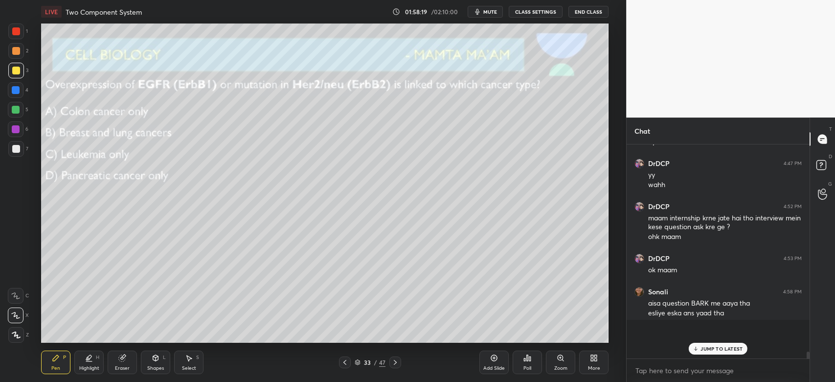
scroll to position [206, 180]
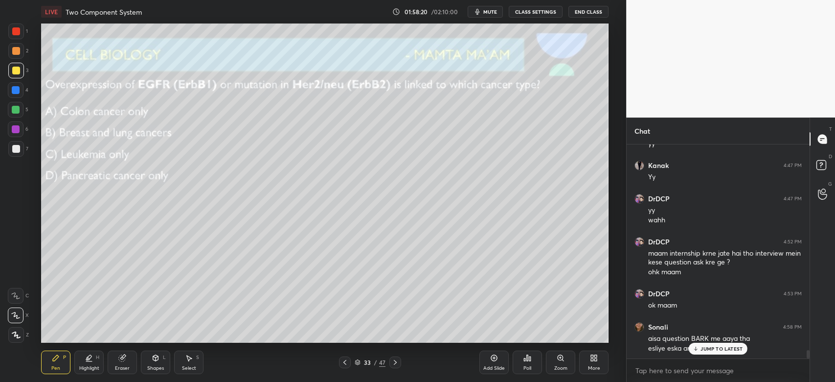
click at [707, 350] on p "JUMP TO LATEST" at bounding box center [722, 348] width 42 height 6
click at [399, 362] on icon at bounding box center [395, 362] width 8 height 8
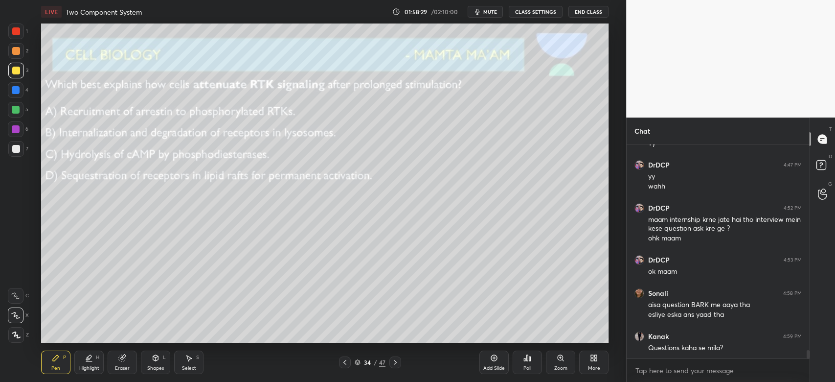
click at [527, 358] on icon at bounding box center [527, 358] width 1 height 6
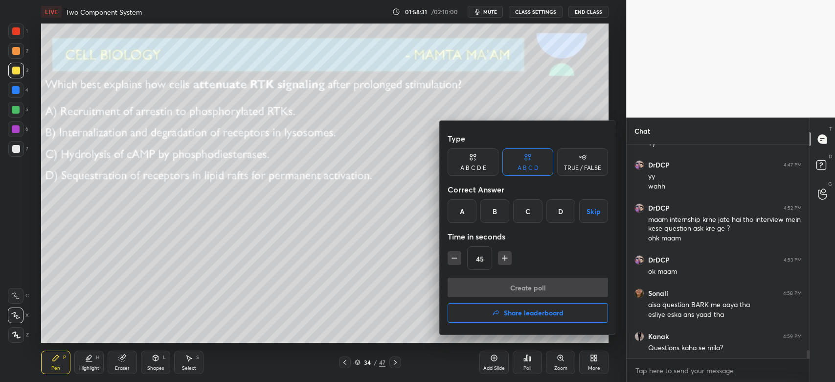
click at [489, 210] on div "B" at bounding box center [494, 210] width 29 height 23
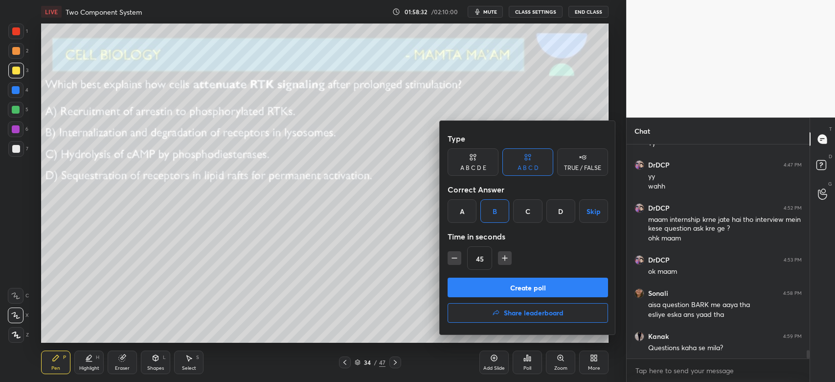
click at [495, 283] on button "Create poll" at bounding box center [528, 287] width 160 height 20
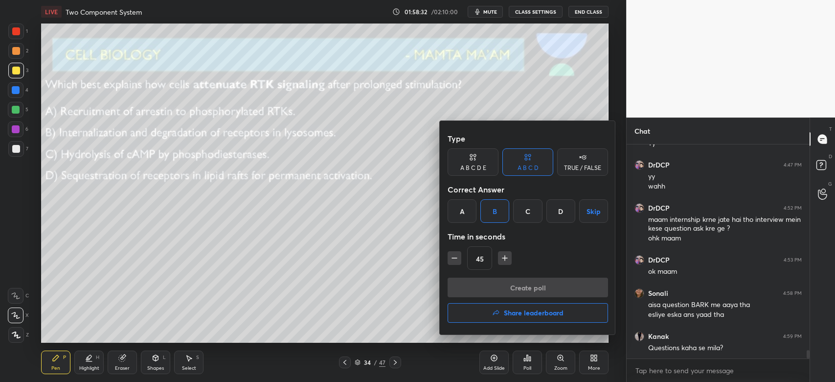
scroll to position [3, 3]
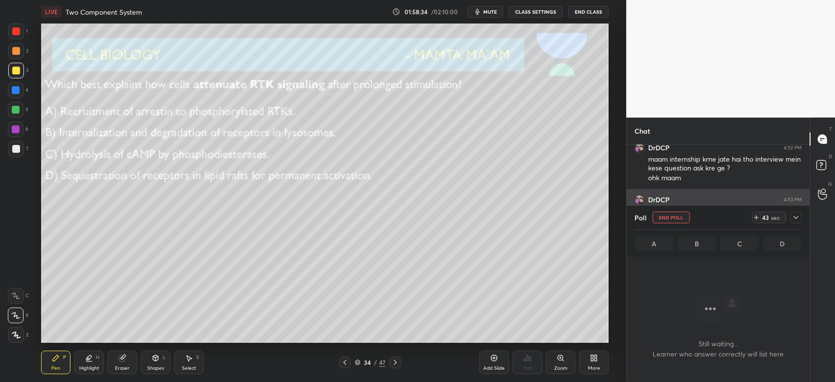
drag, startPoint x: 793, startPoint y: 217, endPoint x: 787, endPoint y: 217, distance: 5.9
click at [791, 217] on div at bounding box center [796, 217] width 12 height 12
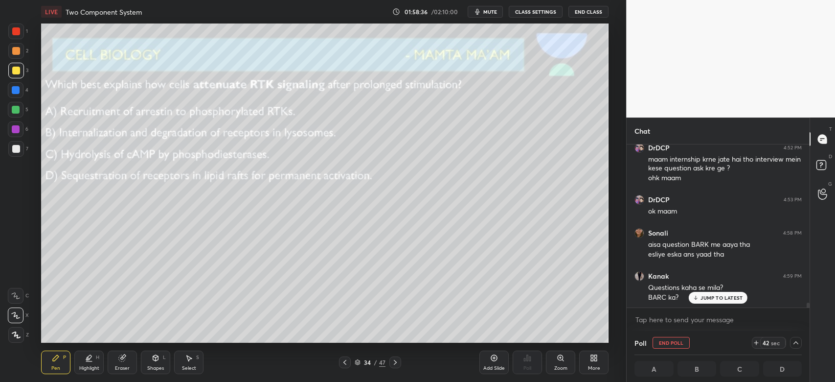
click at [724, 297] on p "JUMP TO LATEST" at bounding box center [722, 298] width 42 height 6
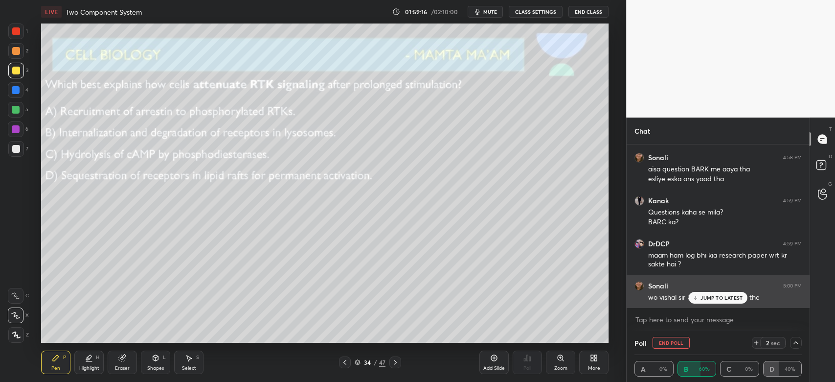
click at [721, 298] on p "JUMP TO LATEST" at bounding box center [722, 298] width 42 height 6
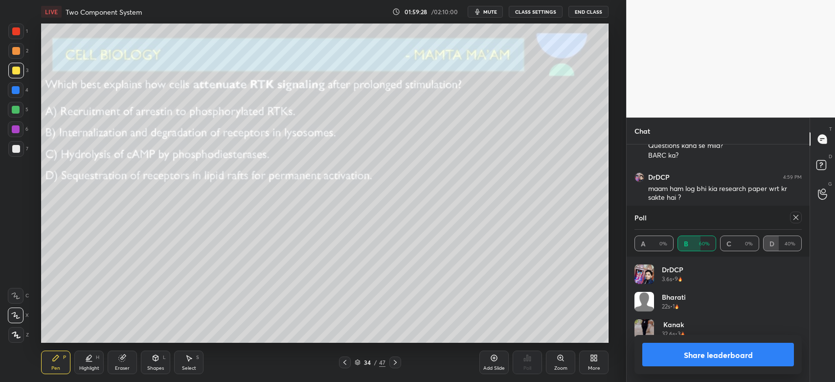
scroll to position [5425, 0]
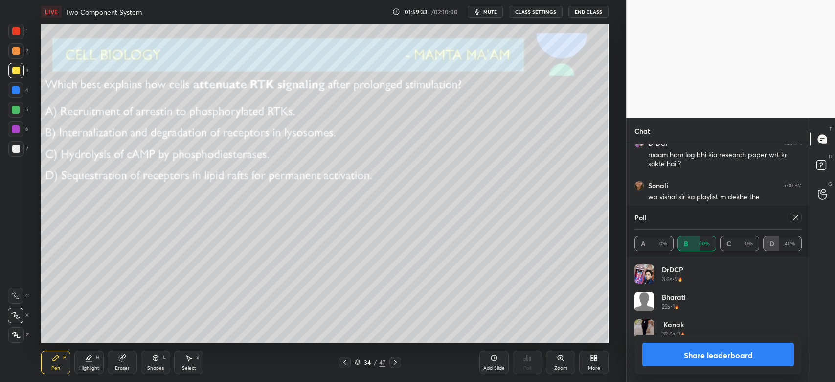
click at [796, 221] on icon at bounding box center [796, 217] width 8 height 8
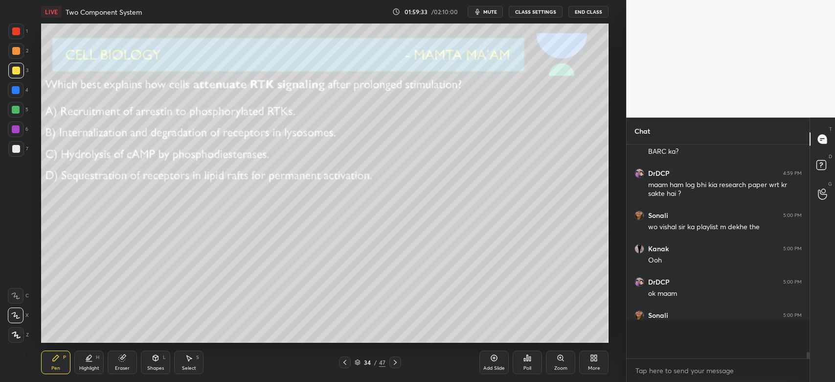
scroll to position [206, 180]
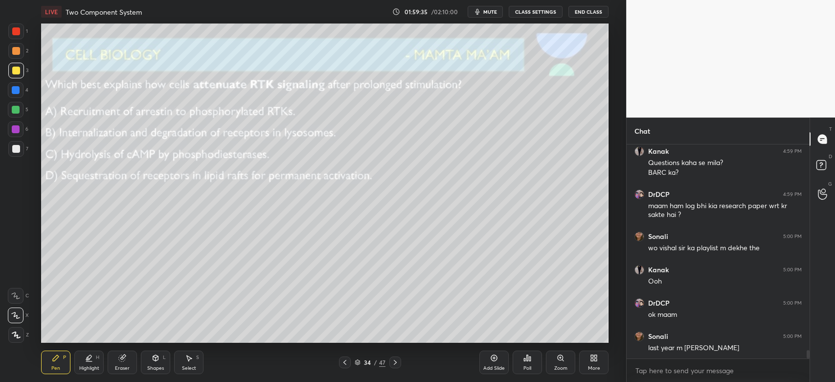
click at [394, 362] on icon at bounding box center [395, 362] width 8 height 8
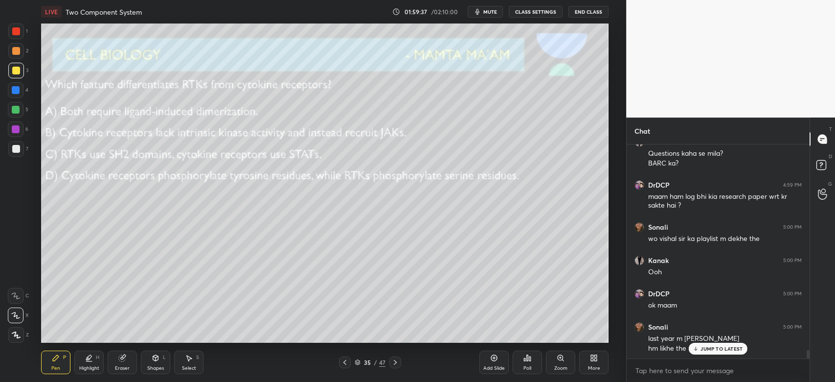
scroll to position [5425, 0]
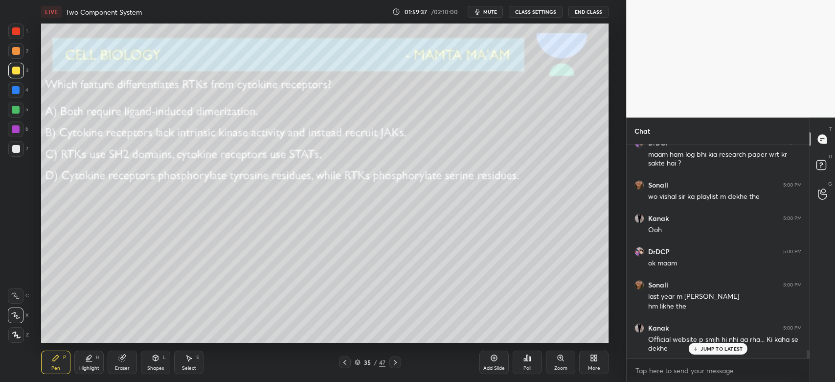
click at [709, 348] on p "JUMP TO LATEST" at bounding box center [722, 348] width 42 height 6
click at [526, 366] on div "Poll" at bounding box center [528, 367] width 8 height 5
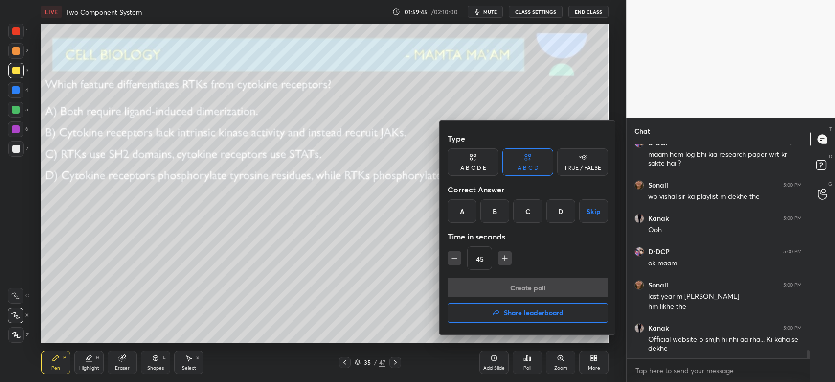
click at [493, 220] on div "B" at bounding box center [494, 210] width 29 height 23
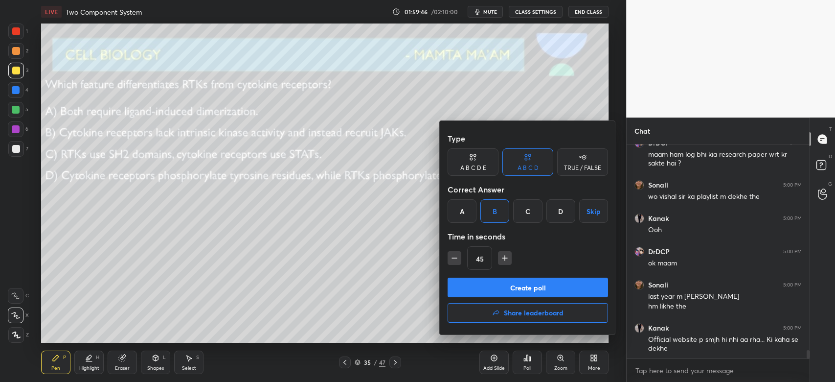
click at [484, 291] on button "Create poll" at bounding box center [528, 287] width 160 height 20
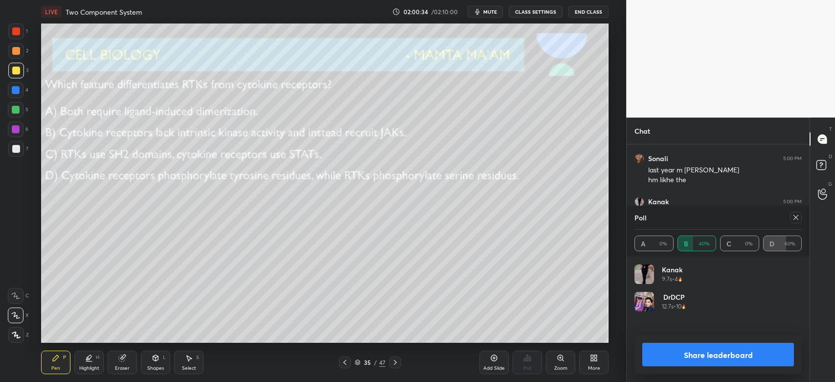
click at [720, 352] on button "Share leaderboard" at bounding box center [718, 353] width 152 height 23
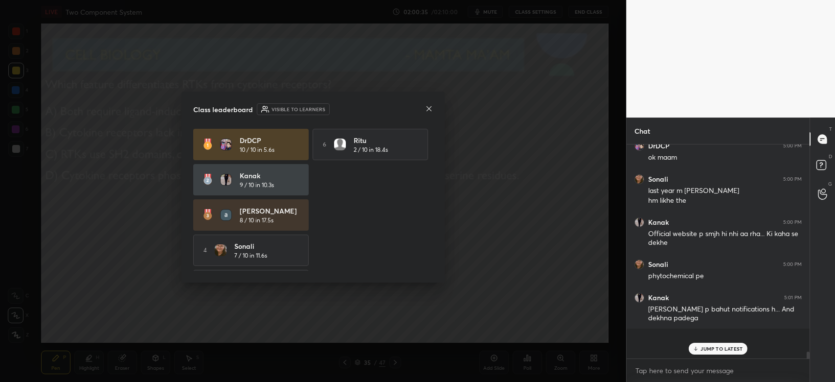
scroll to position [208, 180]
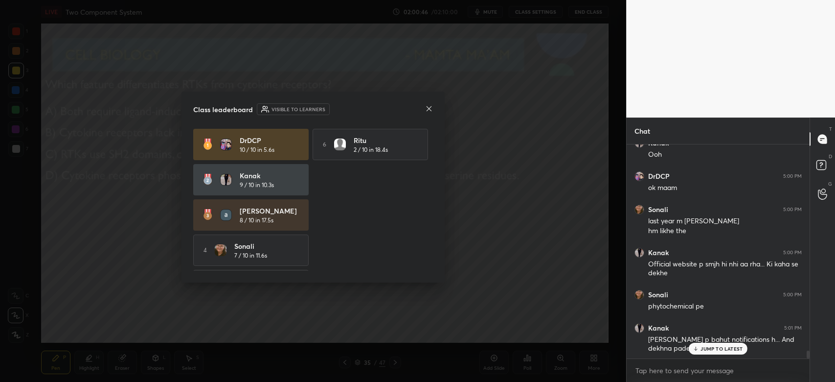
click at [701, 349] on p "JUMP TO LATEST" at bounding box center [722, 348] width 42 height 6
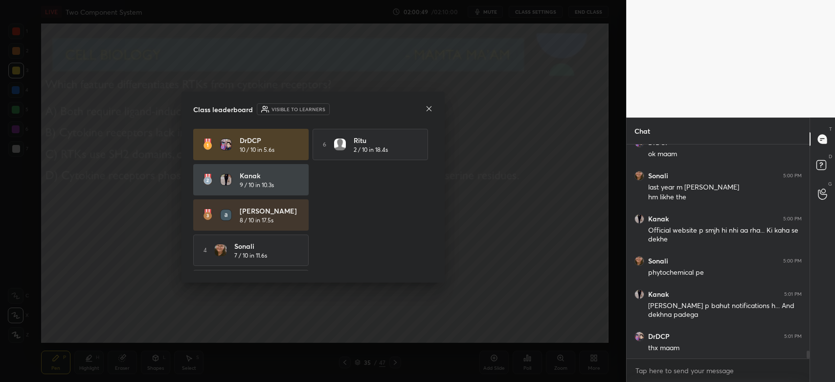
drag, startPoint x: 772, startPoint y: 3, endPoint x: 528, endPoint y: 231, distance: 333.4
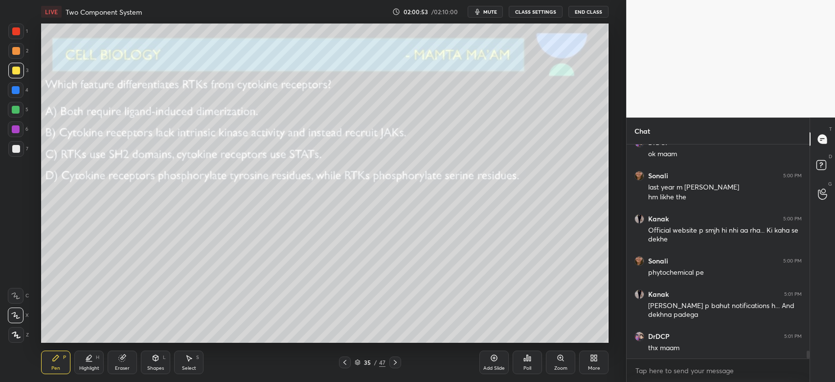
click at [362, 362] on div "35 / 47" at bounding box center [370, 362] width 31 height 9
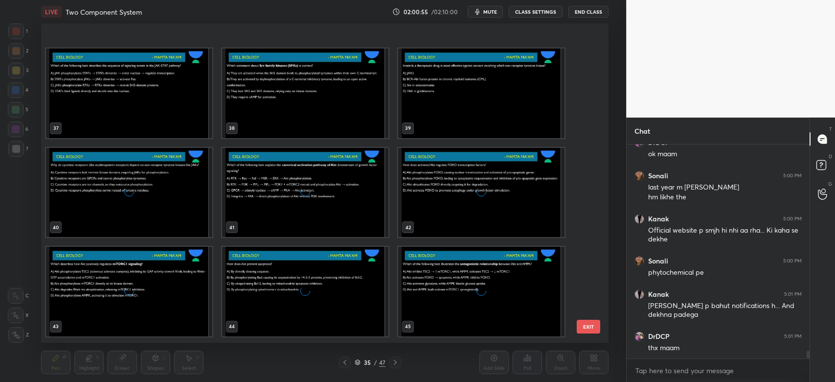
scroll to position [1266, 0]
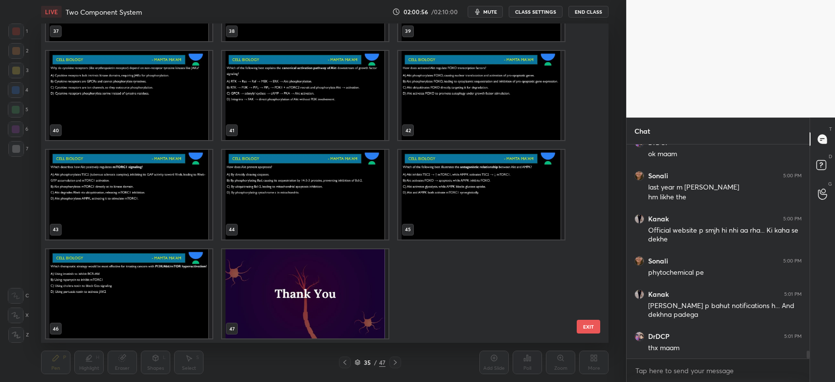
click at [345, 299] on img "grid" at bounding box center [305, 294] width 166 height 90
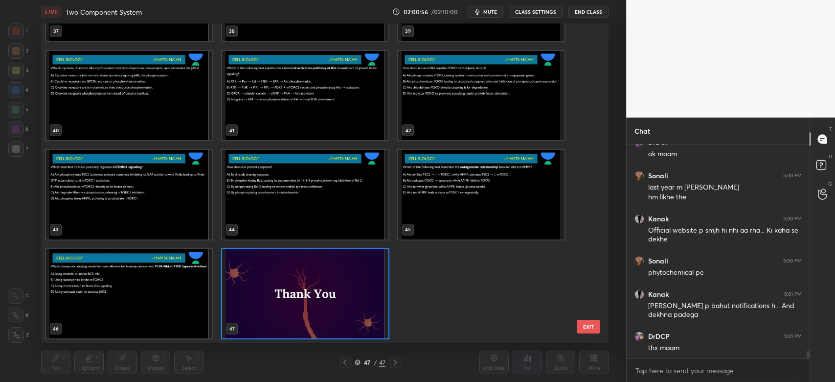
click at [350, 303] on img "grid" at bounding box center [305, 294] width 166 height 90
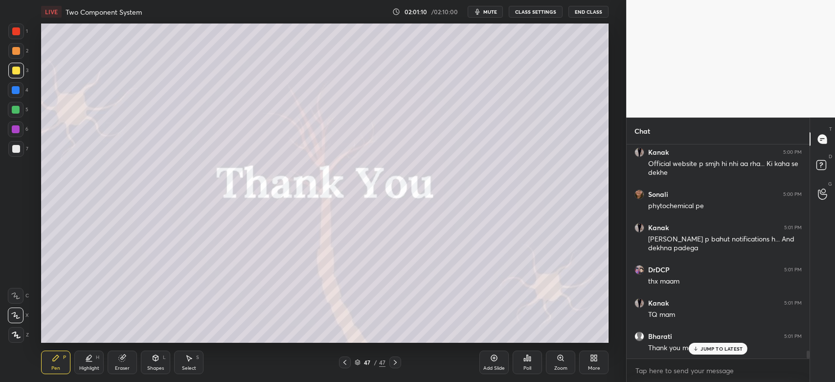
scroll to position [5634, 0]
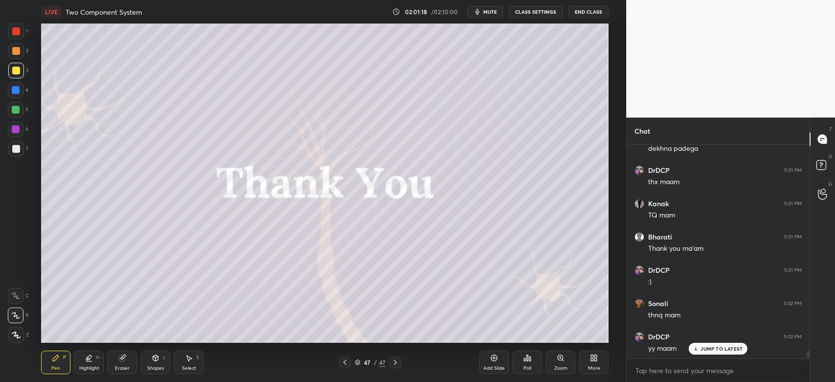
click at [20, 53] on div at bounding box center [16, 51] width 8 height 8
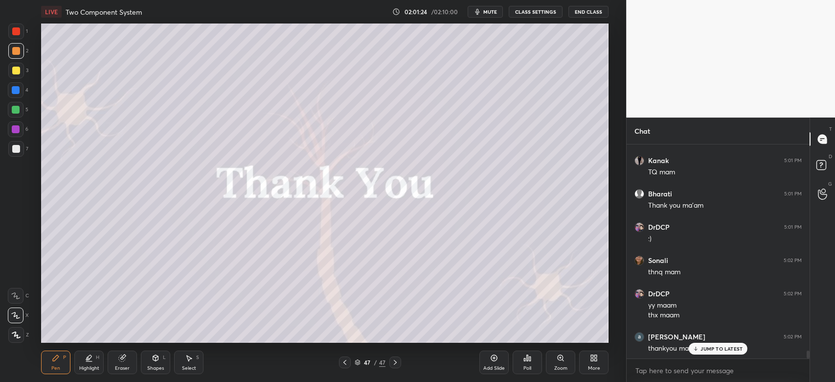
click at [588, 12] on button "End Class" at bounding box center [589, 12] width 40 height 12
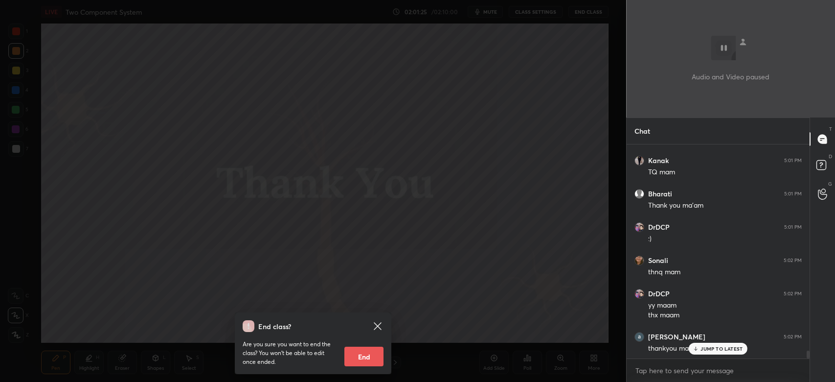
click at [369, 354] on button "End" at bounding box center [363, 356] width 39 height 20
type textarea "x"
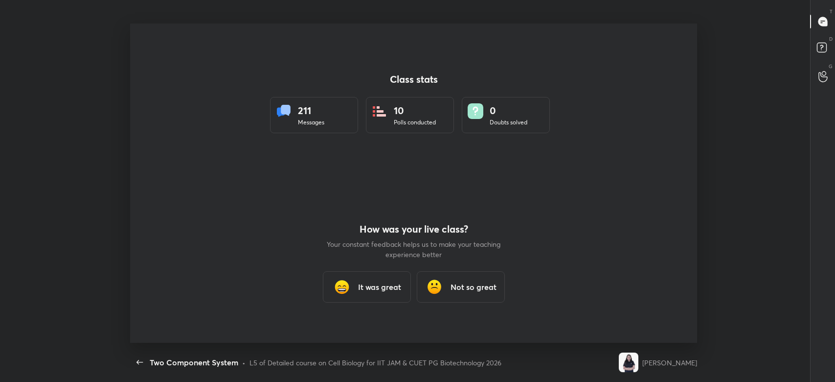
click at [661, 26] on div "Class stats 211 Messages 10 Polls conducted 0 Doubts solved How was your live c…" at bounding box center [414, 182] width 568 height 319
click at [399, 286] on h3 "It was great" at bounding box center [379, 287] width 43 height 12
